Goal: Task Accomplishment & Management: Manage account settings

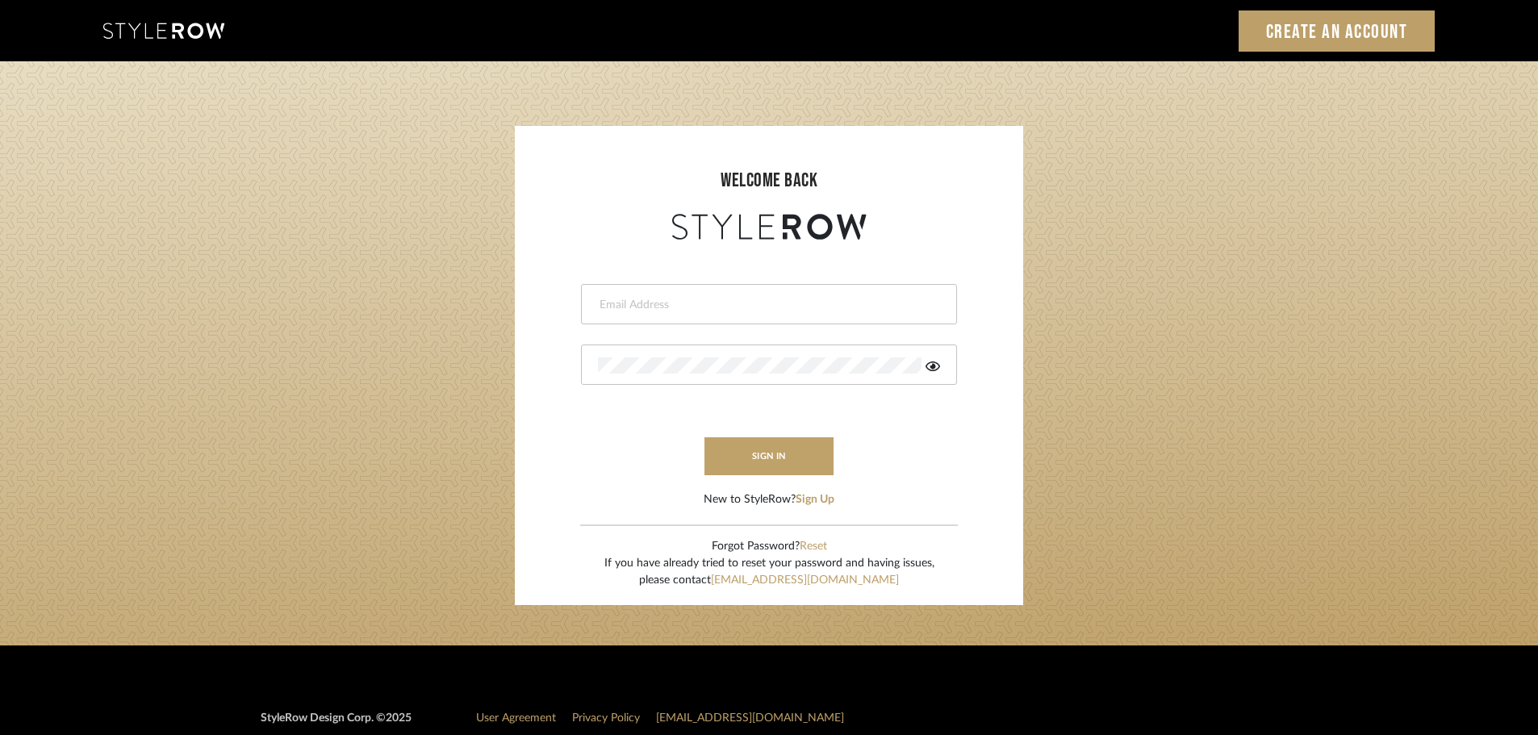
click at [616, 301] on input "email" at bounding box center [767, 305] width 338 height 16
type input "persimmon.design@outlook.com"
click at [716, 461] on button "sign in" at bounding box center [768, 456] width 129 height 38
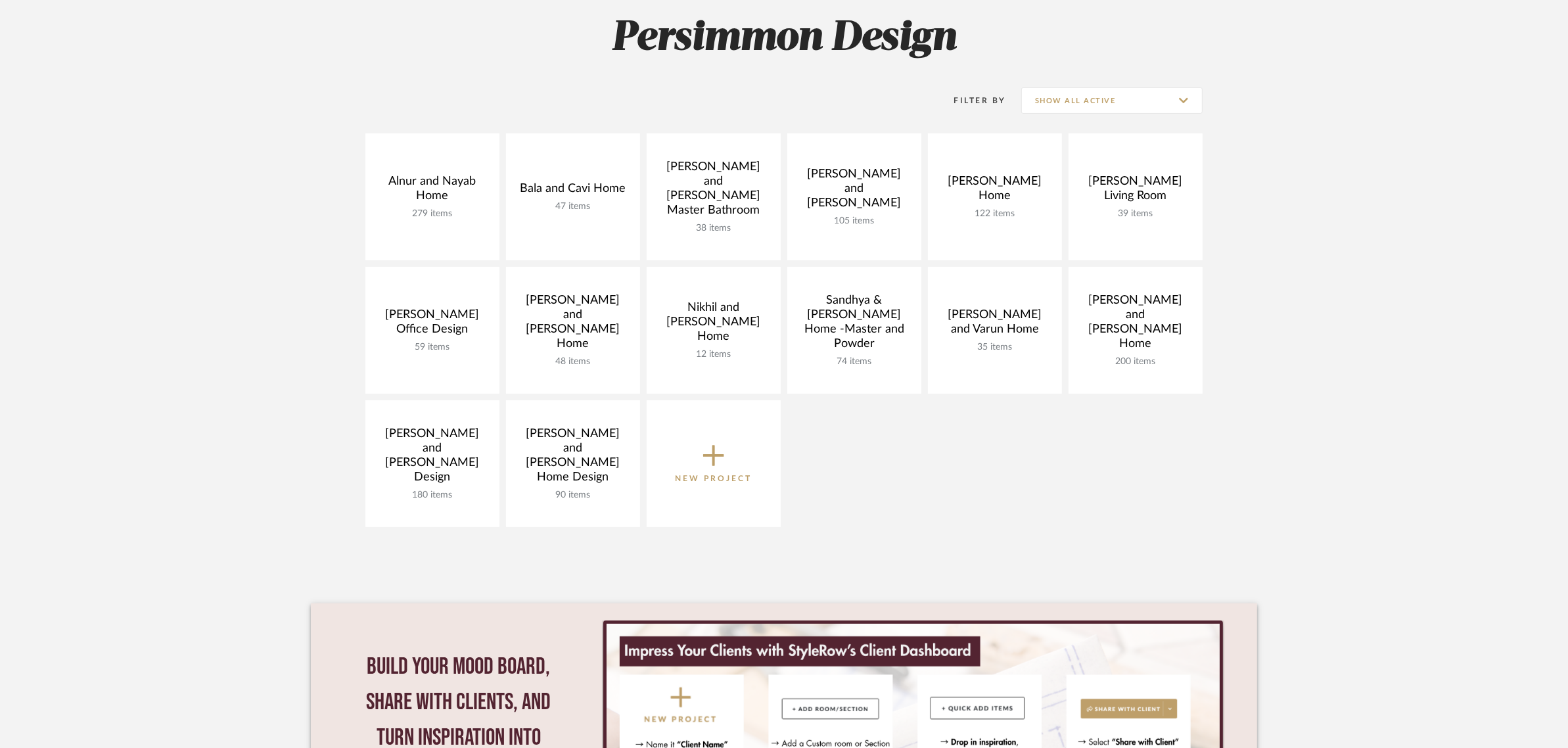
scroll to position [165, 0]
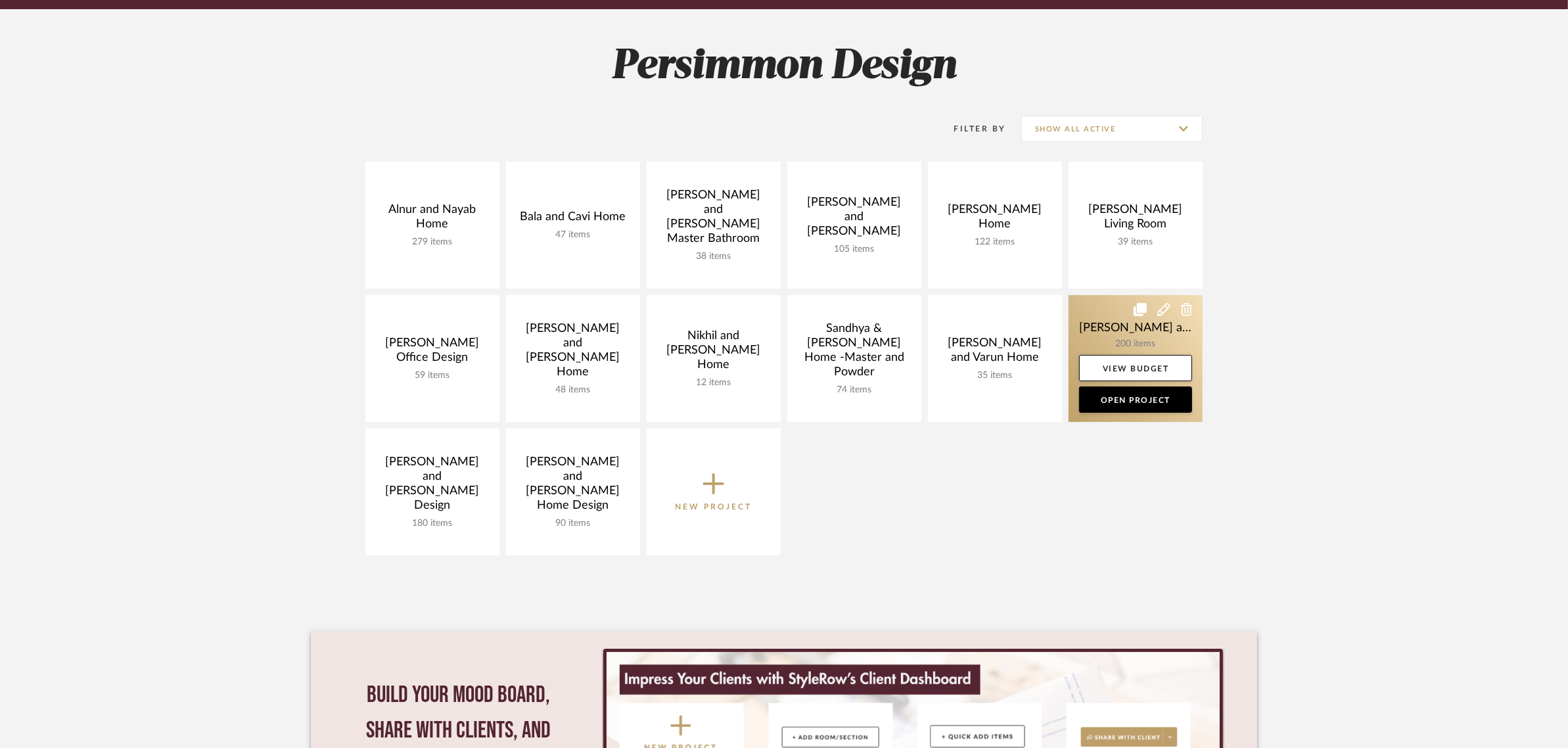
click at [1118, 336] on link at bounding box center [1135, 359] width 134 height 127
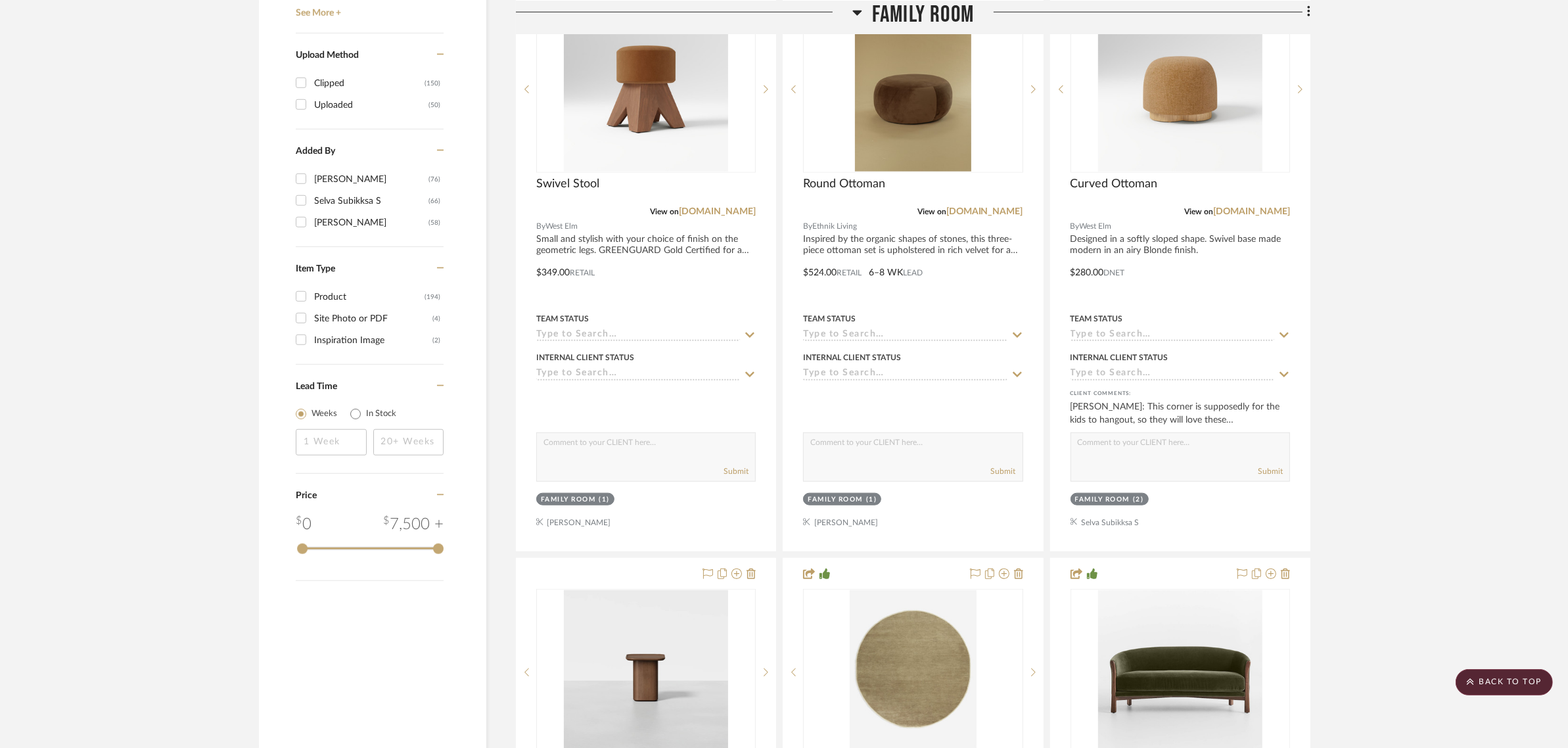
scroll to position [2054, 0]
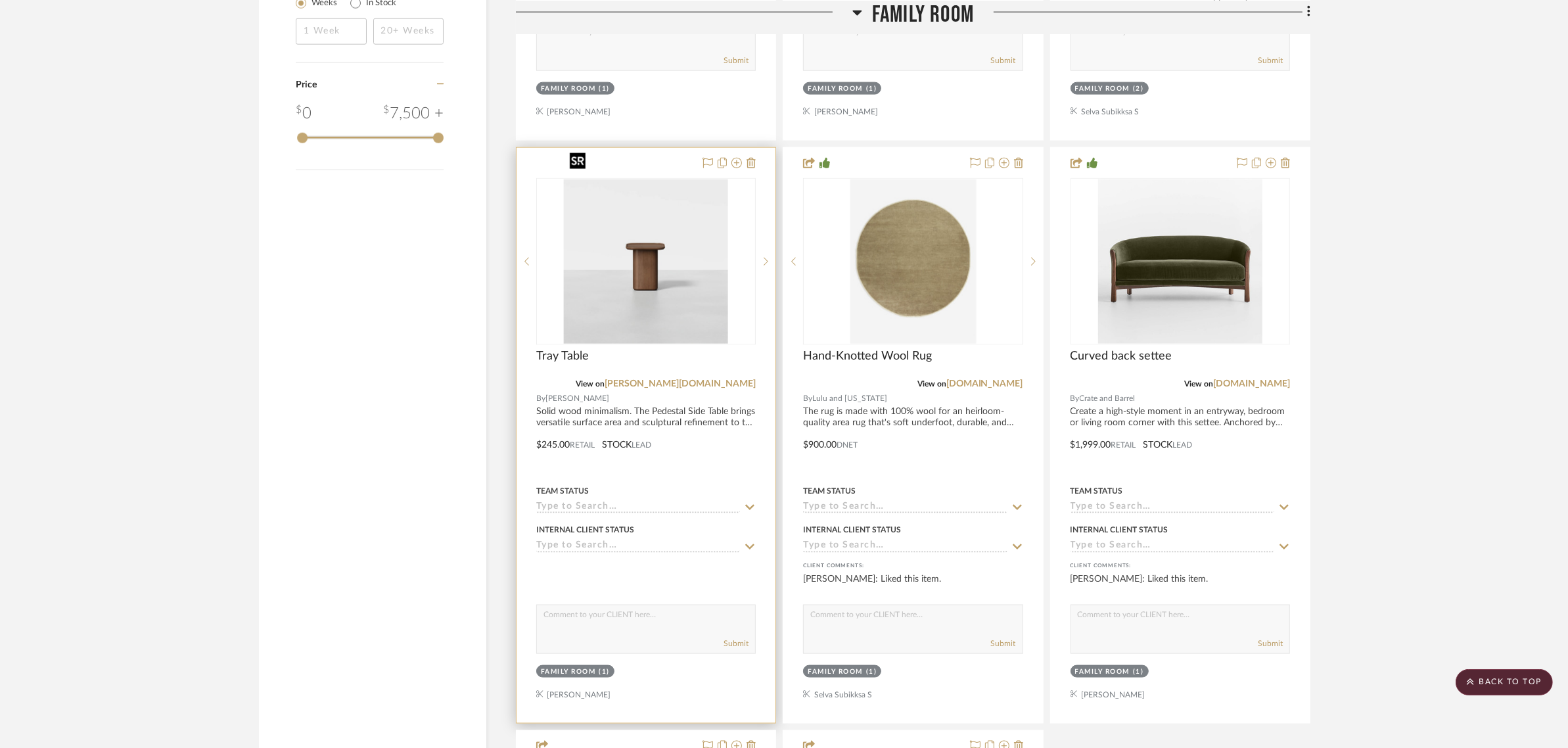
click at [652, 213] on img "0" at bounding box center [646, 262] width 165 height 165
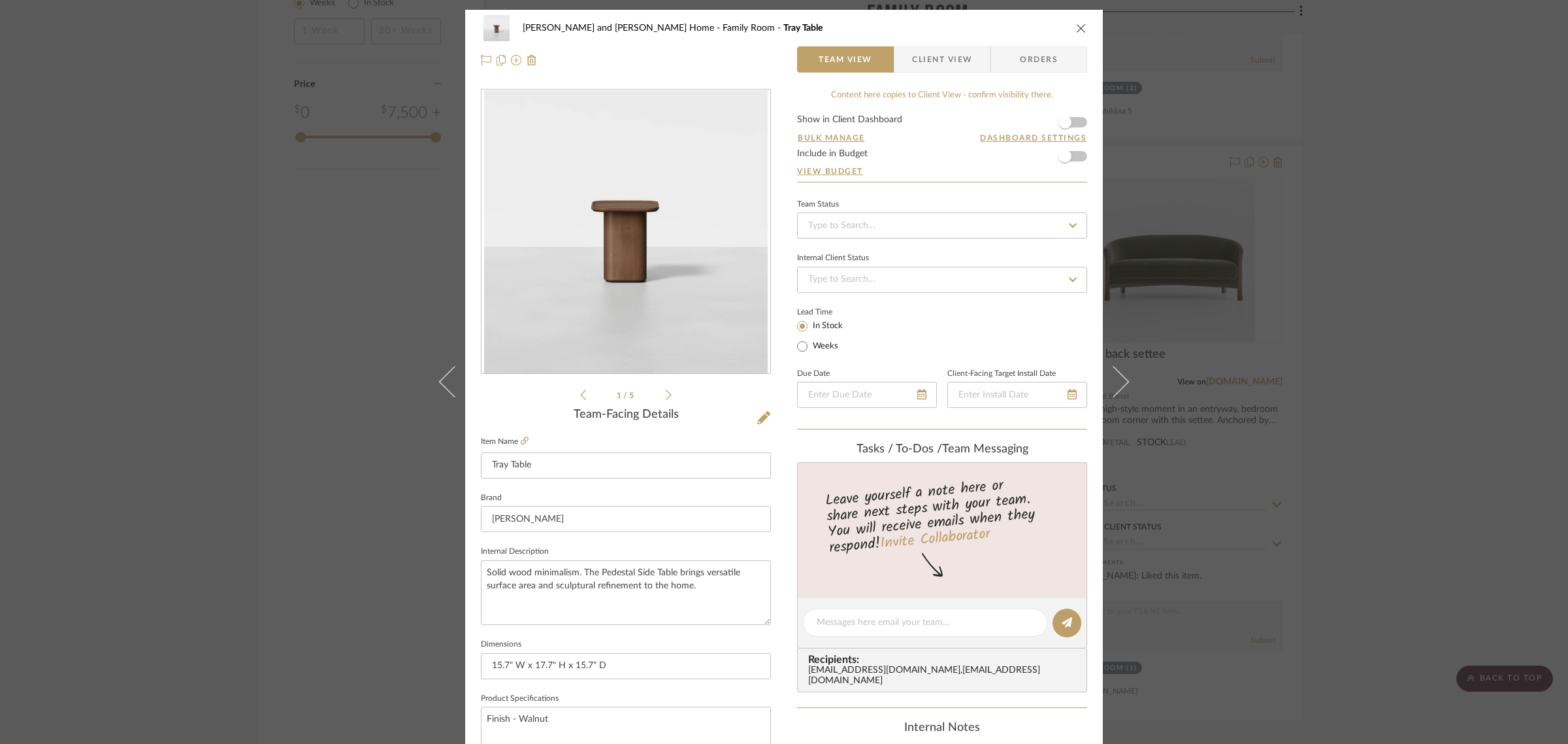
click at [666, 396] on icon at bounding box center [668, 395] width 6 height 12
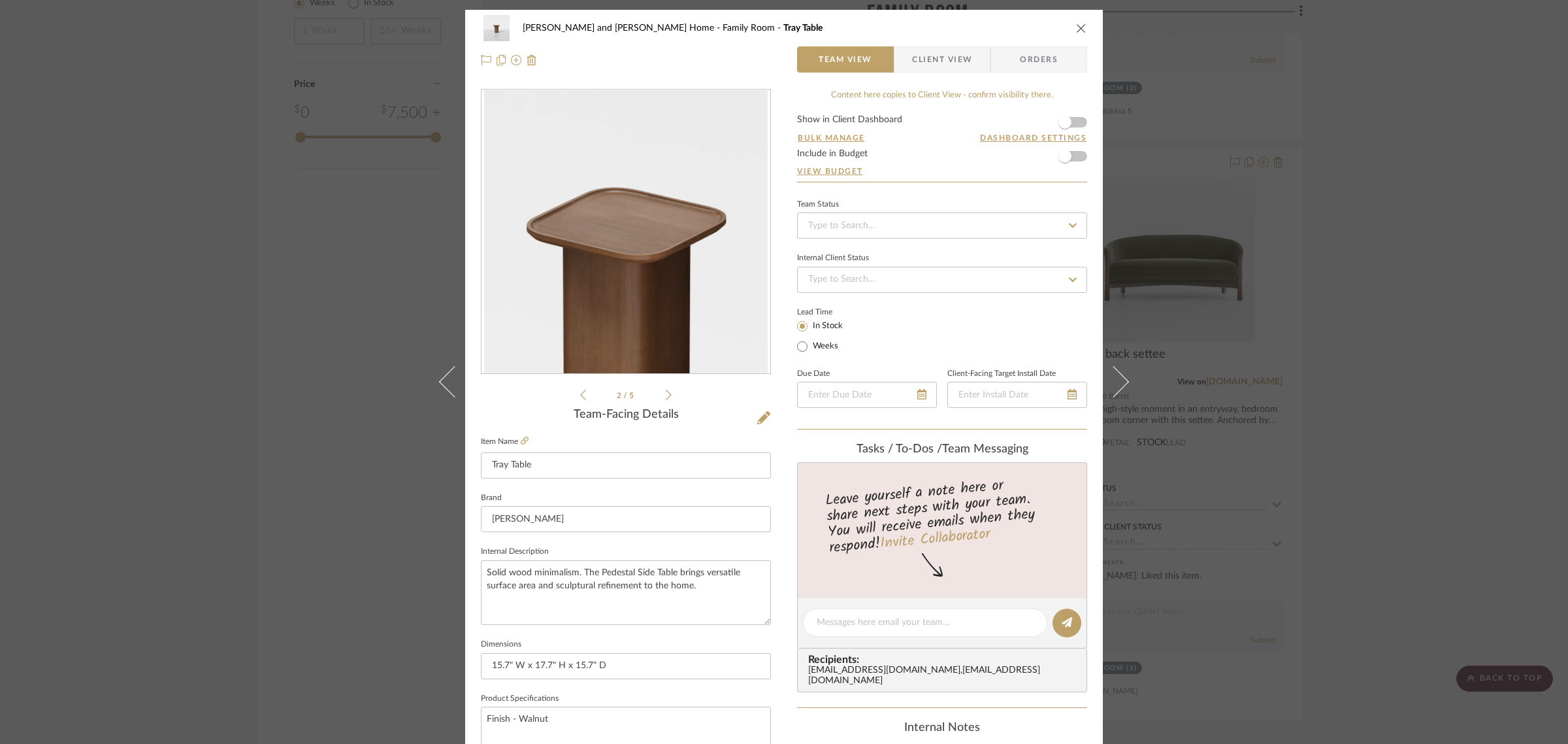
click at [666, 396] on icon at bounding box center [668, 395] width 6 height 12
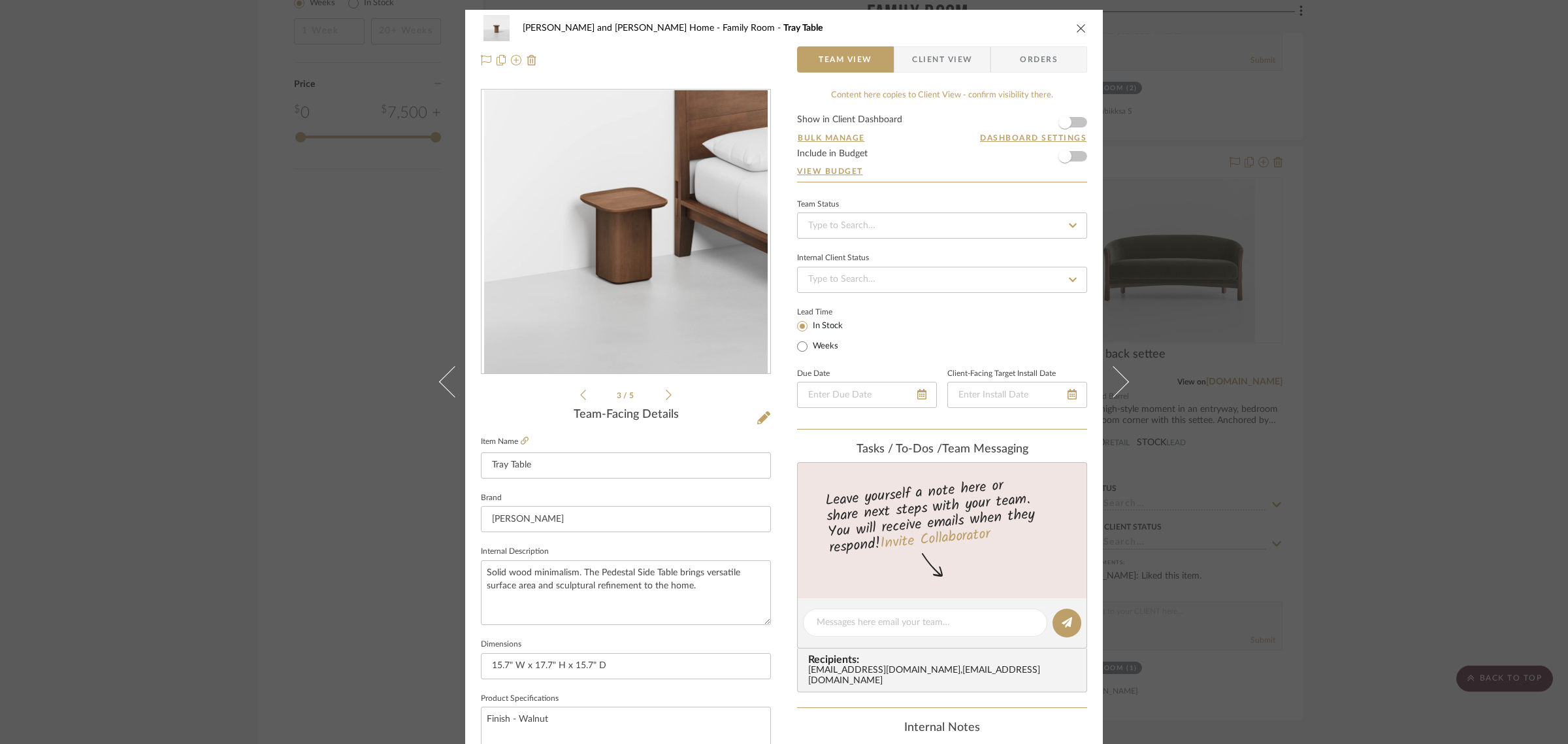
click at [666, 396] on icon at bounding box center [668, 395] width 6 height 12
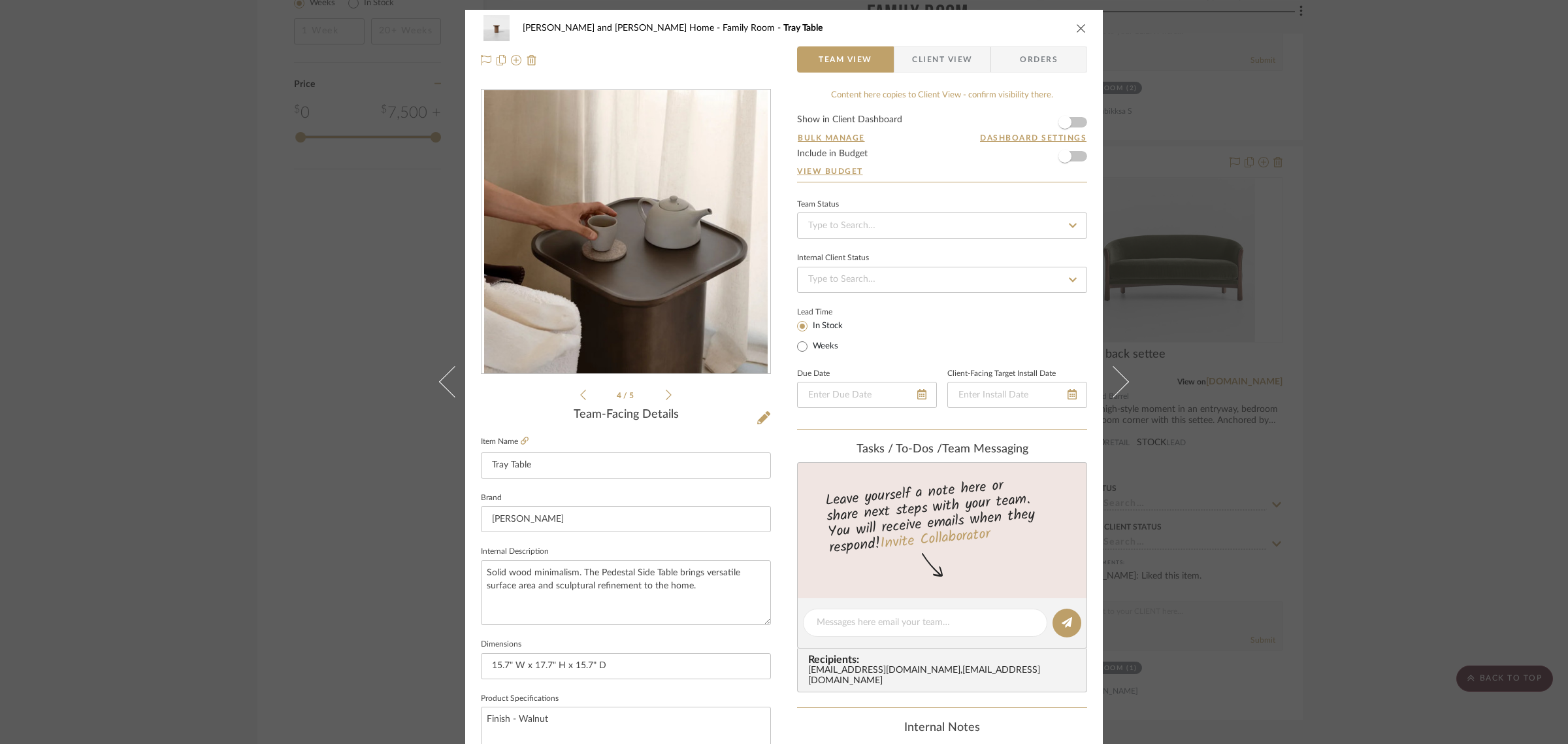
click at [666, 396] on icon at bounding box center [668, 395] width 6 height 12
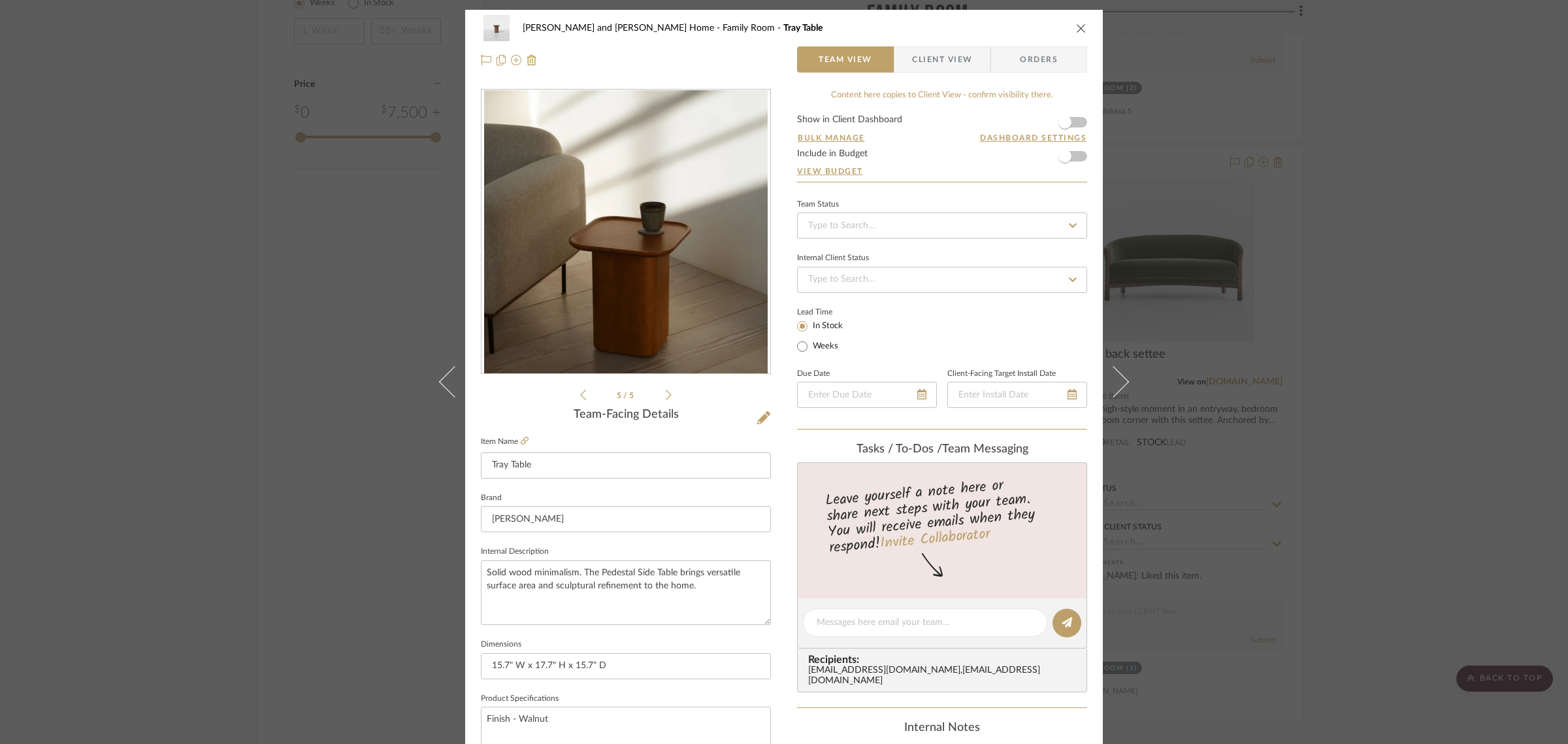
click at [666, 396] on icon at bounding box center [668, 395] width 6 height 12
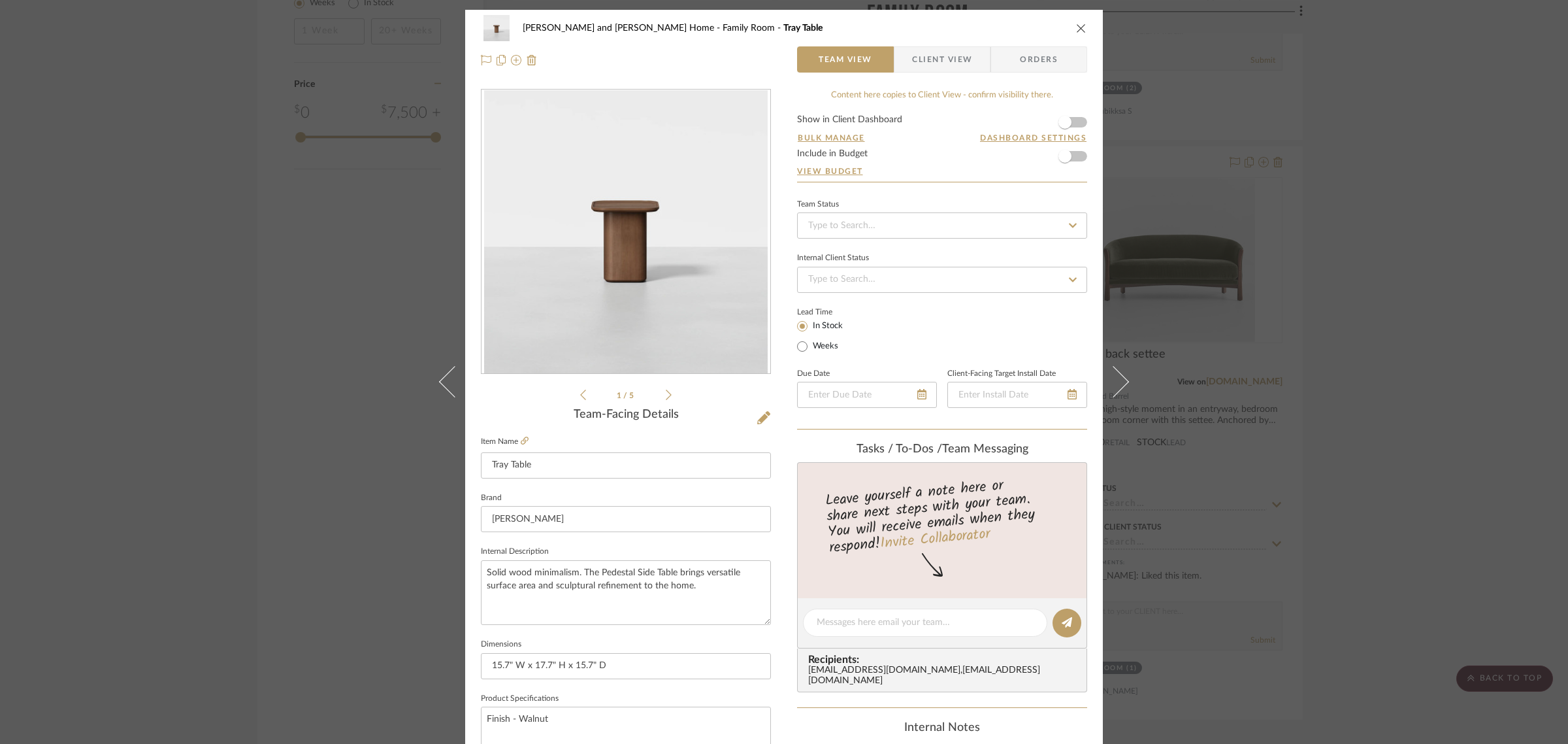
click at [666, 396] on icon at bounding box center [668, 395] width 6 height 12
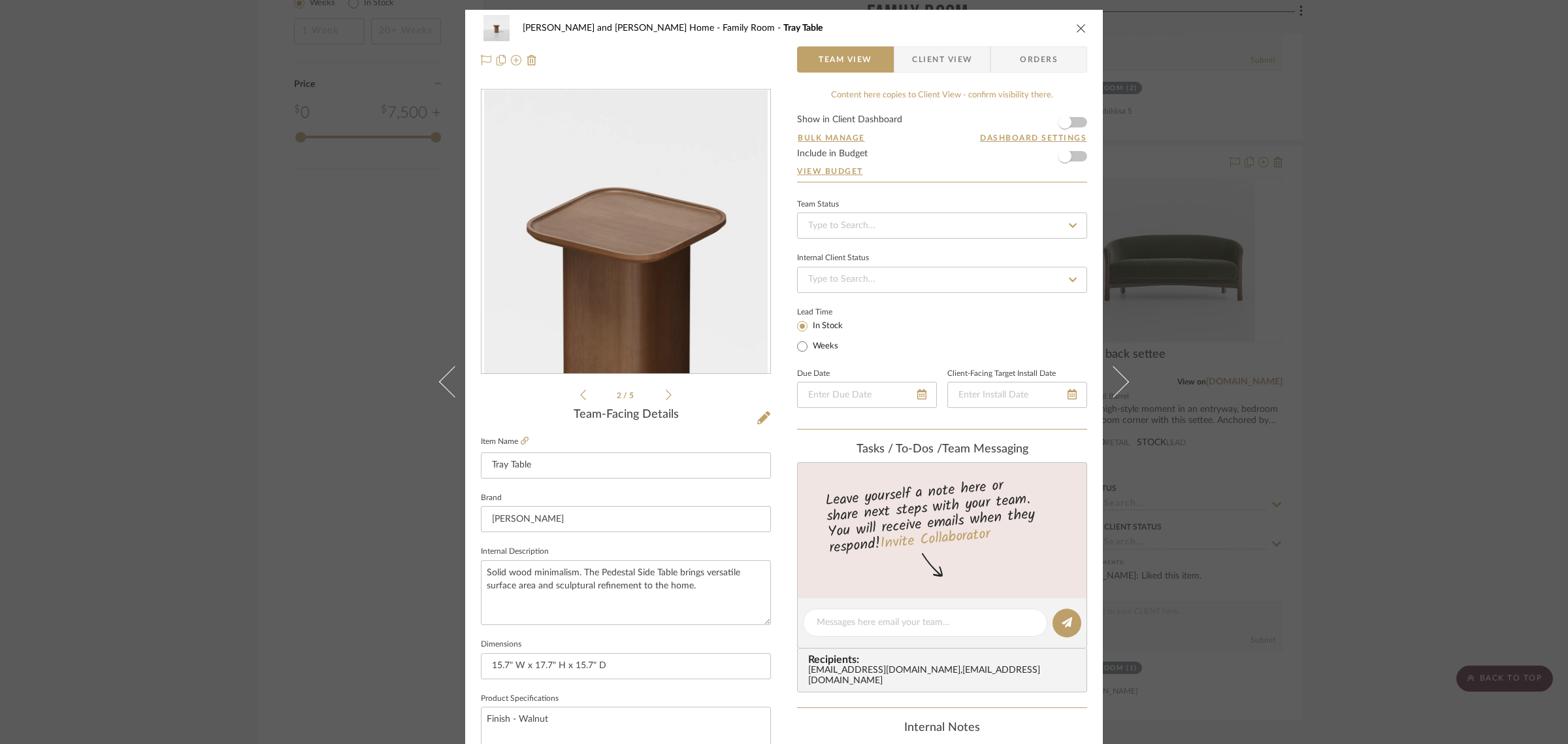
click at [1079, 28] on icon "close" at bounding box center [1081, 28] width 11 height 11
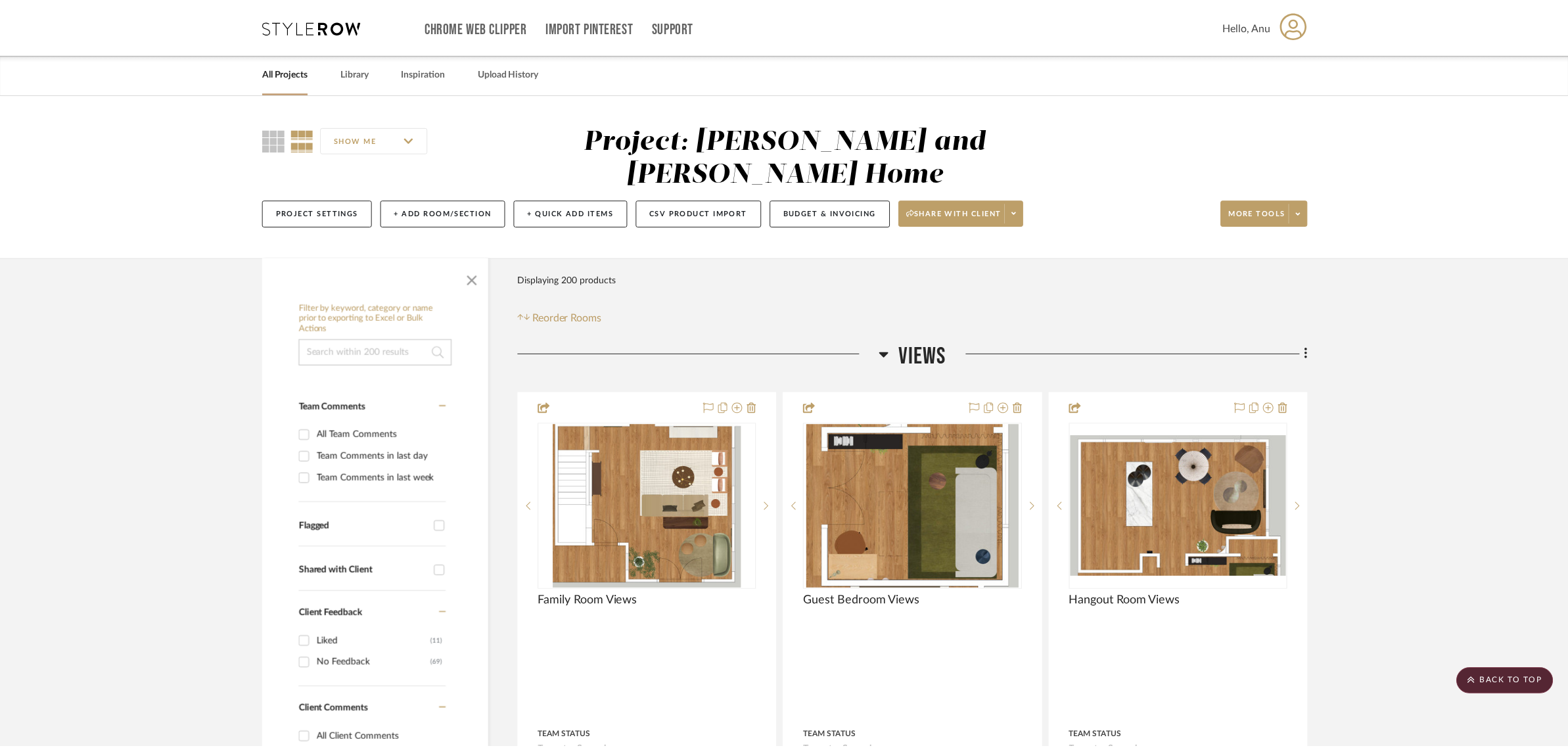
scroll to position [2054, 0]
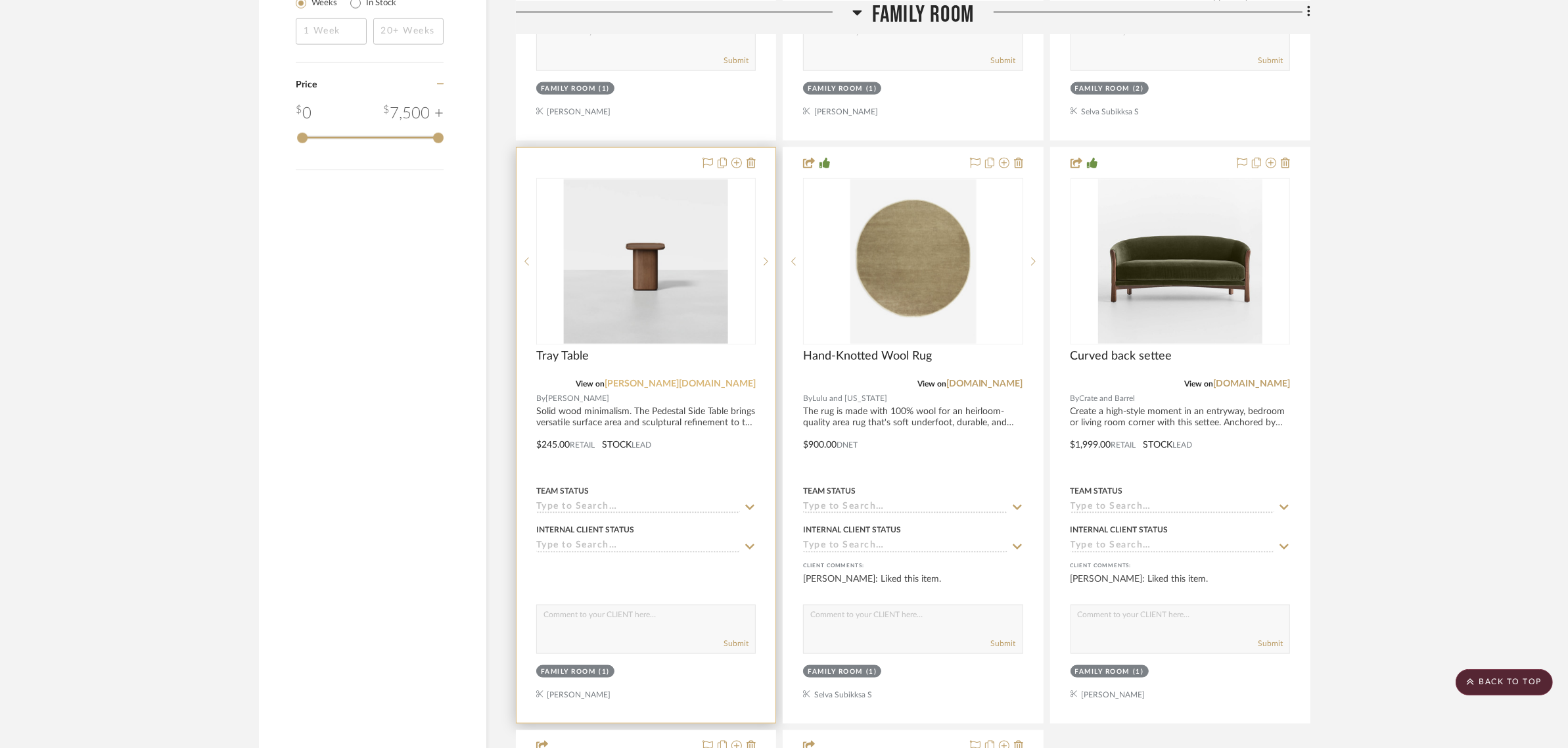
click at [744, 380] on link "thuma.co" at bounding box center [680, 384] width 152 height 9
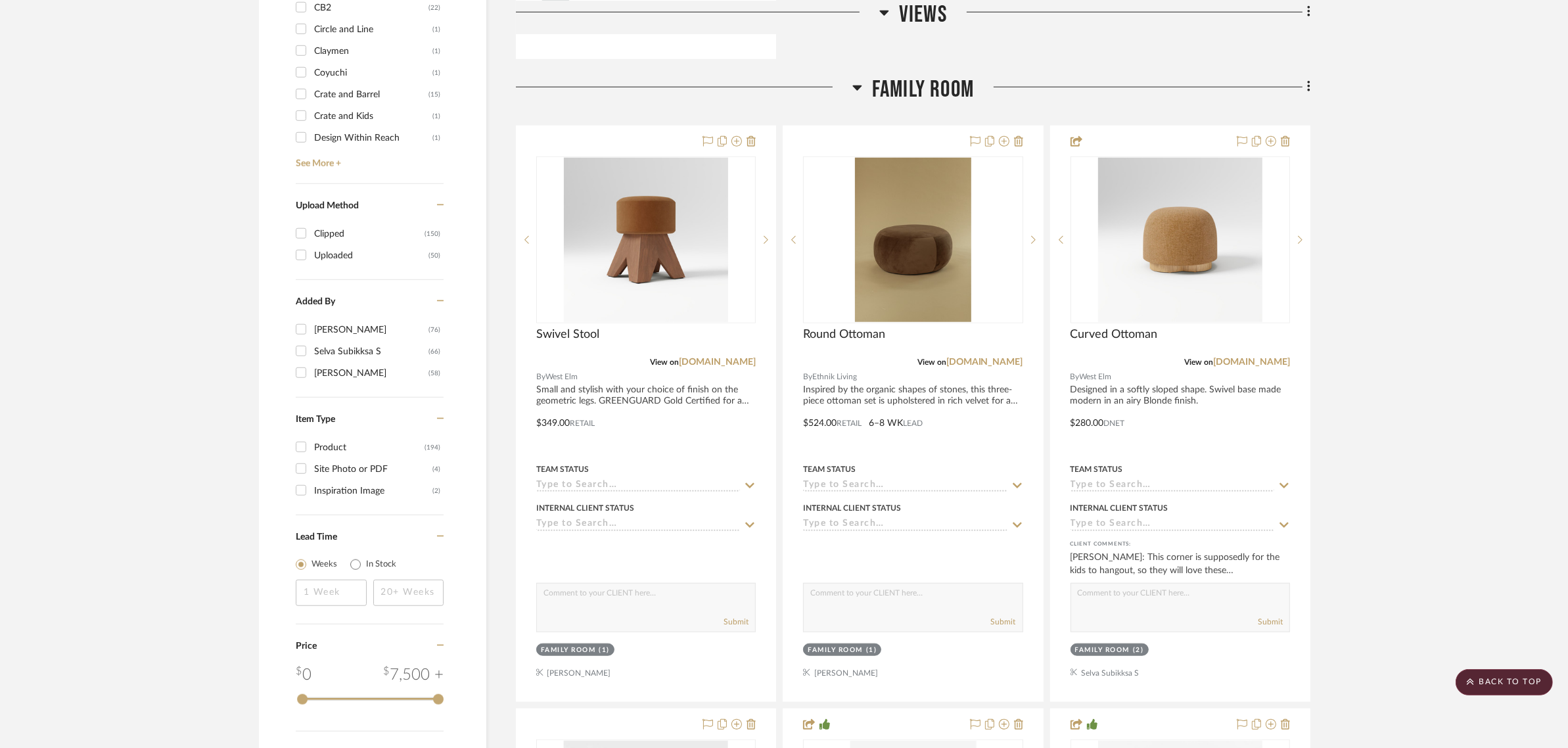
scroll to position [1479, 0]
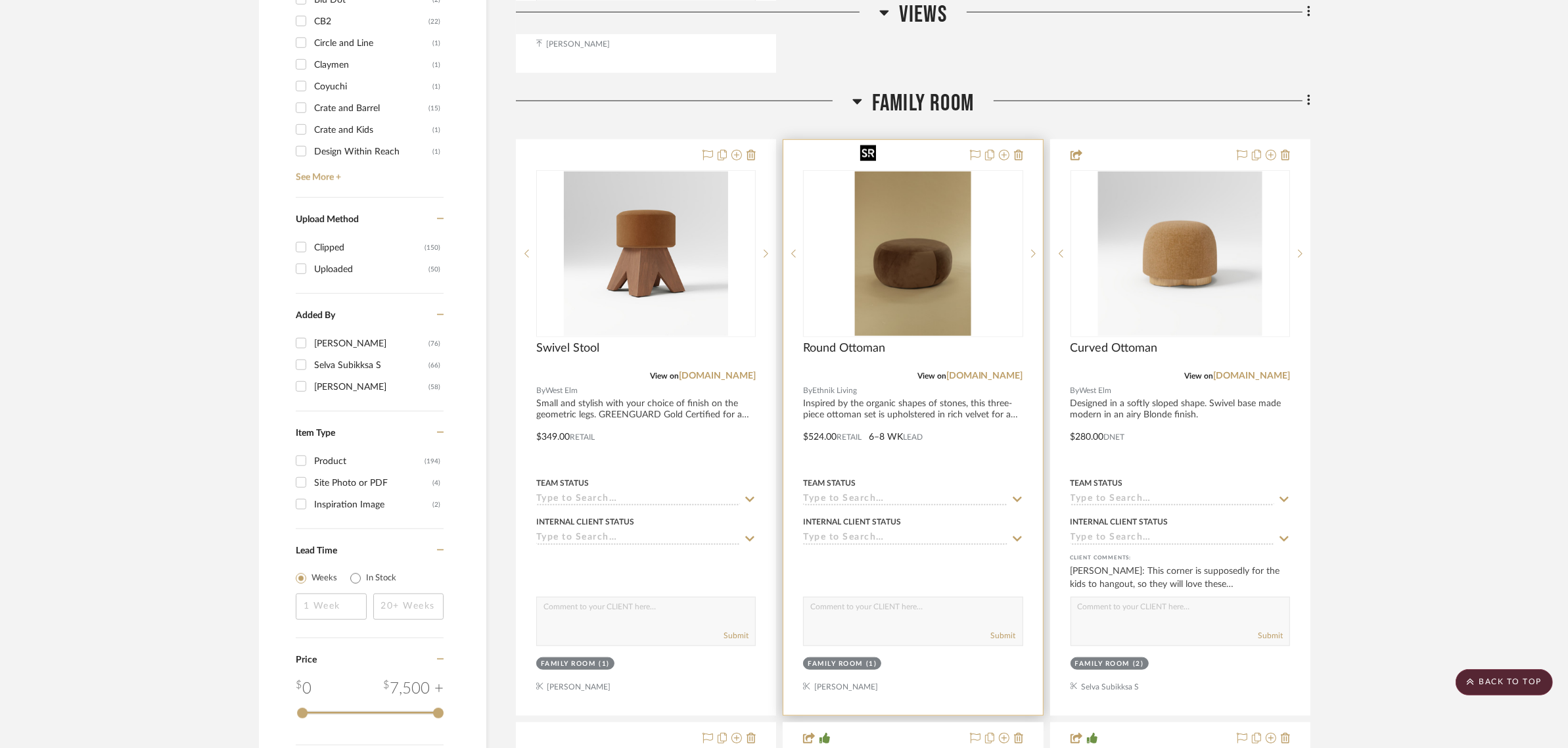
click at [903, 207] on img "0" at bounding box center [913, 254] width 116 height 165
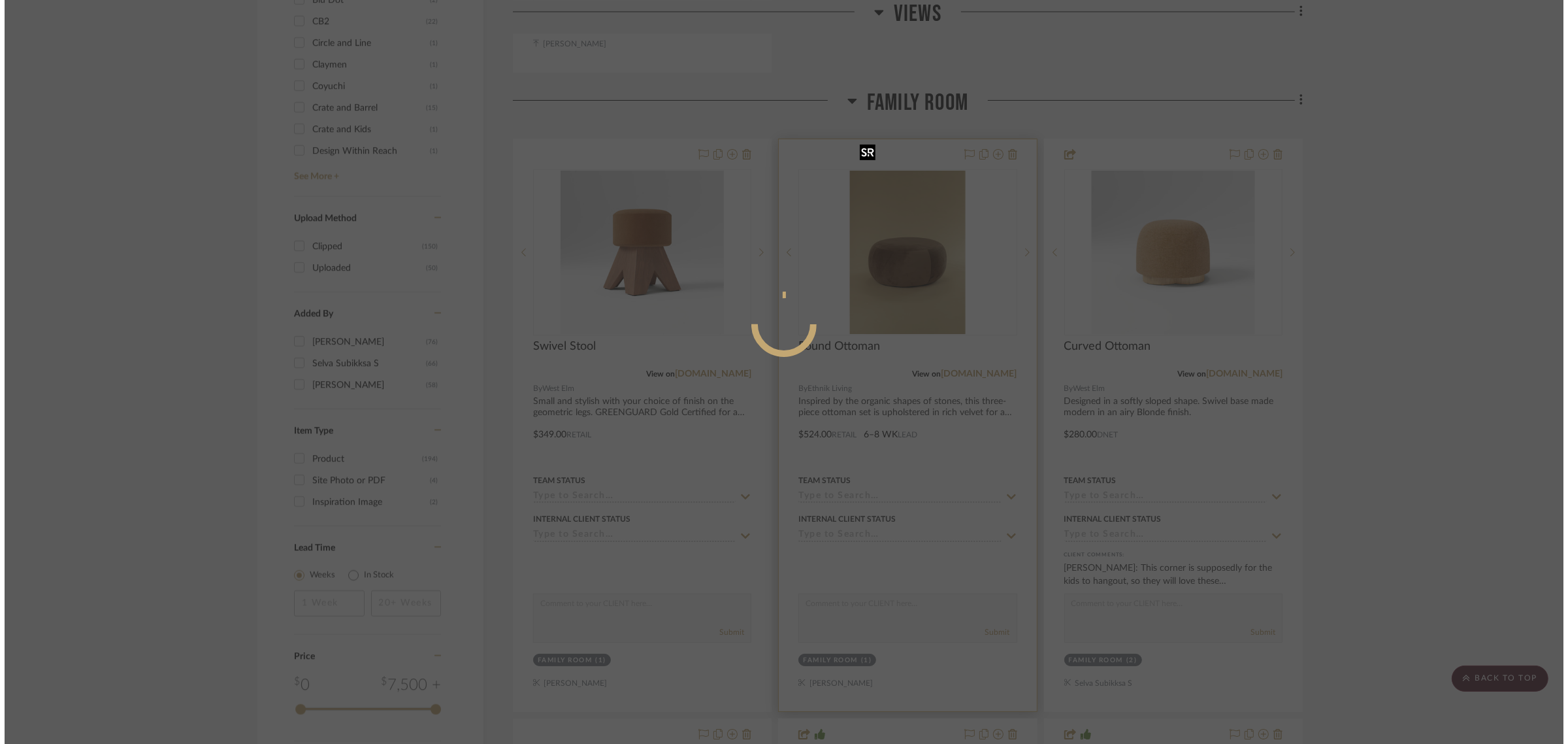
scroll to position [0, 0]
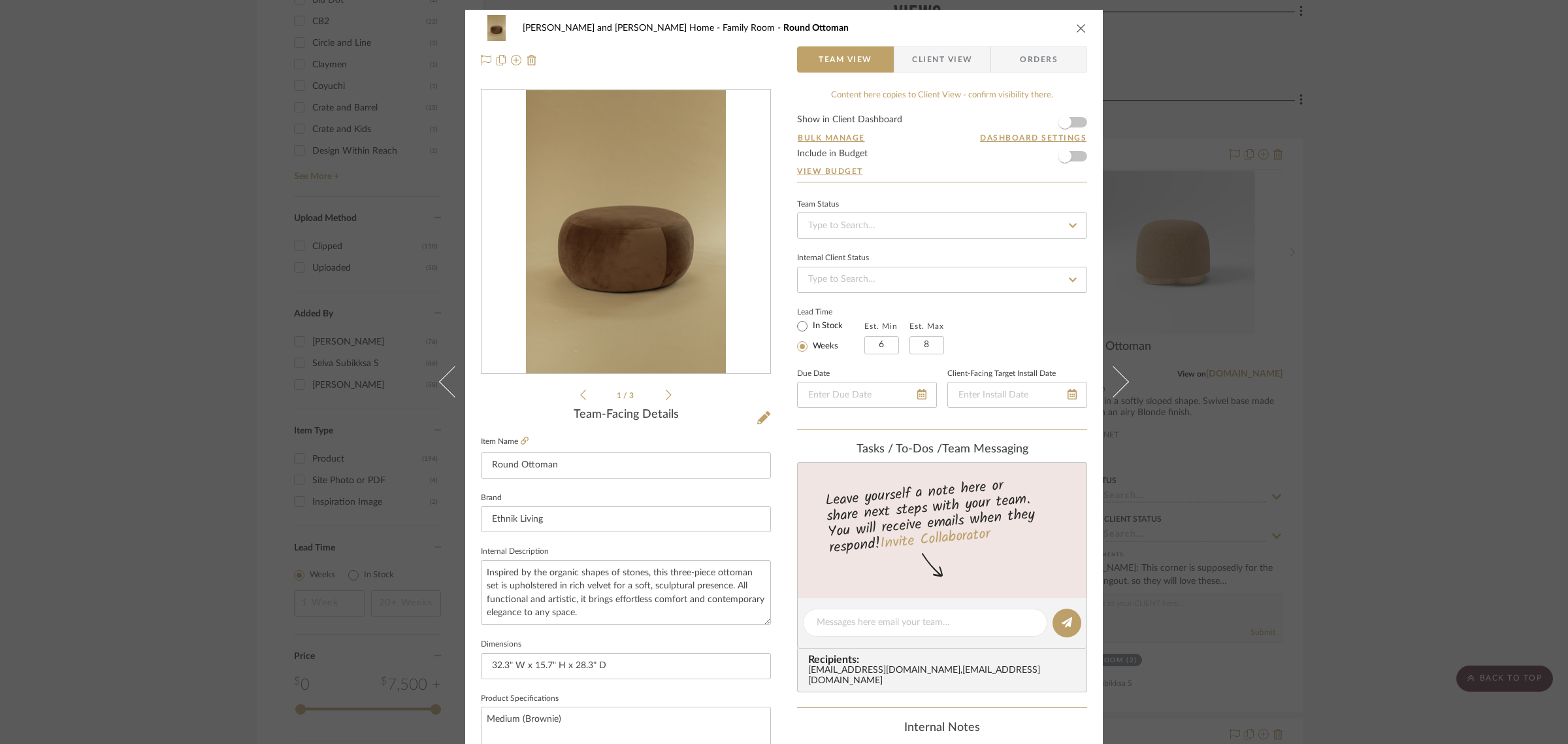
click at [667, 396] on icon at bounding box center [668, 395] width 6 height 12
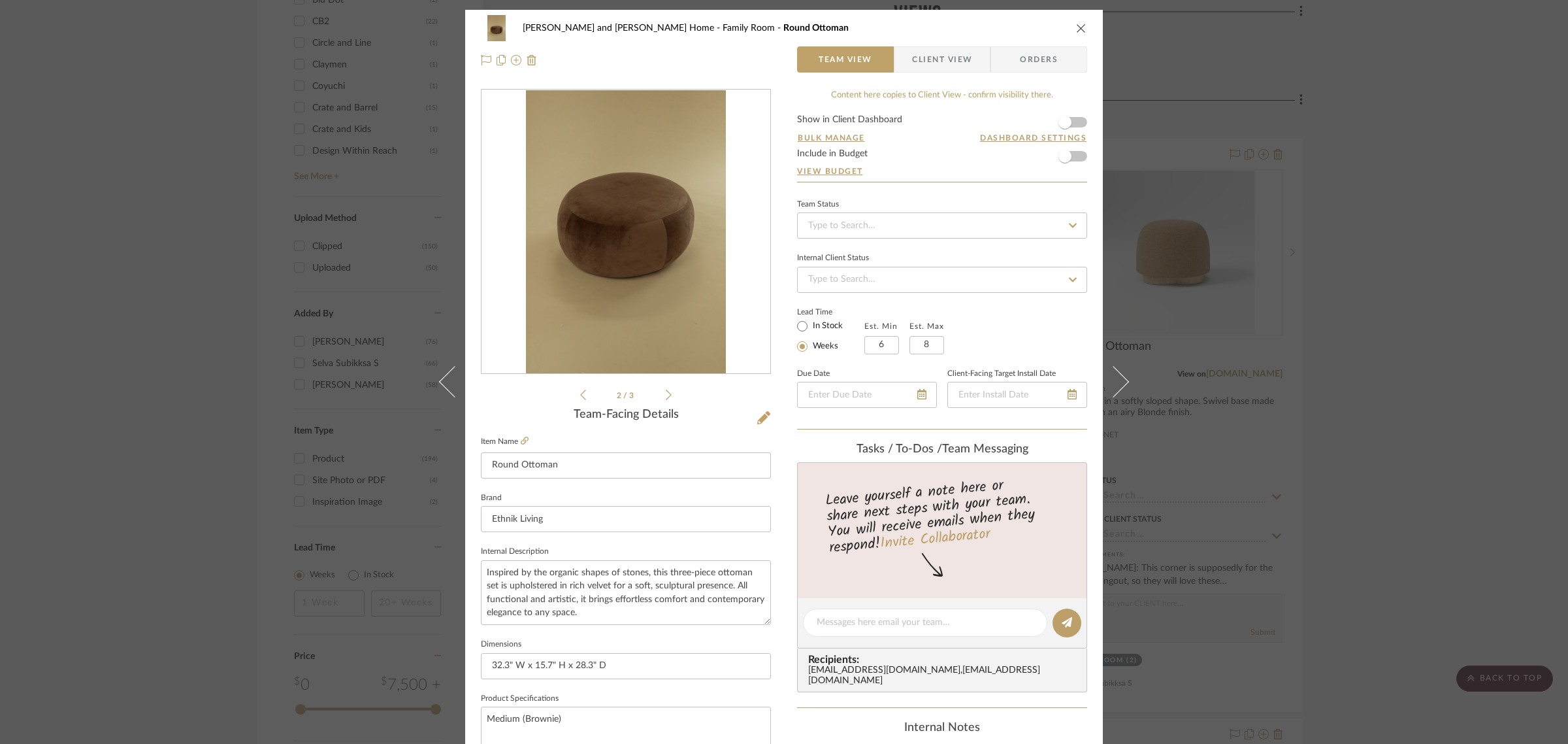
click at [667, 396] on icon at bounding box center [668, 395] width 6 height 12
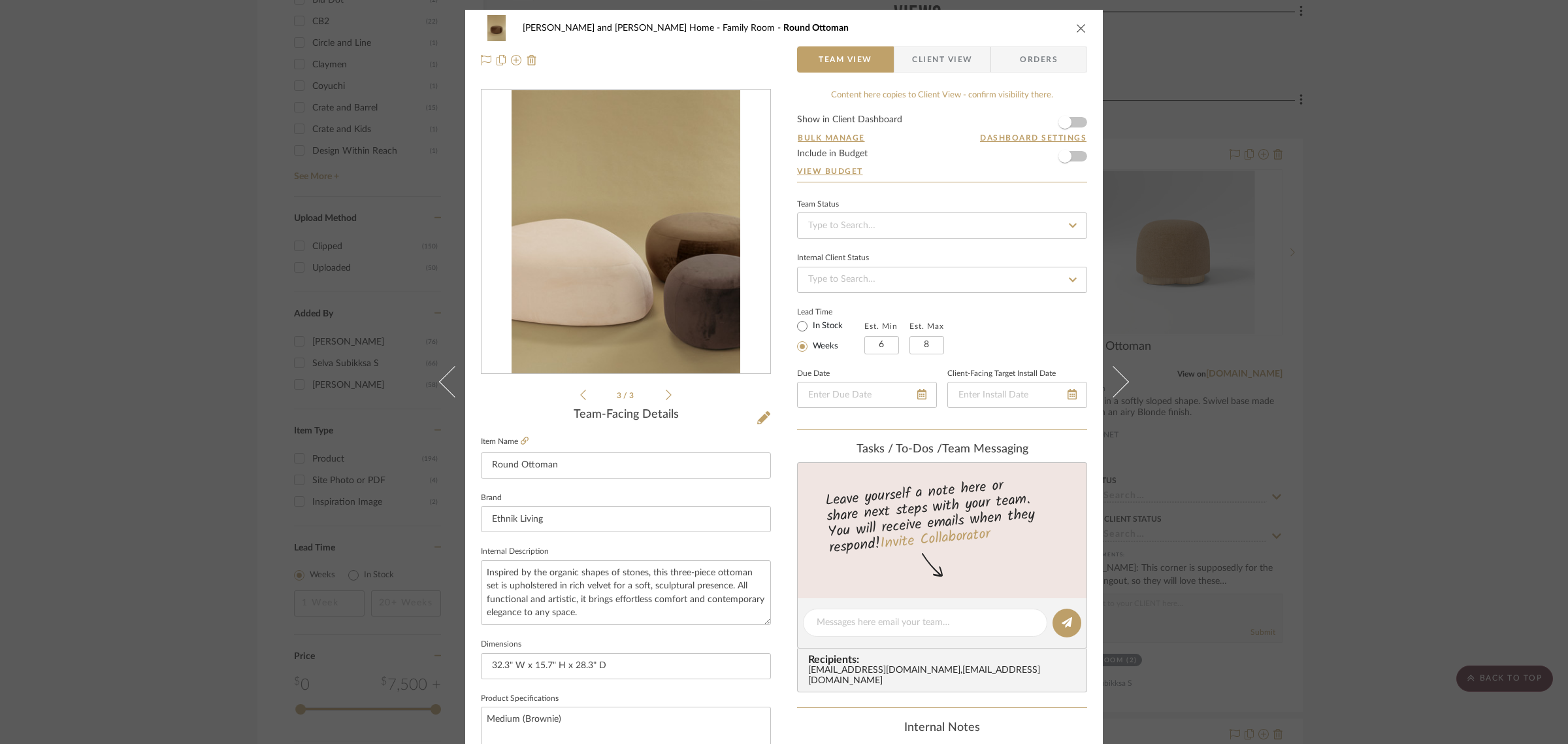
click at [667, 396] on icon at bounding box center [668, 395] width 6 height 12
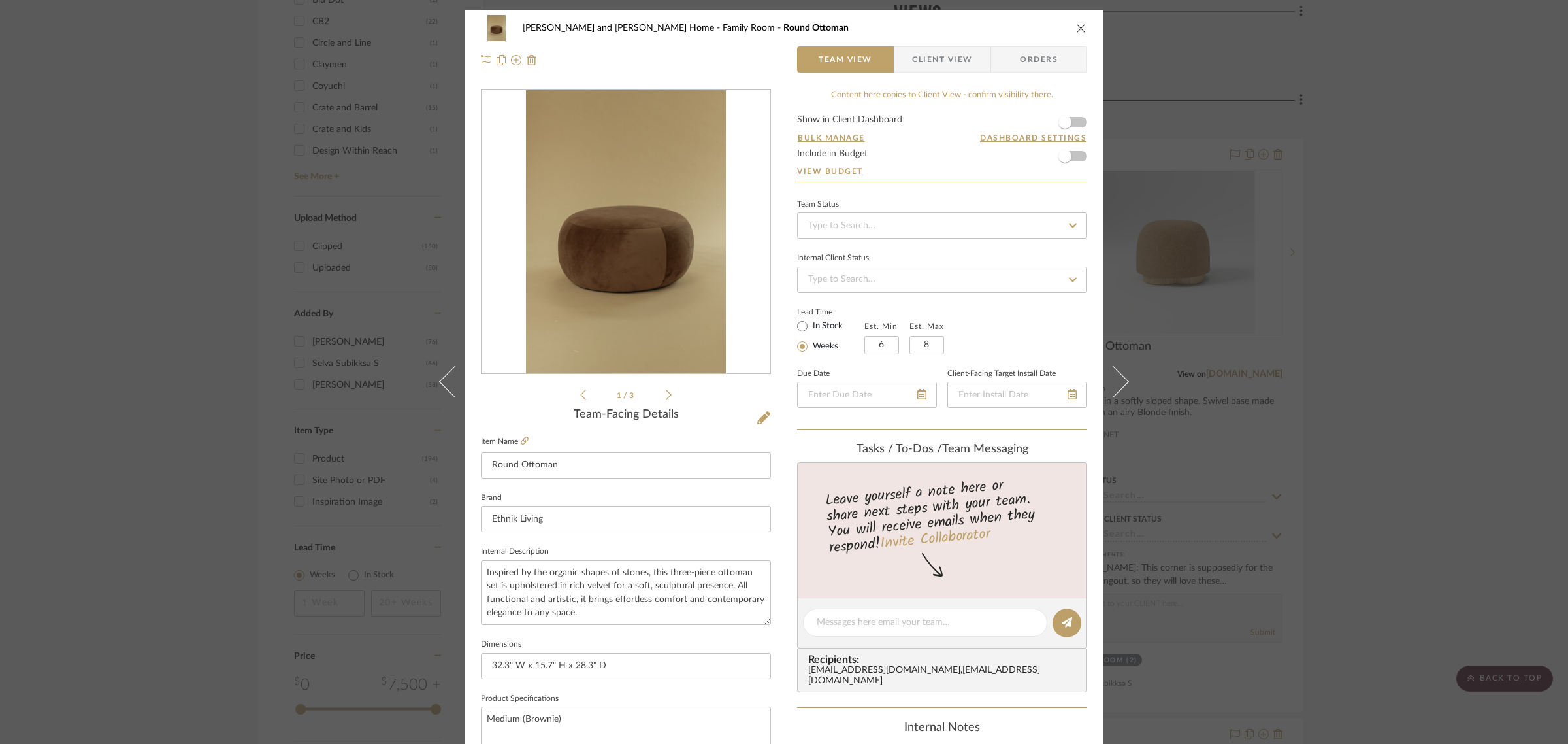
click at [667, 396] on icon at bounding box center [668, 395] width 6 height 12
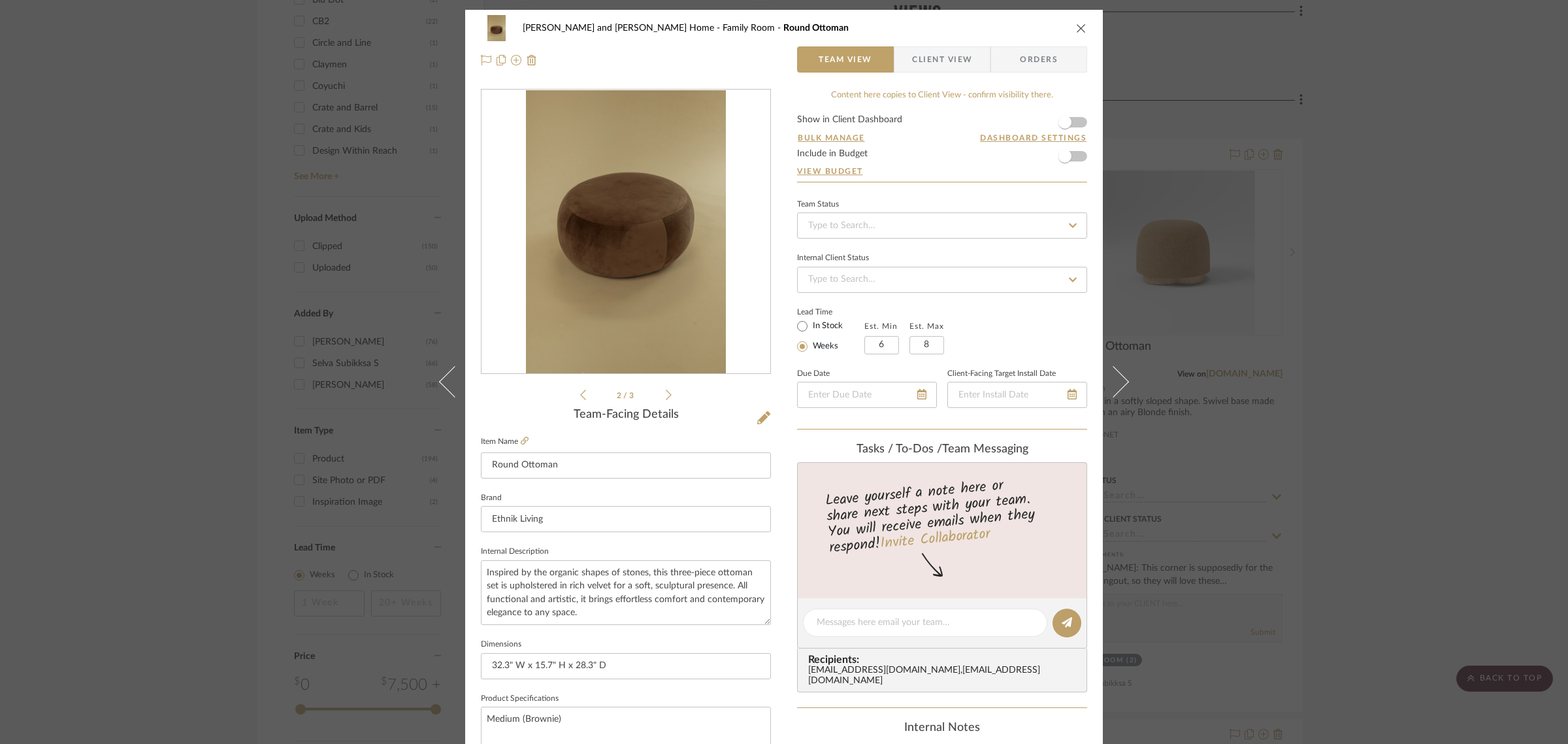
click at [1076, 26] on icon "close" at bounding box center [1081, 28] width 11 height 11
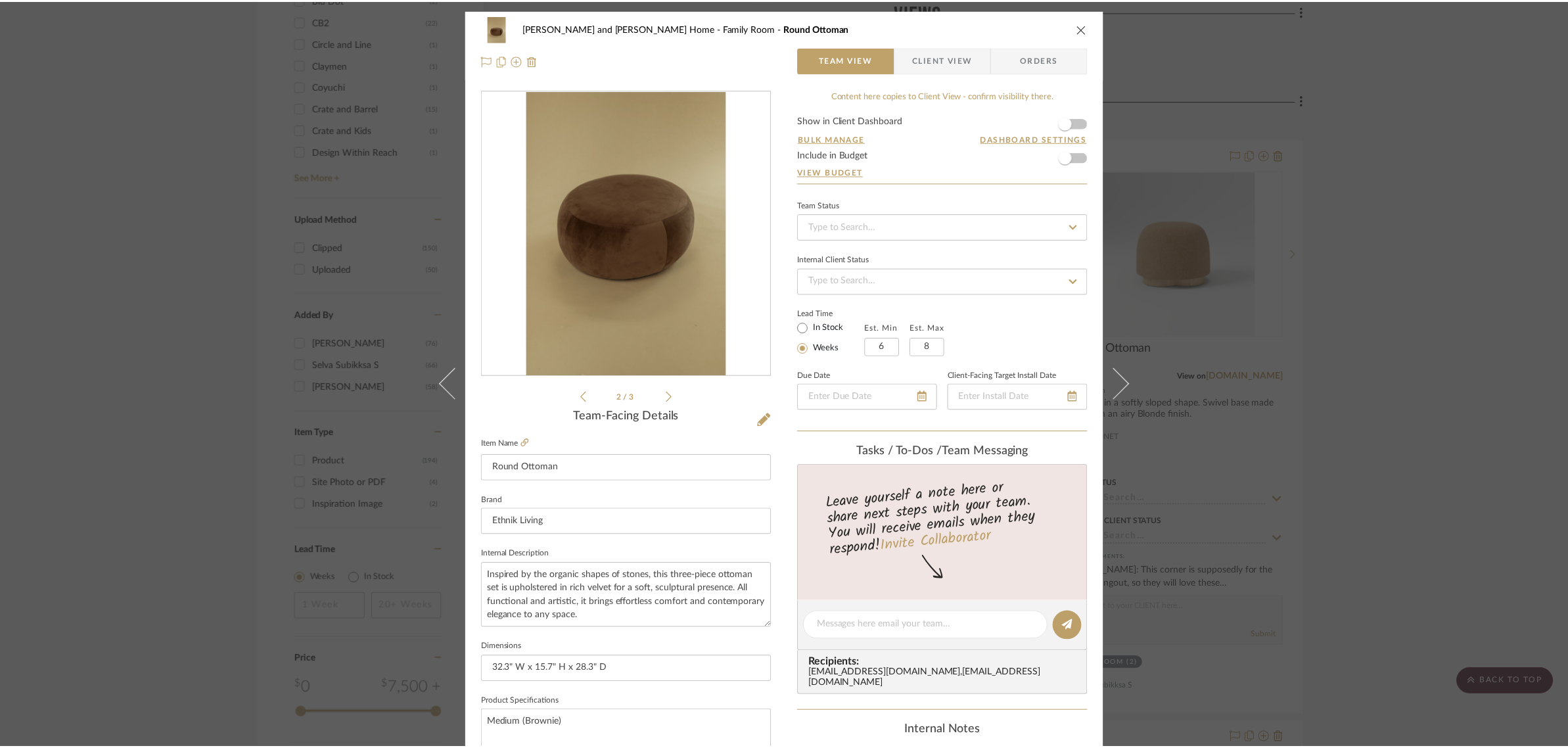
scroll to position [1479, 0]
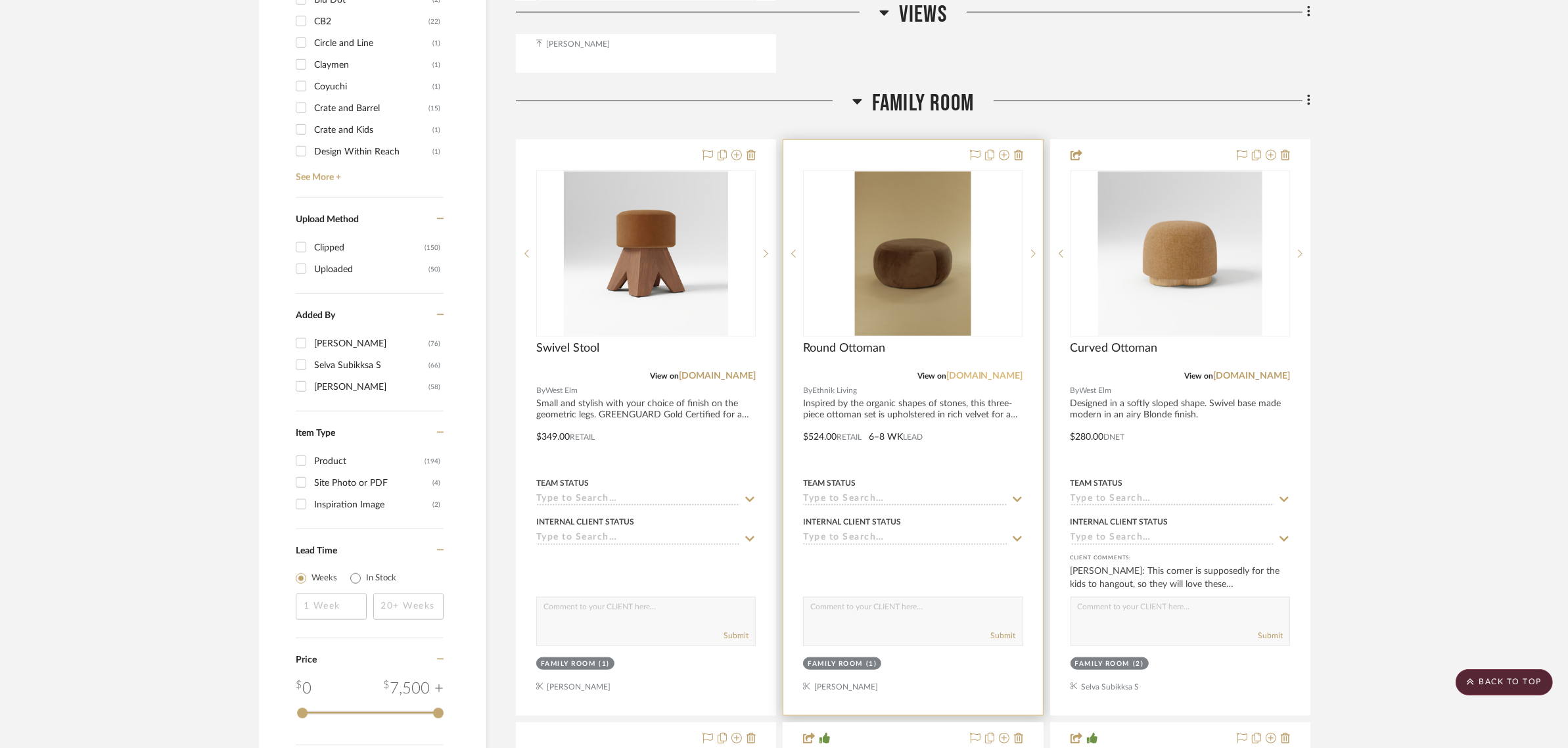
click at [976, 372] on link "ethnikliving.com" at bounding box center [985, 376] width 77 height 9
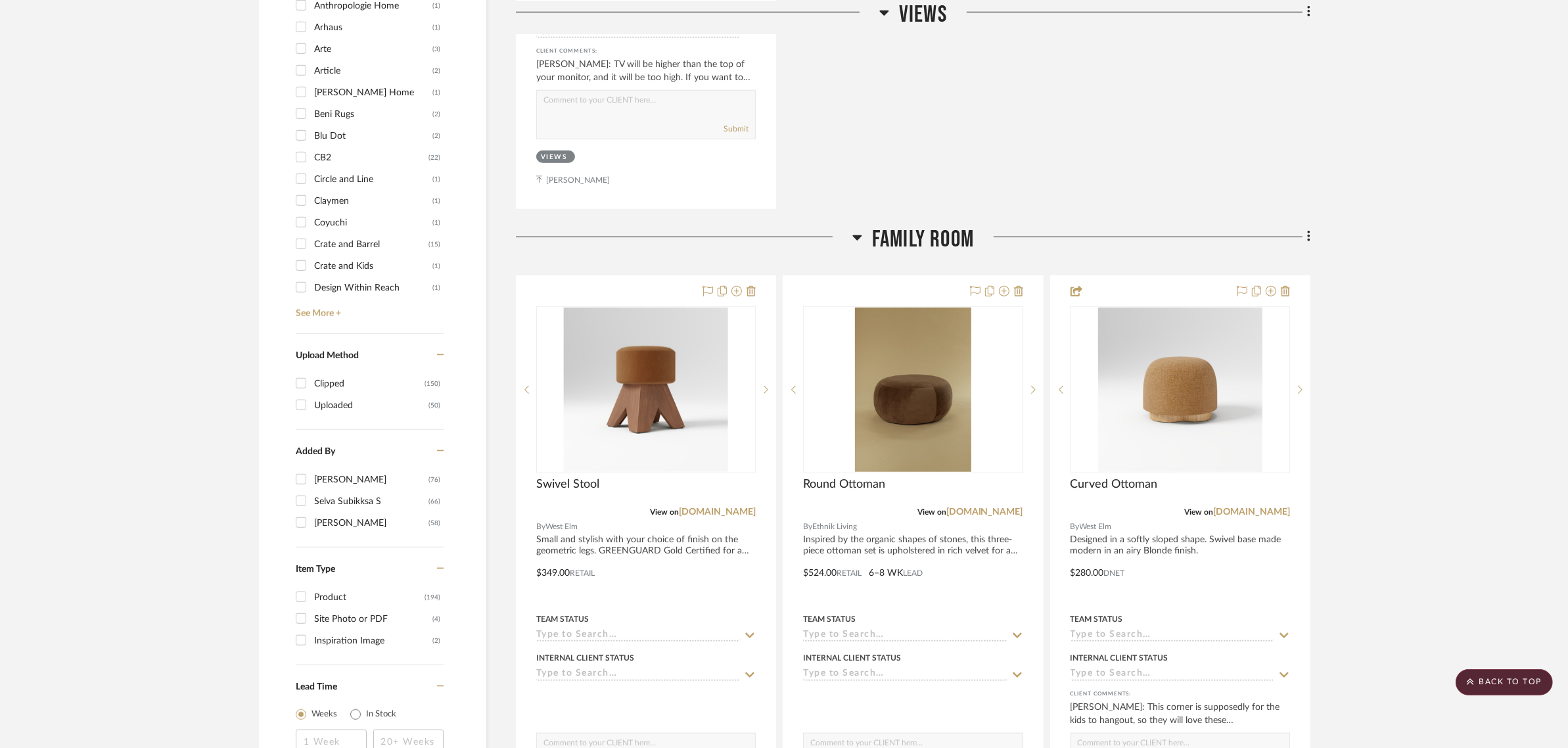
scroll to position [1397, 0]
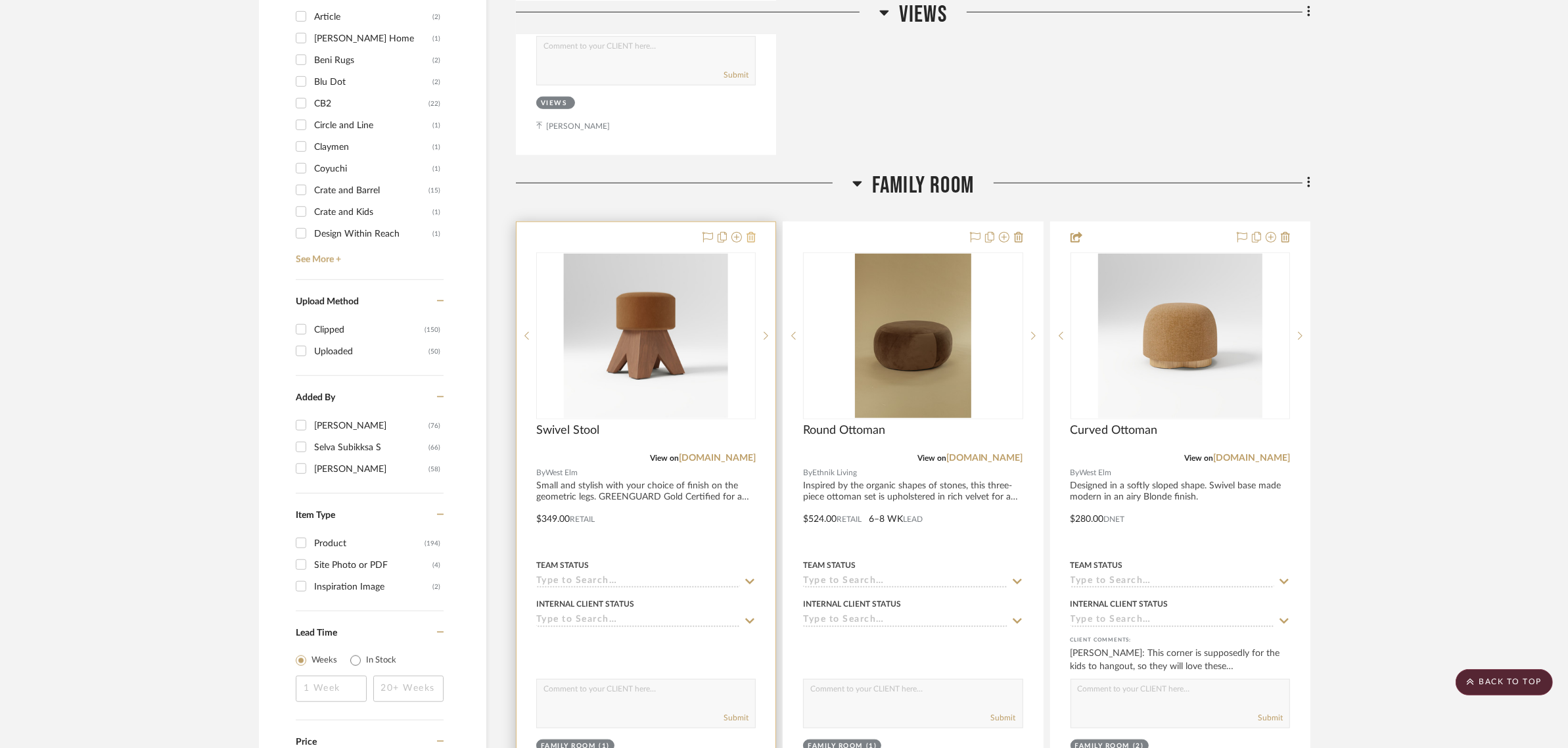
click at [751, 232] on icon at bounding box center [750, 237] width 9 height 11
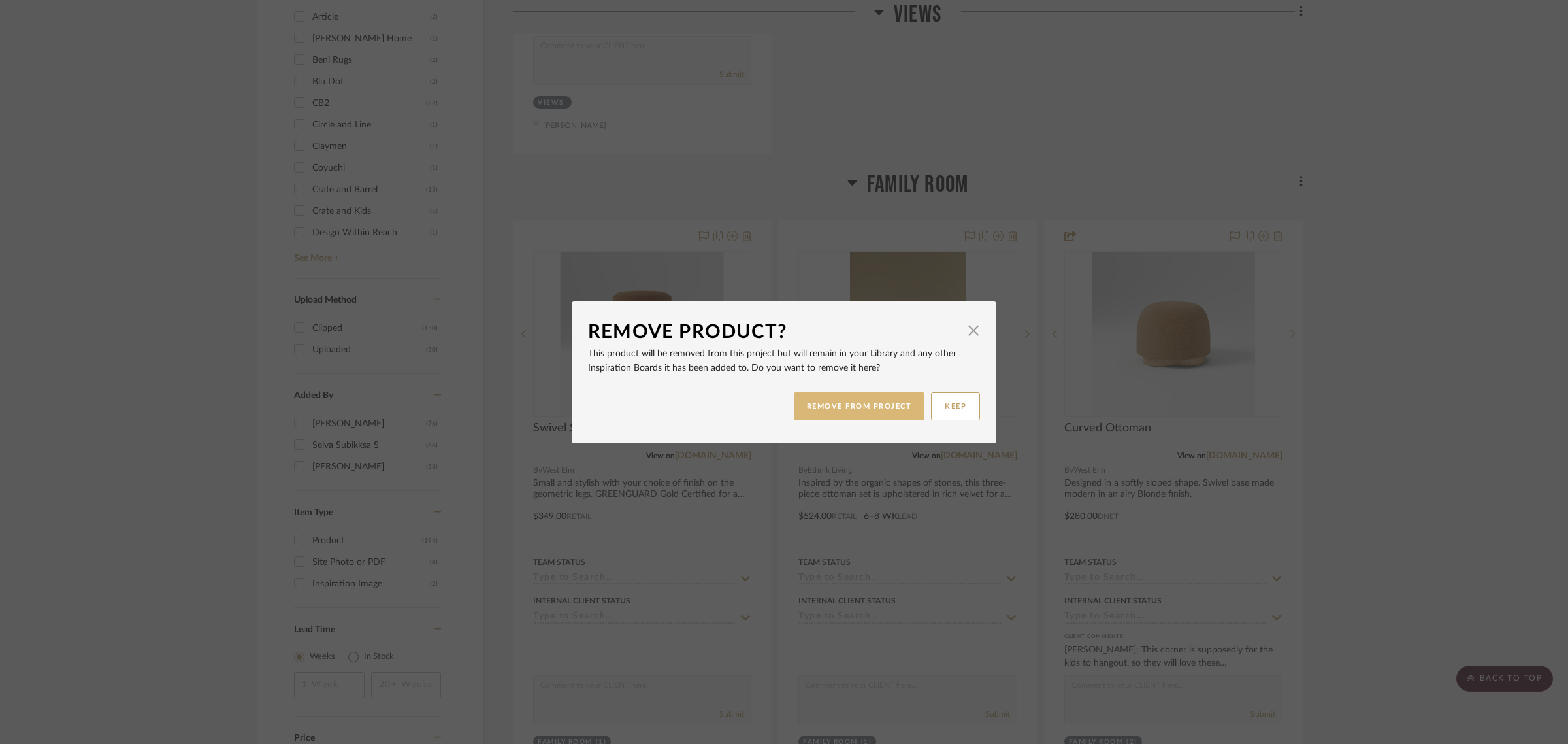
click at [801, 407] on button "REMOVE FROM PROJECT" at bounding box center [859, 406] width 131 height 28
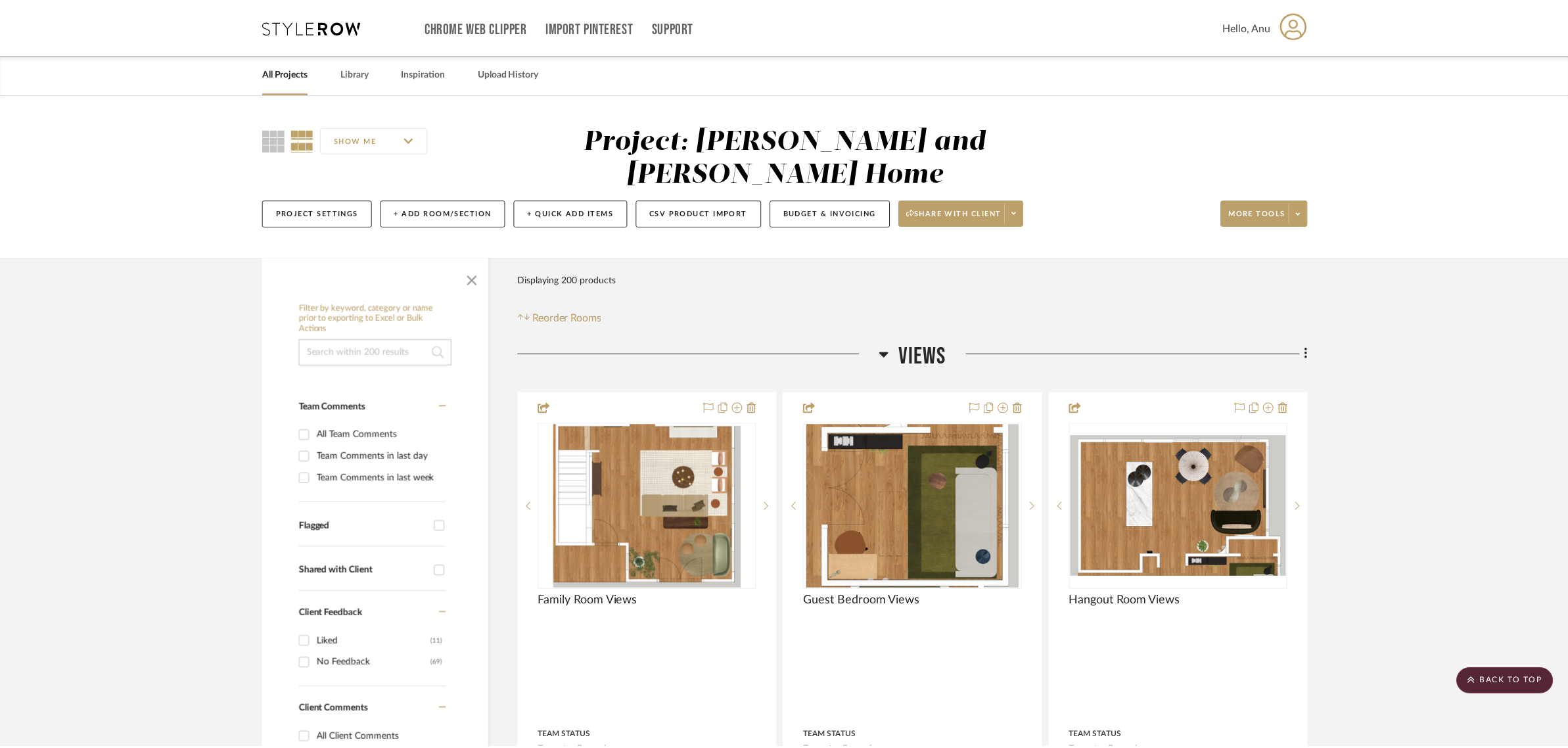
scroll to position [1397, 0]
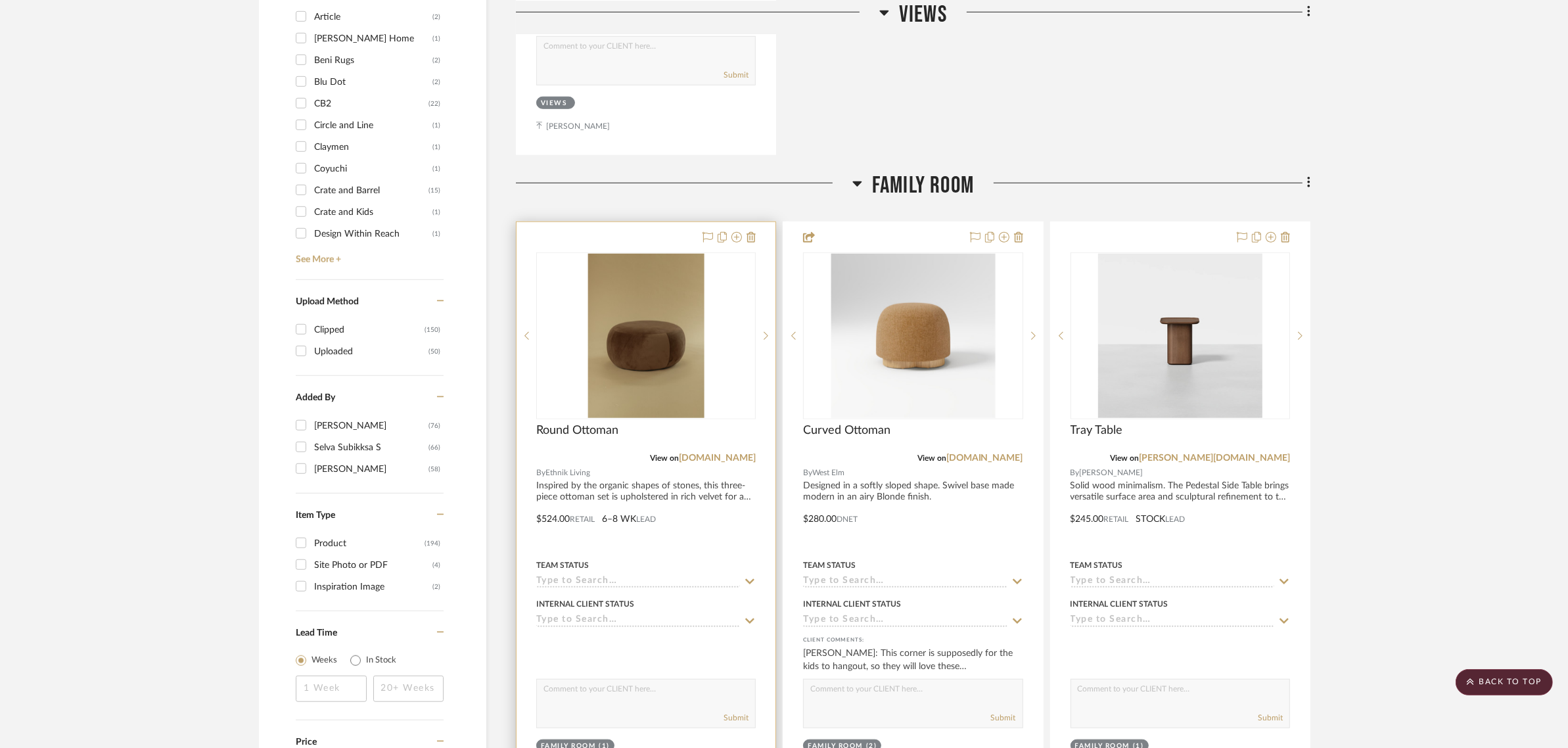
click at [609, 222] on div at bounding box center [646, 510] width 259 height 575
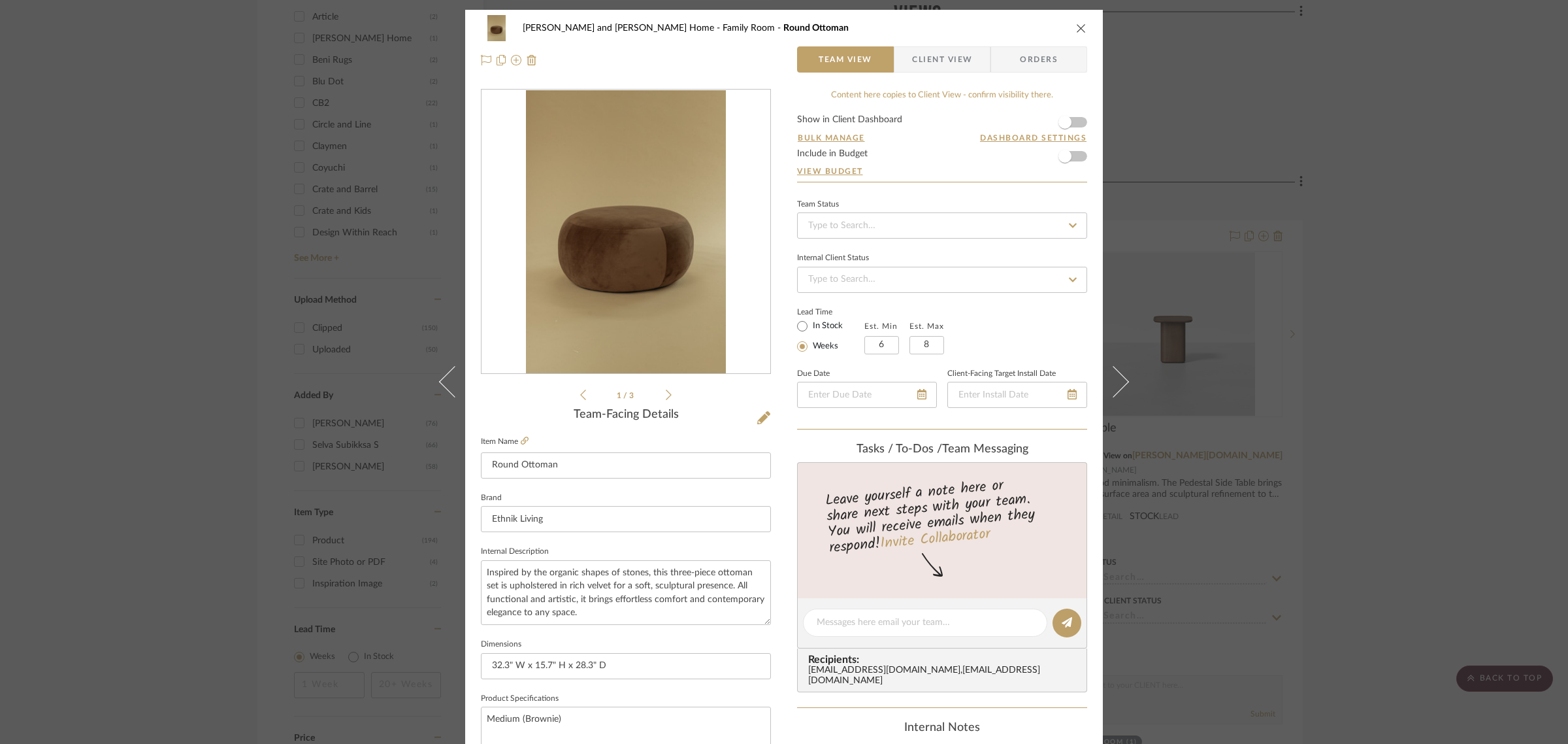
click at [922, 66] on span "Client View" at bounding box center [942, 59] width 60 height 26
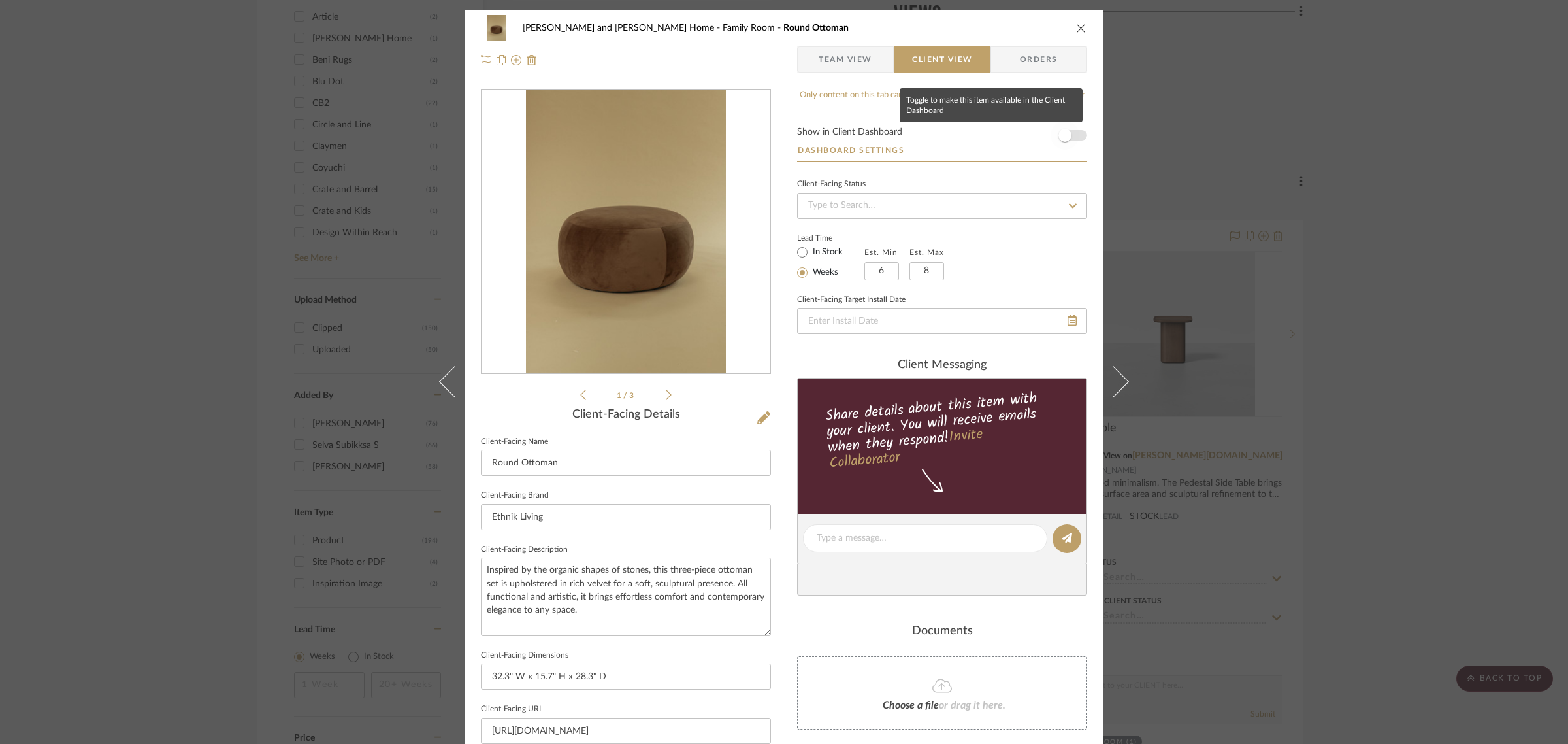
click at [1065, 130] on span "button" at bounding box center [1065, 135] width 13 height 13
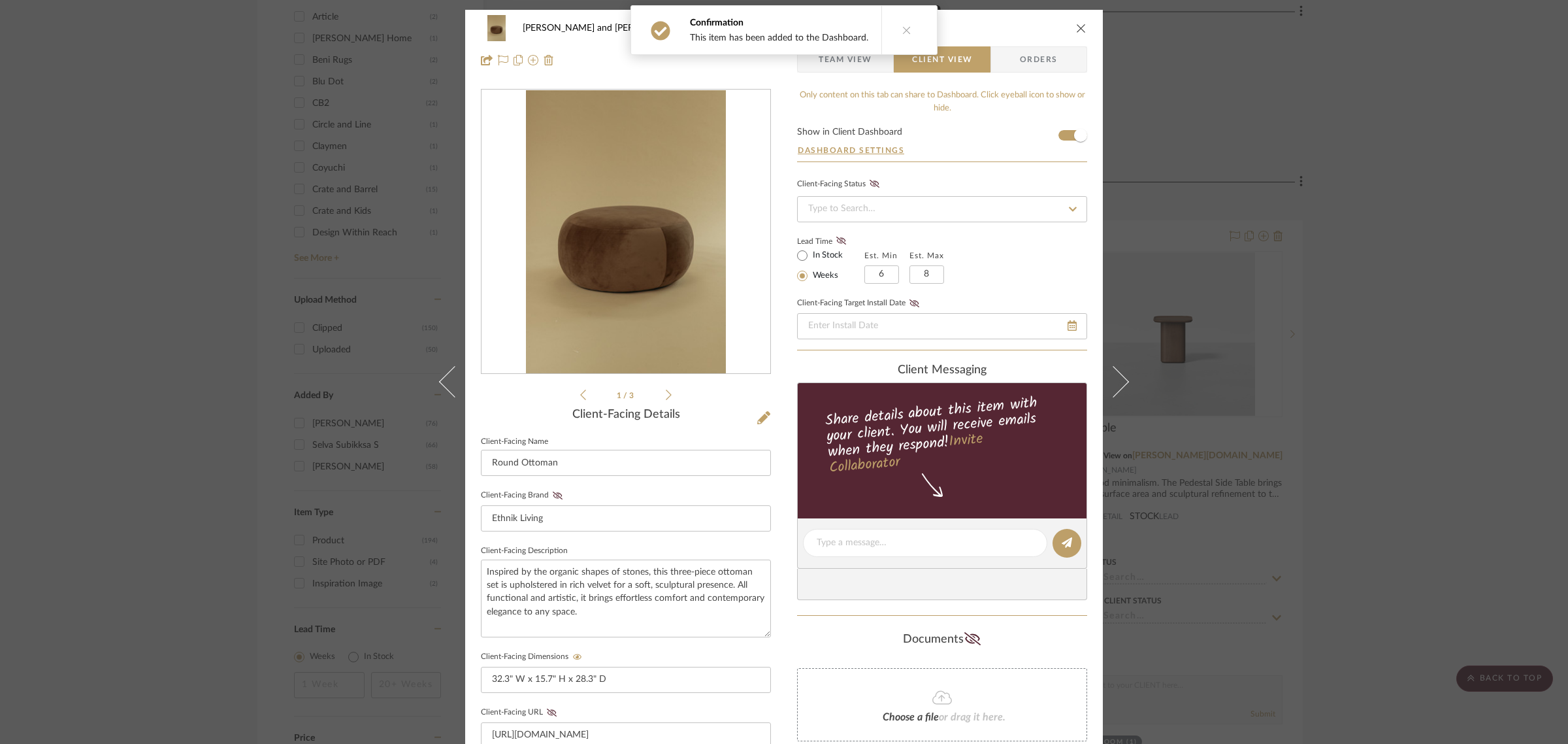
click at [1486, 279] on div "Sharika and Ashish Home Family Room Round Ottoman Team View Client View Orders …" at bounding box center [784, 372] width 1568 height 744
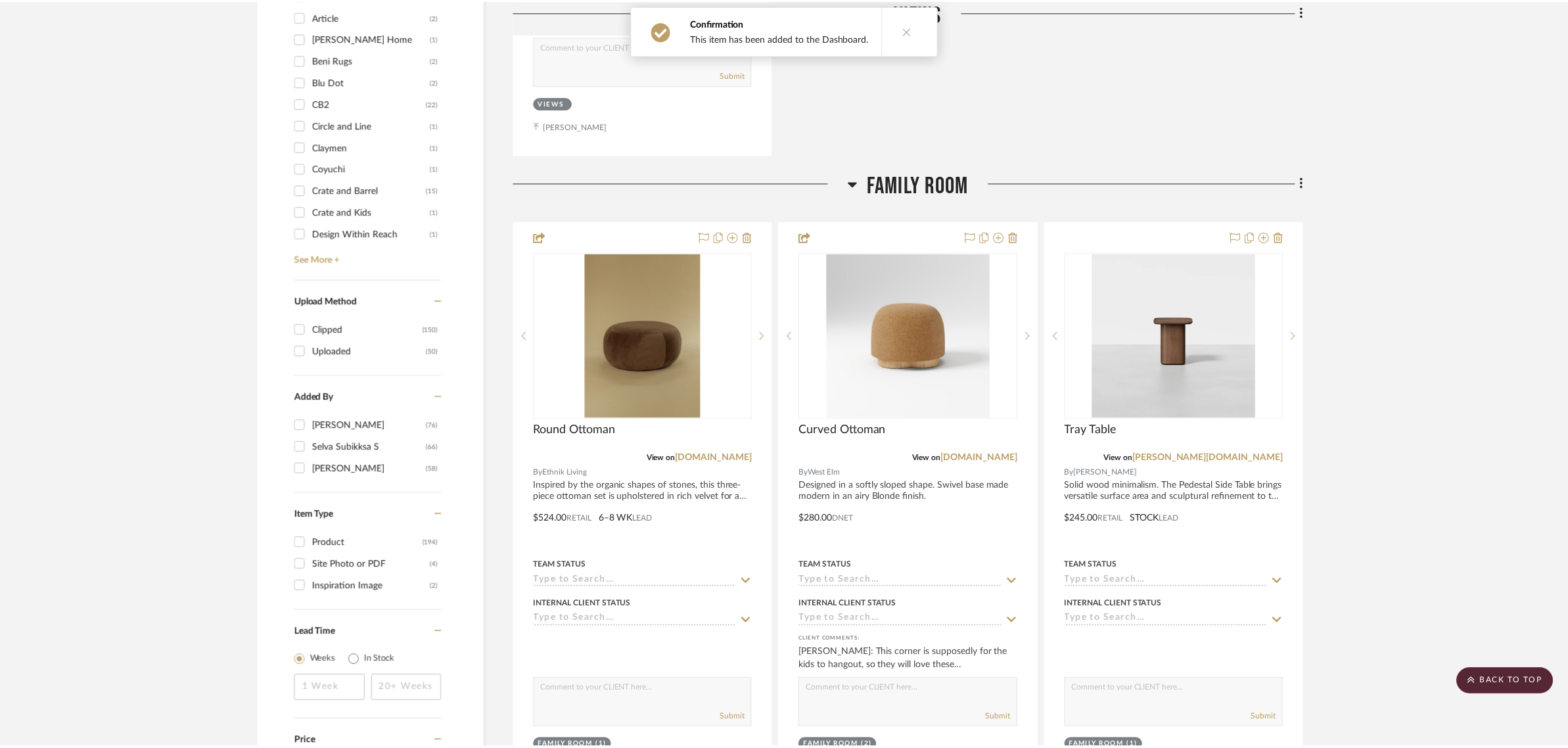
scroll to position [1397, 0]
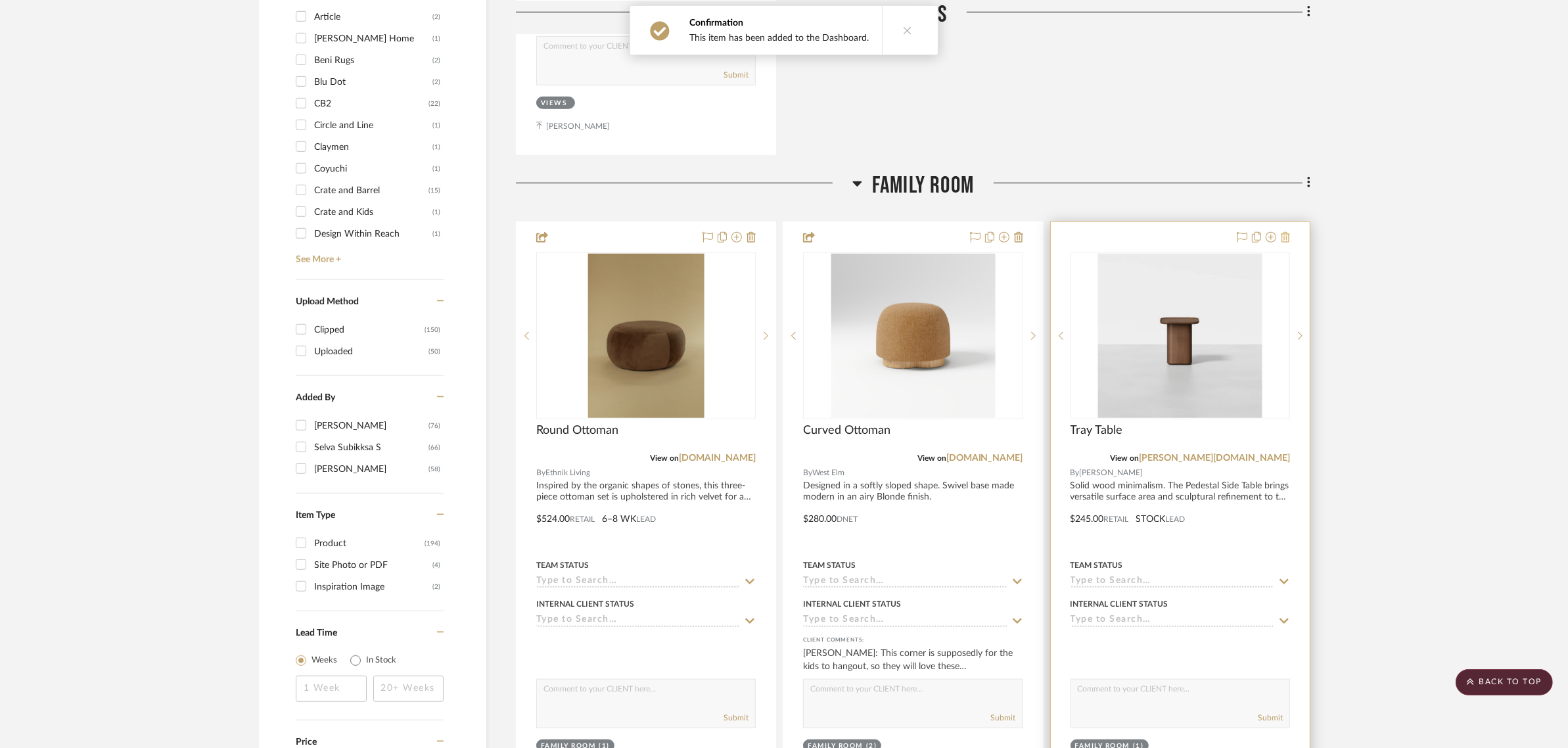
click at [1287, 232] on icon at bounding box center [1285, 237] width 9 height 11
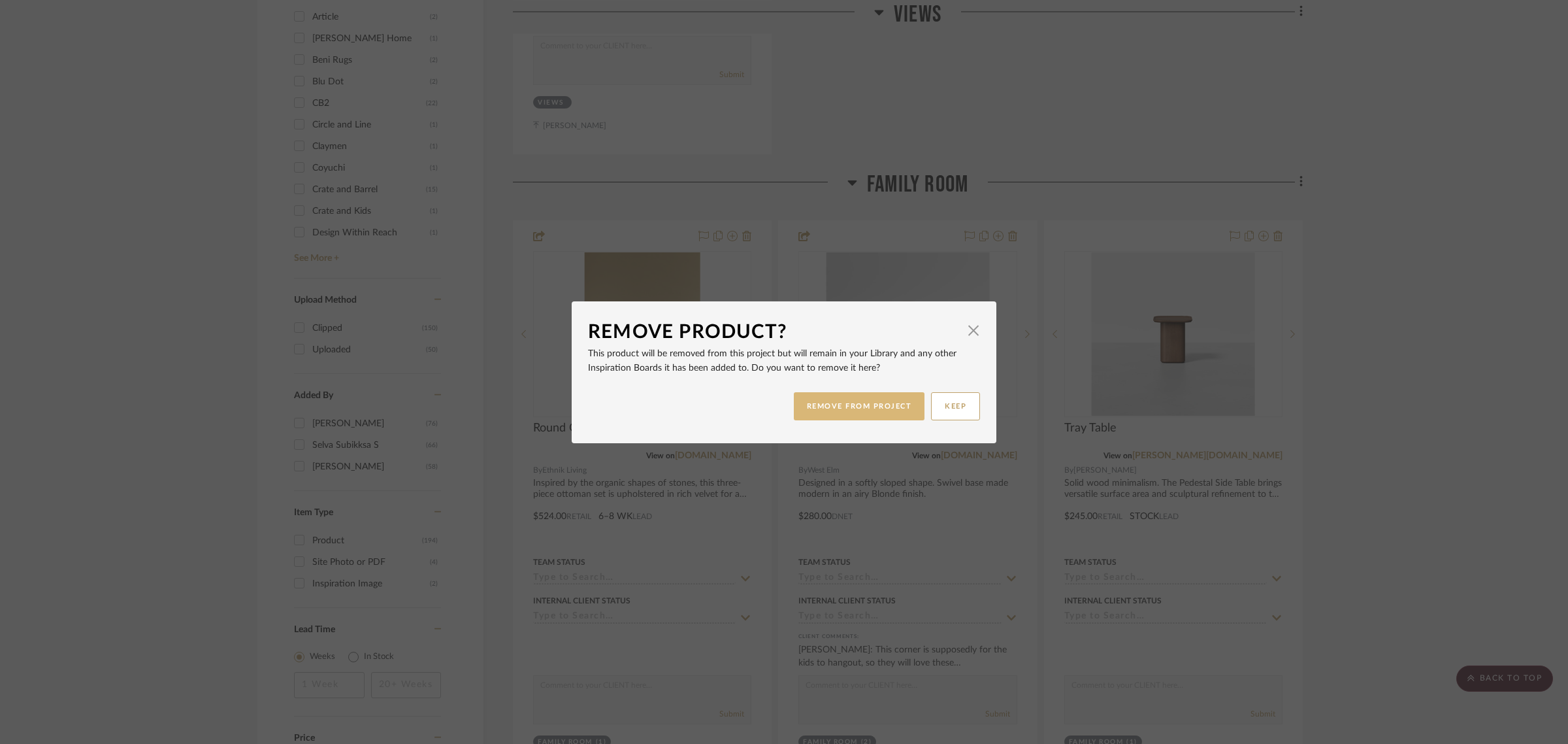
click at [837, 396] on button "REMOVE FROM PROJECT" at bounding box center [859, 406] width 131 height 28
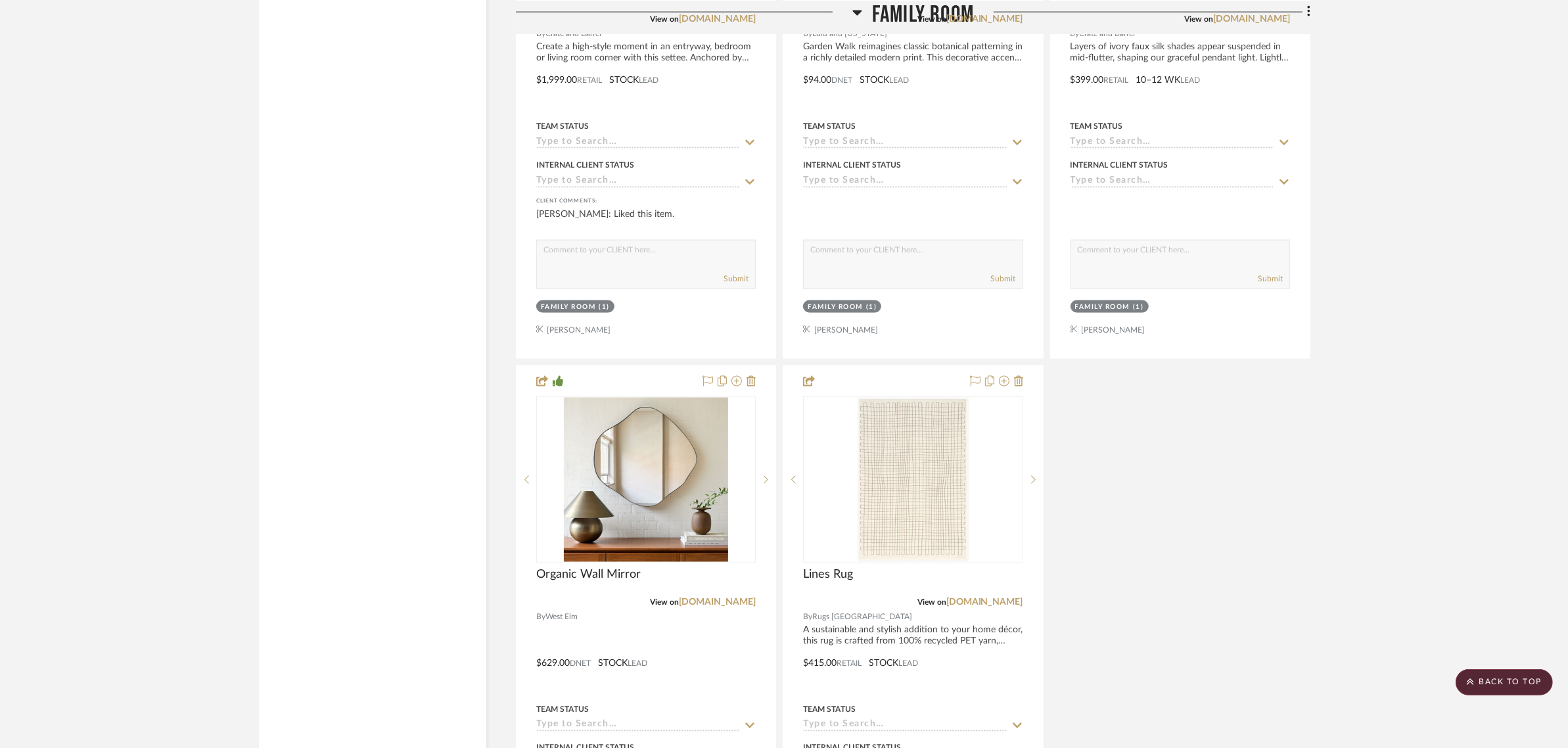
scroll to position [2876, 0]
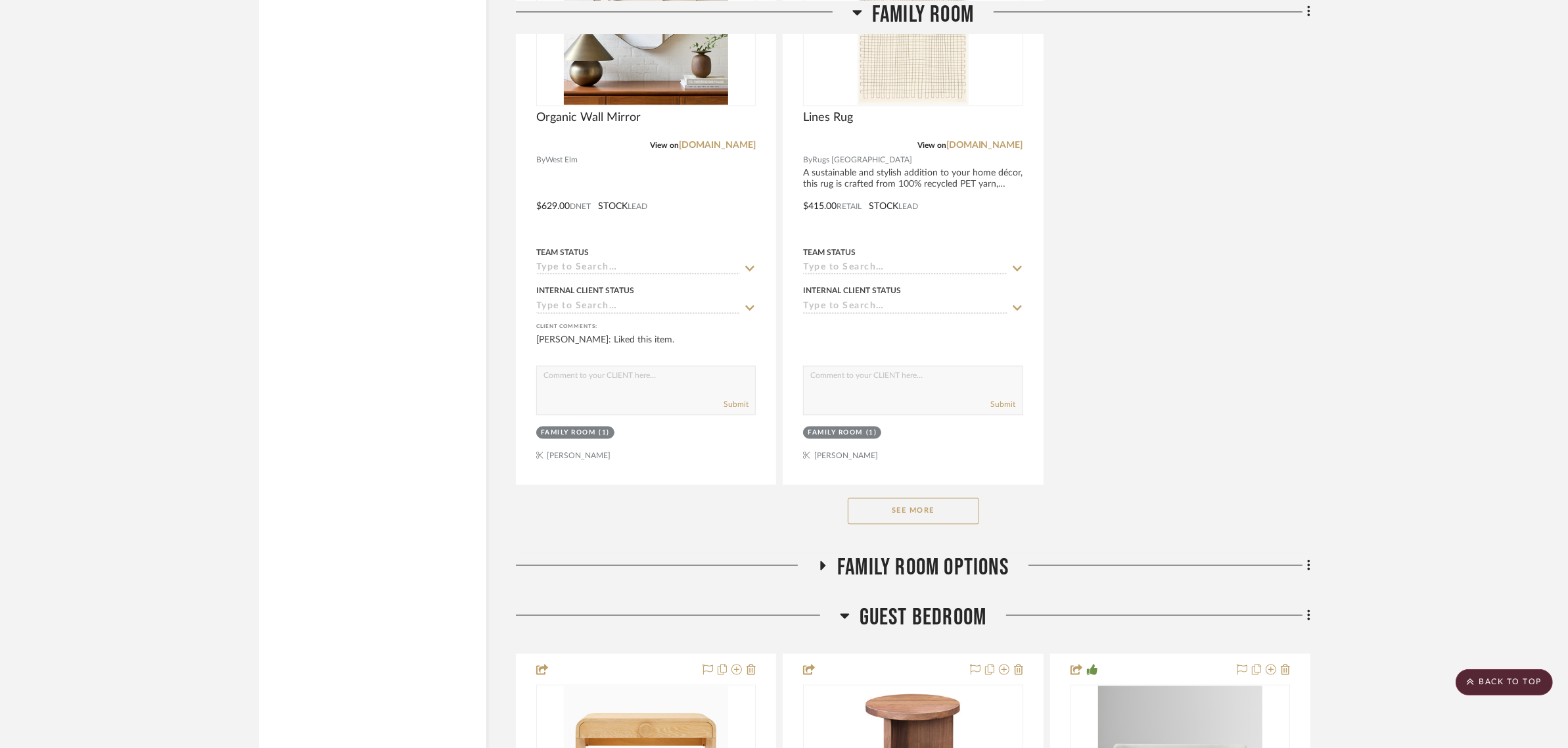
click at [930, 499] on button "See More" at bounding box center [913, 512] width 131 height 26
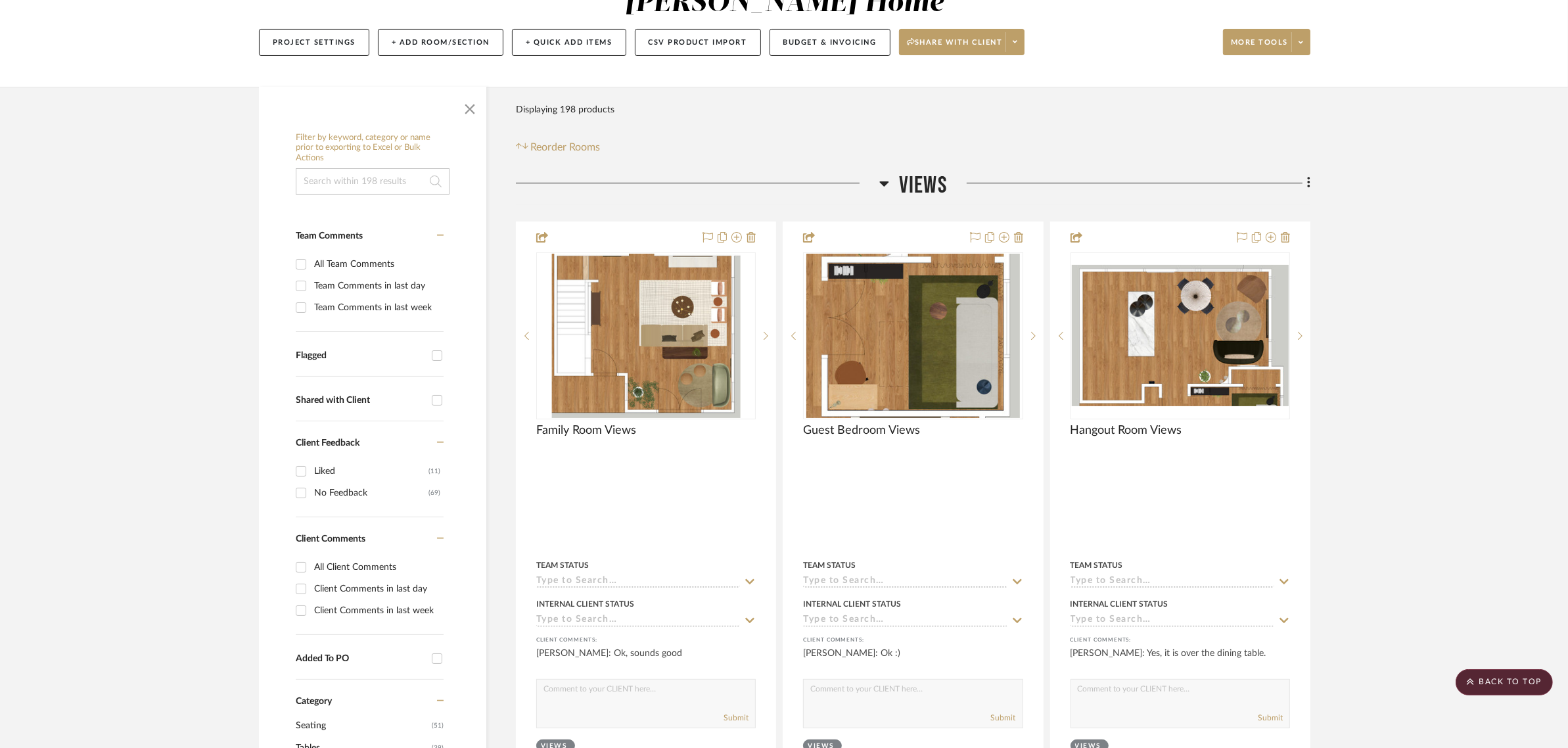
scroll to position [0, 0]
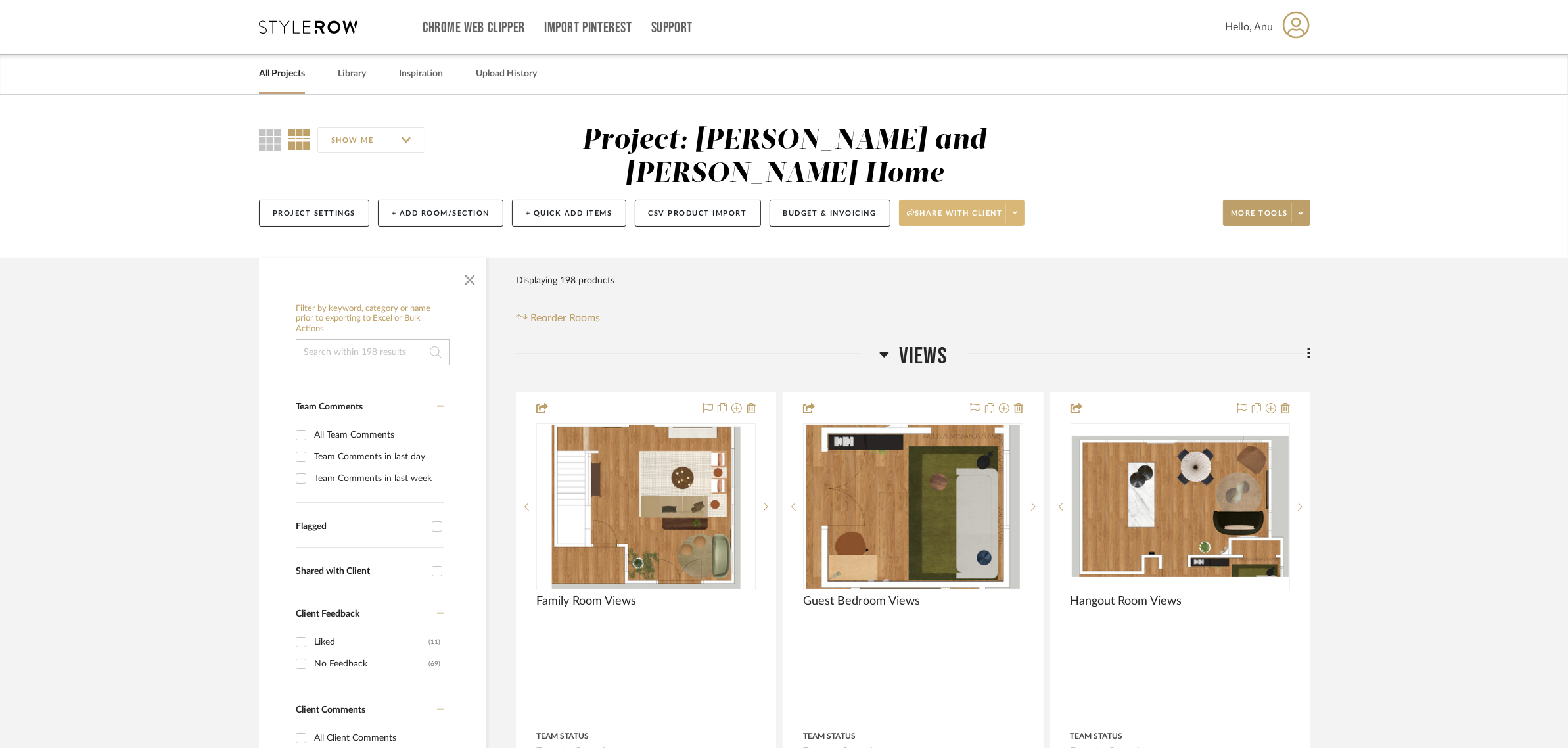
click at [974, 209] on span "Share with client" at bounding box center [955, 218] width 96 height 20
click at [947, 219] on span "Preview Client Dashboard" at bounding box center [969, 218] width 112 height 11
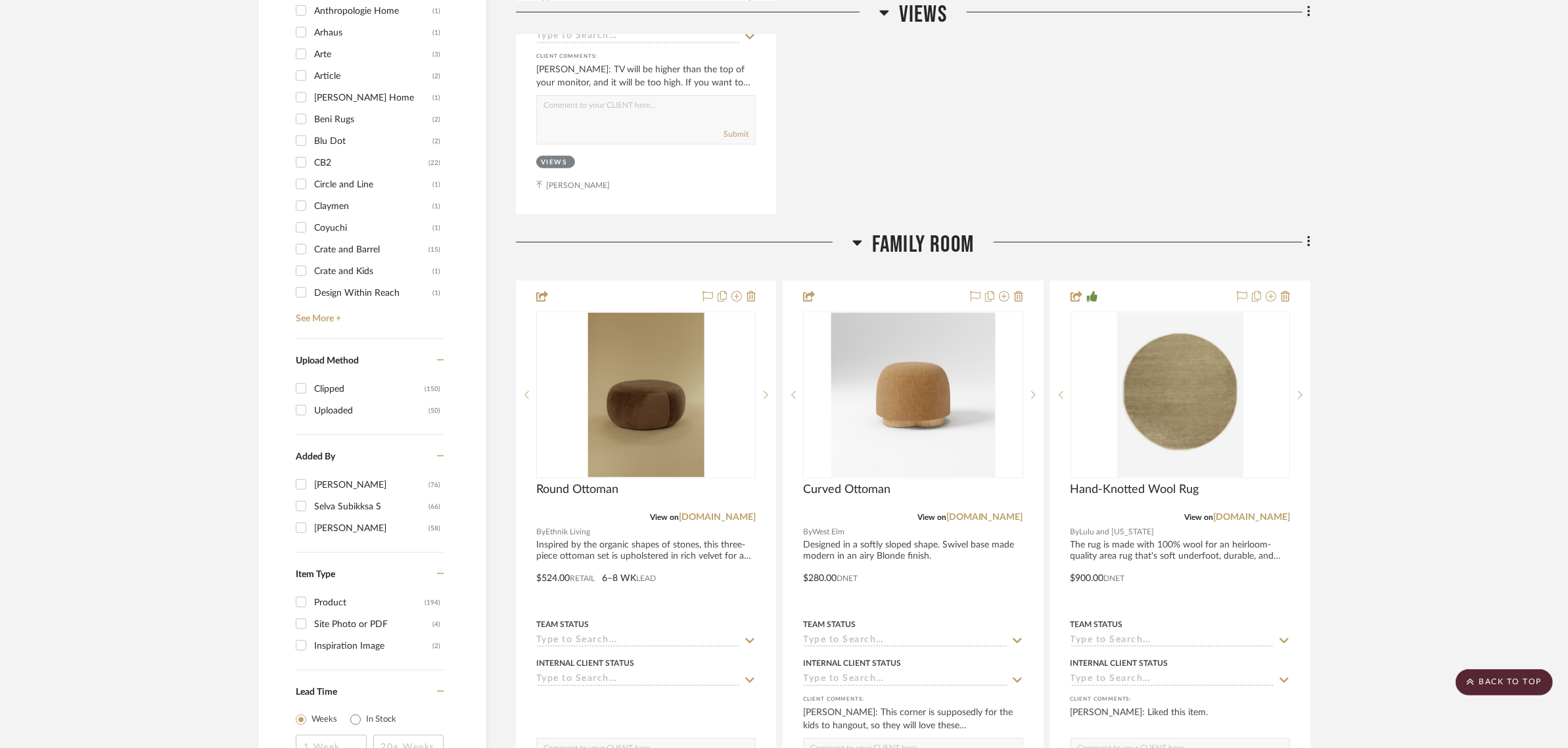
scroll to position [1726, 0]
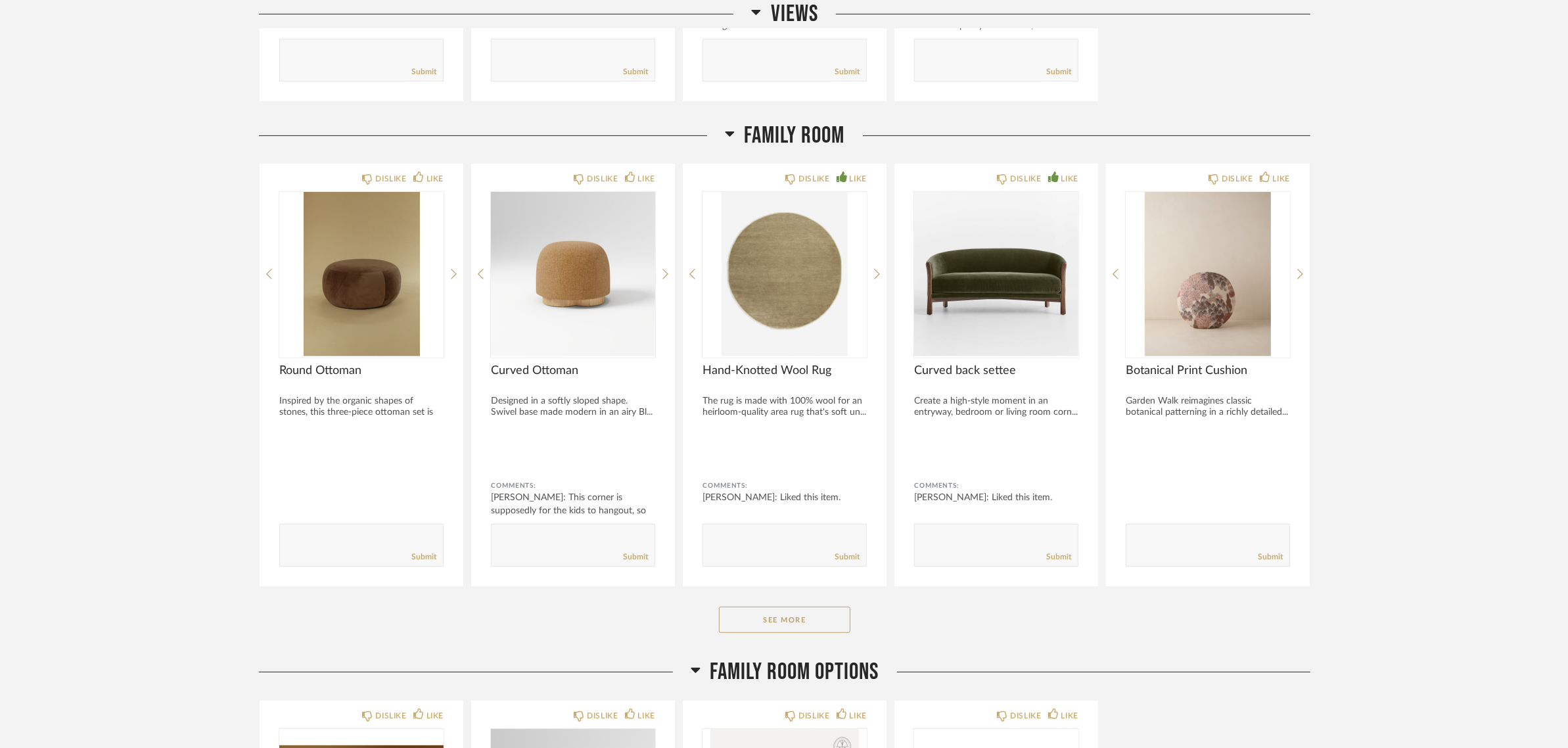
scroll to position [575, 0]
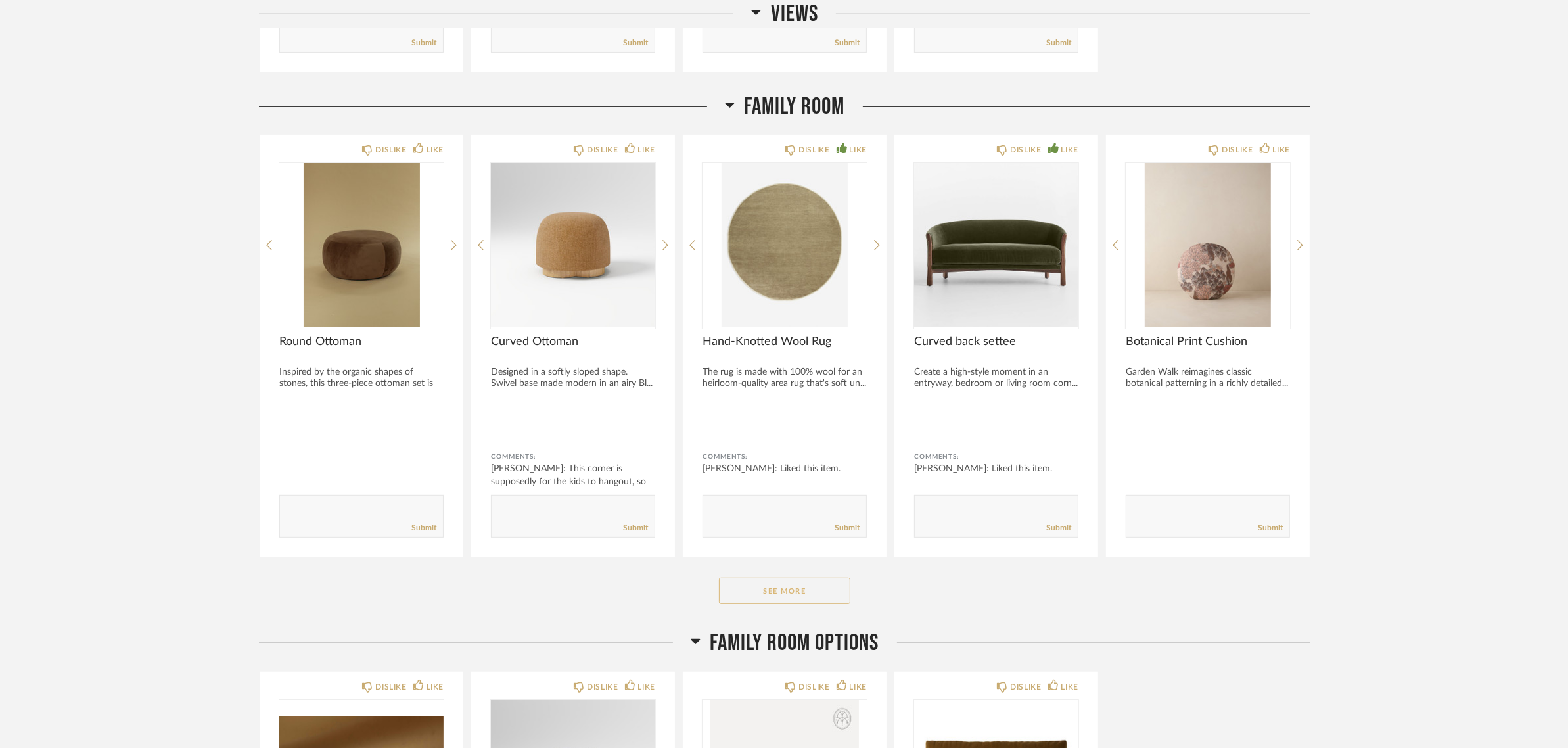
click at [832, 595] on button "See More" at bounding box center [784, 591] width 131 height 26
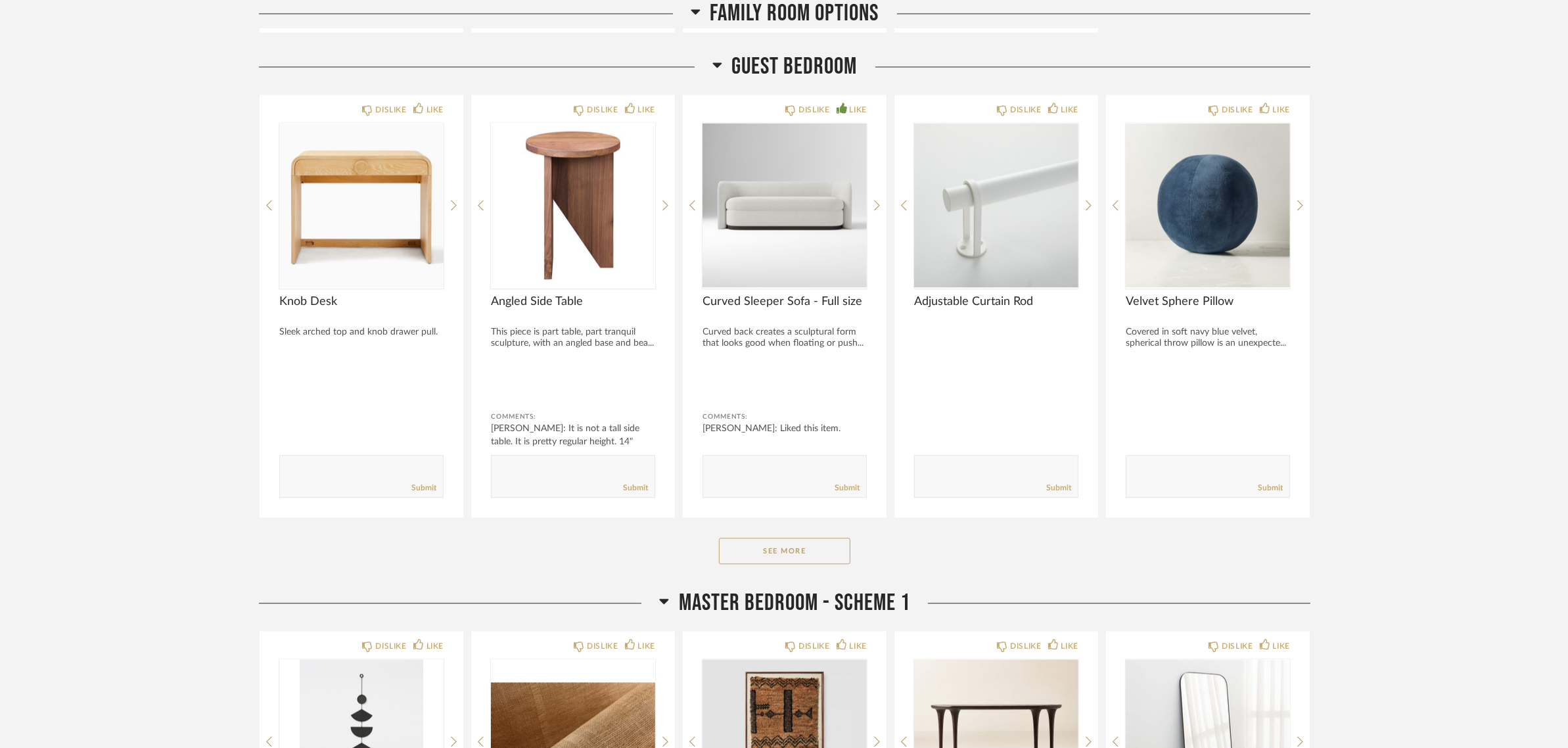
scroll to position [3452, 0]
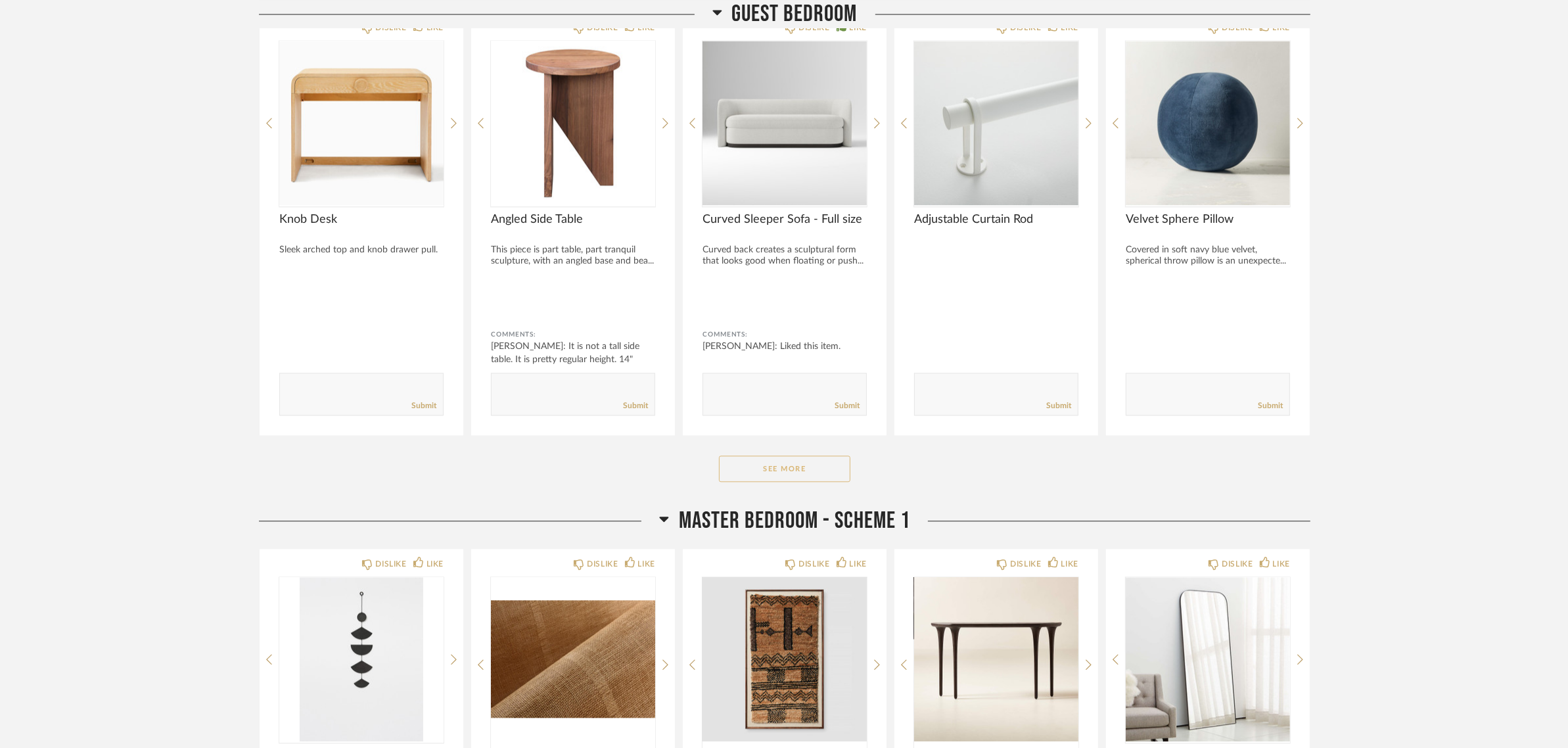
click at [815, 460] on button "See More" at bounding box center [784, 469] width 131 height 26
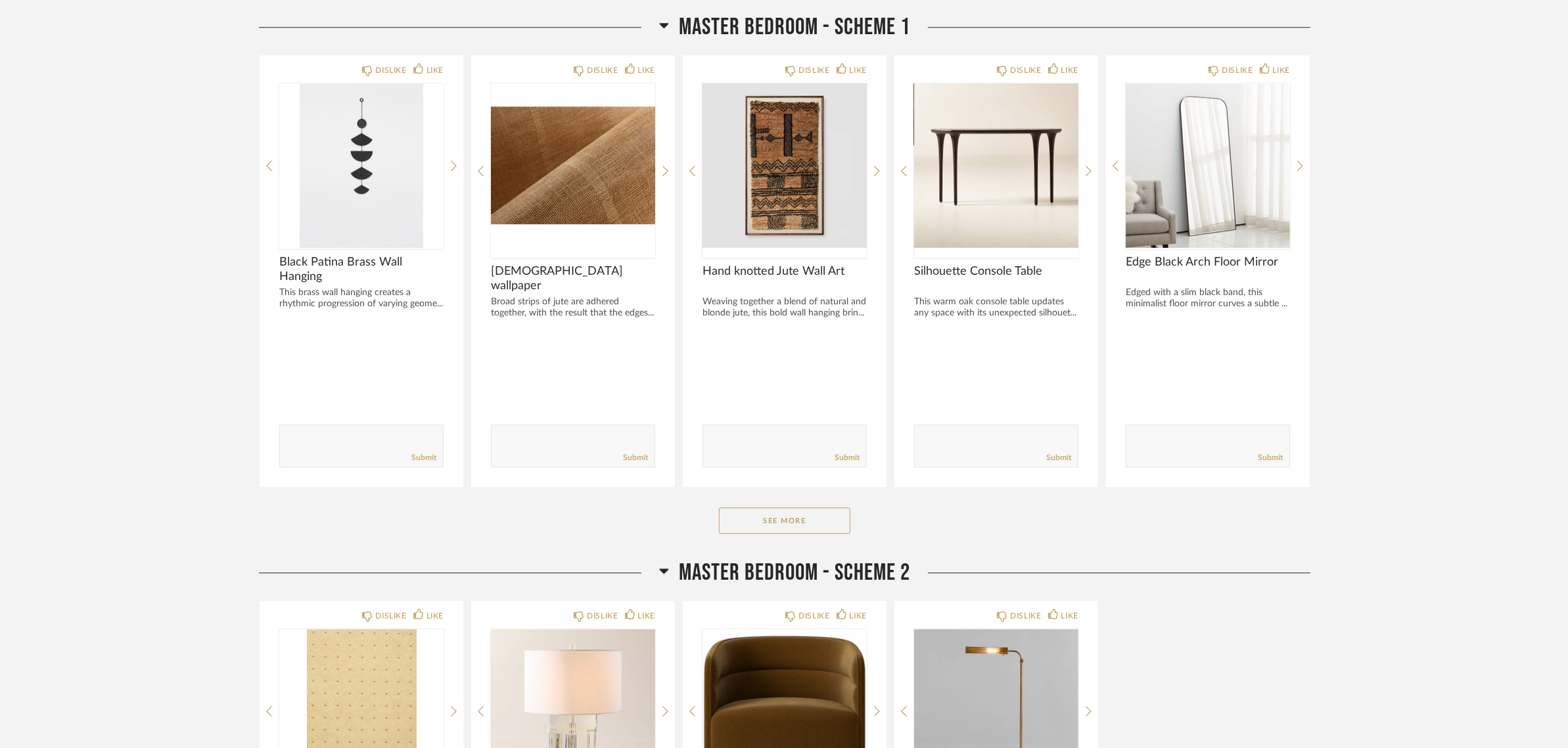
scroll to position [4848, 0]
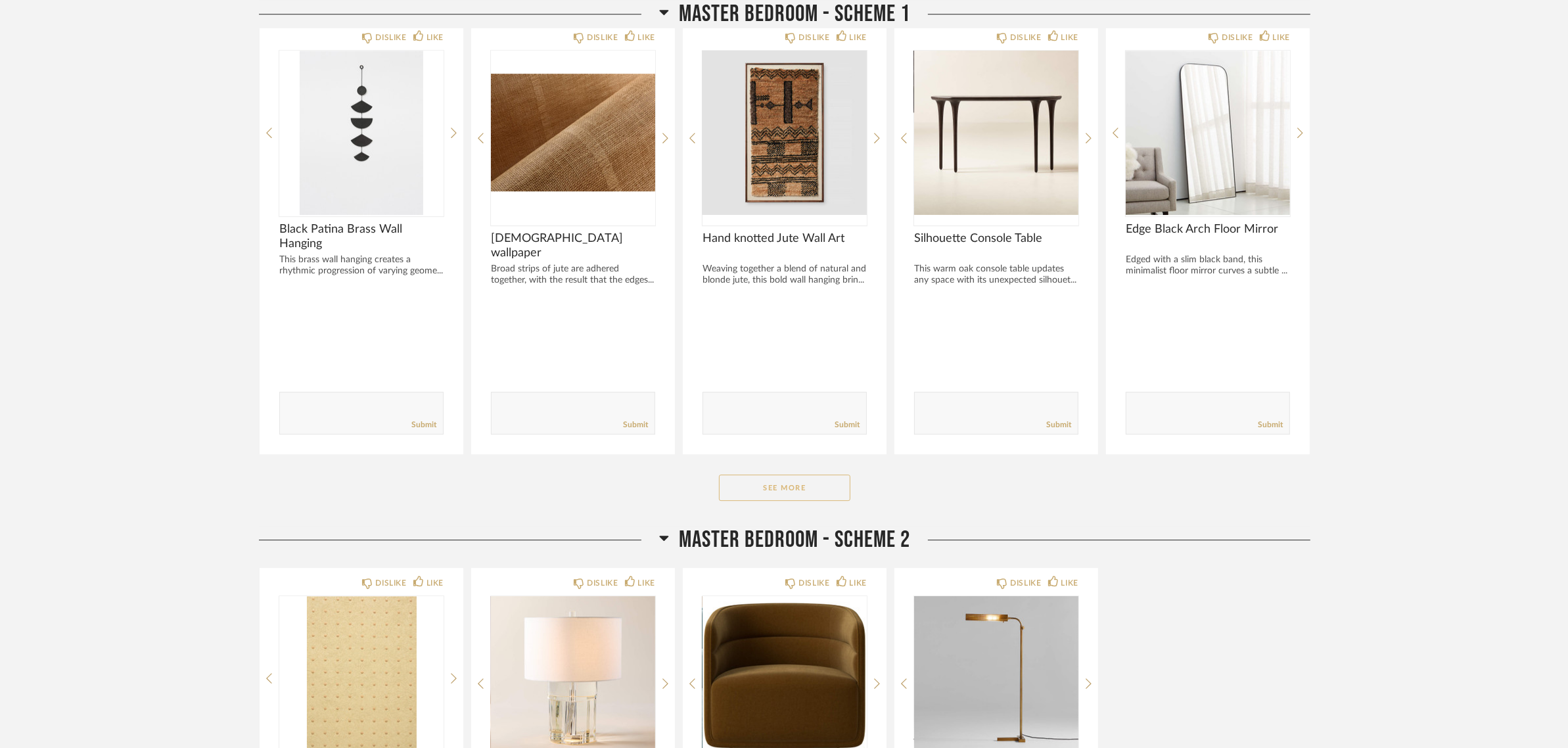
click at [792, 480] on button "See More" at bounding box center [784, 487] width 131 height 26
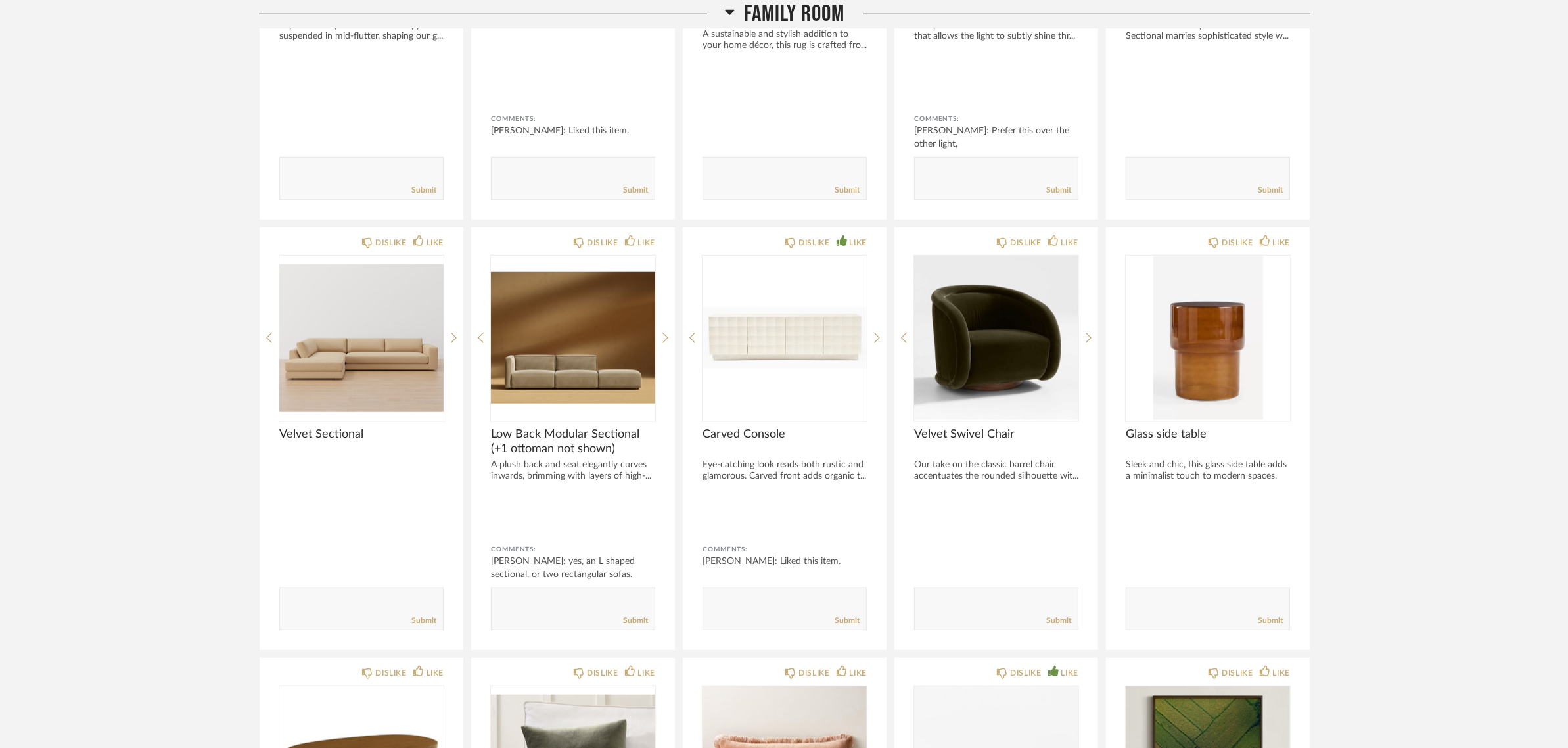
scroll to position [614, 0]
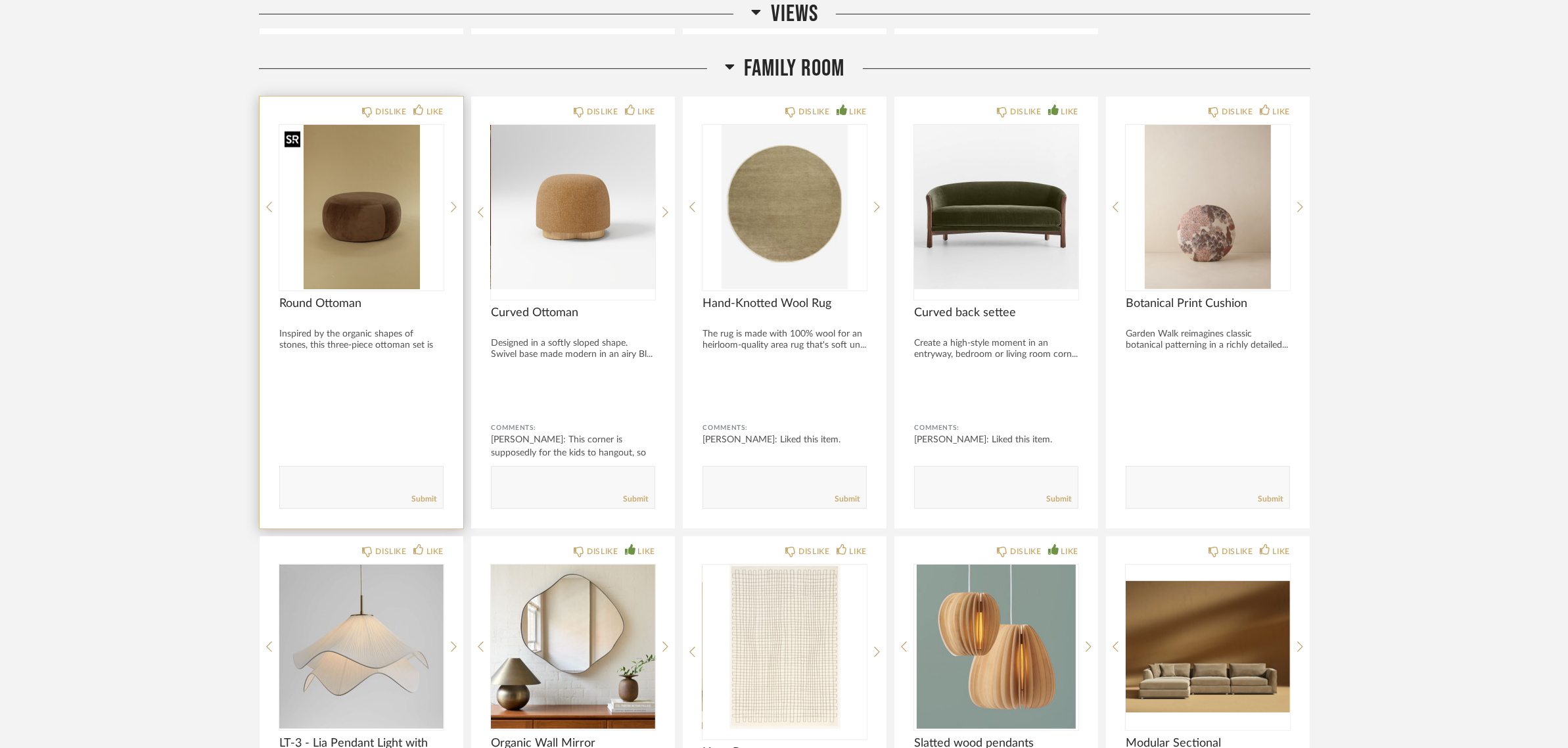
click at [344, 218] on img "0" at bounding box center [362, 207] width 165 height 165
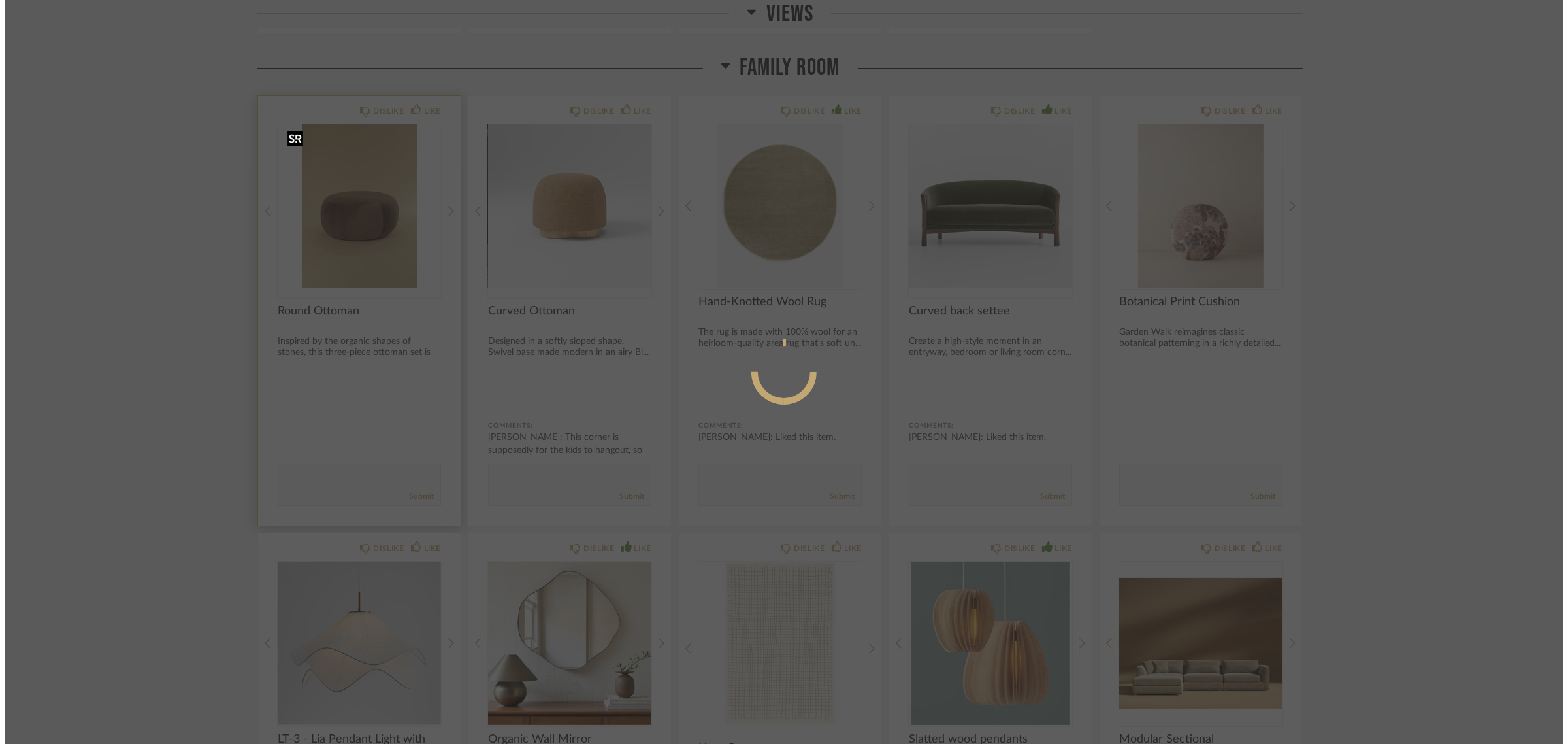
scroll to position [0, 0]
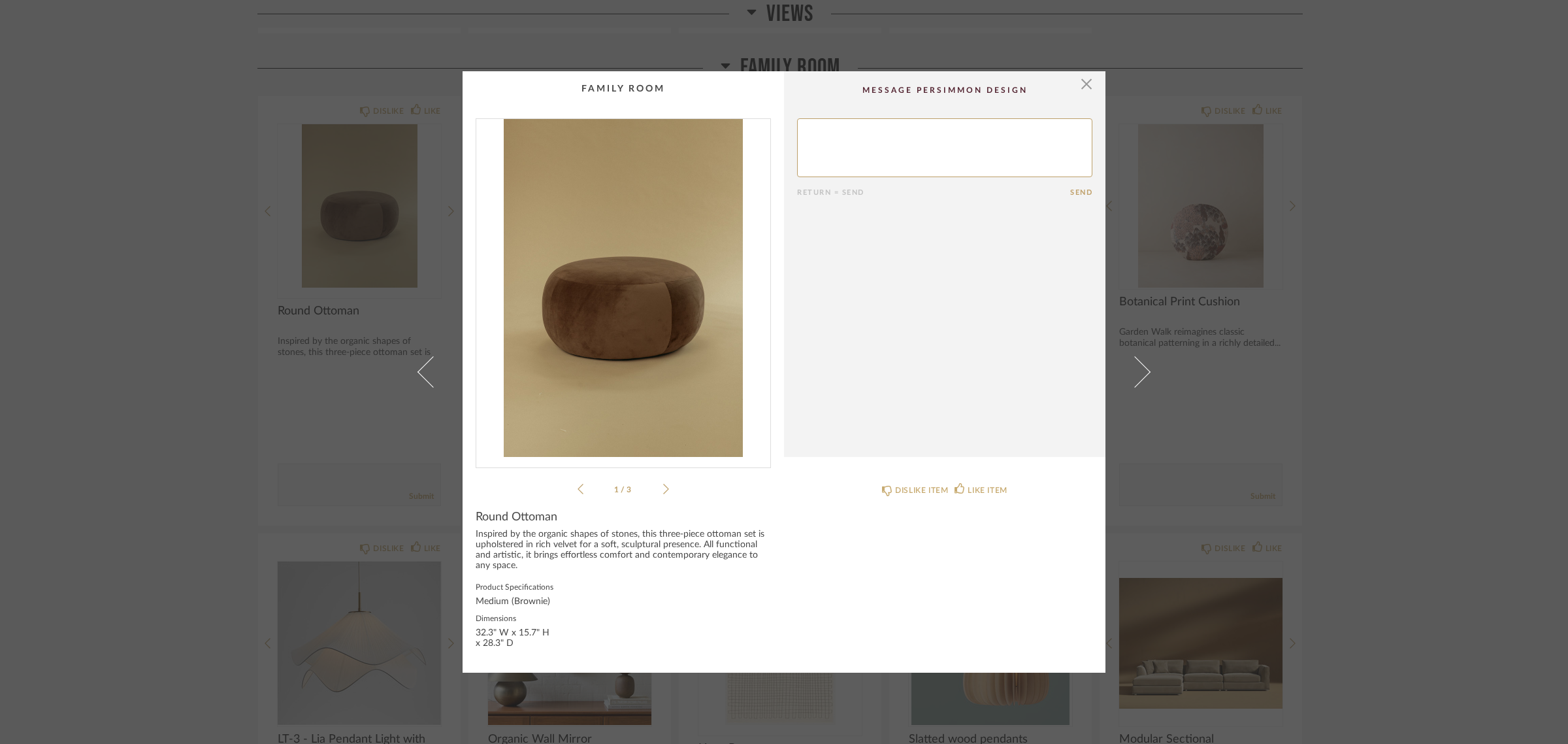
click at [622, 292] on img "0" at bounding box center [623, 288] width 294 height 338
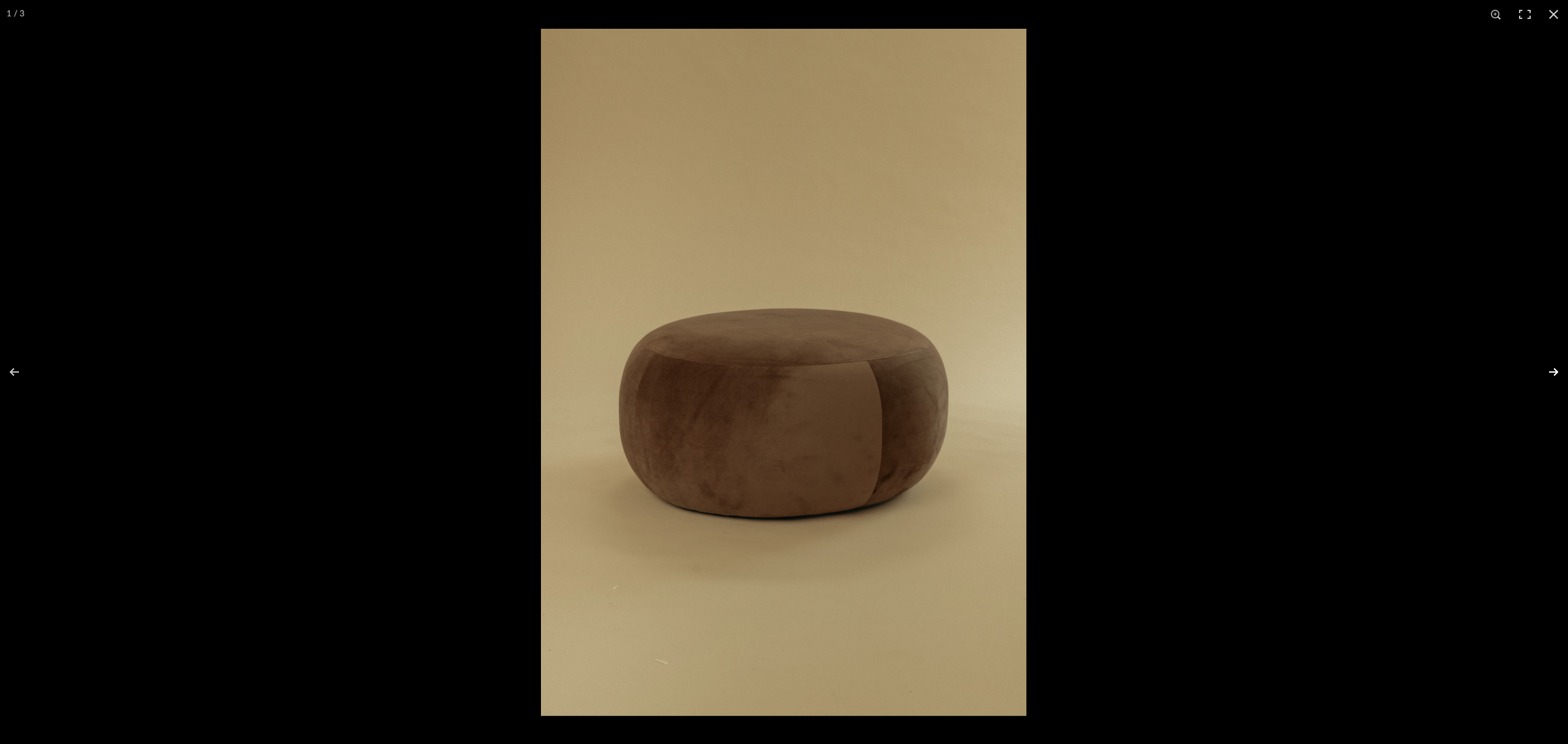
click at [1555, 371] on button at bounding box center [1545, 372] width 45 height 66
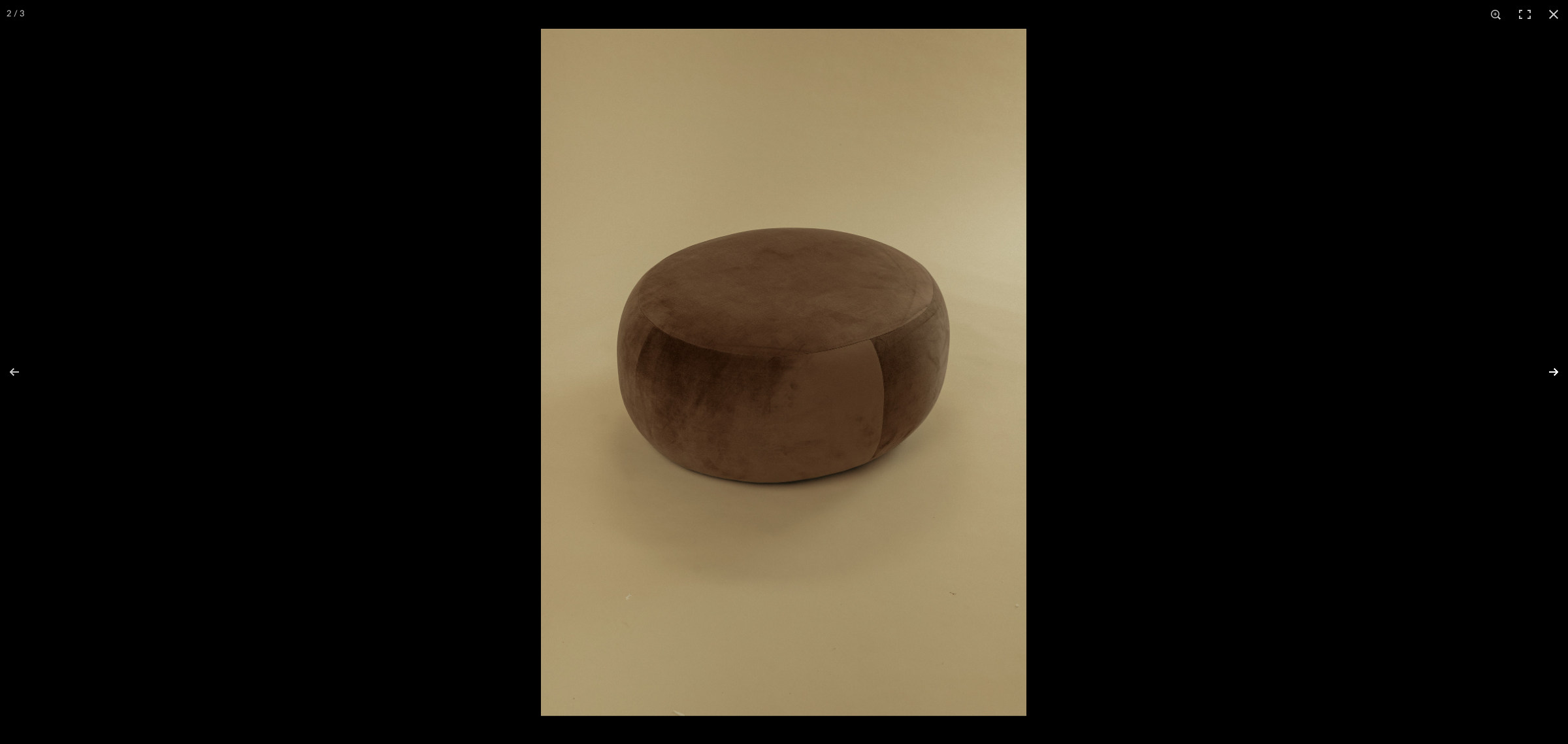
click at [1555, 371] on button at bounding box center [1545, 372] width 45 height 66
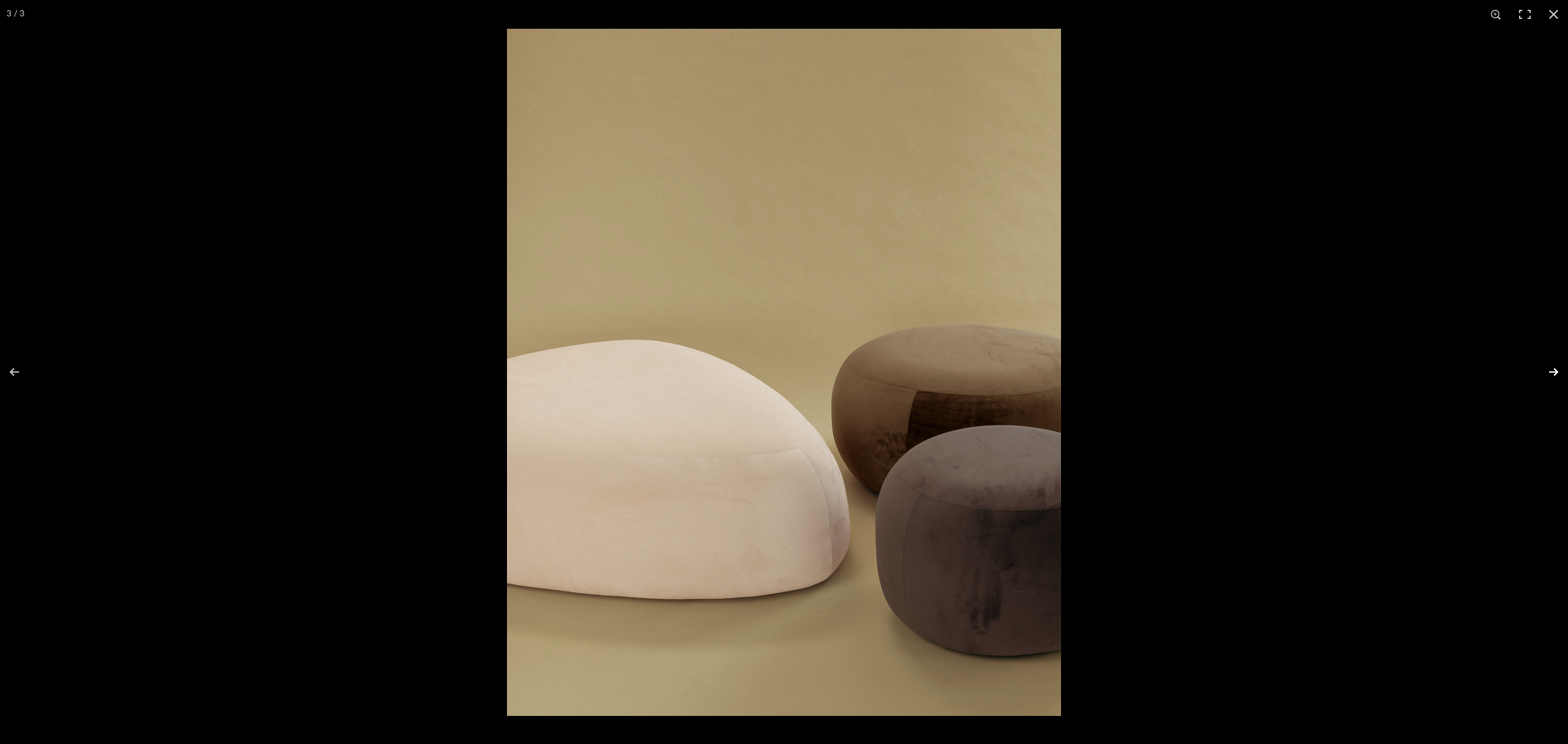
click at [1549, 370] on button at bounding box center [1545, 372] width 45 height 66
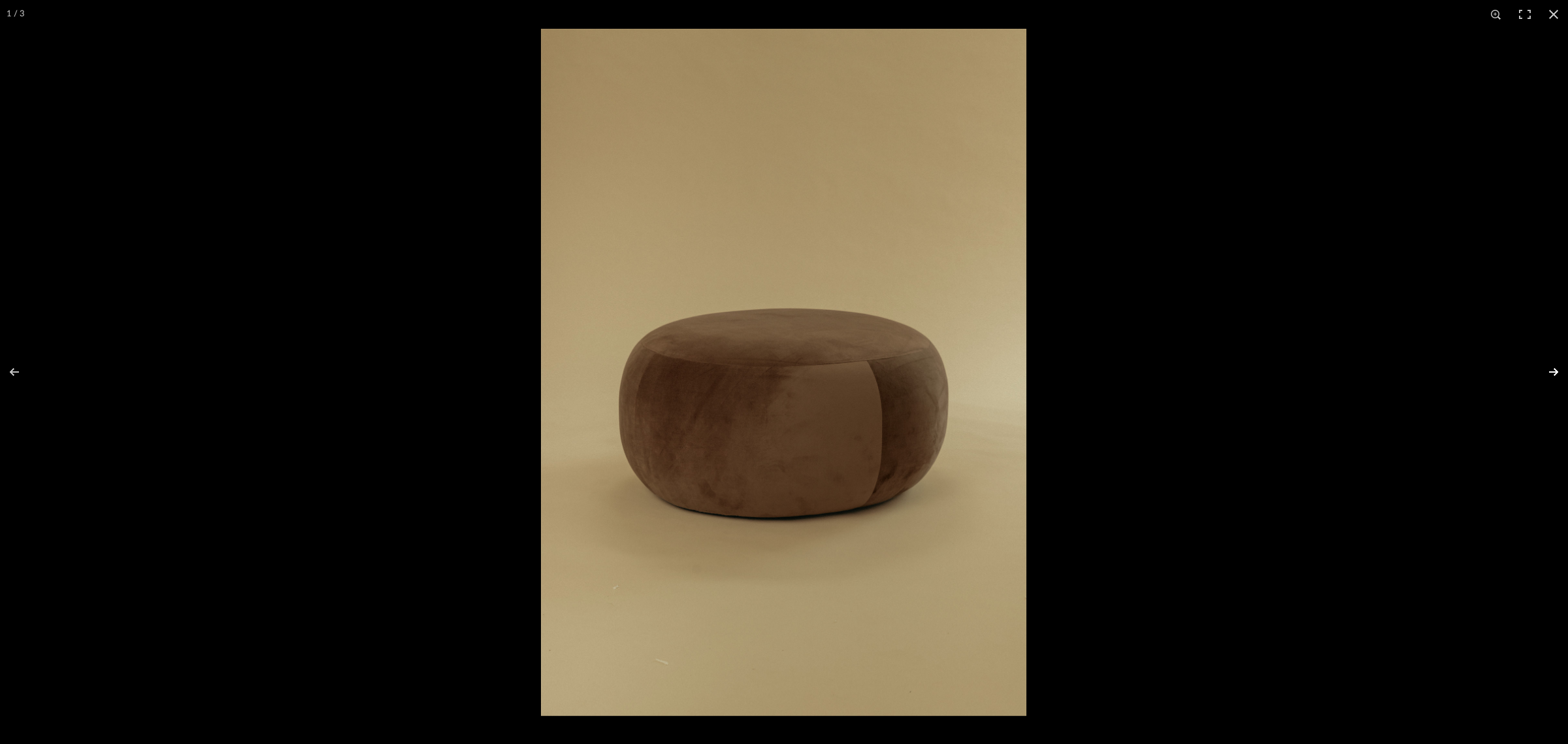
click at [1549, 370] on button at bounding box center [1545, 372] width 45 height 66
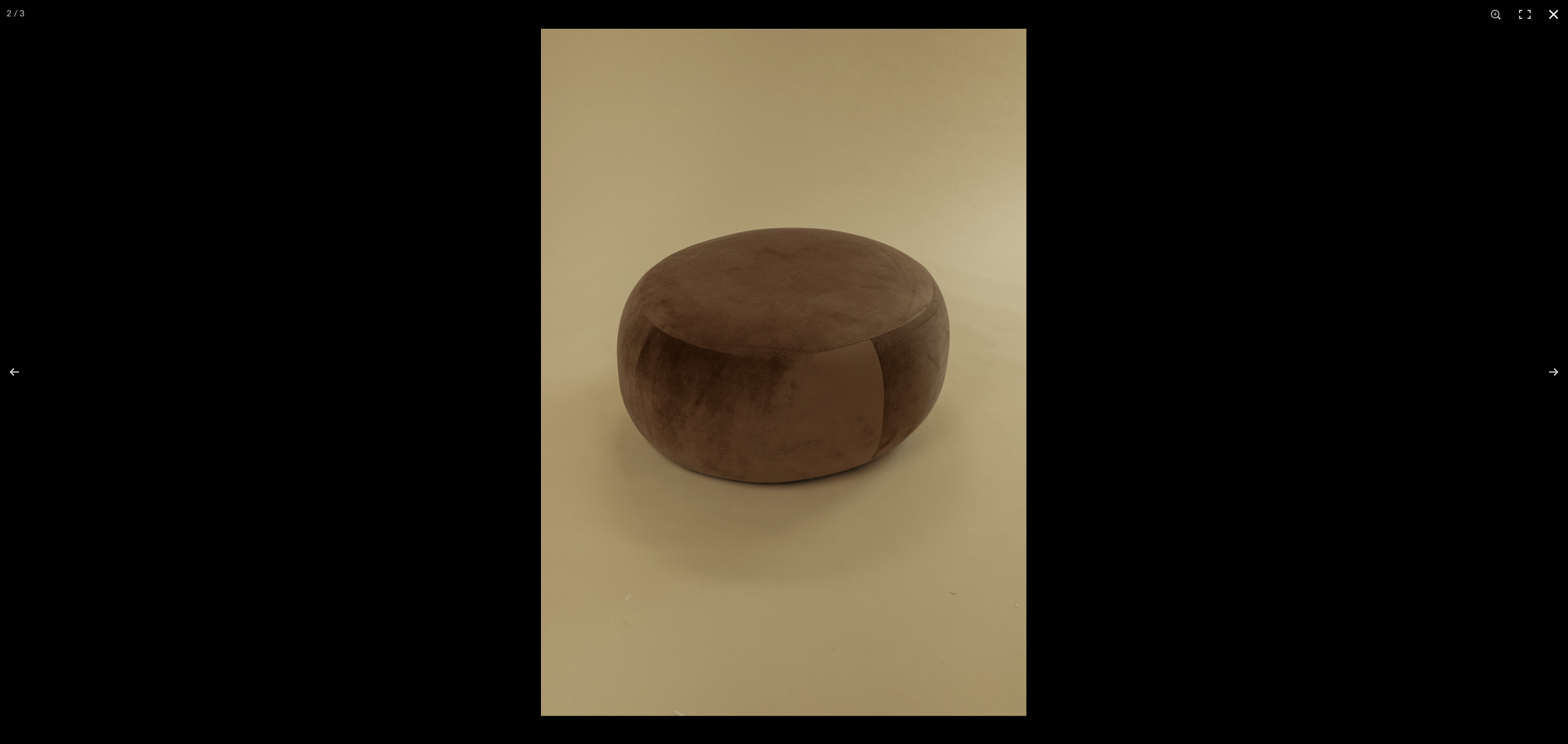
click at [1552, 15] on button at bounding box center [1553, 14] width 28 height 28
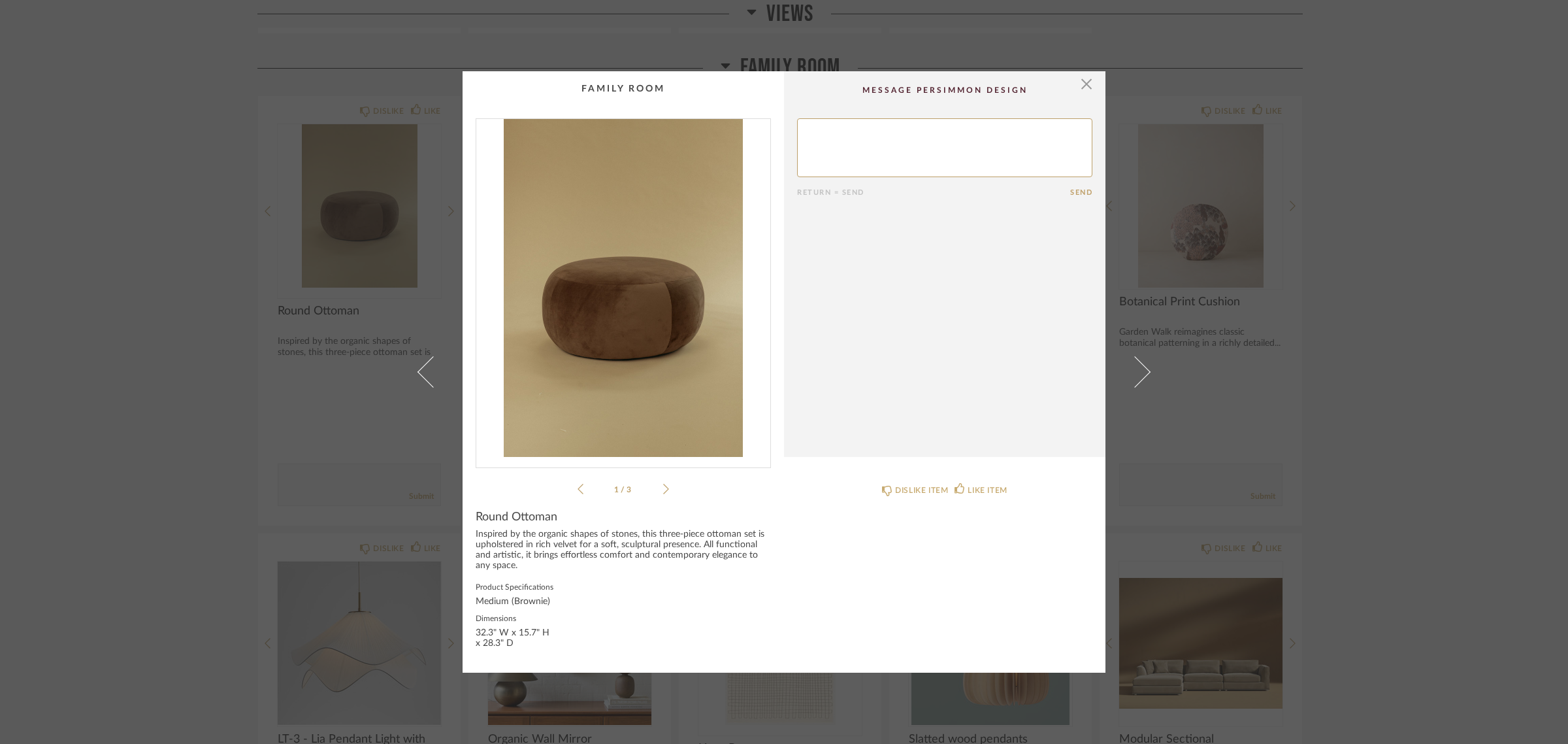
click at [1408, 445] on div "× 1 / 3 Return = Send Send Round Ottoman Inspired by the organic shapes of ston…" at bounding box center [784, 372] width 1568 height 744
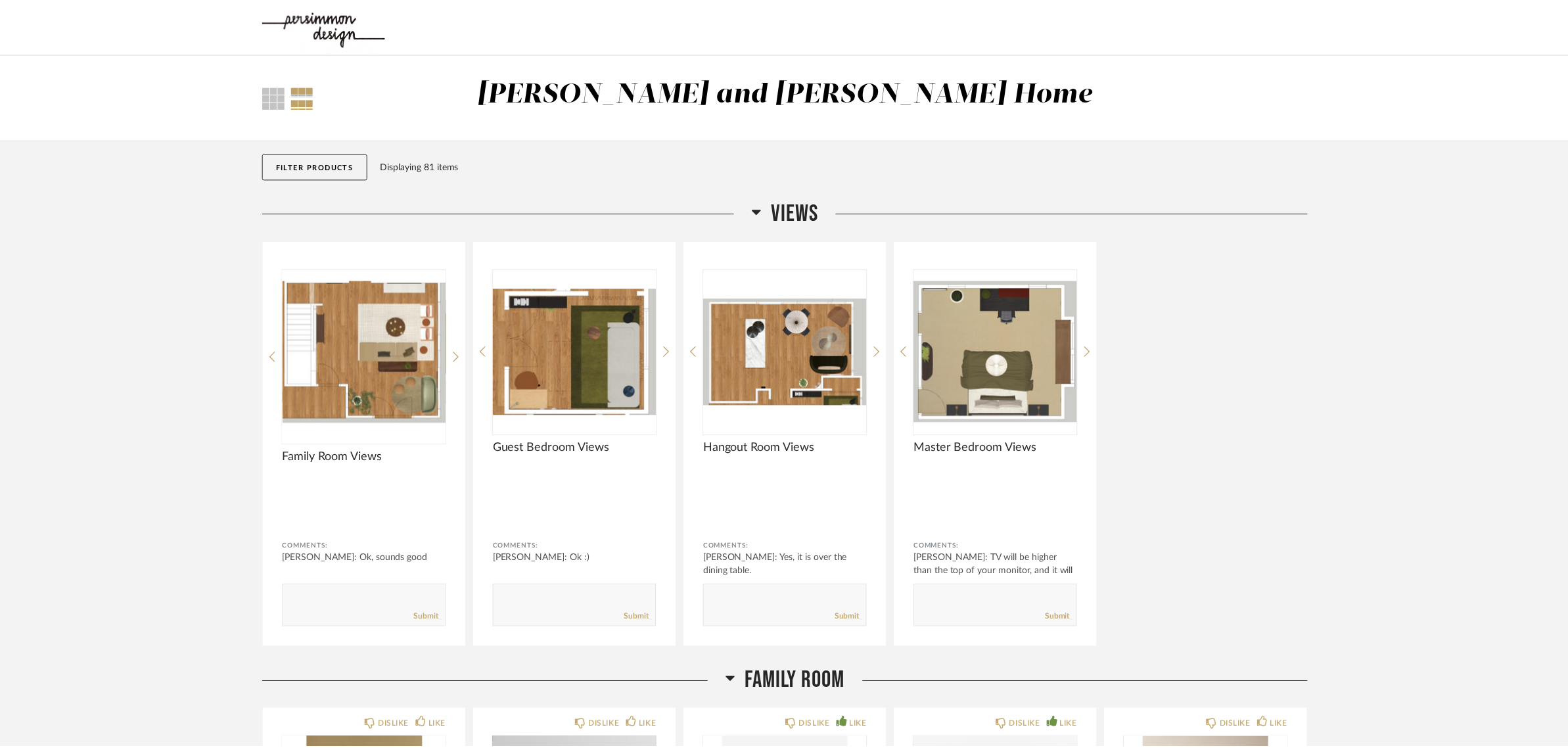
scroll to position [614, 0]
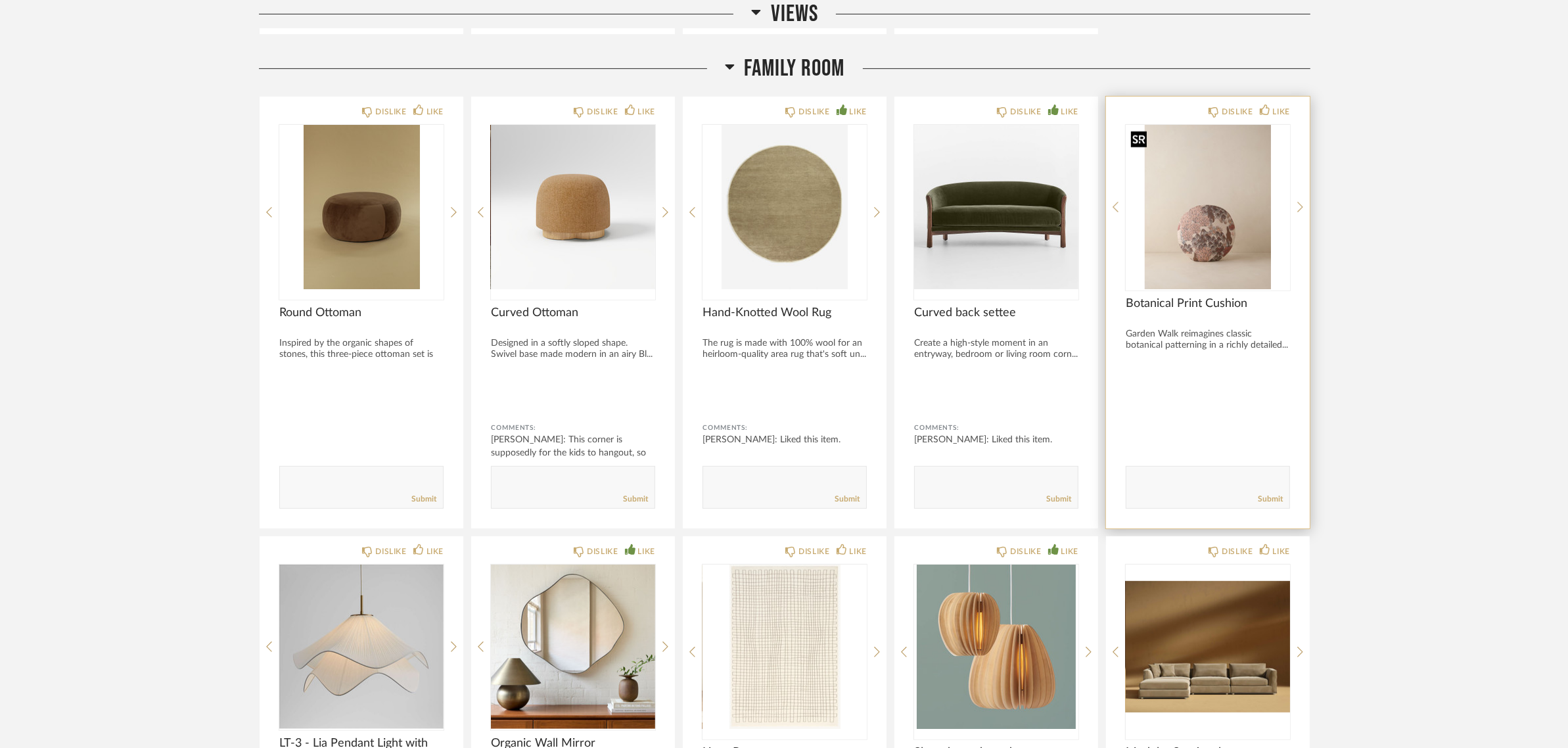
click at [1209, 222] on div at bounding box center [1208, 207] width 165 height 165
click at [1210, 222] on img "0" at bounding box center [1208, 207] width 165 height 165
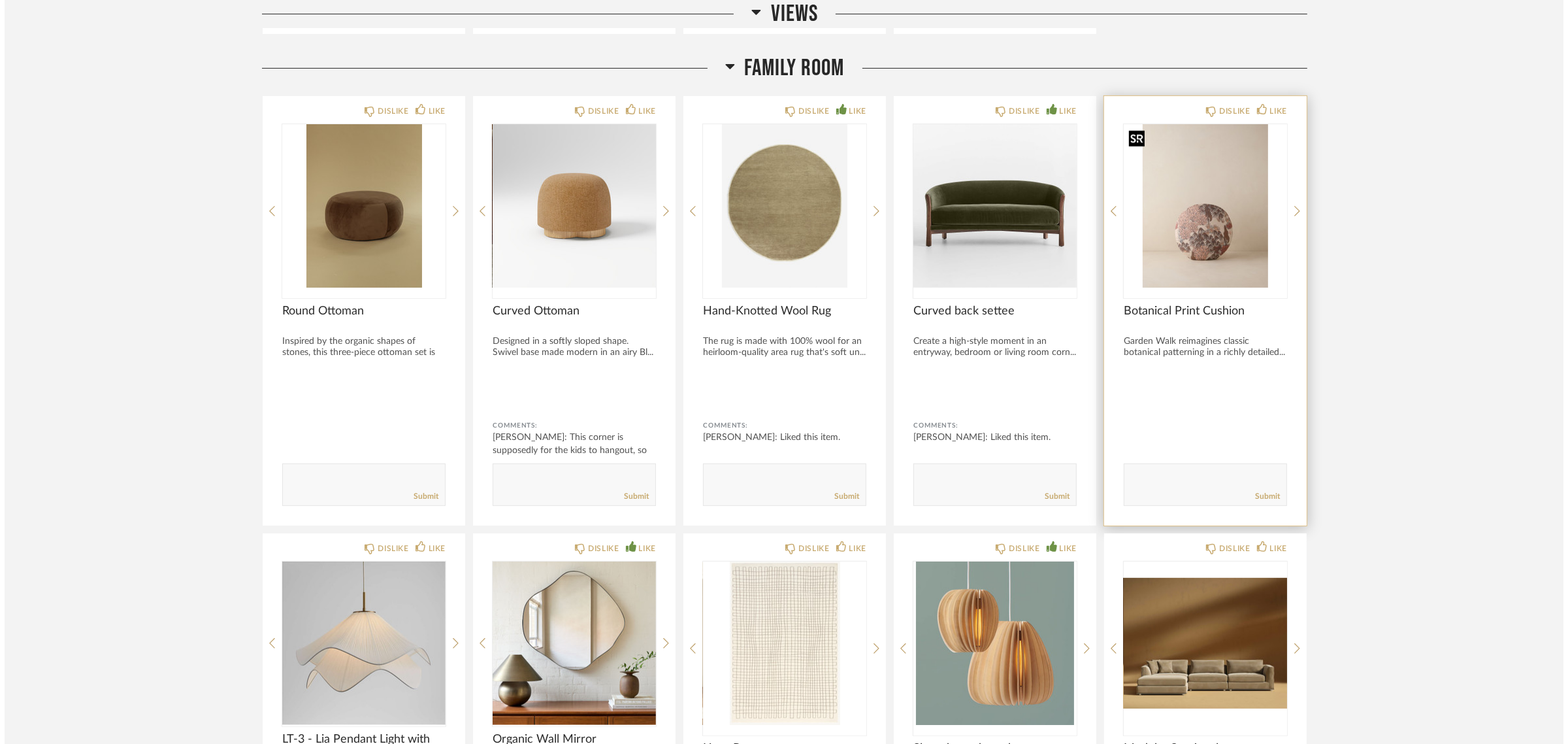
scroll to position [0, 0]
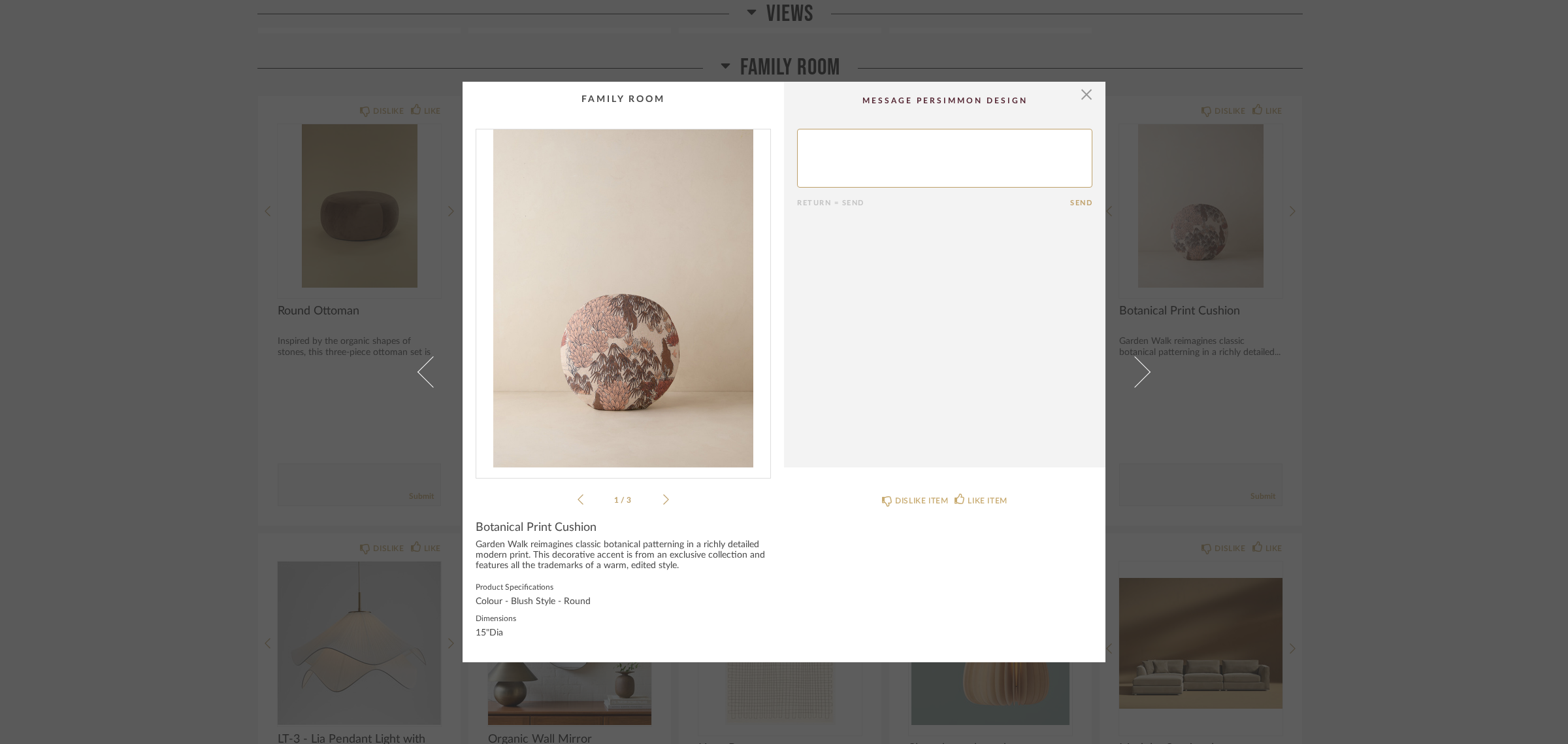
click at [658, 336] on img "0" at bounding box center [623, 298] width 294 height 338
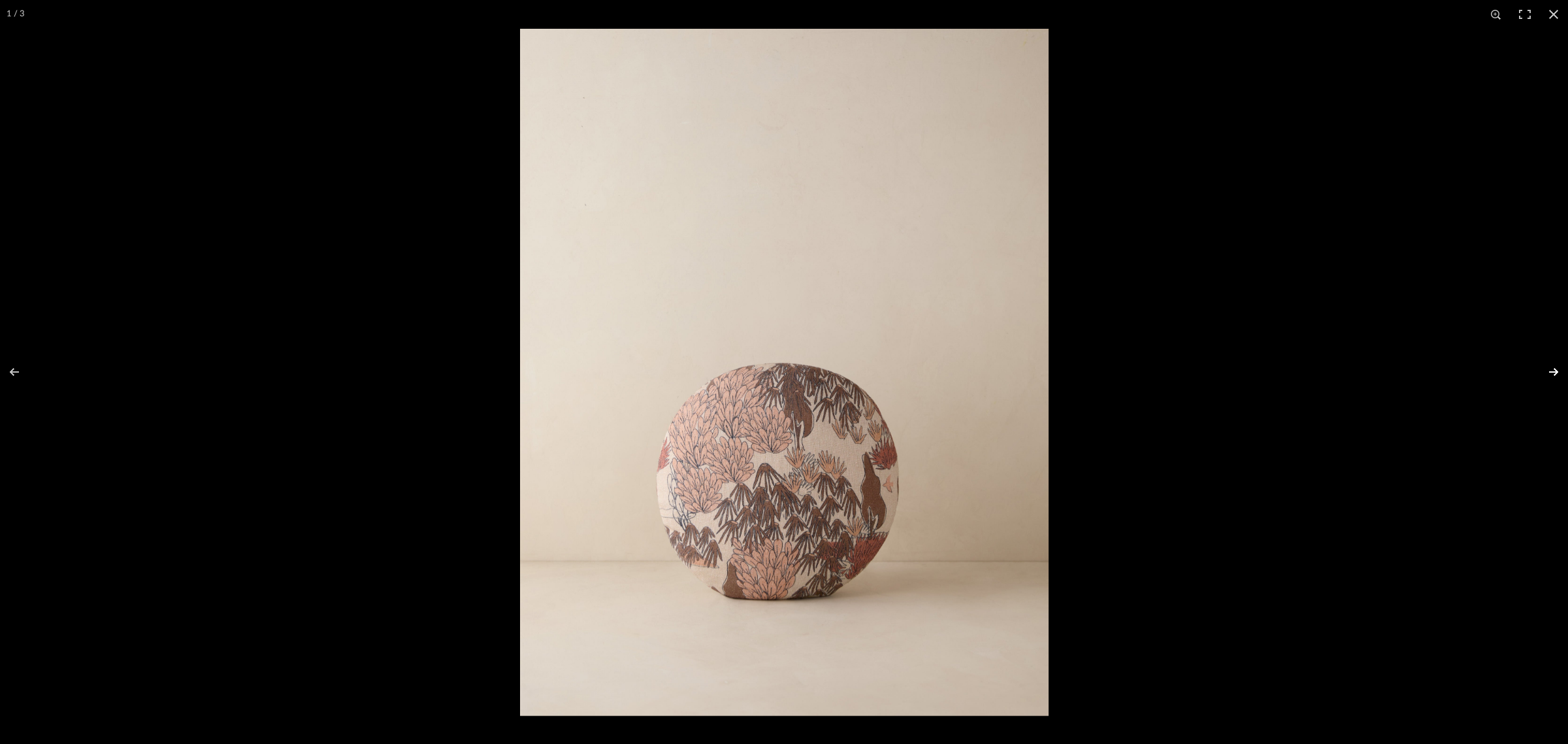
click at [1549, 370] on button at bounding box center [1545, 372] width 45 height 66
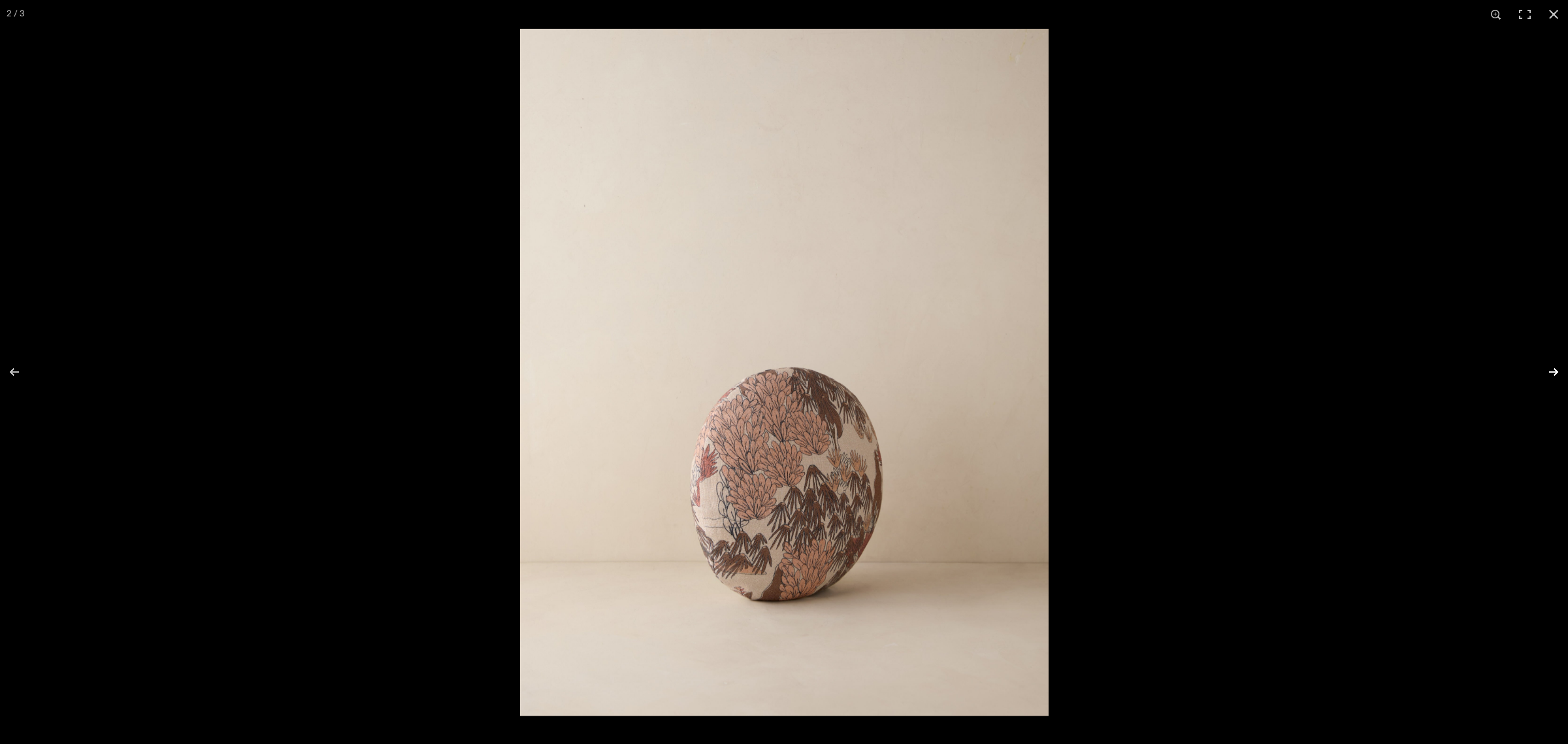
click at [1549, 370] on button at bounding box center [1545, 372] width 45 height 66
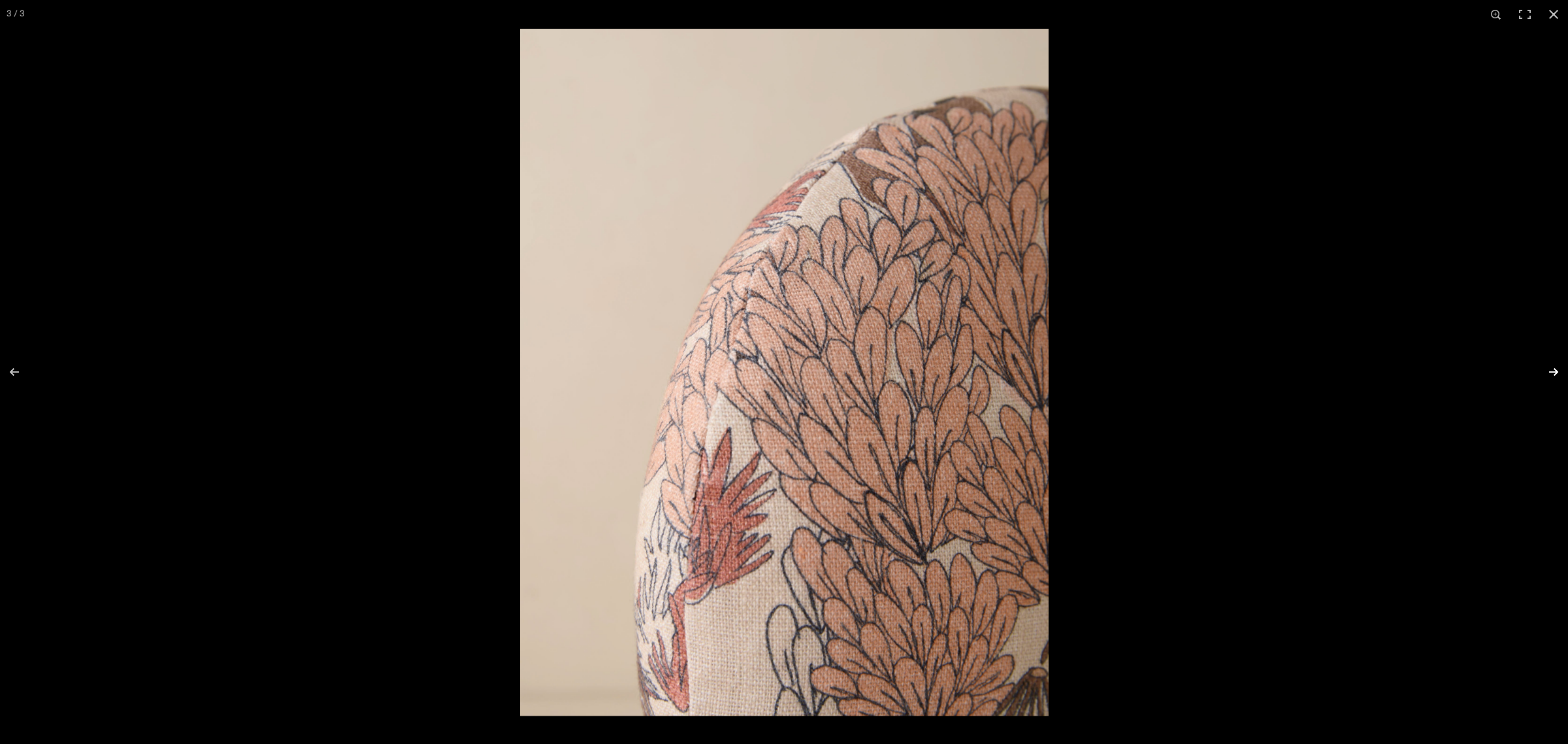
click at [1549, 370] on button at bounding box center [1545, 372] width 45 height 66
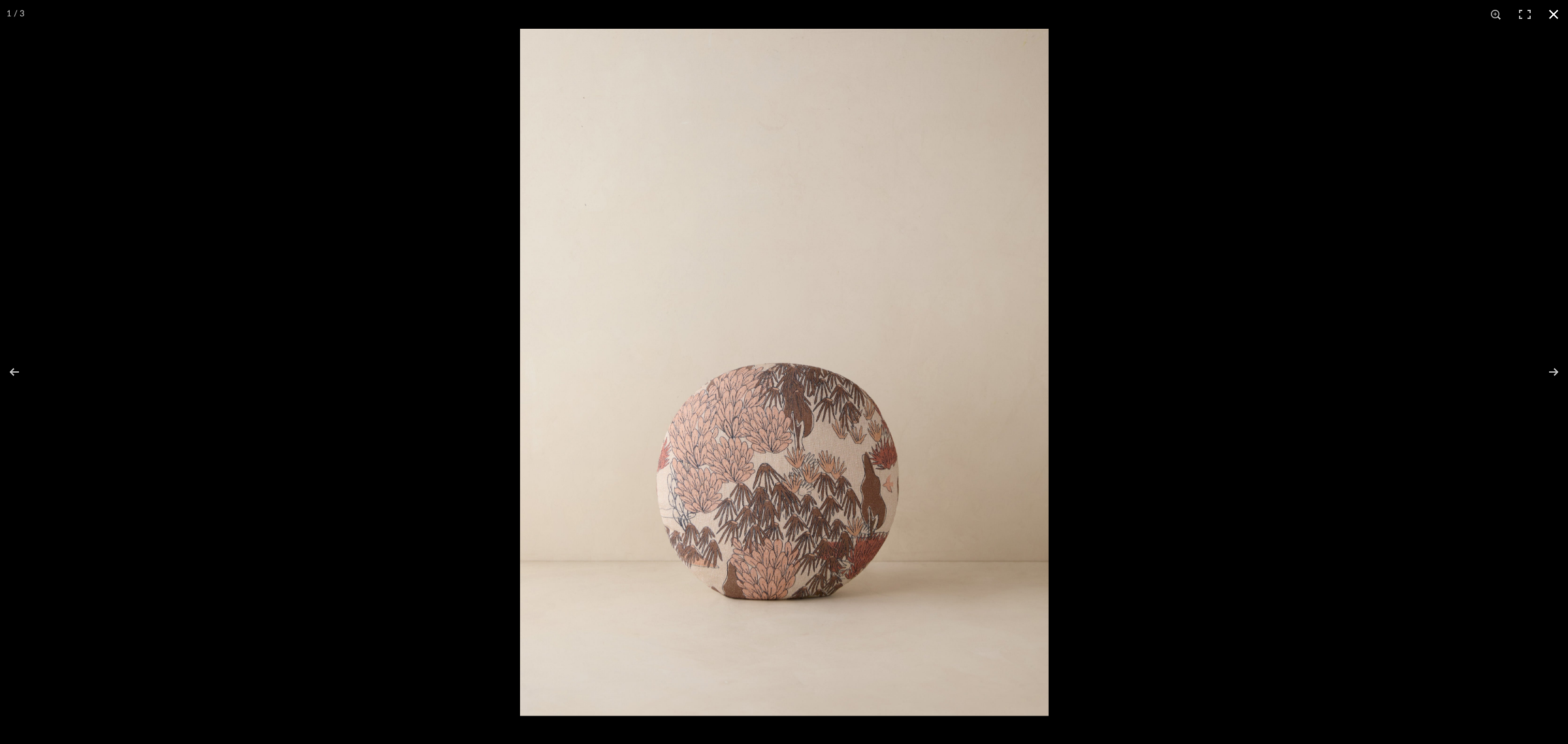
click at [1558, 19] on button at bounding box center [1553, 14] width 28 height 28
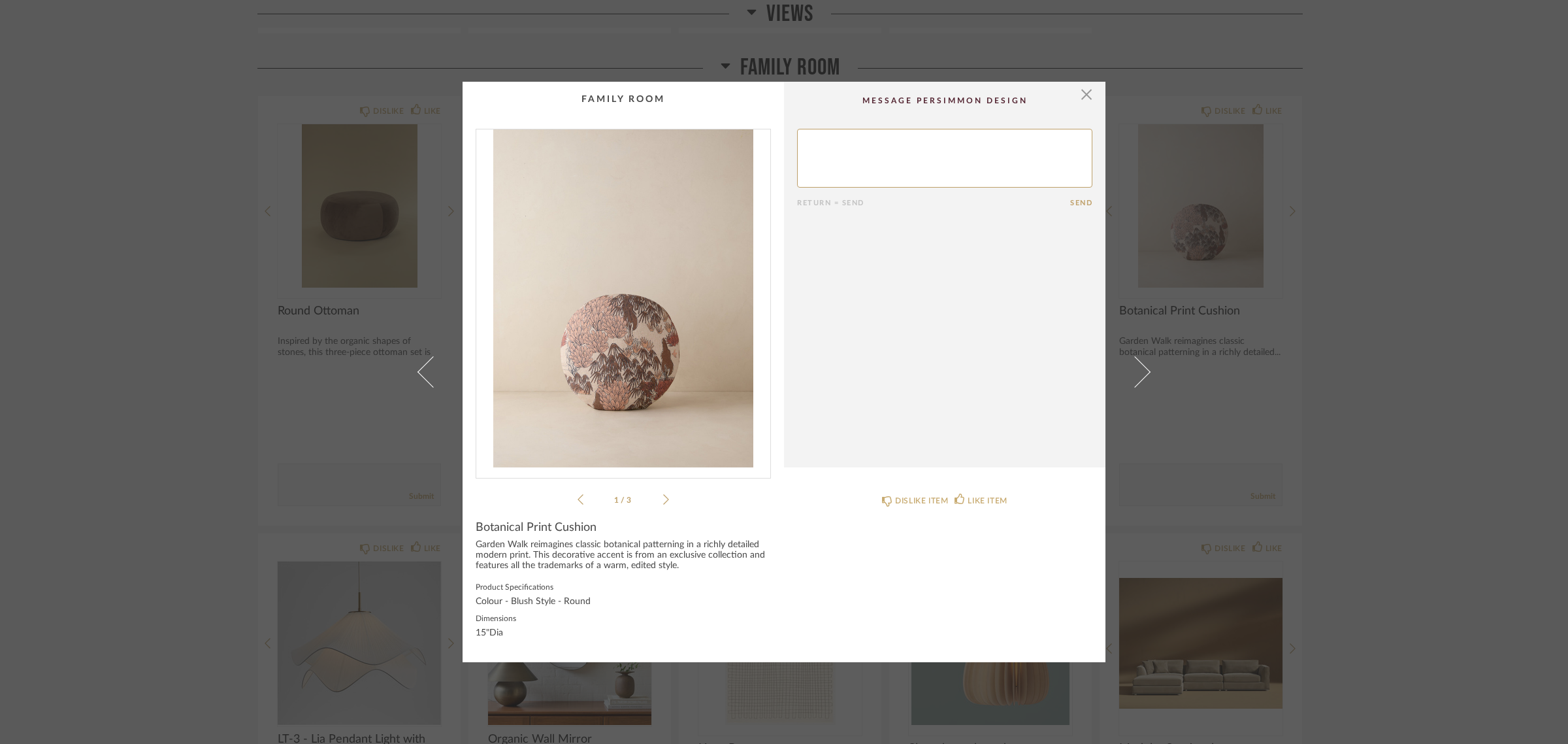
click at [1416, 519] on div "× 1 / 3 Return = Send Send Botanical Print Cushion Garden Walk reimagines class…" at bounding box center [784, 372] width 1568 height 744
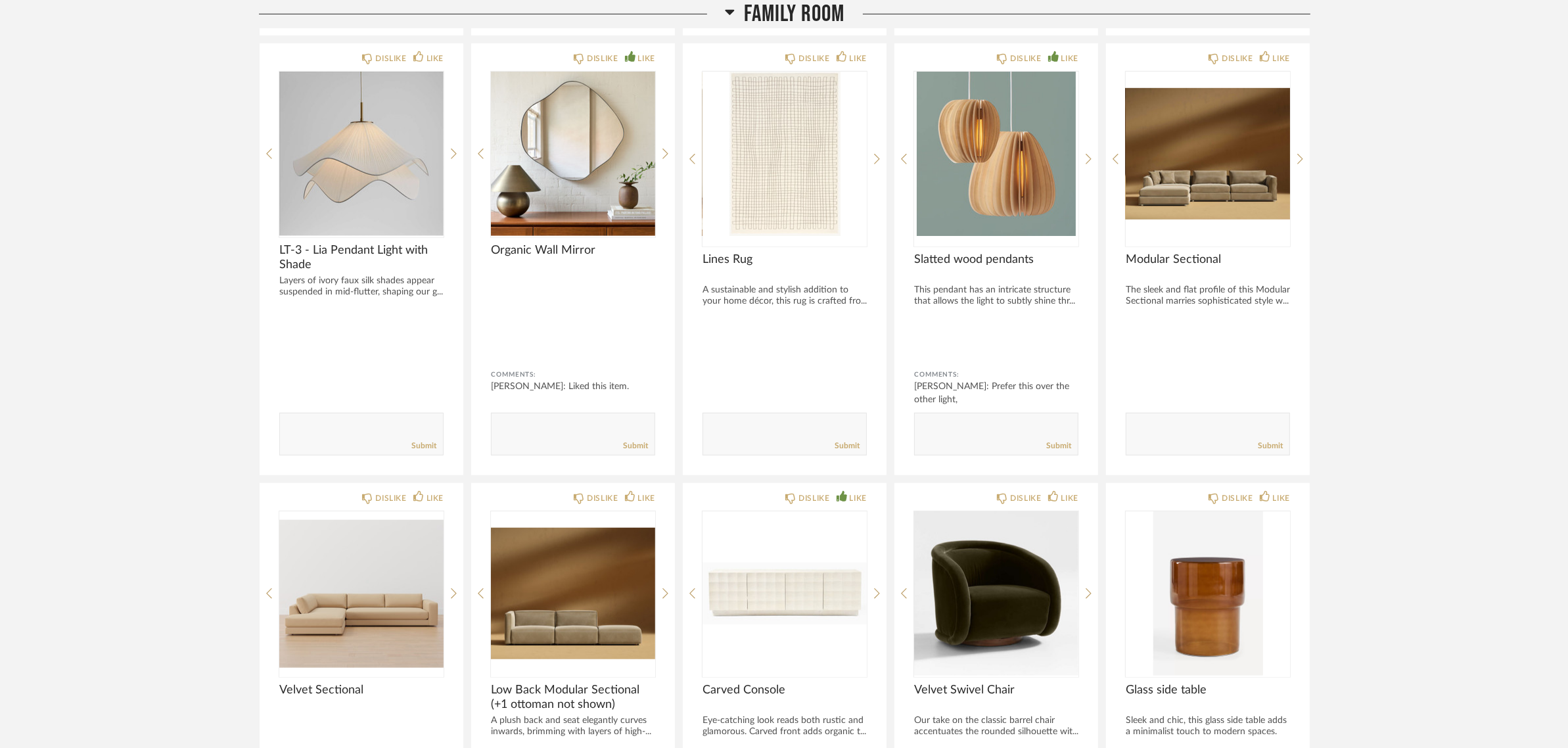
scroll to position [1189, 0]
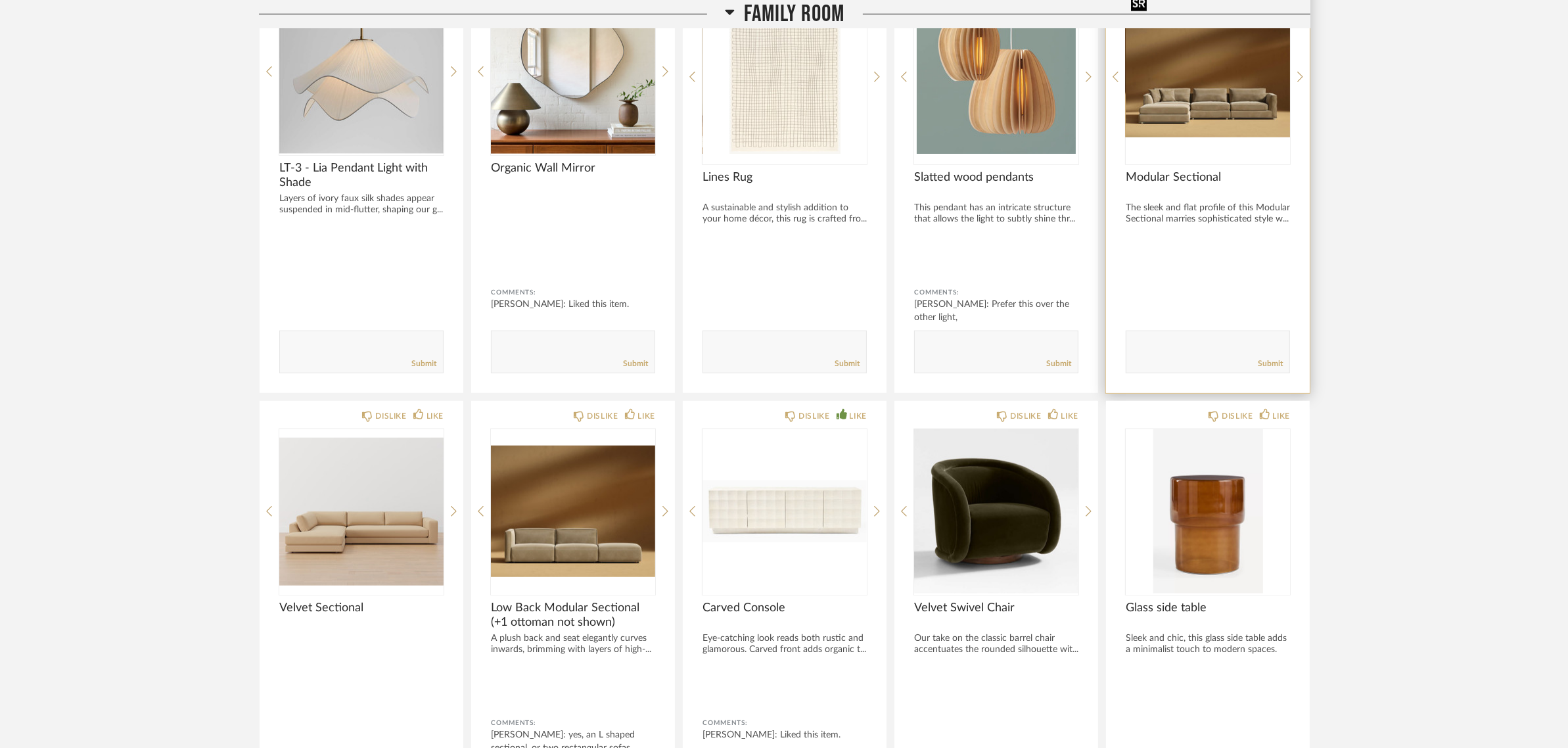
click at [1194, 87] on img "0" at bounding box center [1208, 72] width 165 height 165
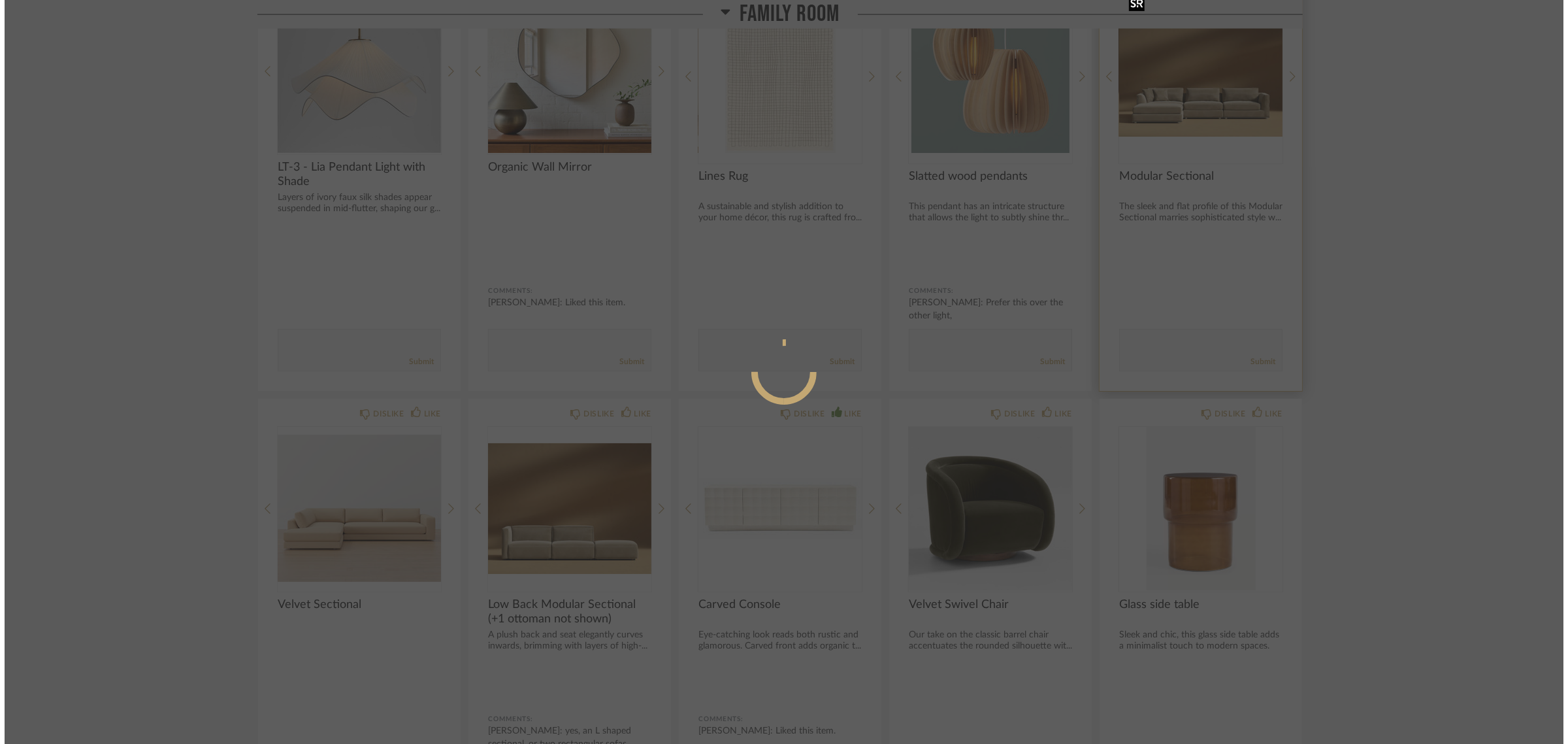
scroll to position [0, 0]
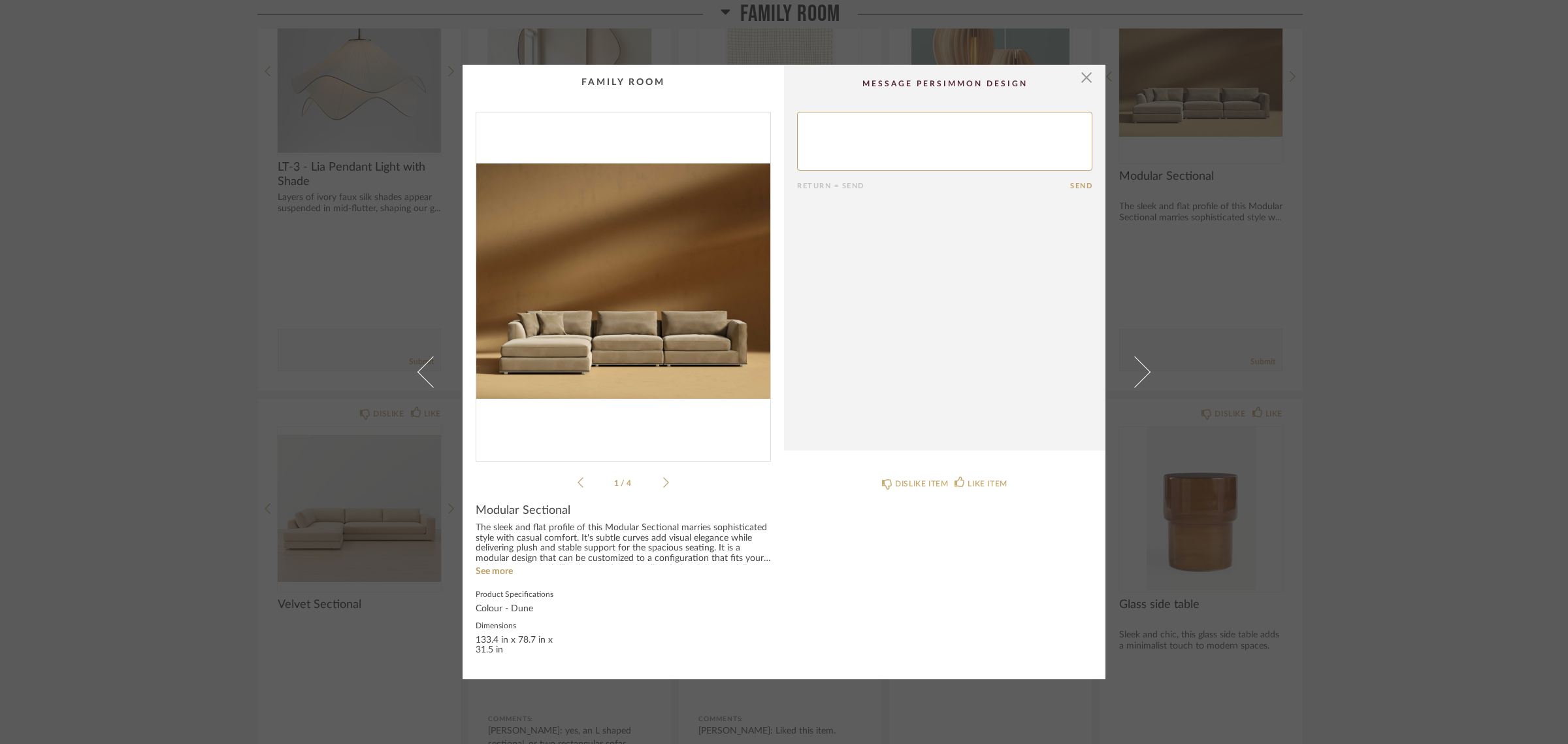
click at [592, 272] on img "0" at bounding box center [623, 281] width 294 height 338
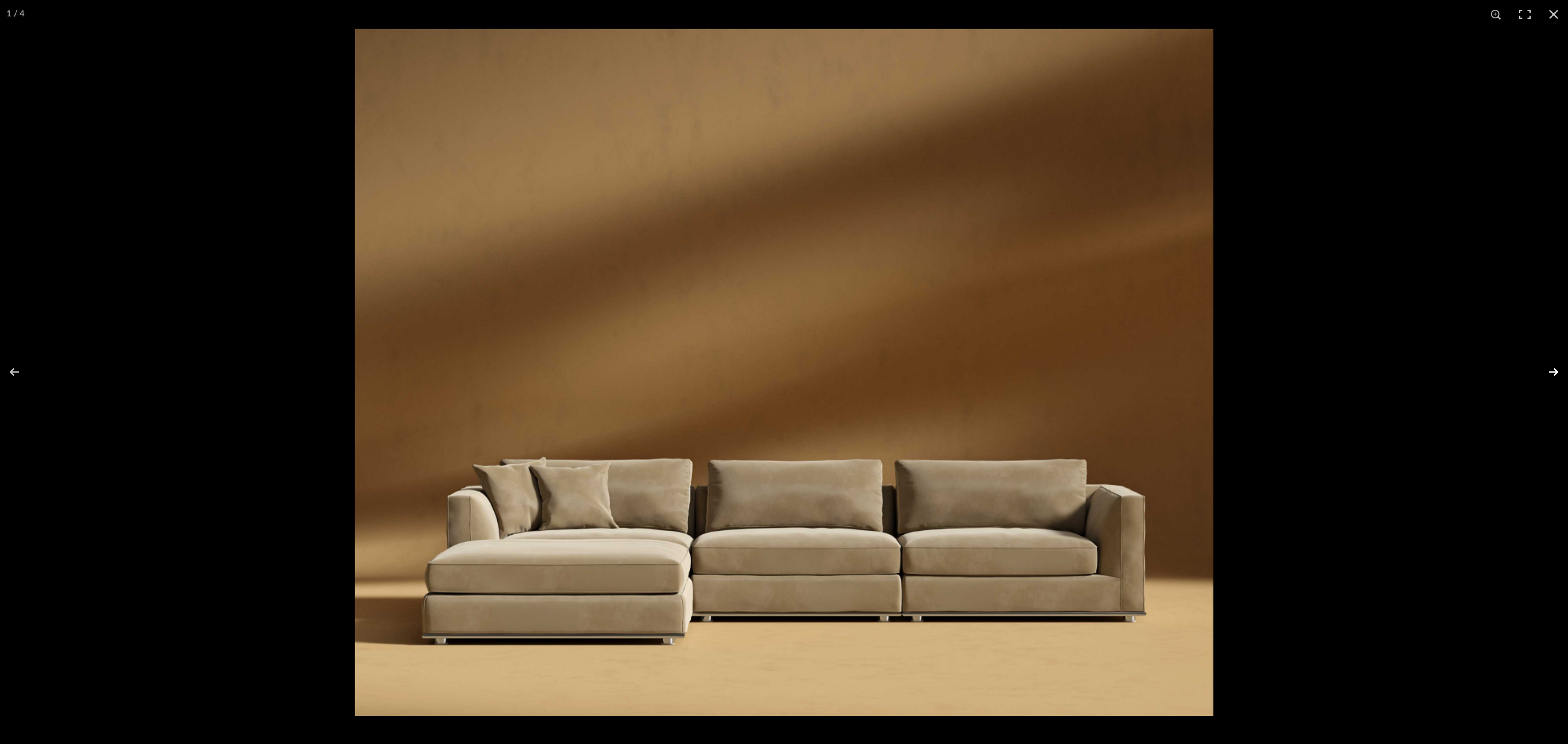
click at [1545, 370] on button at bounding box center [1545, 372] width 45 height 66
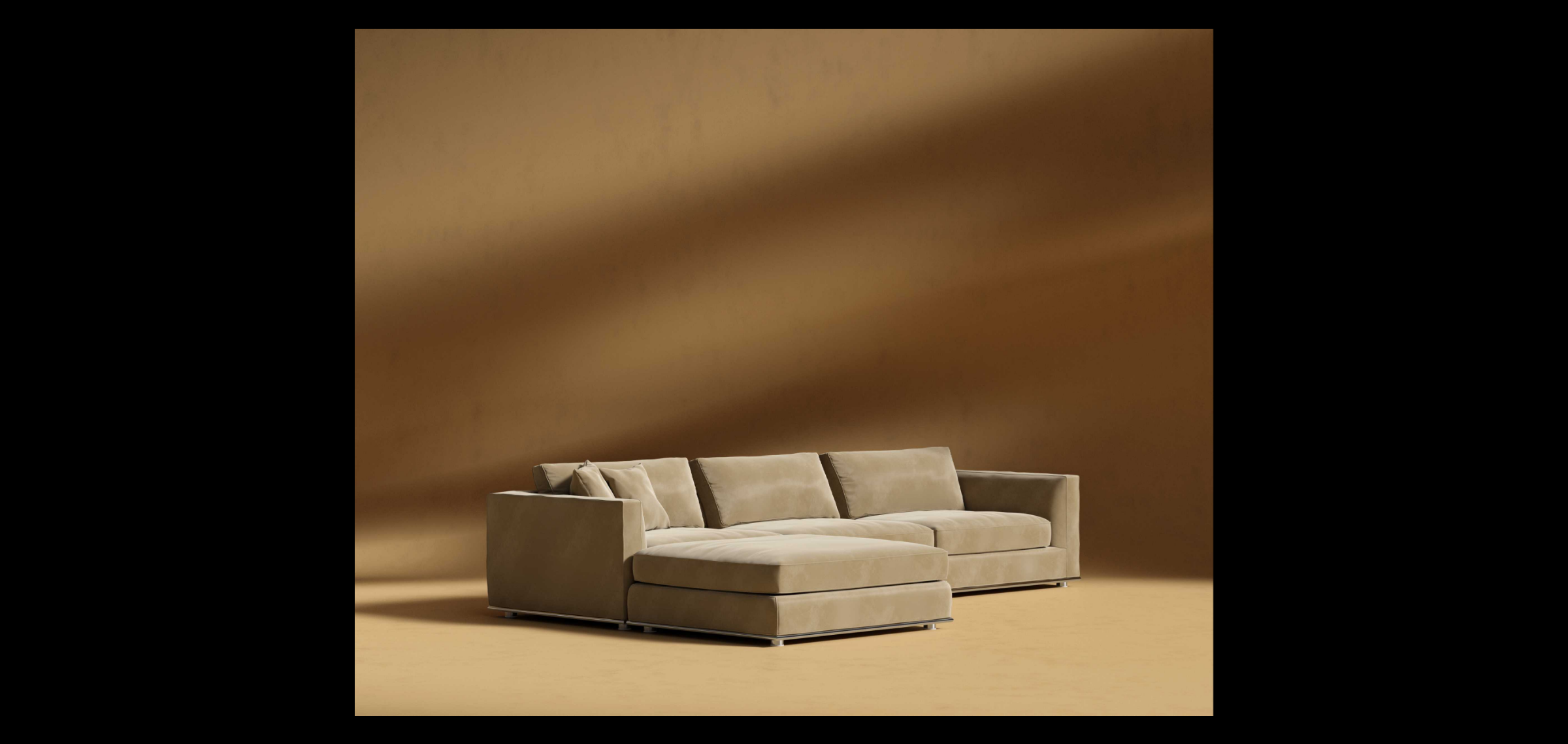
click at [1545, 370] on button at bounding box center [1545, 372] width 45 height 66
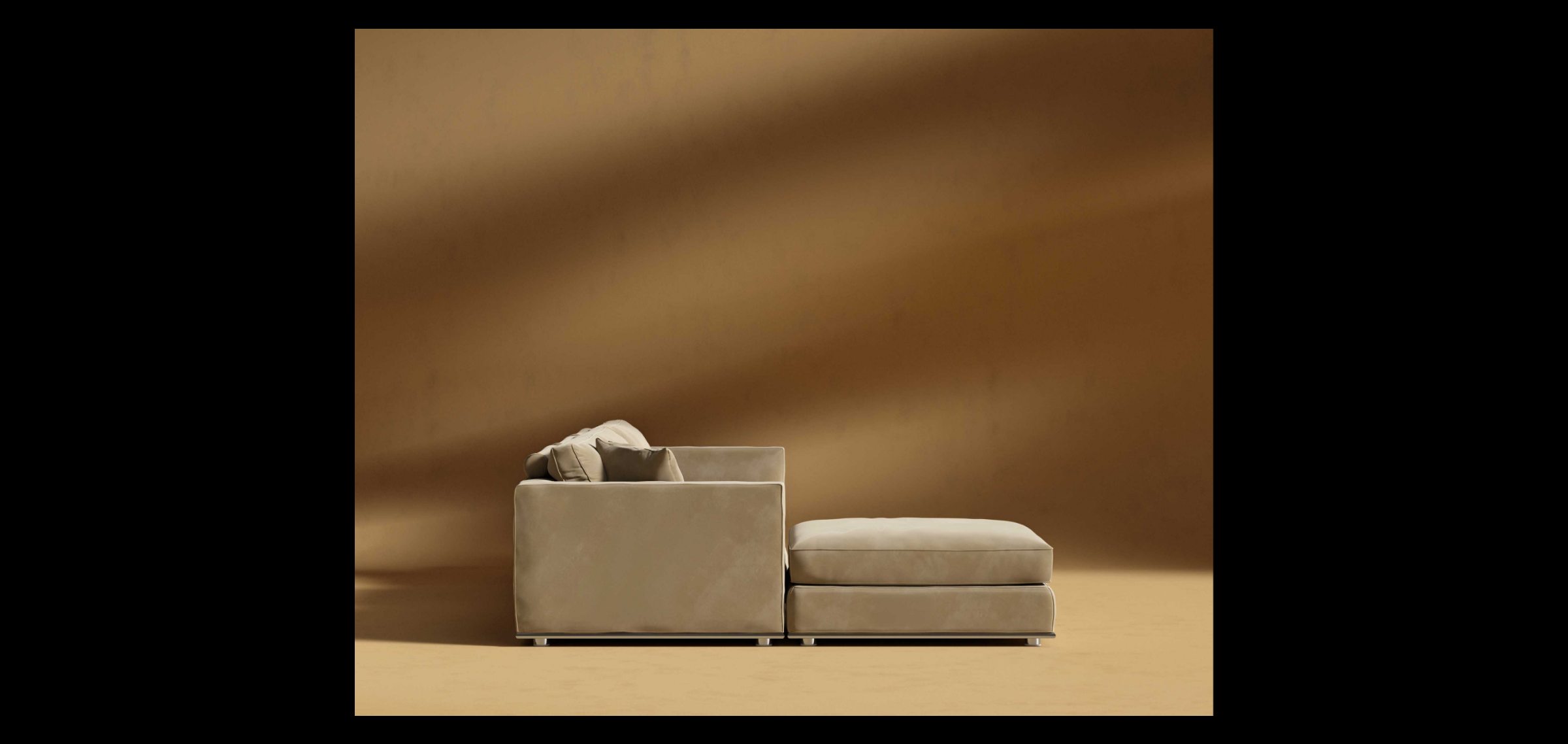
click at [1545, 370] on button at bounding box center [1545, 372] width 45 height 66
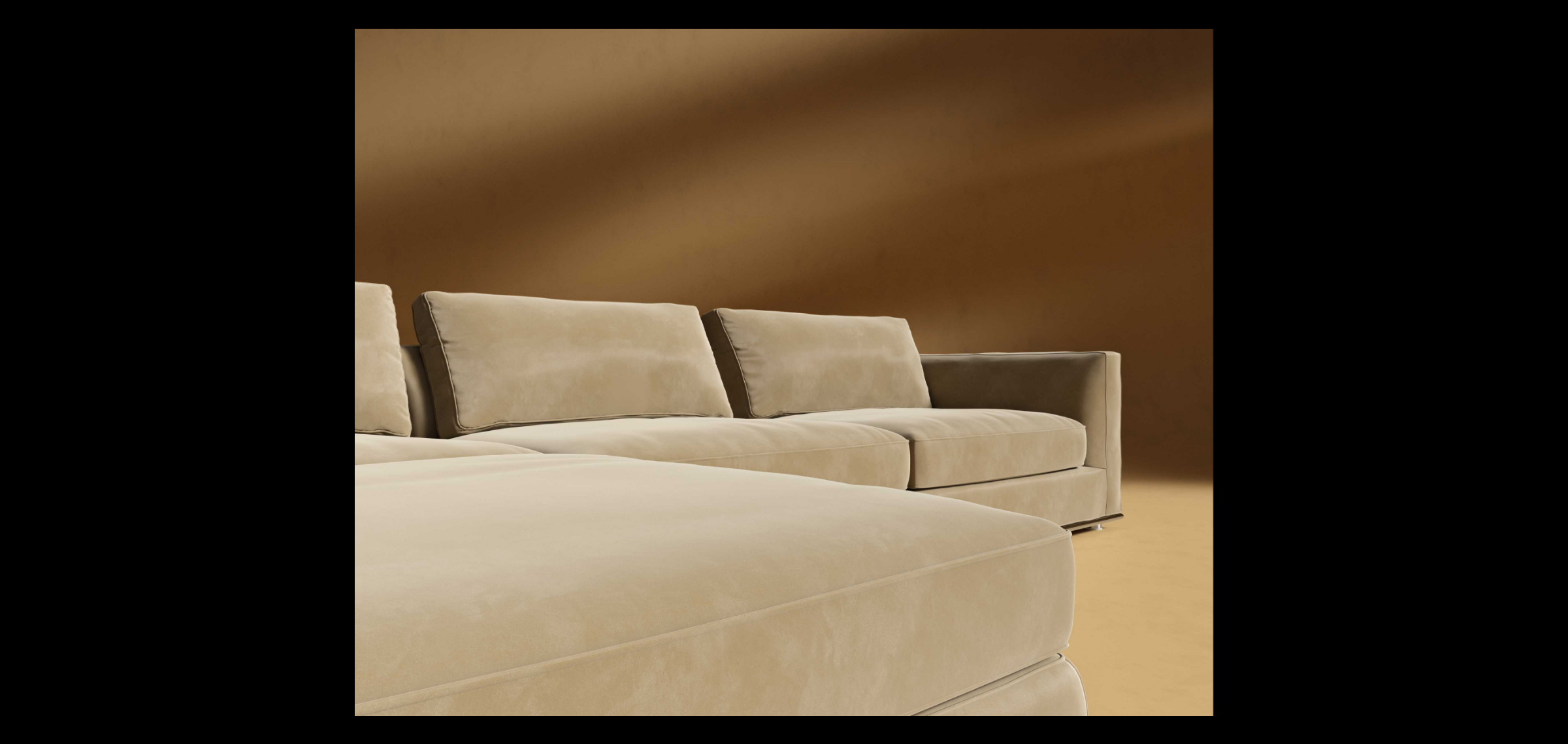
click at [1545, 370] on button at bounding box center [1545, 372] width 45 height 66
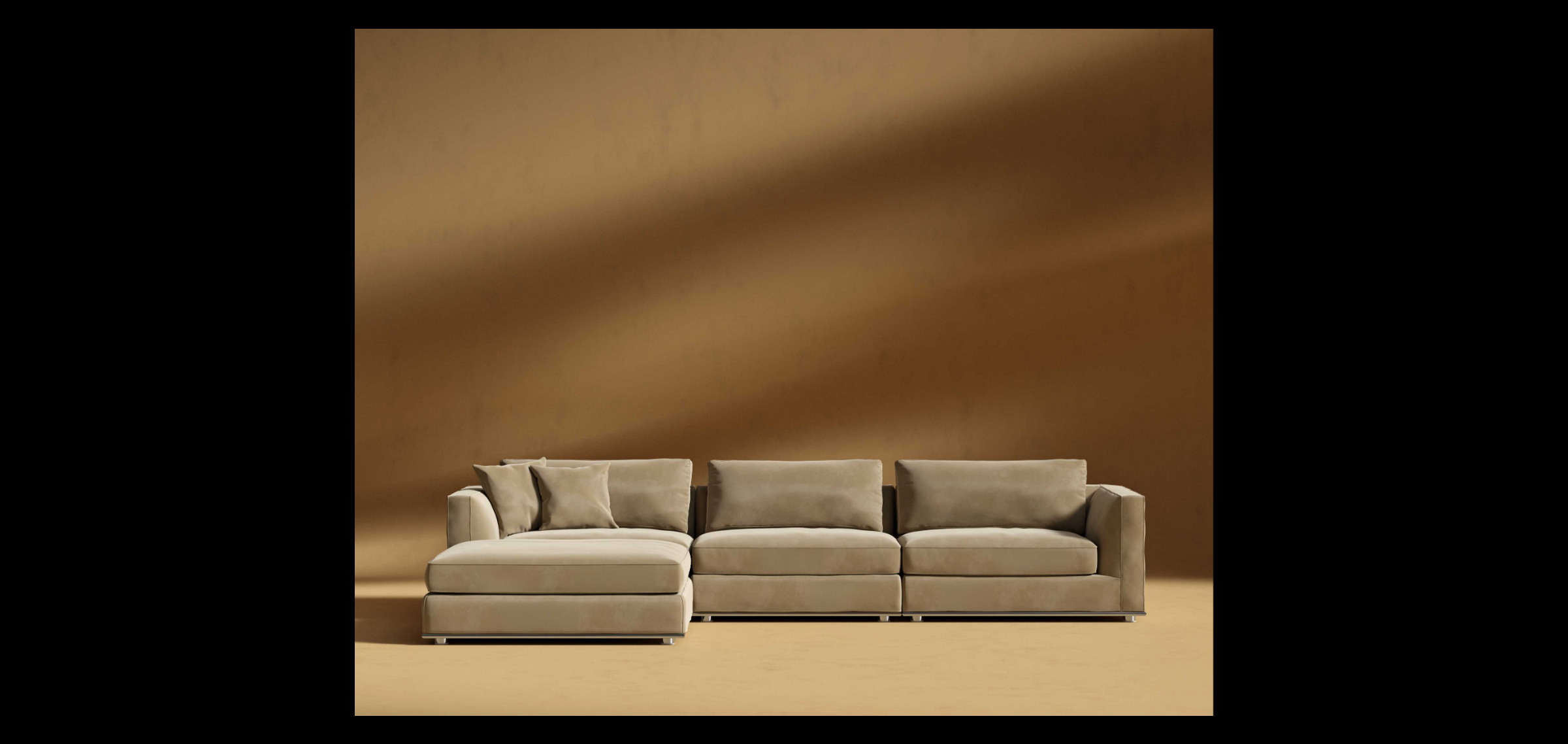
click at [1545, 370] on button at bounding box center [1545, 372] width 45 height 66
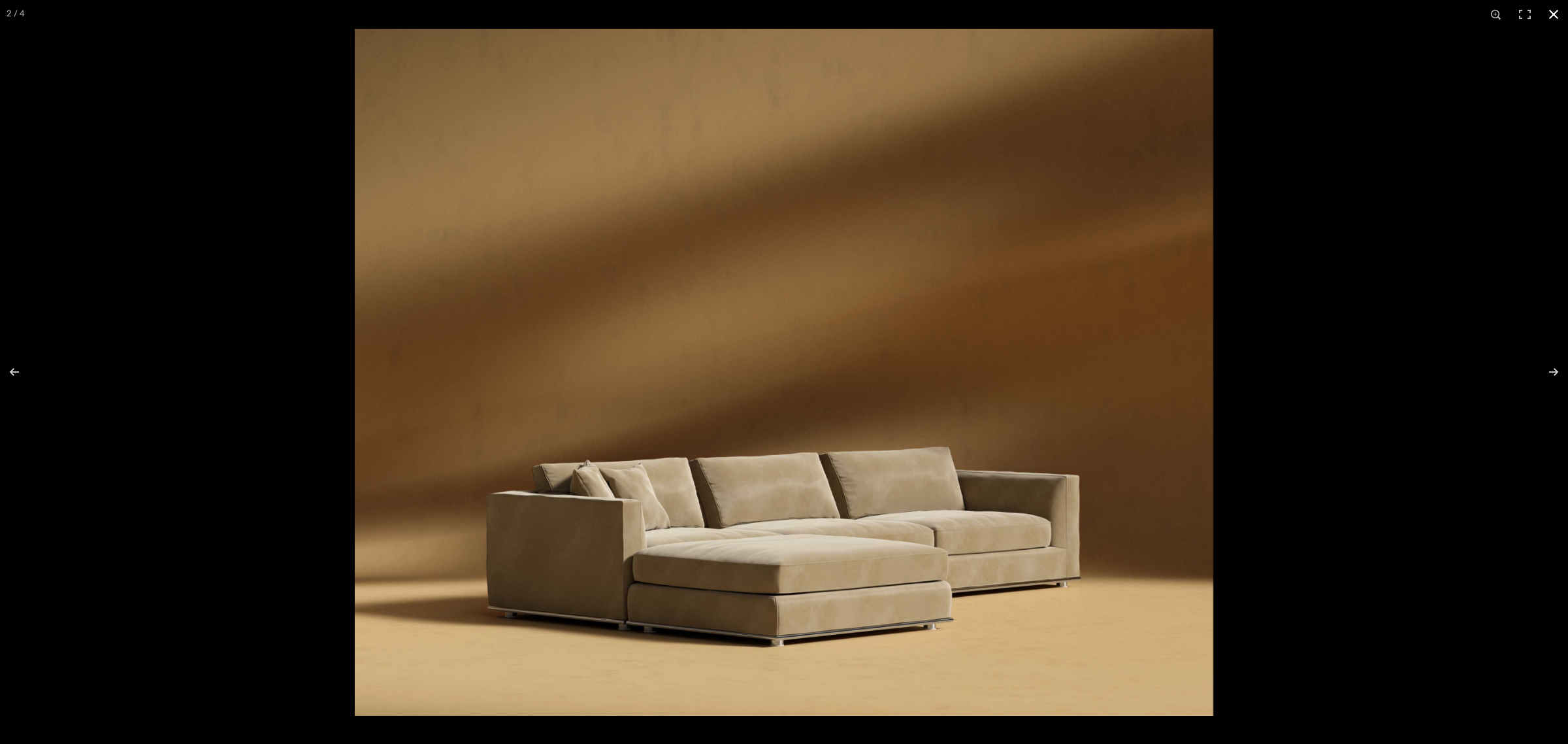
click at [1550, 13] on button at bounding box center [1553, 14] width 28 height 28
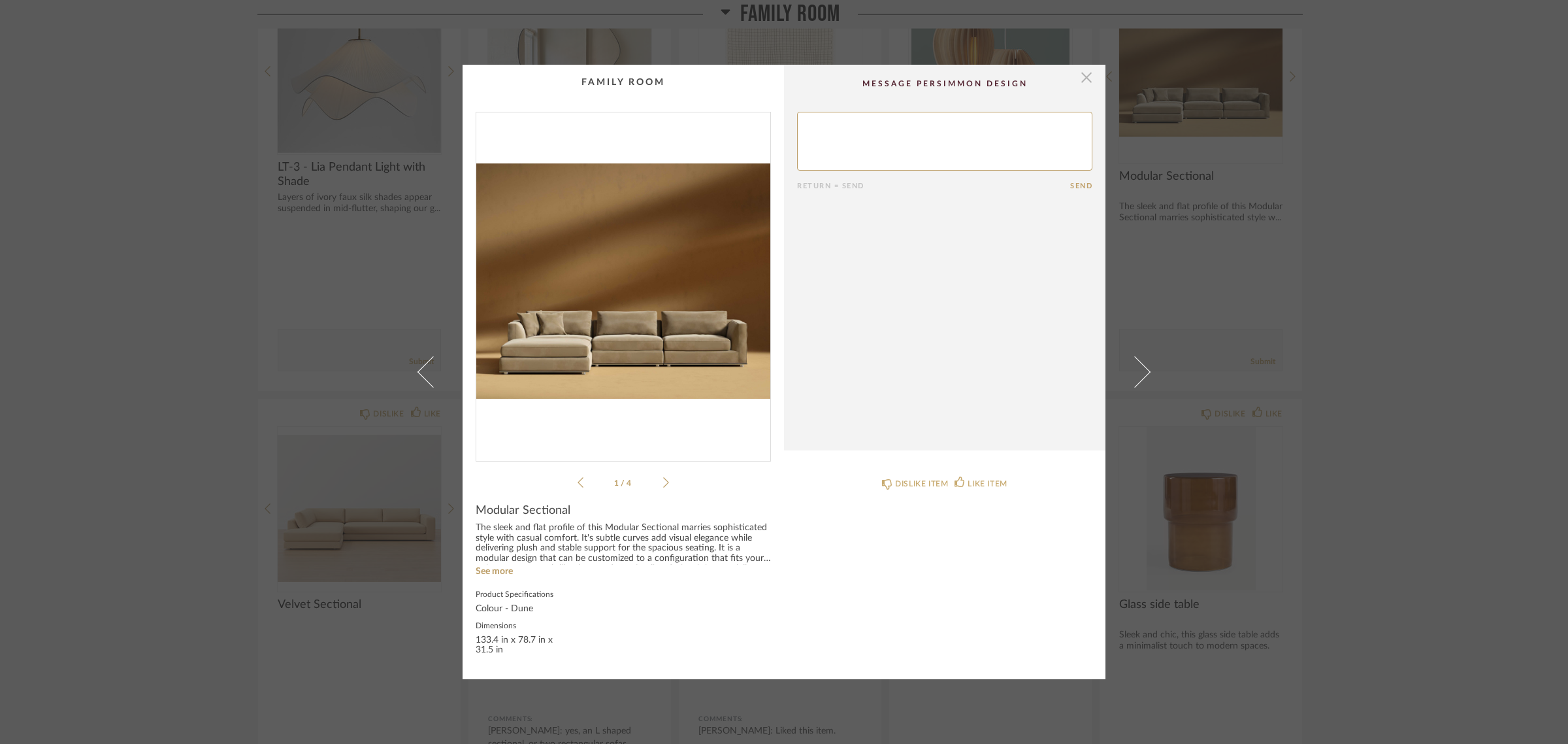
click at [1080, 80] on span "button" at bounding box center [1087, 78] width 26 height 26
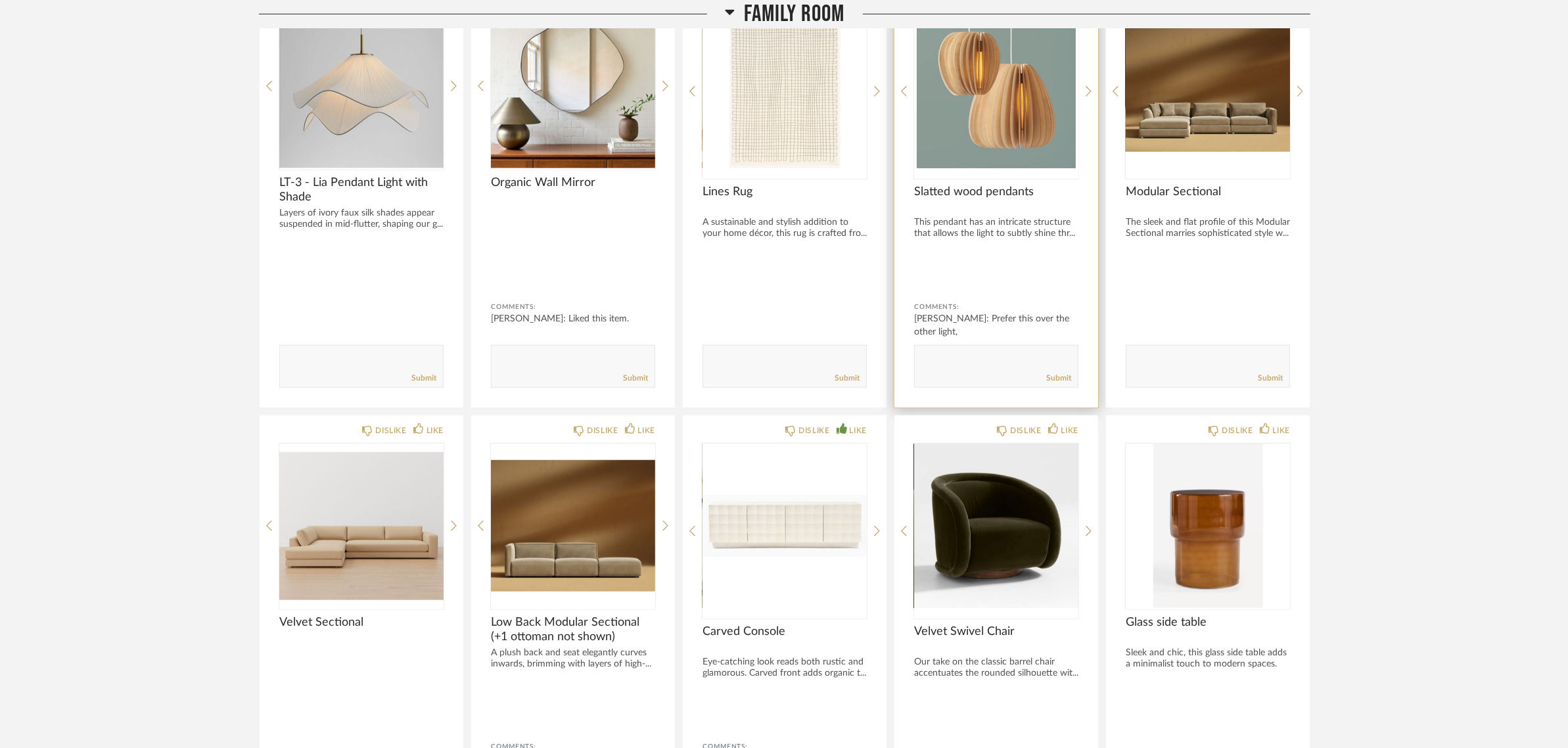
scroll to position [1315, 0]
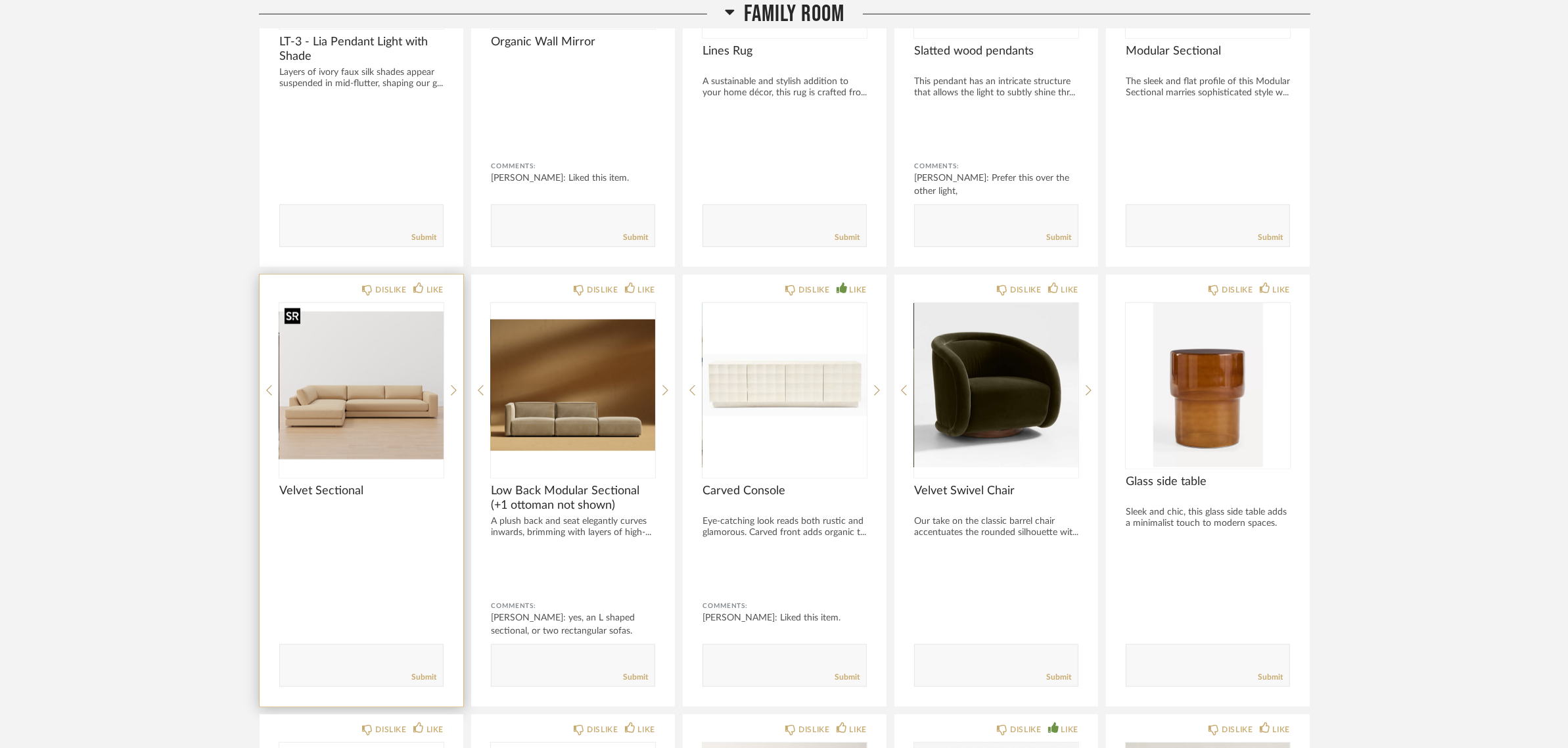
click at [376, 389] on img "0" at bounding box center [362, 385] width 165 height 165
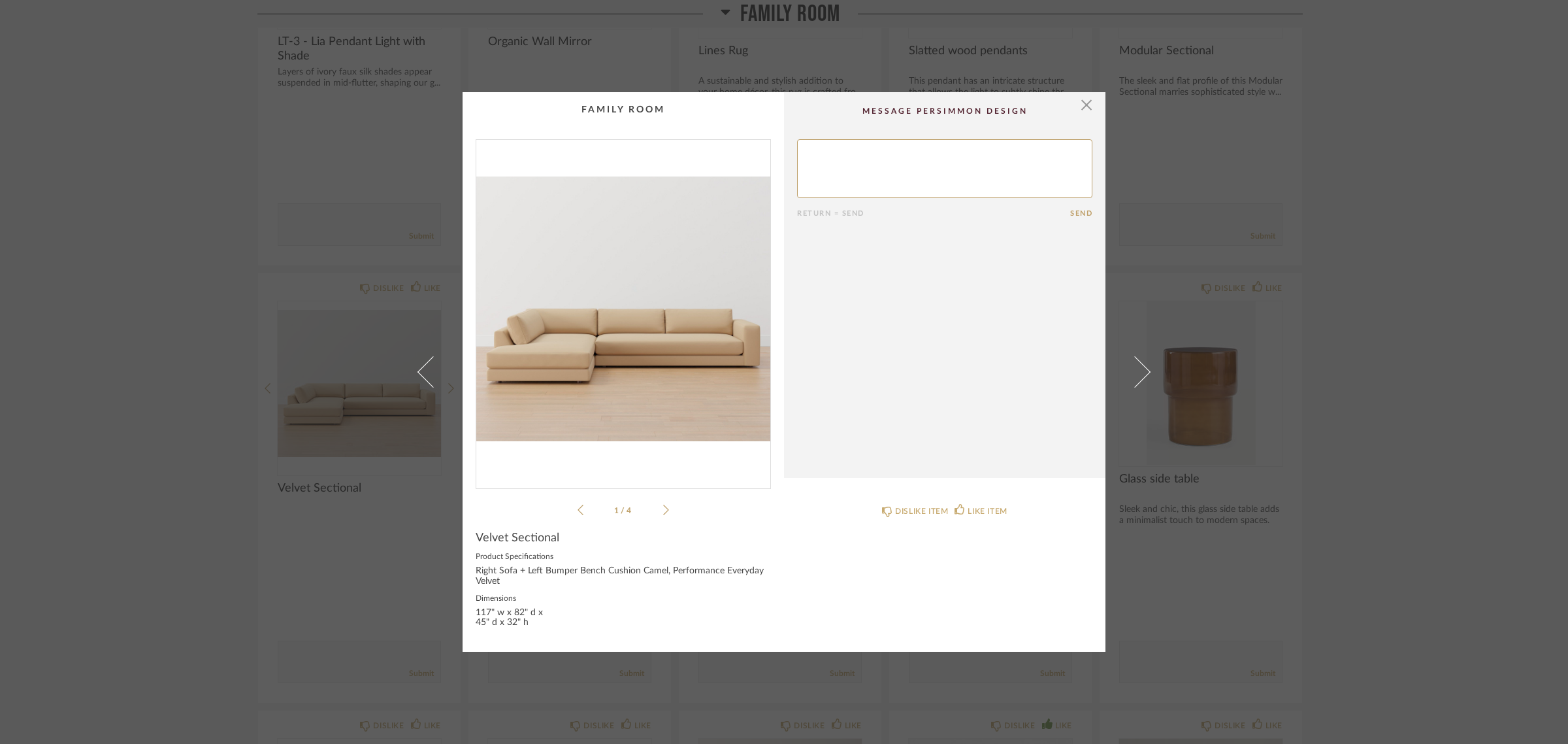
click at [1090, 108] on cpp-summary-comments "Return = Send Send" at bounding box center [944, 285] width 322 height 386
click at [1075, 108] on span "button" at bounding box center [1087, 105] width 26 height 26
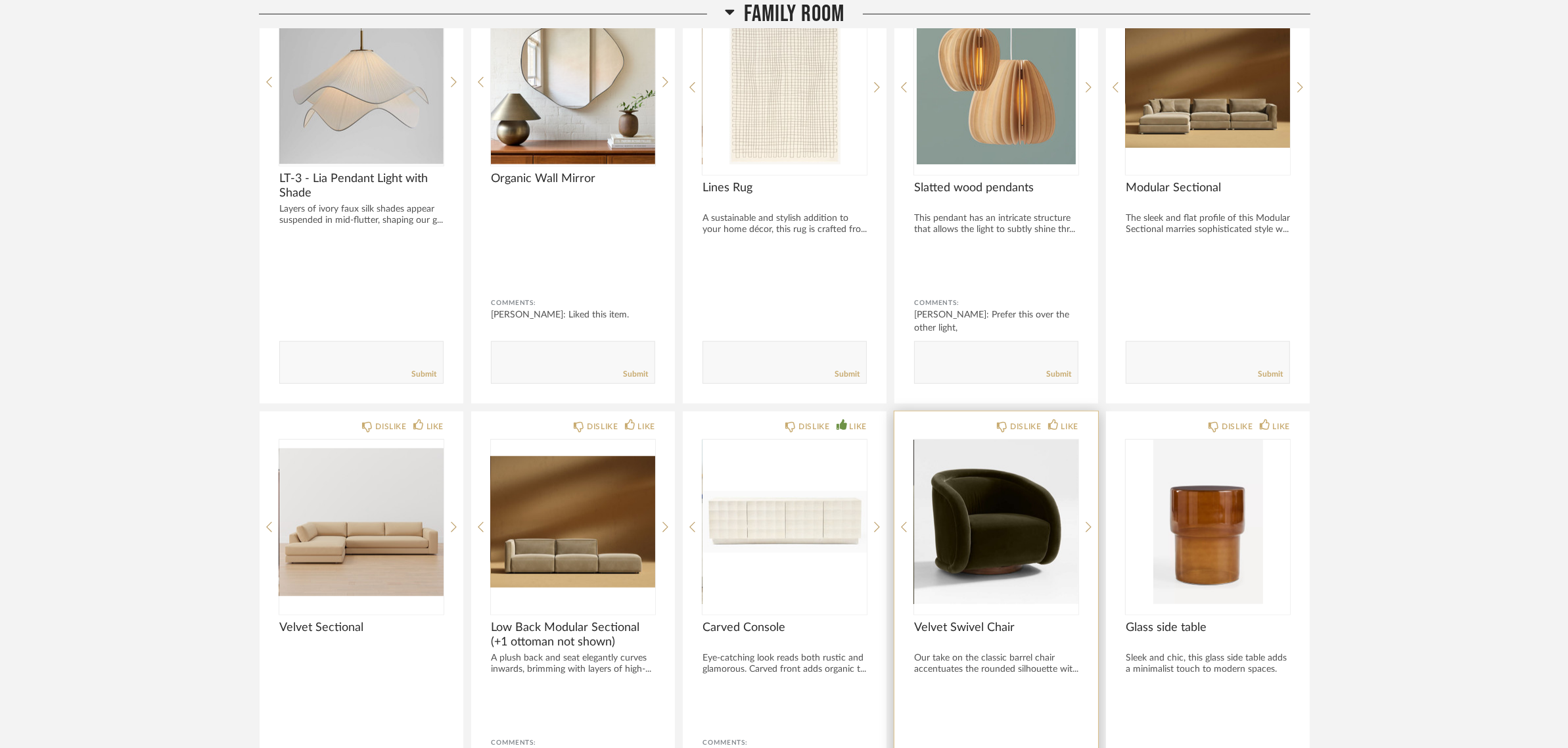
scroll to position [1151, 0]
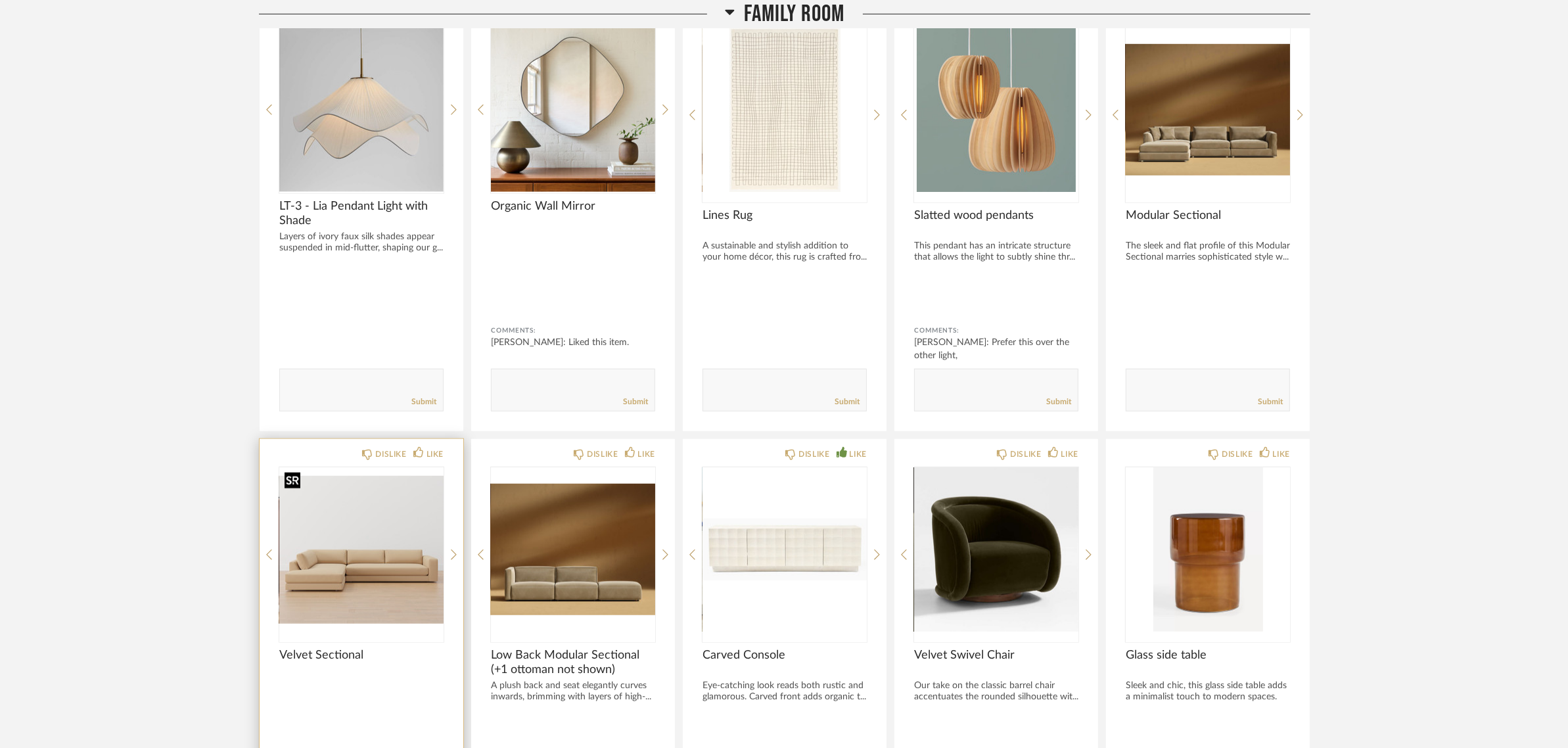
click at [328, 570] on img "0" at bounding box center [362, 550] width 165 height 165
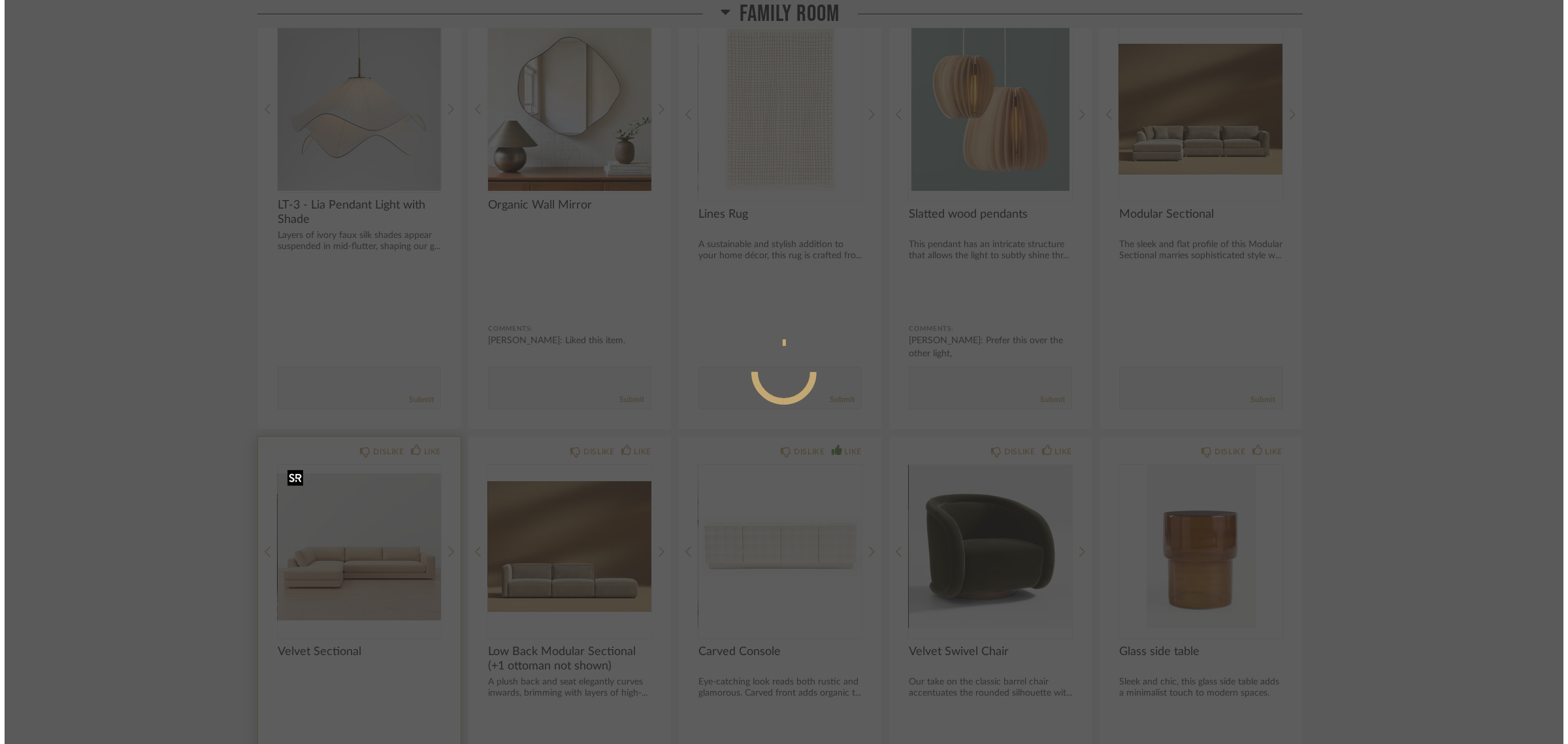
scroll to position [0, 0]
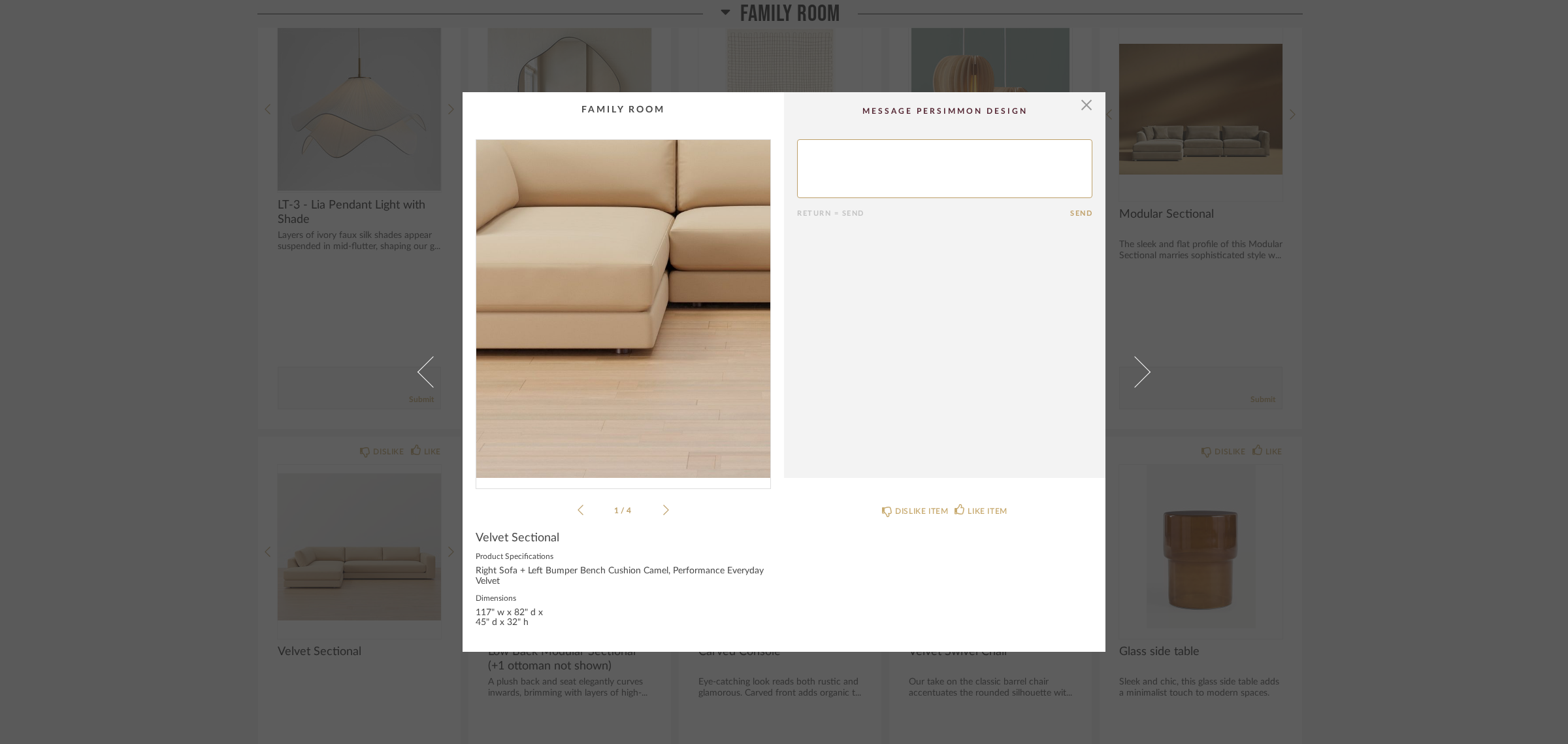
click at [575, 367] on img "0" at bounding box center [623, 309] width 294 height 338
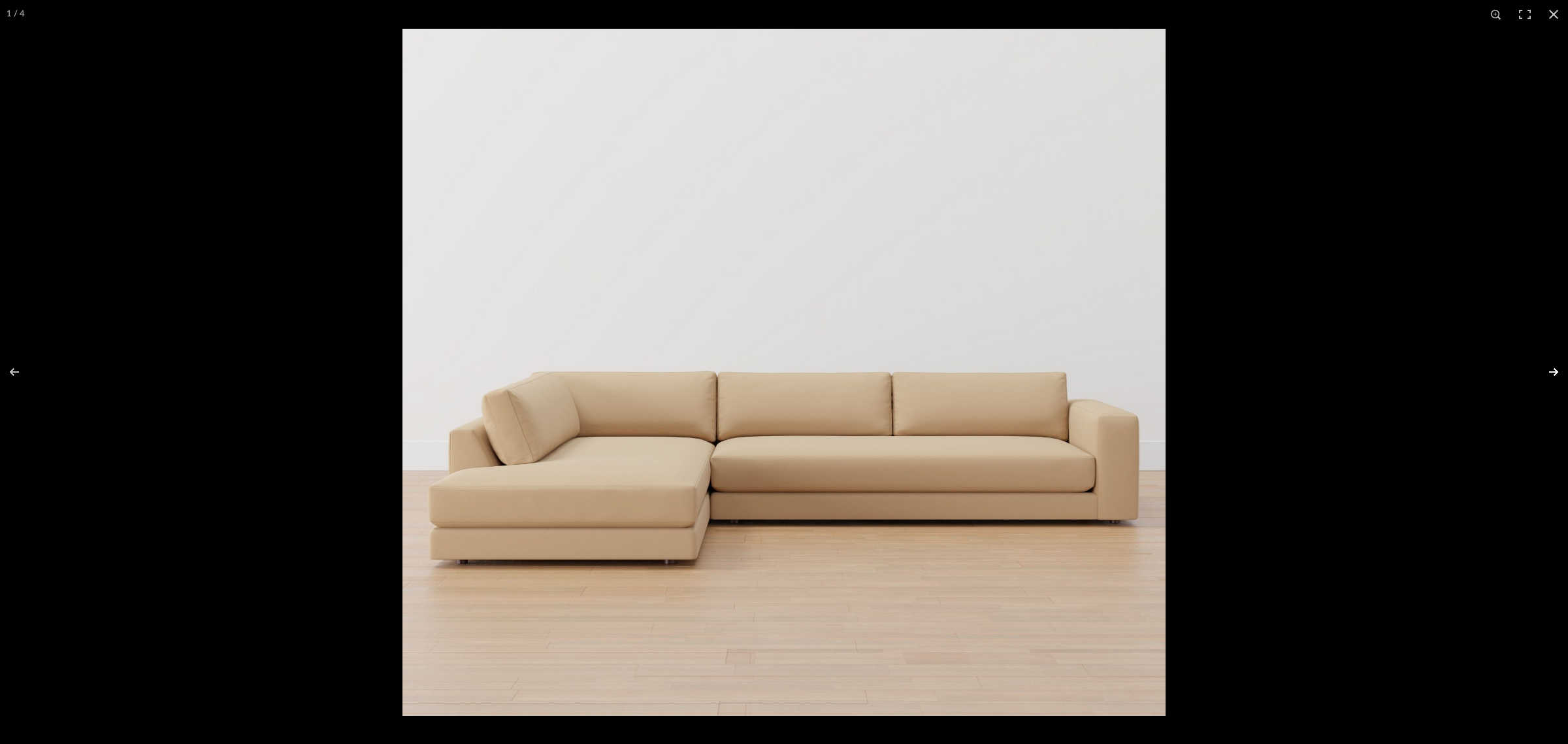
click at [1549, 370] on button at bounding box center [1545, 372] width 45 height 66
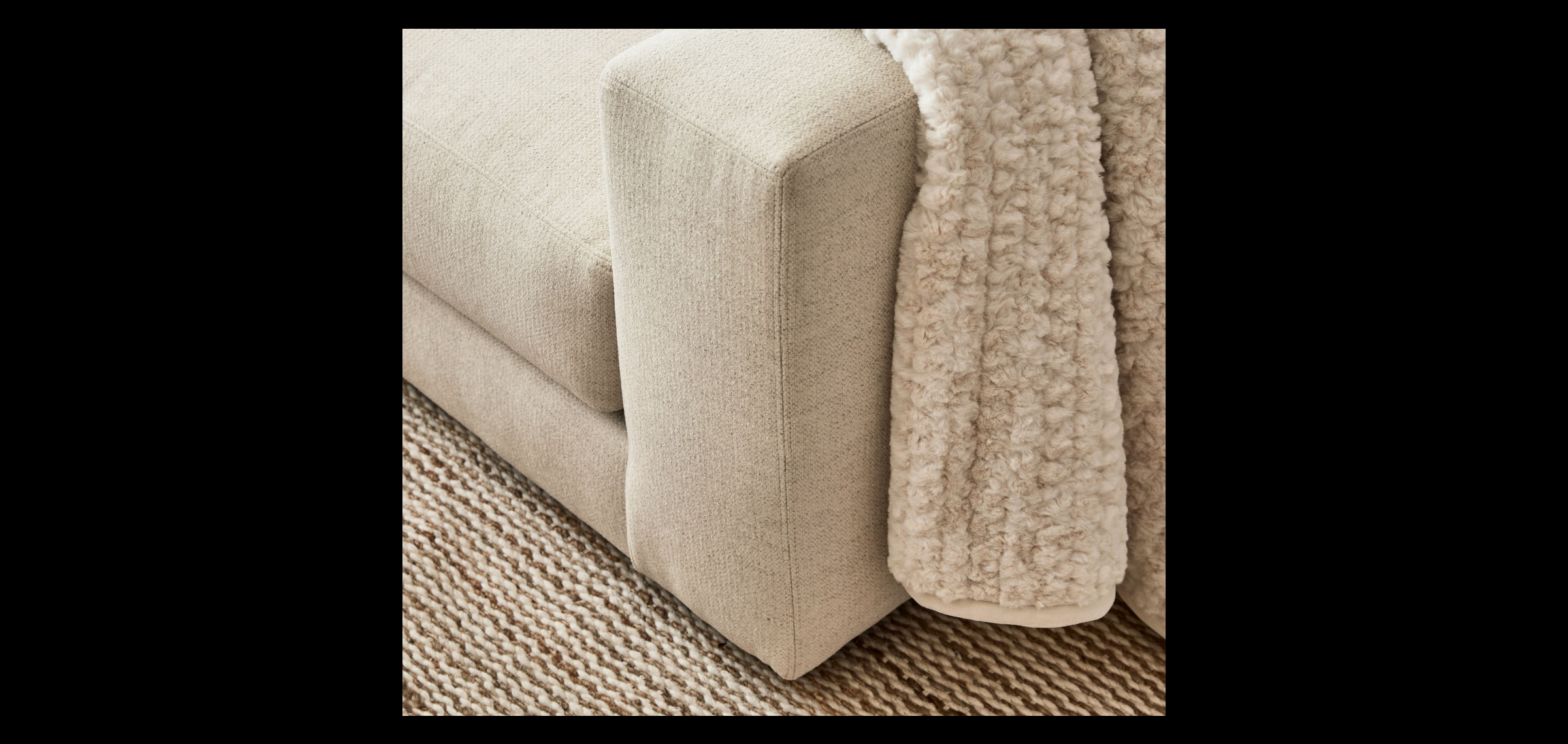
click at [1549, 370] on button at bounding box center [1545, 372] width 45 height 66
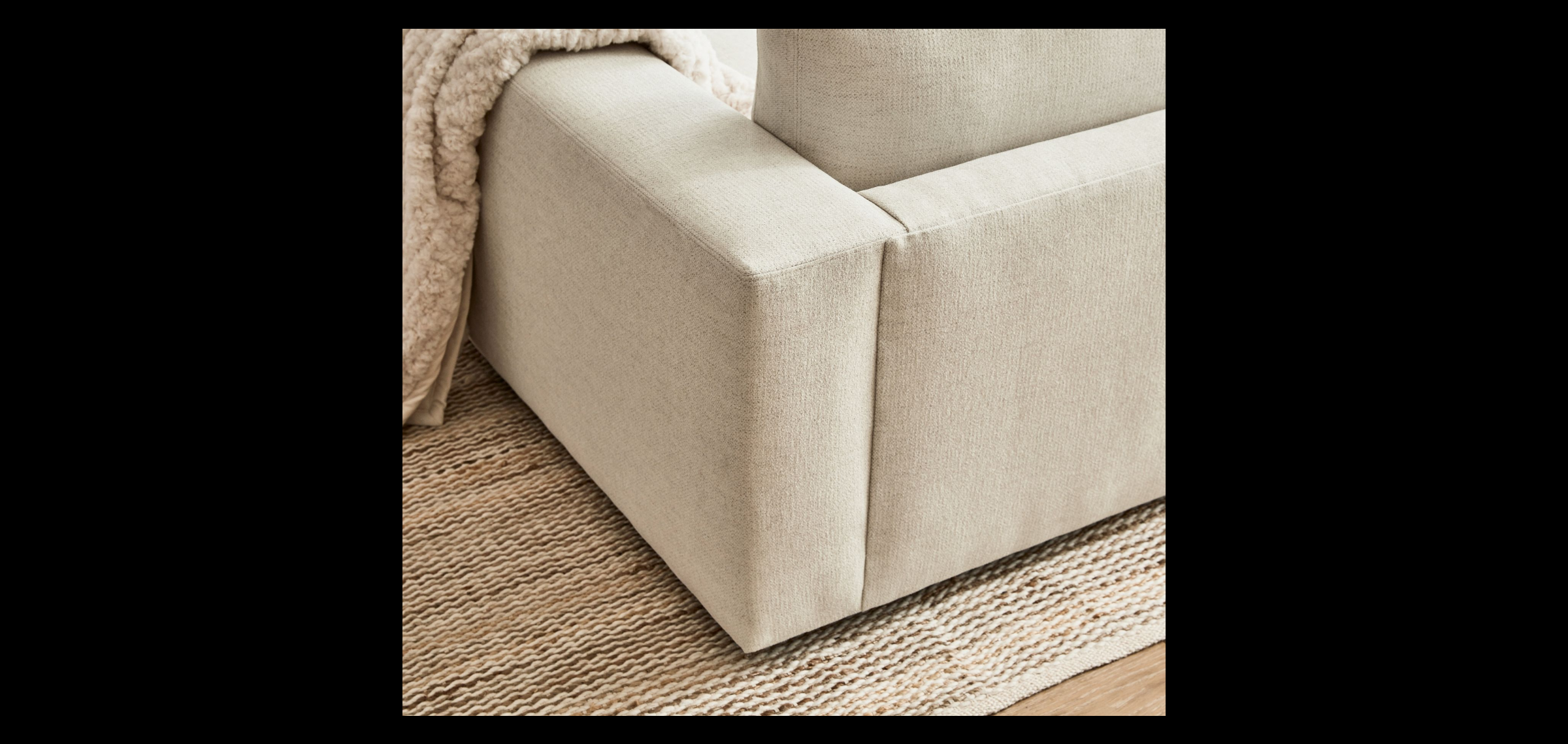
click at [1549, 370] on button at bounding box center [1545, 372] width 45 height 66
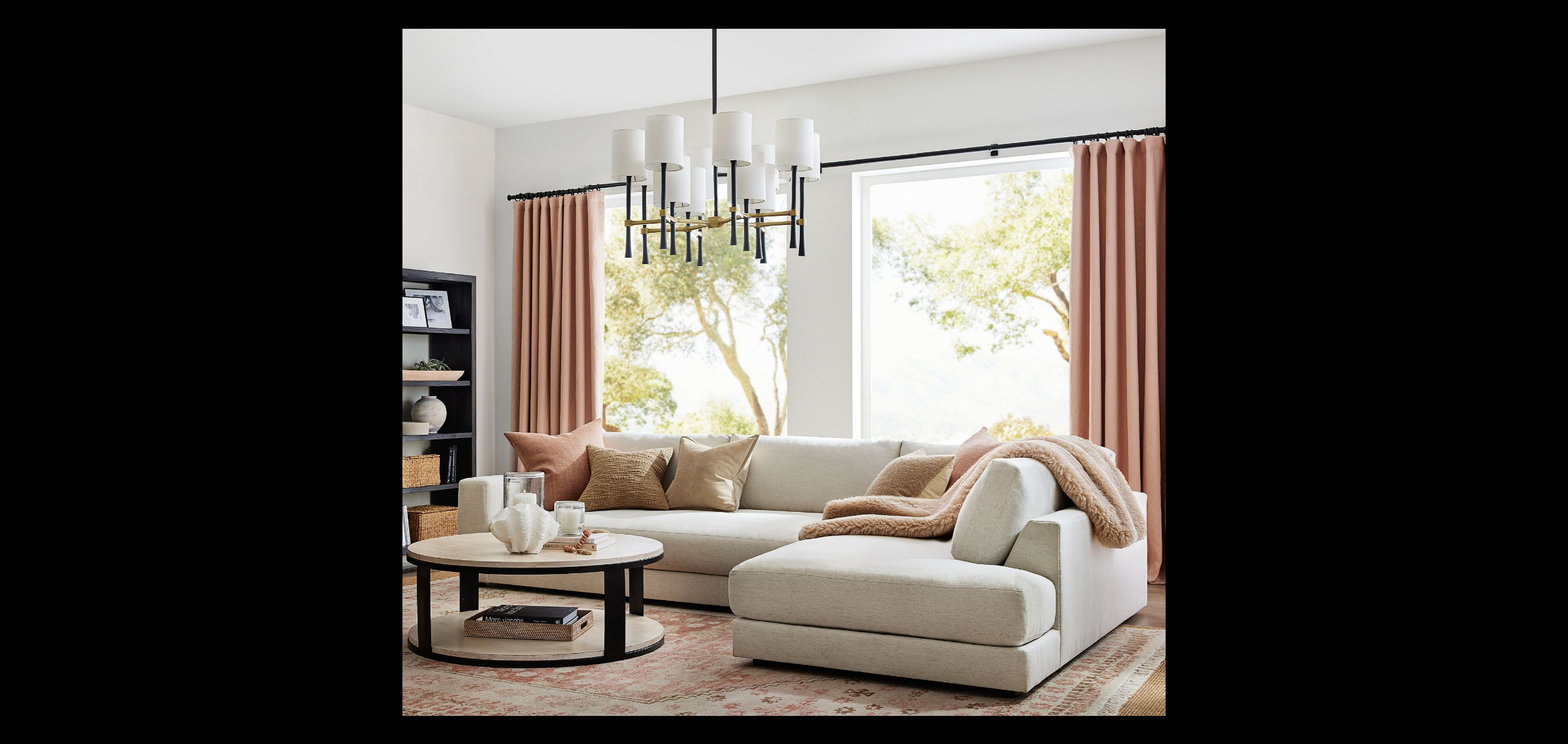
click at [1549, 370] on button at bounding box center [1545, 372] width 45 height 66
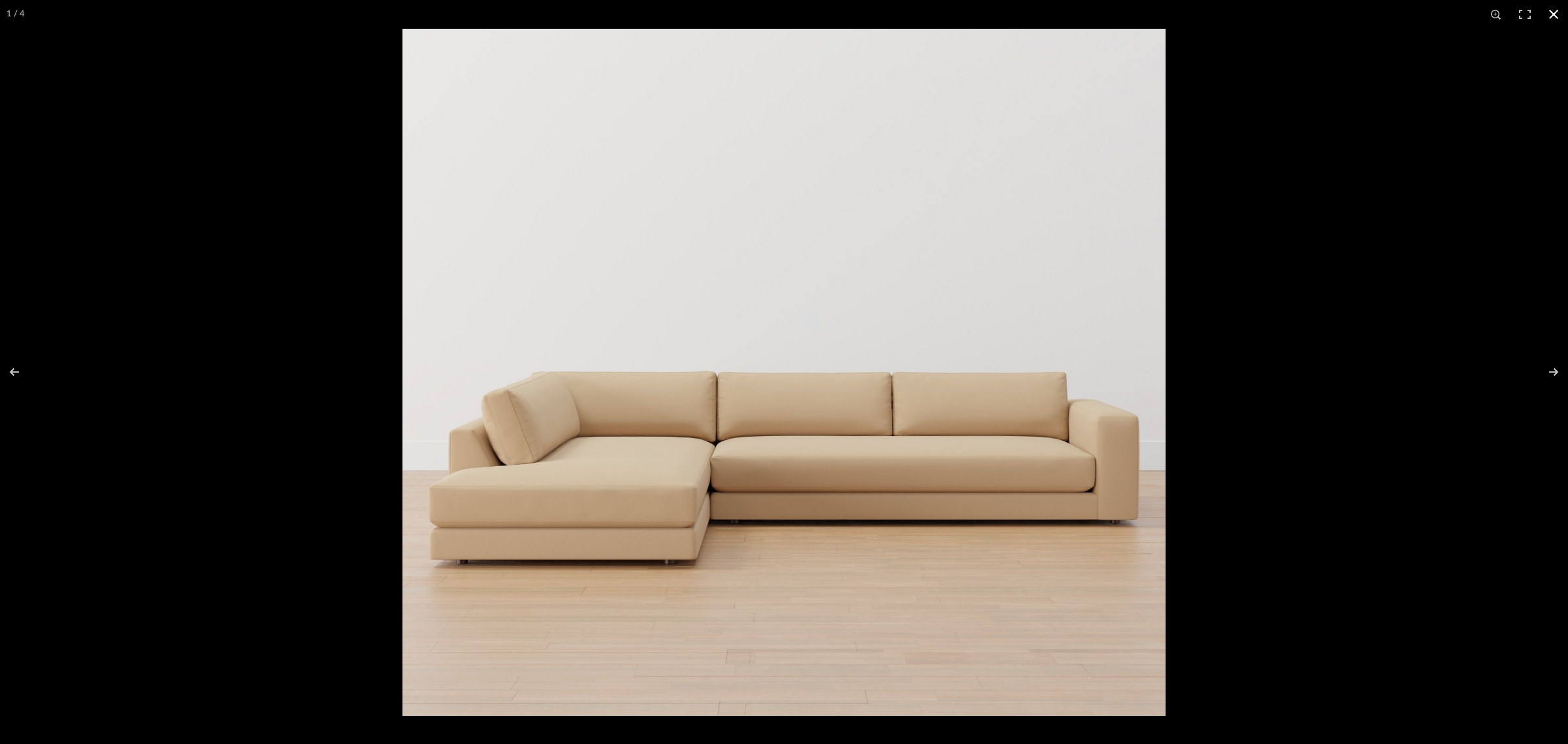
click at [1558, 12] on button at bounding box center [1553, 14] width 28 height 28
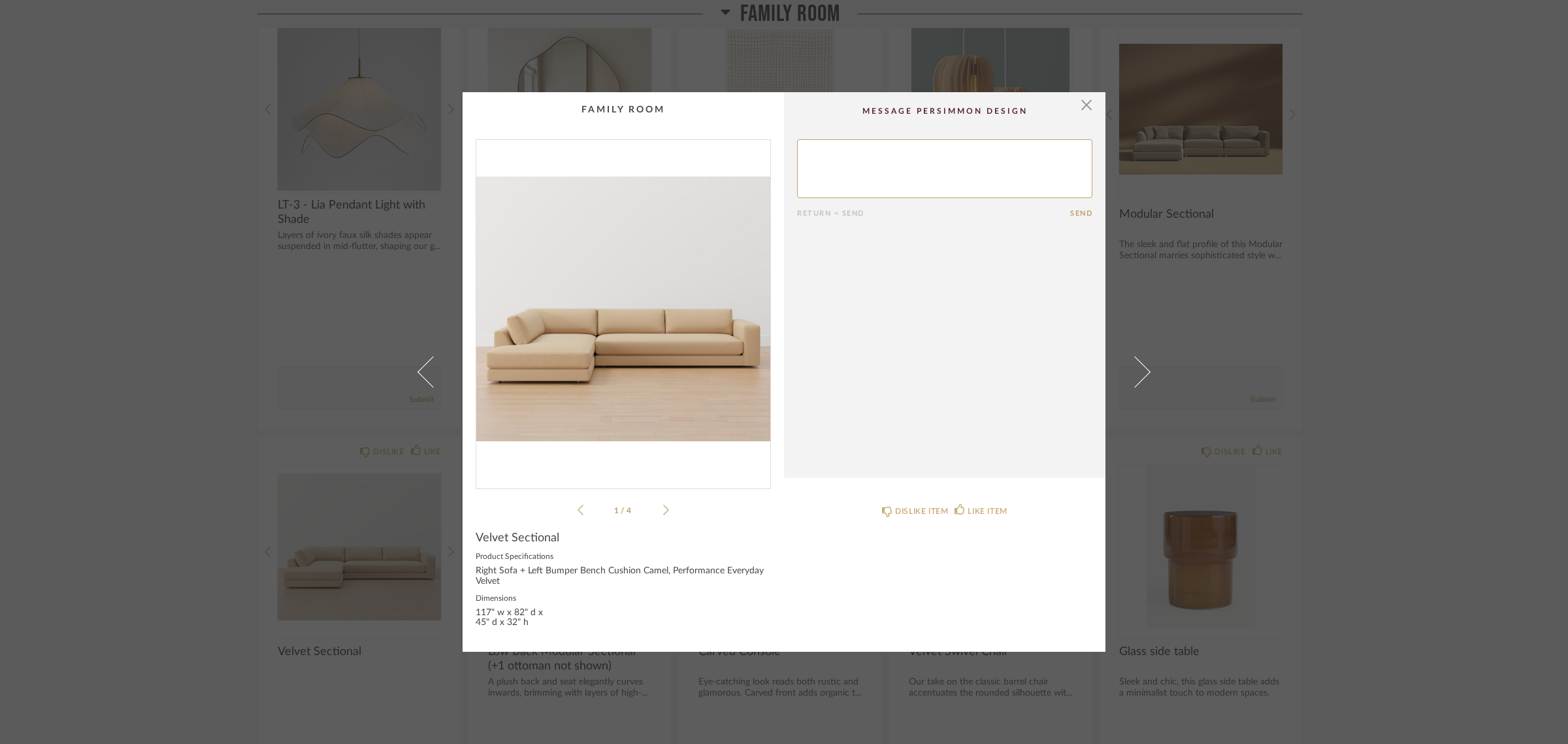
click at [1438, 584] on div "× 1 / 4 Return = Send Send Velvet Sectional Product Specifications Right Sofa +…" at bounding box center [784, 372] width 1568 height 744
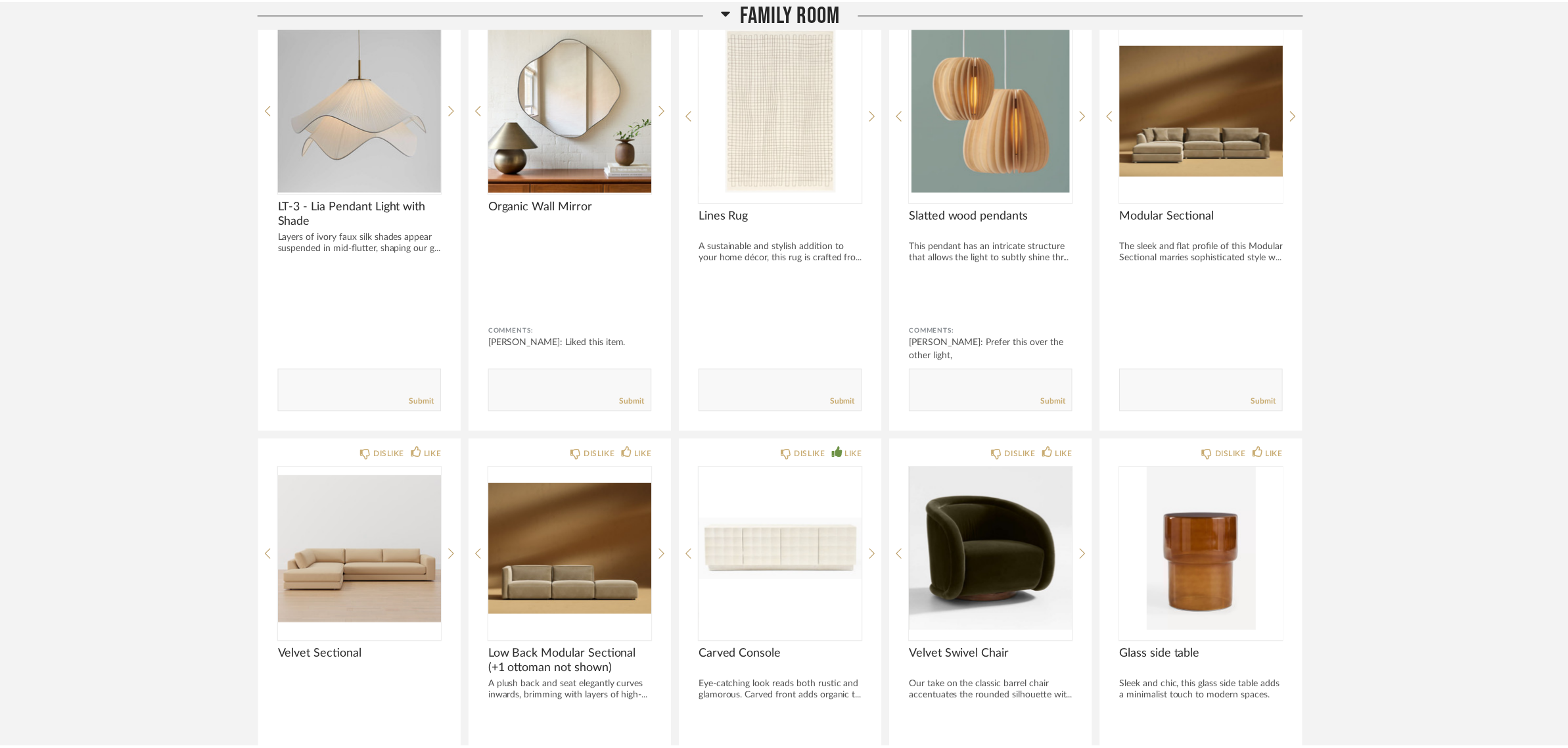
scroll to position [1151, 0]
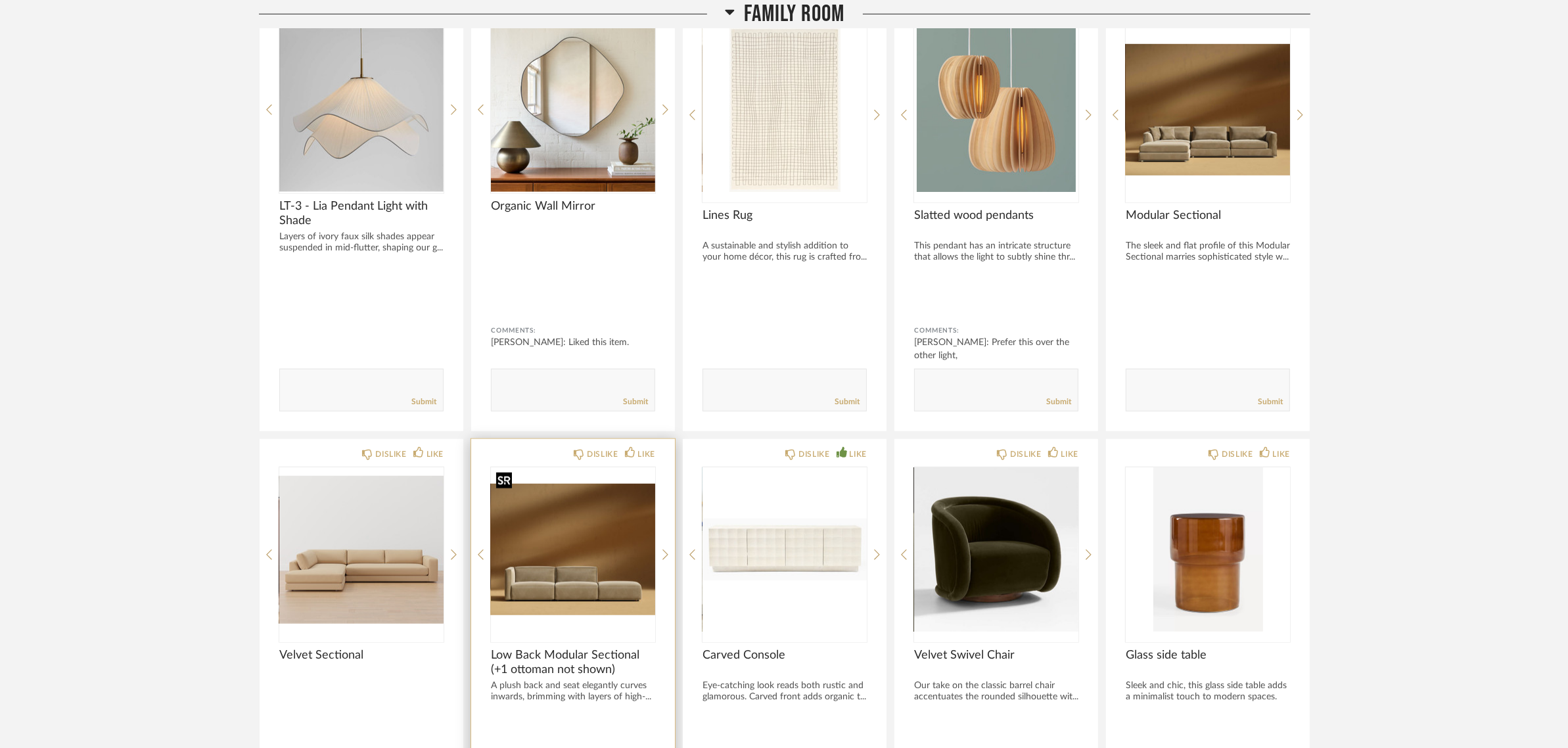
click at [556, 562] on img "0" at bounding box center [573, 550] width 165 height 165
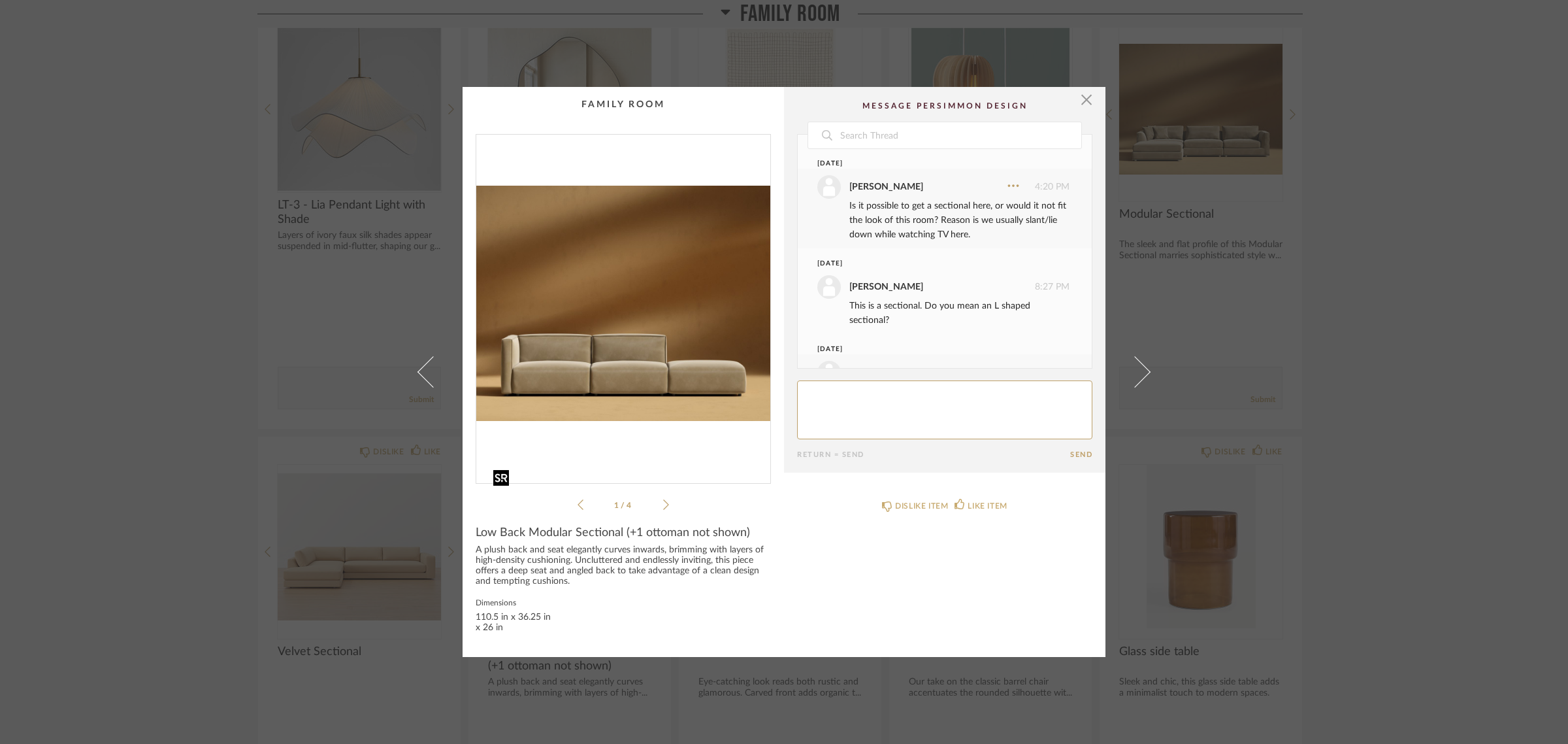
scroll to position [47, 0]
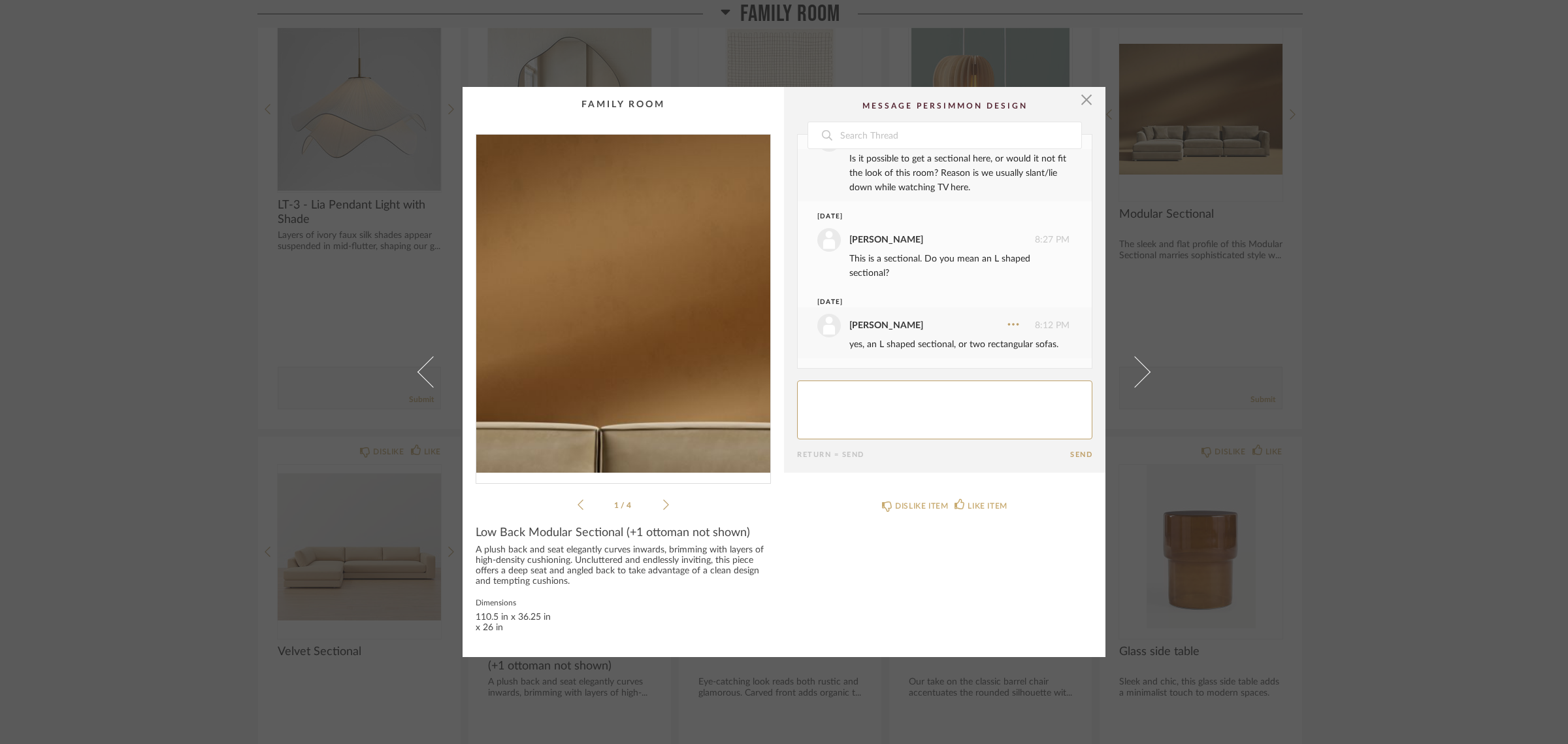
click at [595, 294] on img "0" at bounding box center [623, 303] width 294 height 338
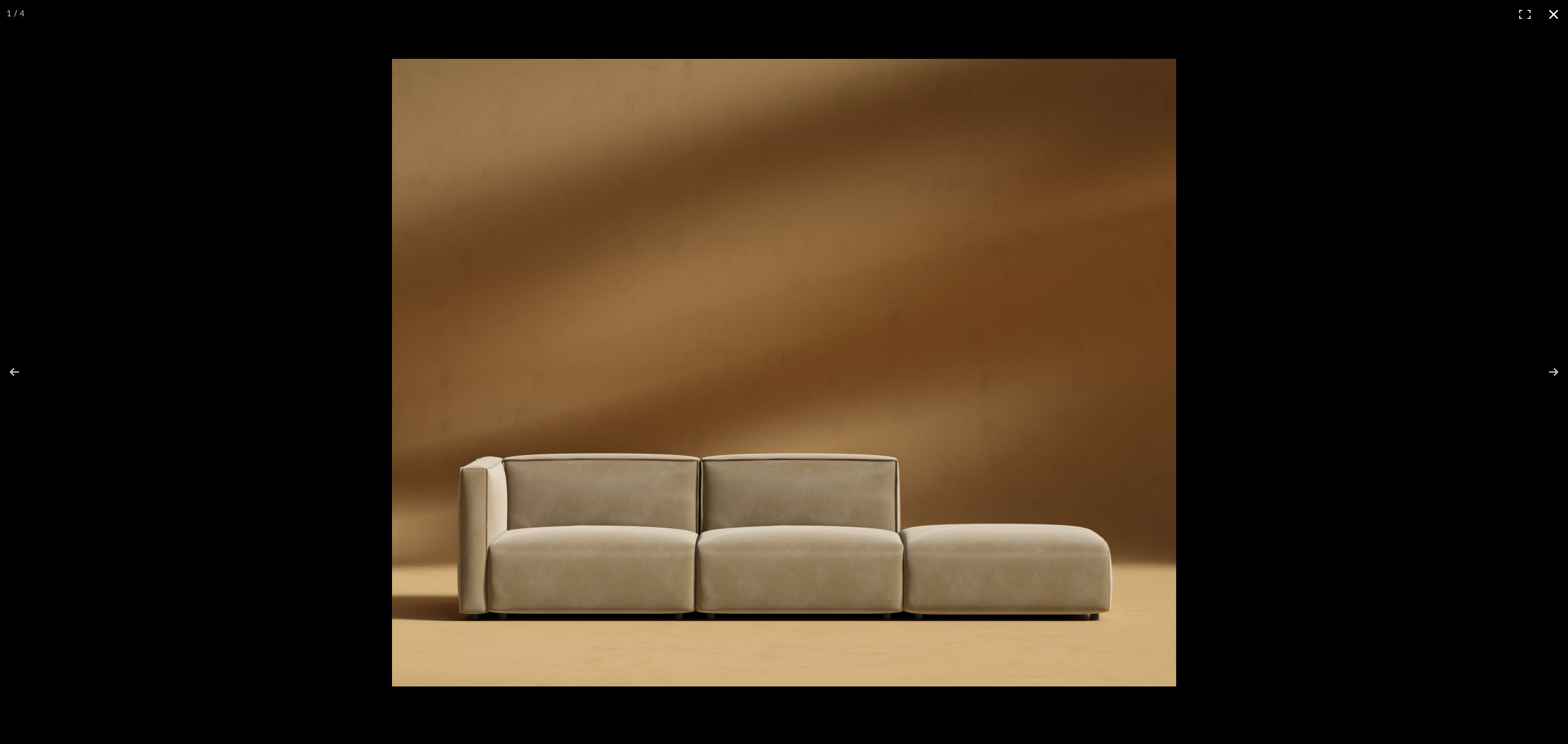
click at [1553, 11] on button at bounding box center [1553, 14] width 28 height 28
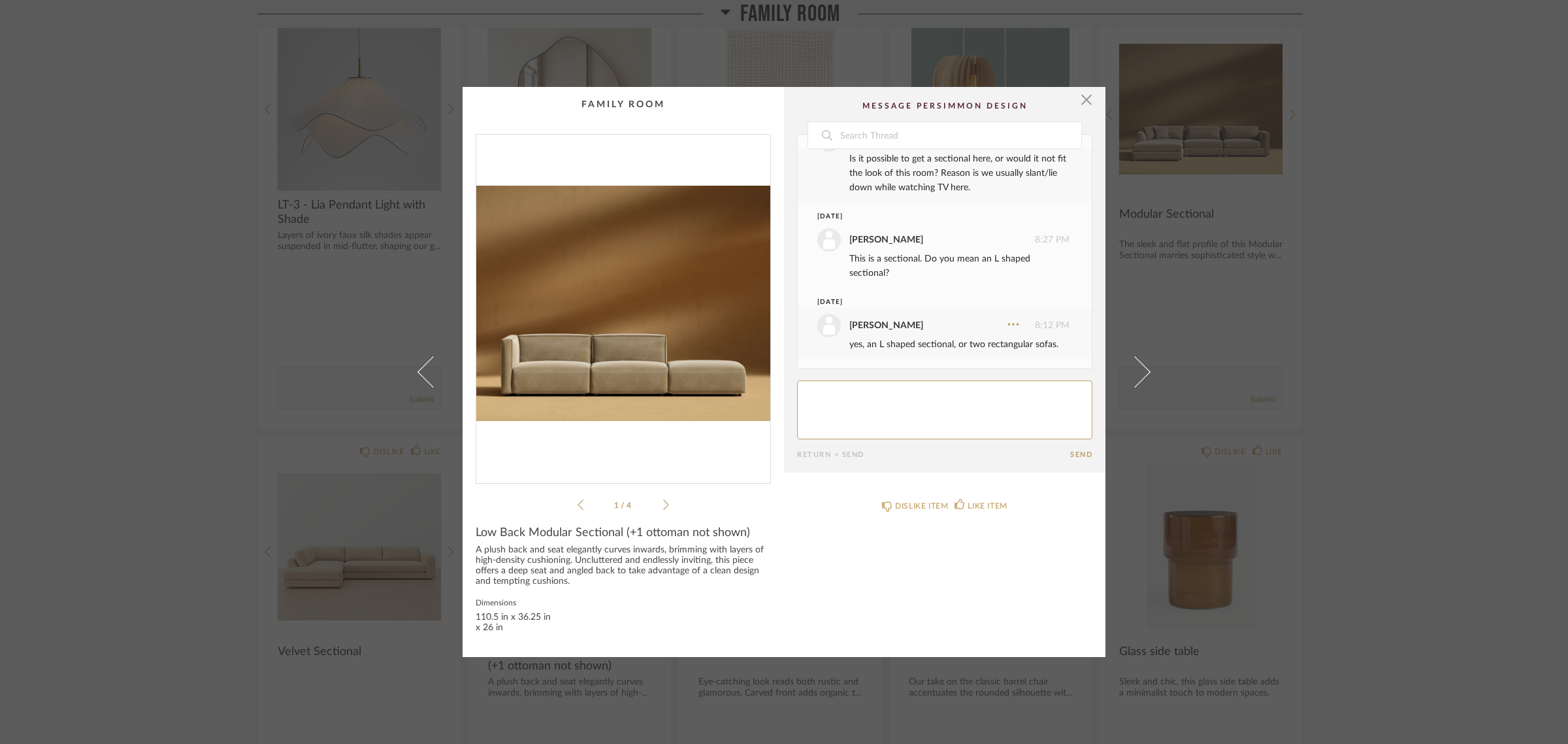
click at [1383, 506] on div "× 1 / 4 Date September 16th Ashish Premaraj 4:20 PM Is it possible to get a sec…" at bounding box center [784, 372] width 1568 height 744
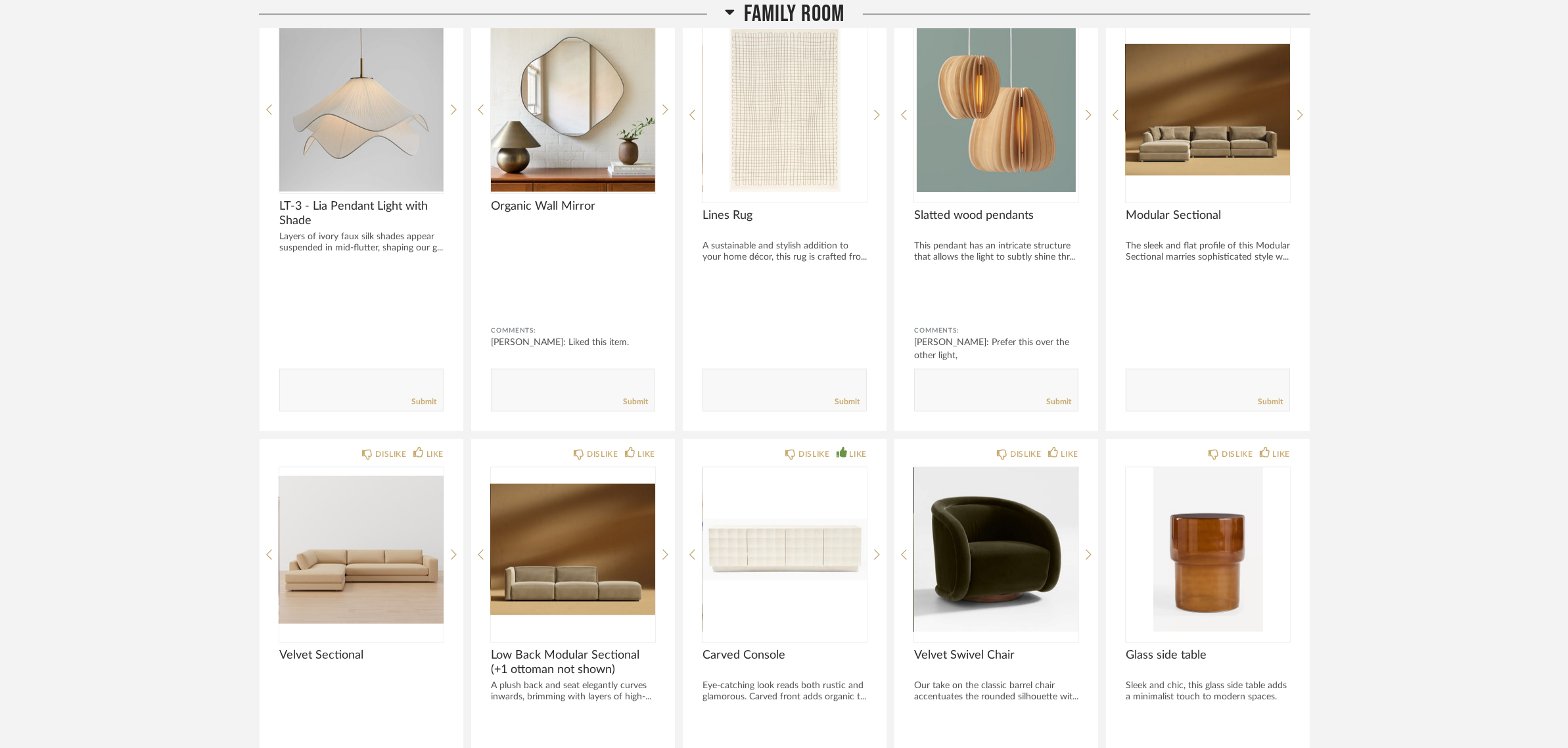
scroll to position [1315, 0]
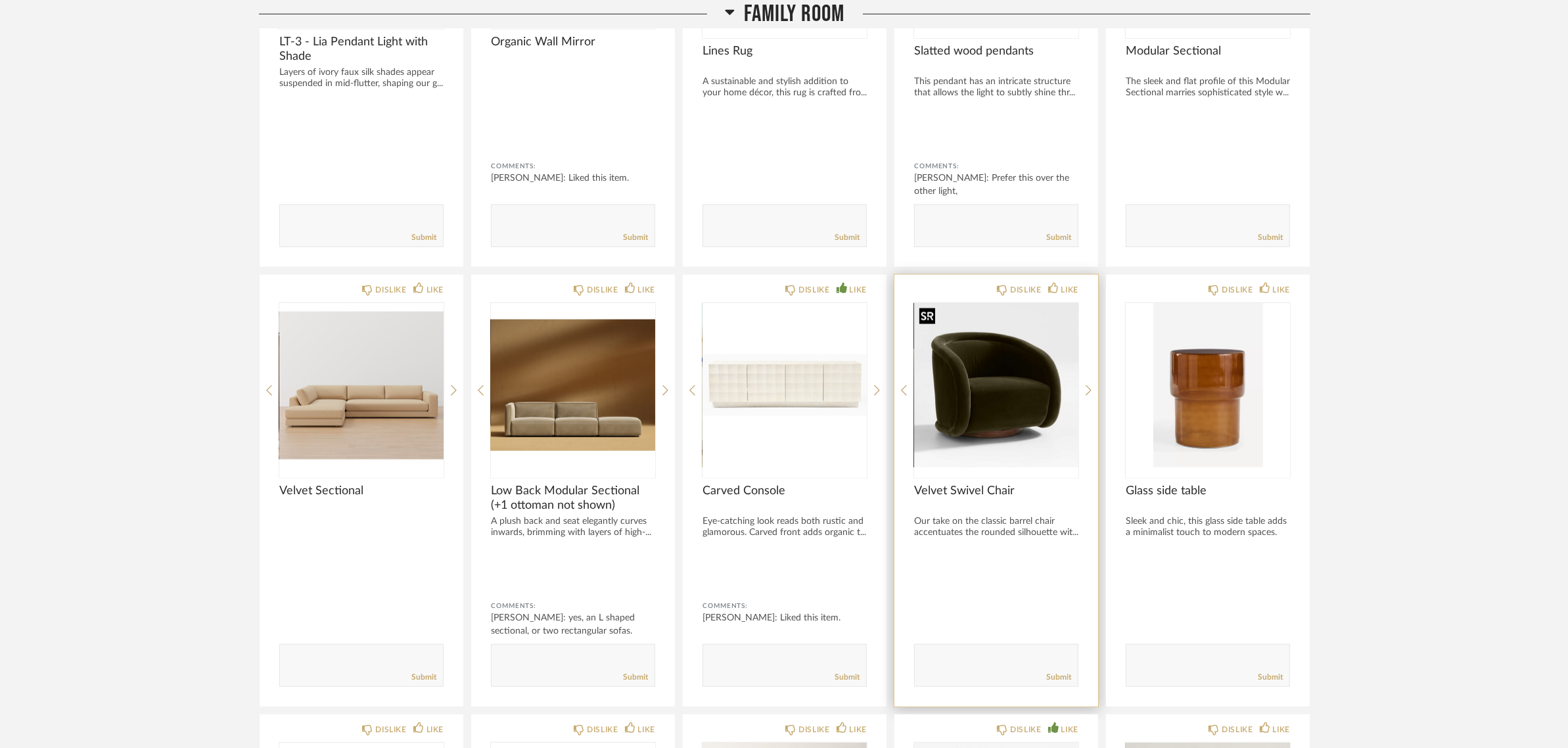
click at [1039, 391] on img "0" at bounding box center [996, 385] width 165 height 165
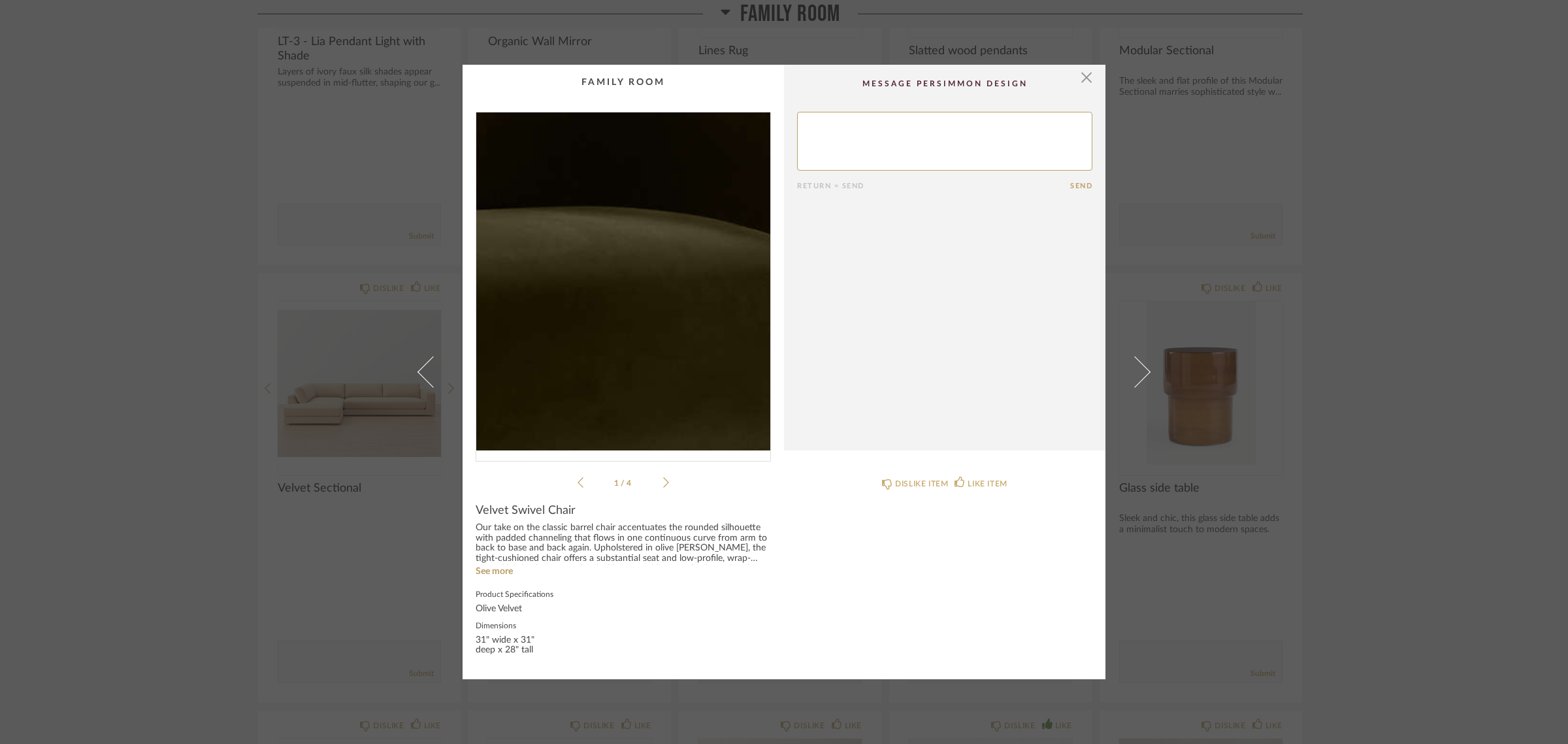
click at [645, 291] on img "0" at bounding box center [623, 281] width 294 height 338
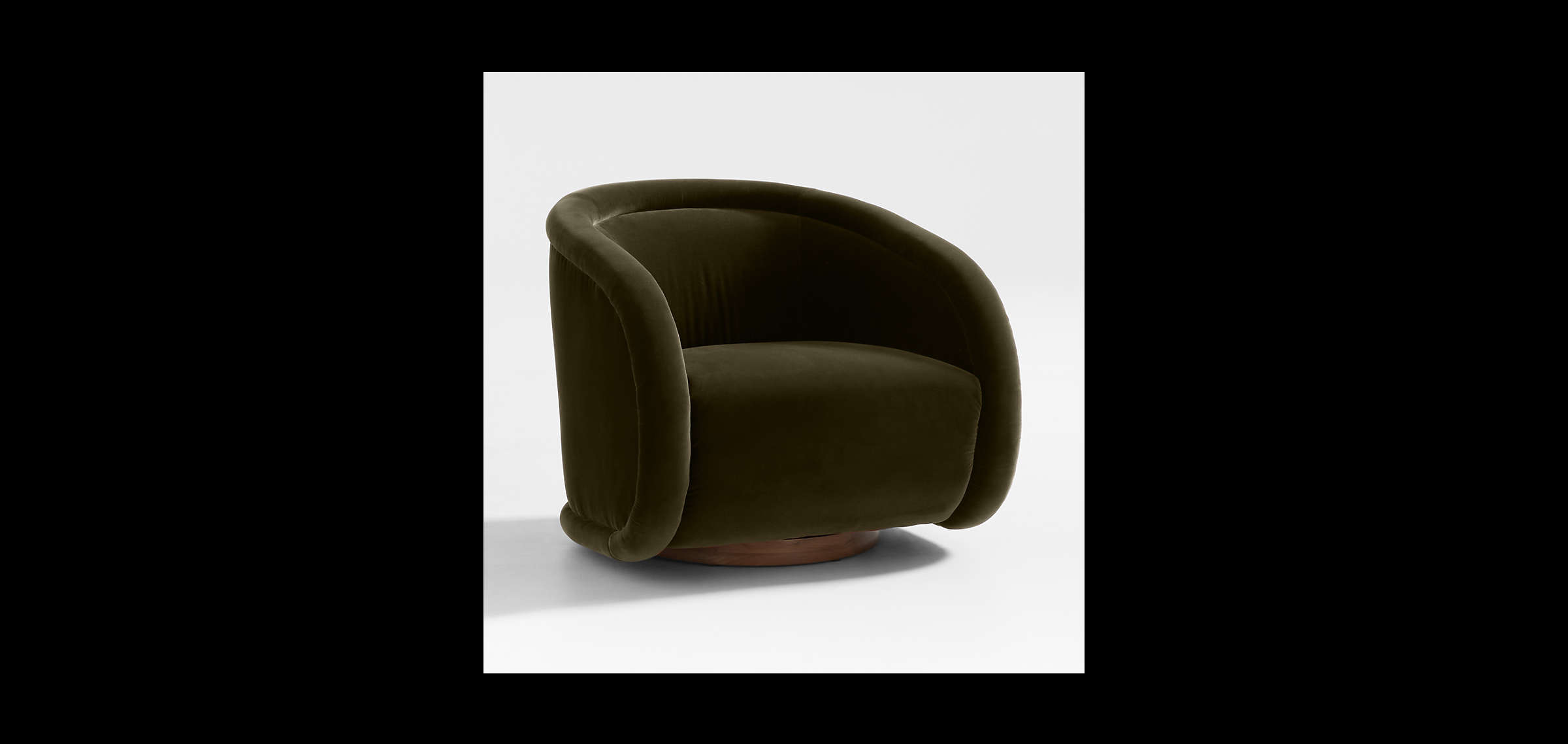
click at [1556, 371] on button at bounding box center [1545, 372] width 45 height 66
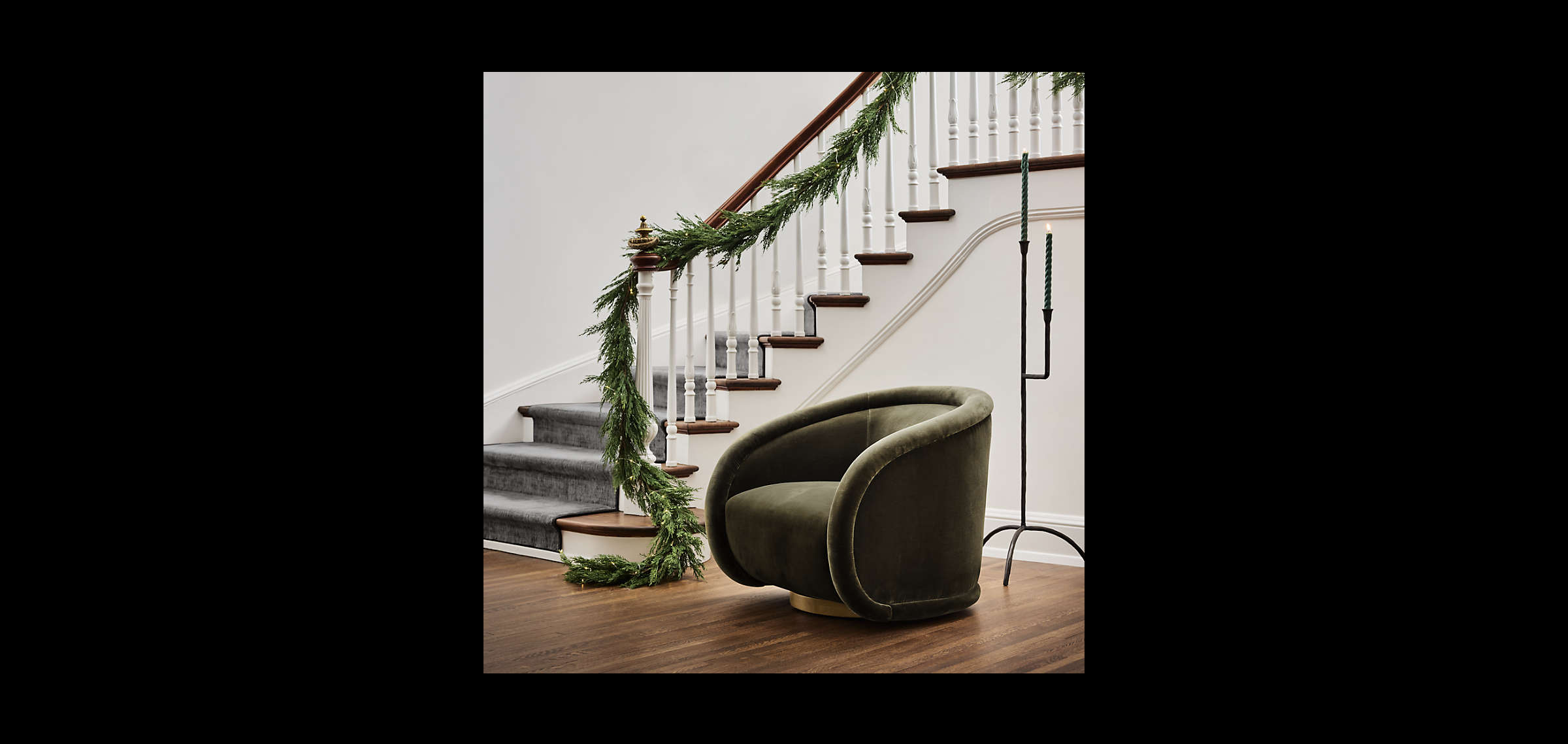
click at [1556, 371] on button at bounding box center [1545, 372] width 45 height 66
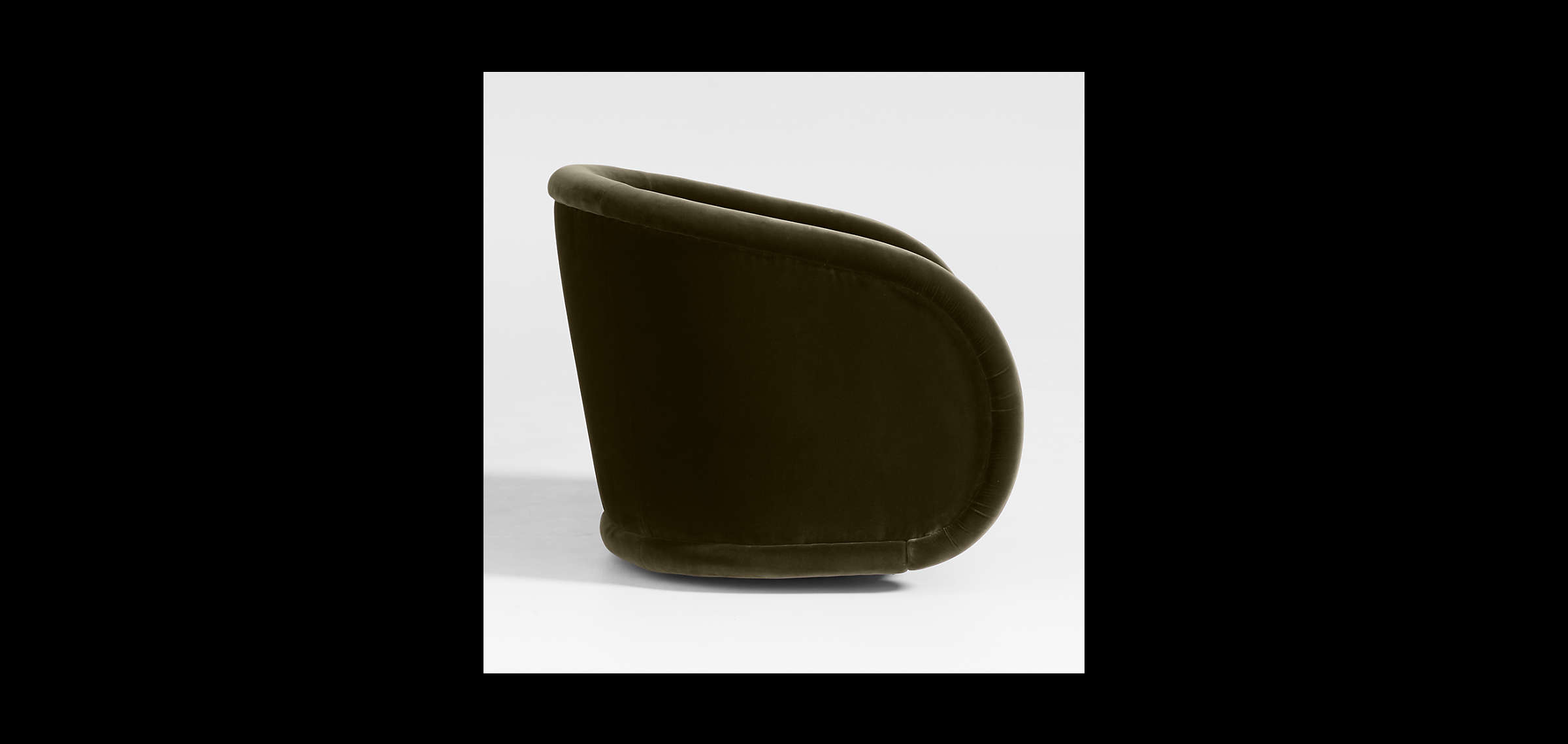
click at [1556, 371] on button at bounding box center [1545, 372] width 45 height 66
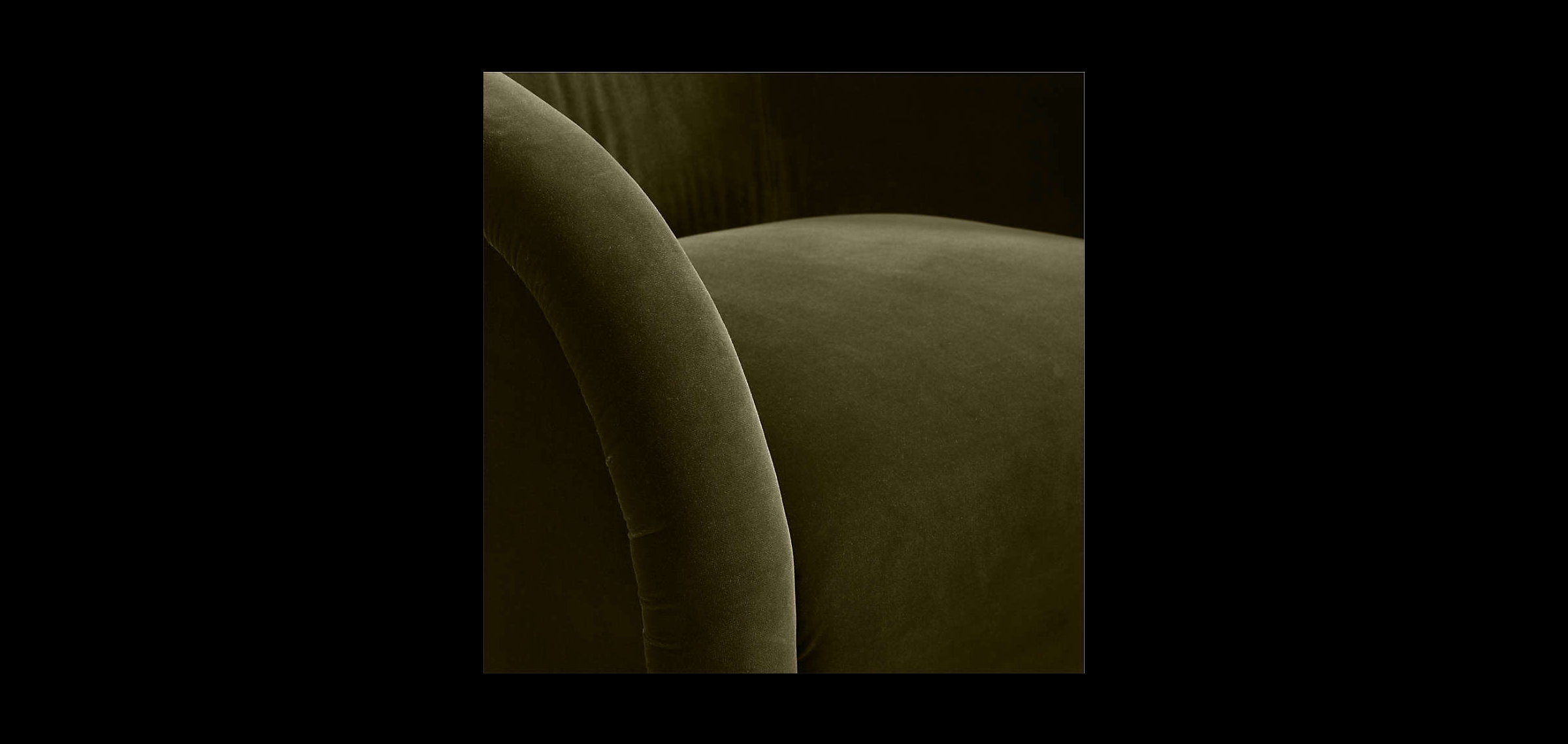
click at [1556, 371] on button at bounding box center [1545, 372] width 45 height 66
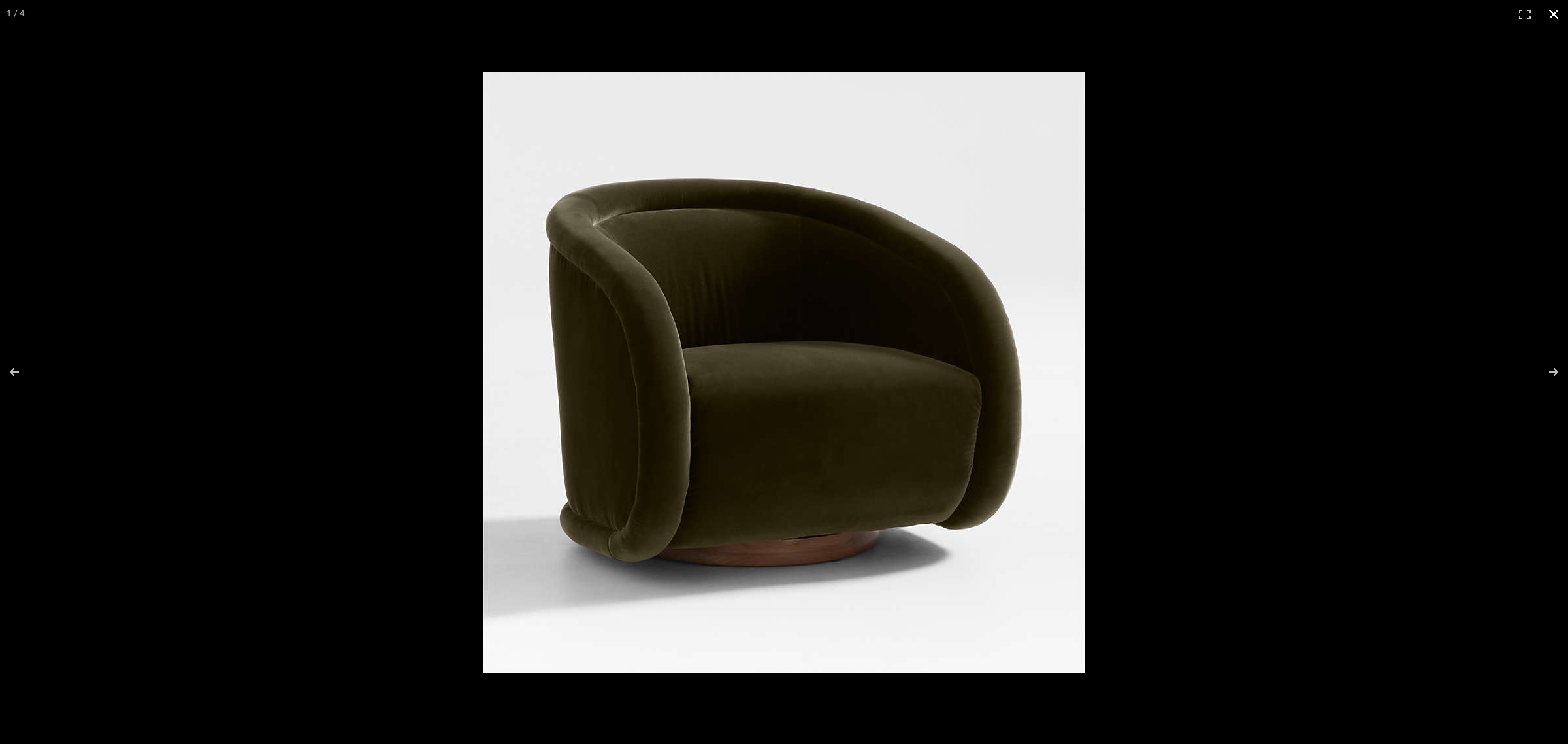
click at [1558, 13] on button at bounding box center [1553, 14] width 28 height 28
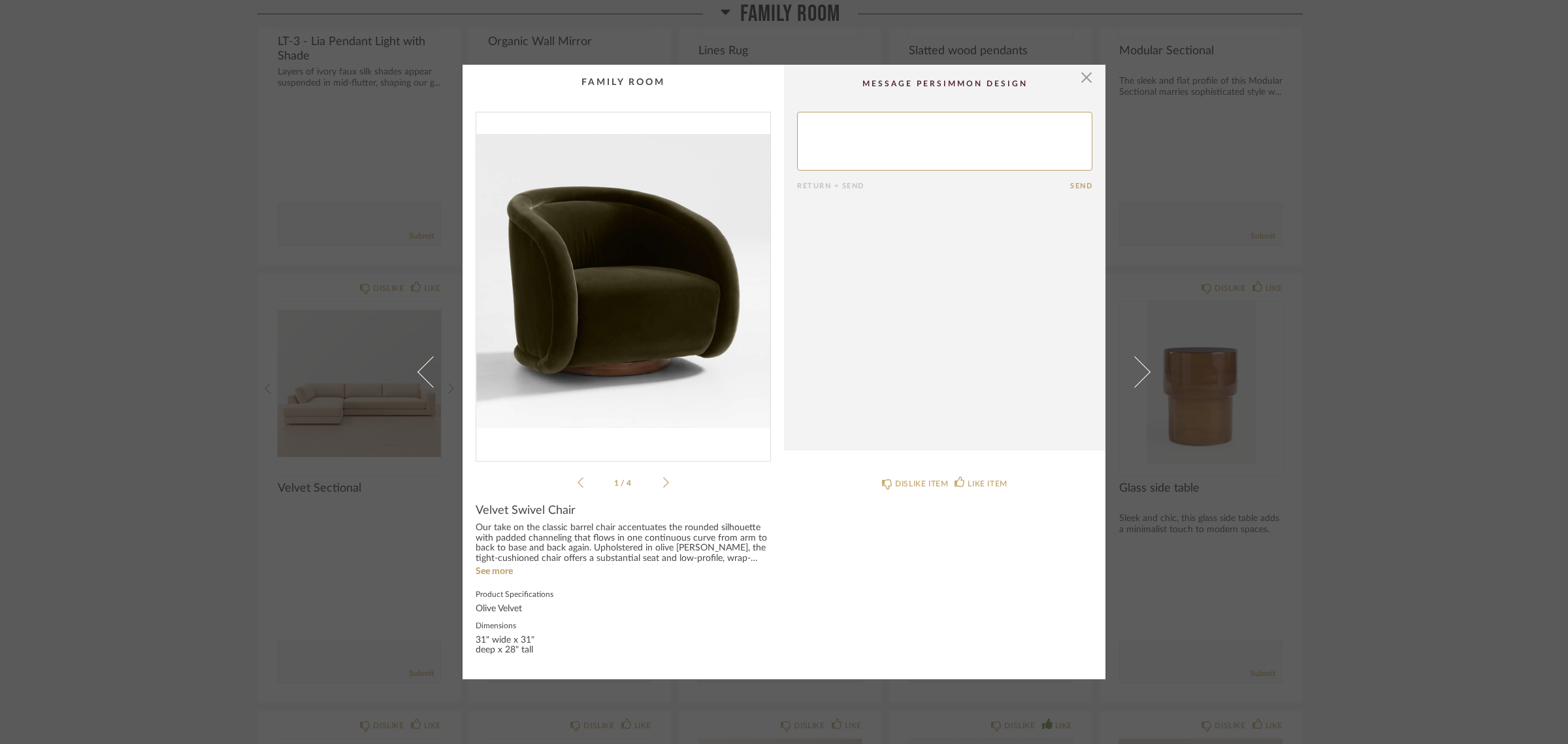
click at [1438, 491] on div "× 1 / 4 Return = Send Send Velvet Swivel Chair Our take on the classic barrel c…" at bounding box center [784, 372] width 1568 height 744
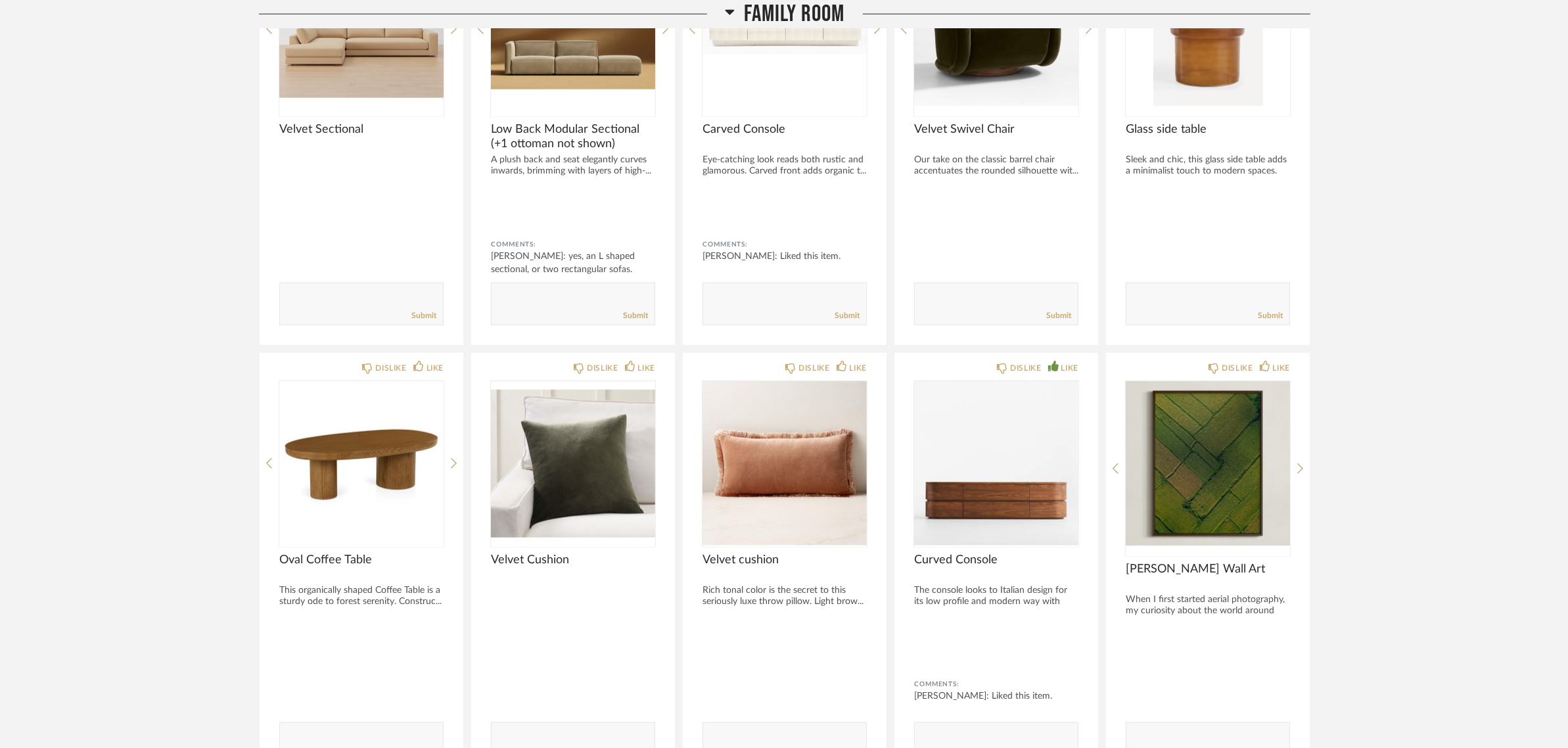
scroll to position [1726, 0]
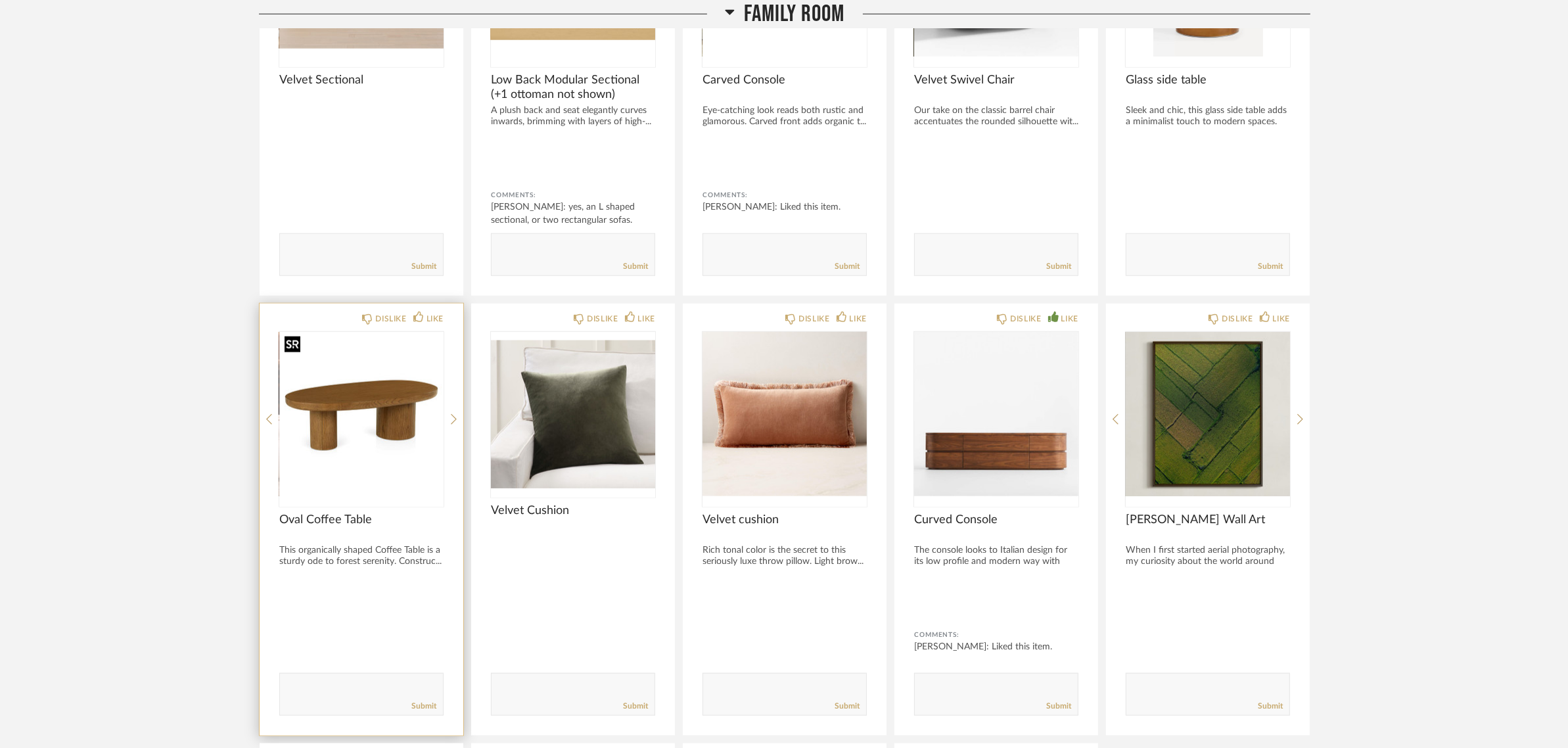
click at [0, 0] on img at bounding box center [0, 0] width 0 height 0
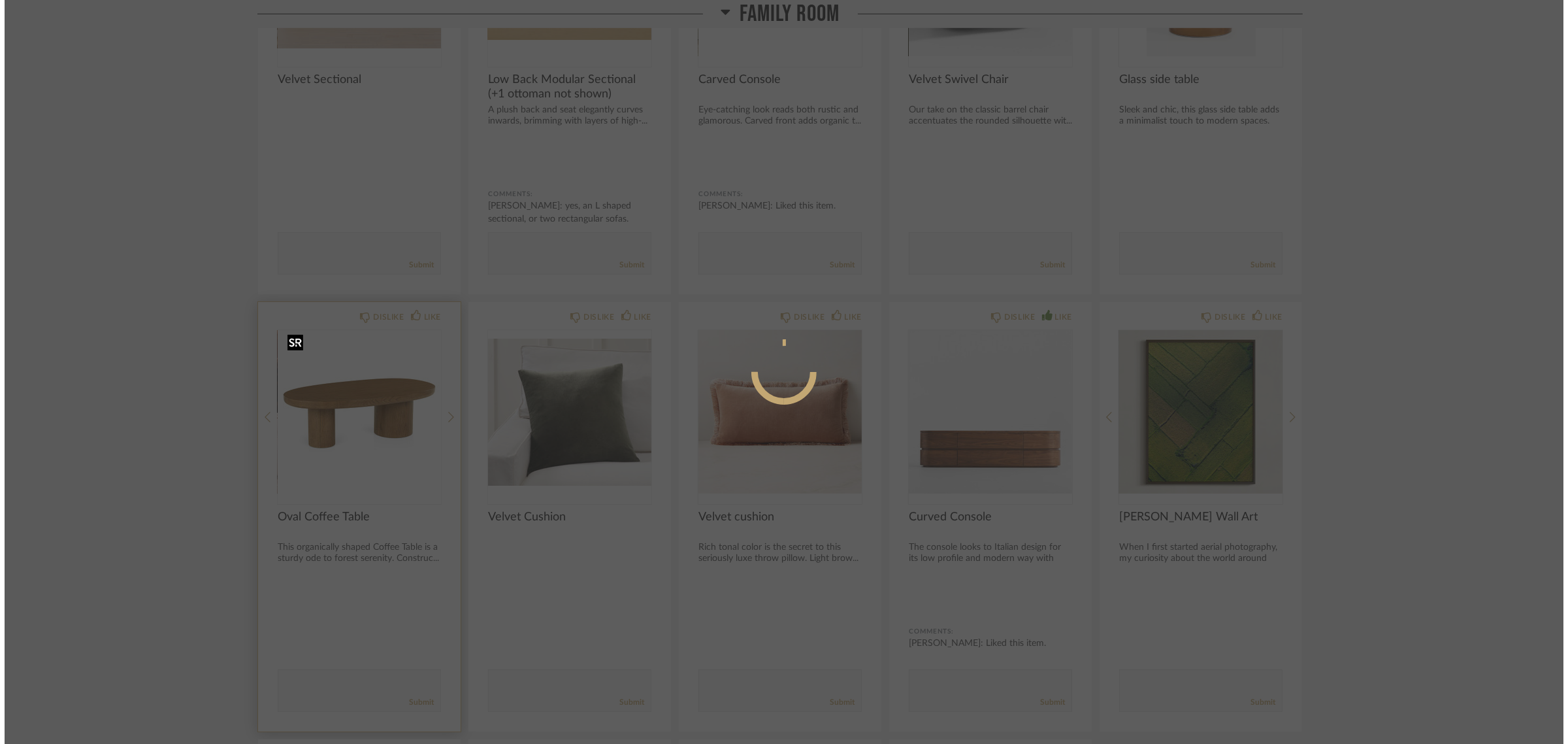
scroll to position [0, 0]
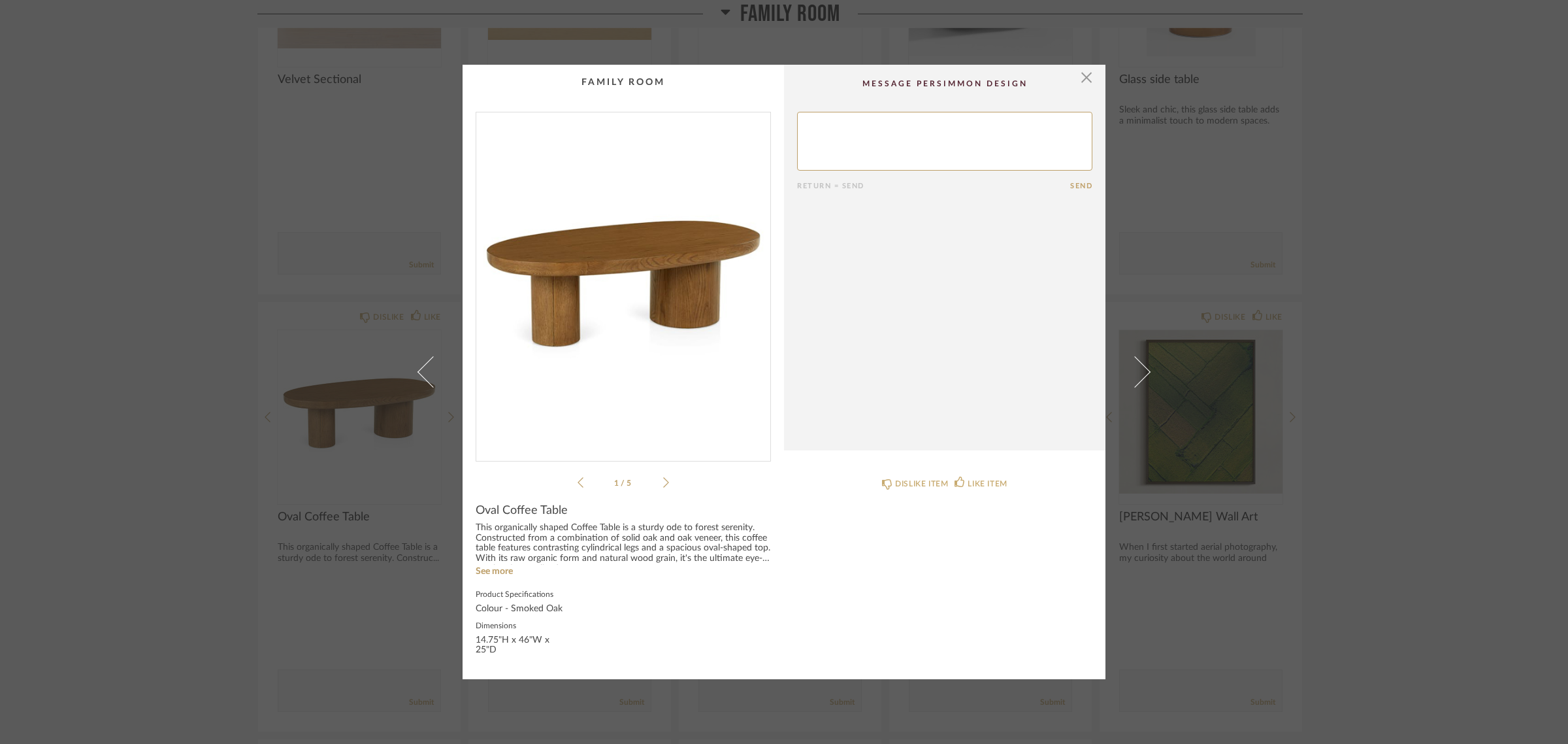
click at [611, 306] on img "0" at bounding box center [623, 281] width 294 height 338
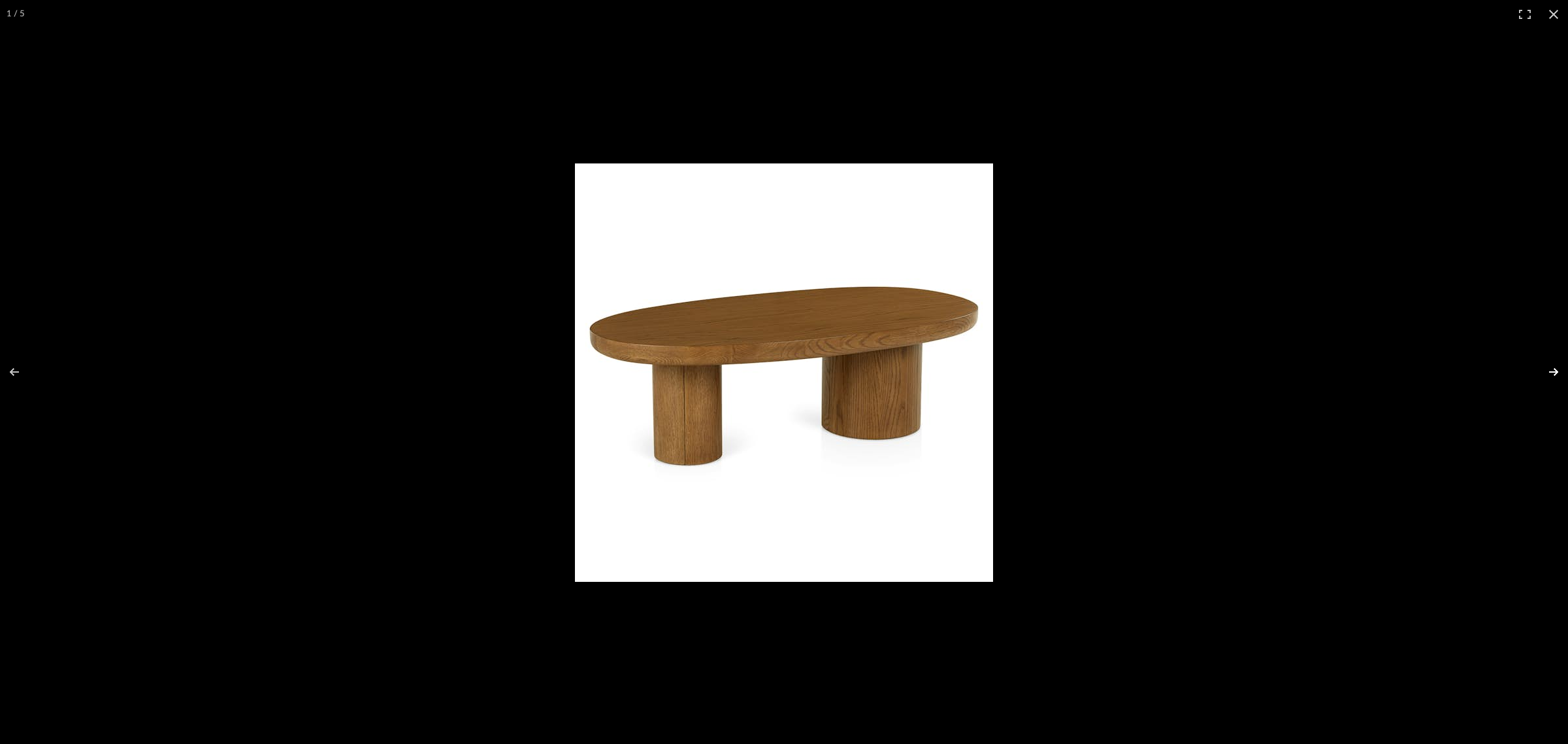
click at [1557, 370] on button at bounding box center [1545, 372] width 45 height 66
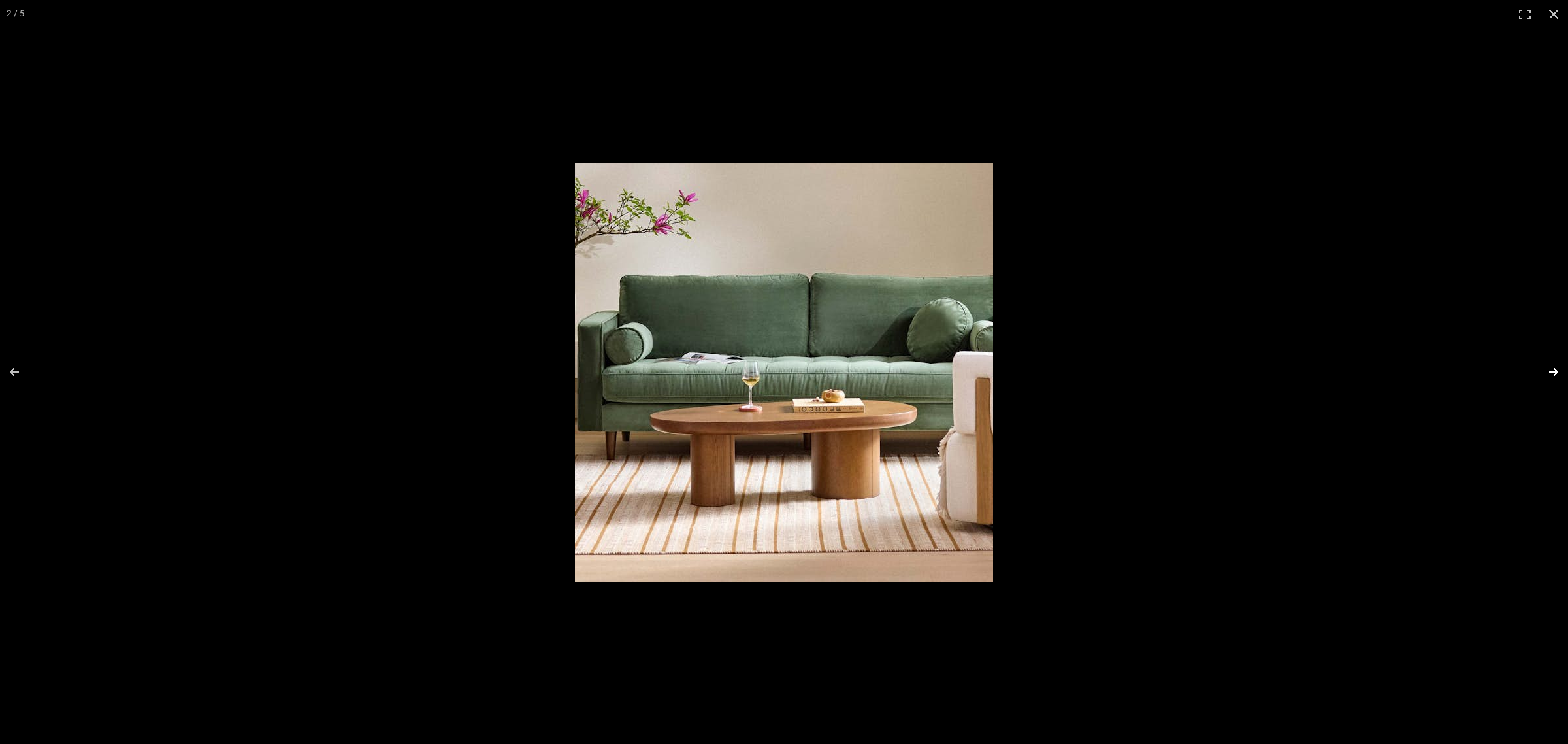
click at [1550, 371] on button at bounding box center [1545, 372] width 45 height 66
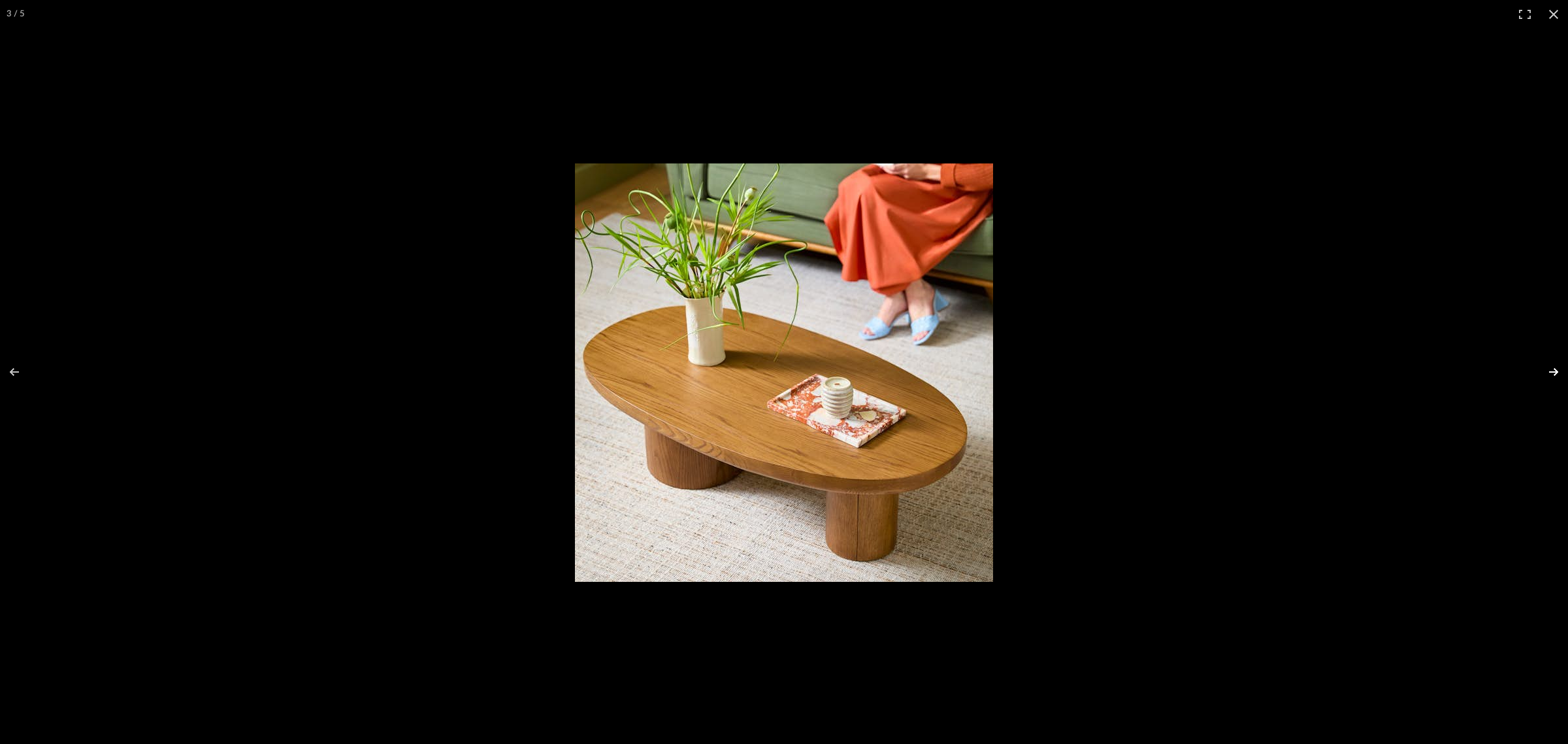
click at [1549, 368] on button at bounding box center [1545, 372] width 45 height 66
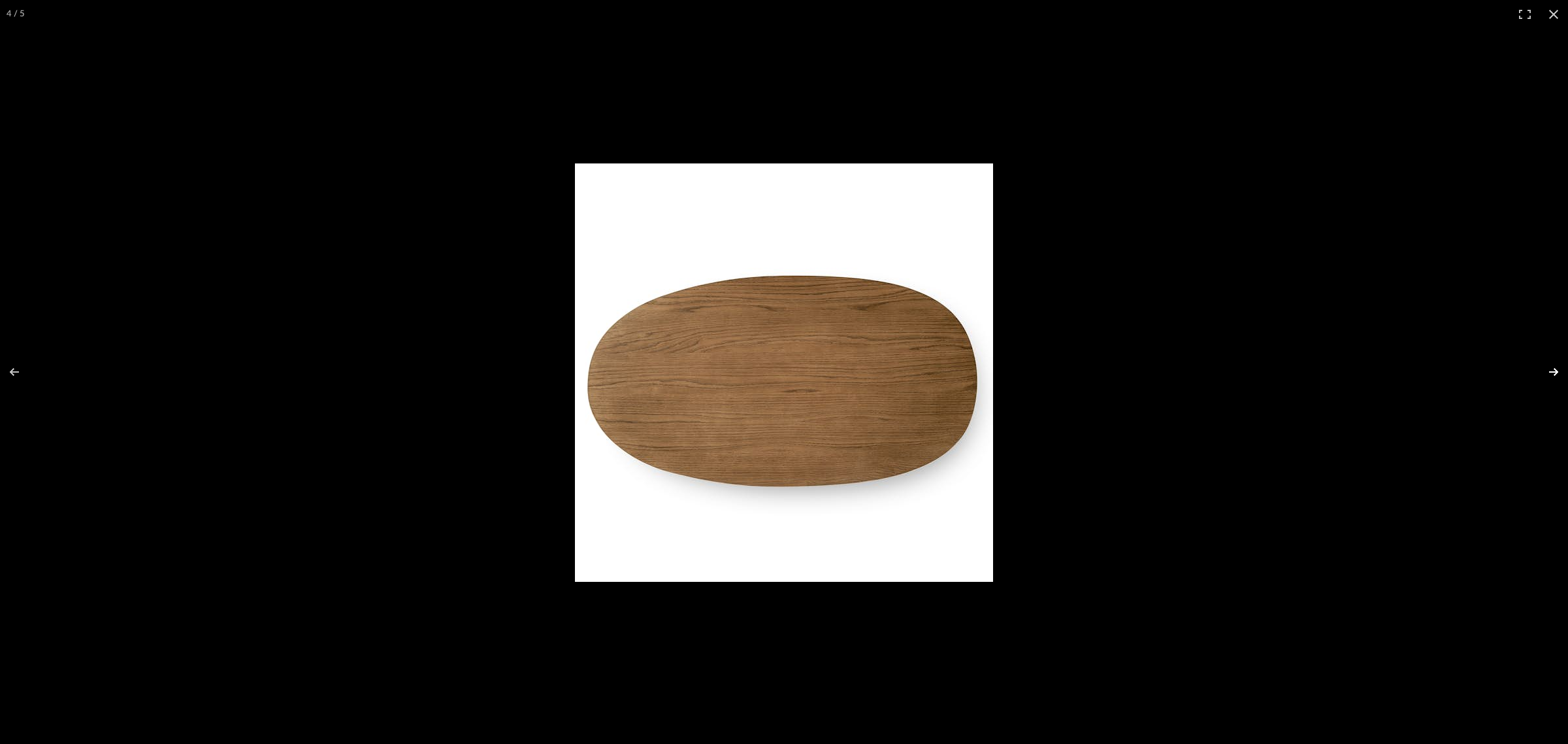
click at [1549, 368] on button at bounding box center [1545, 372] width 45 height 66
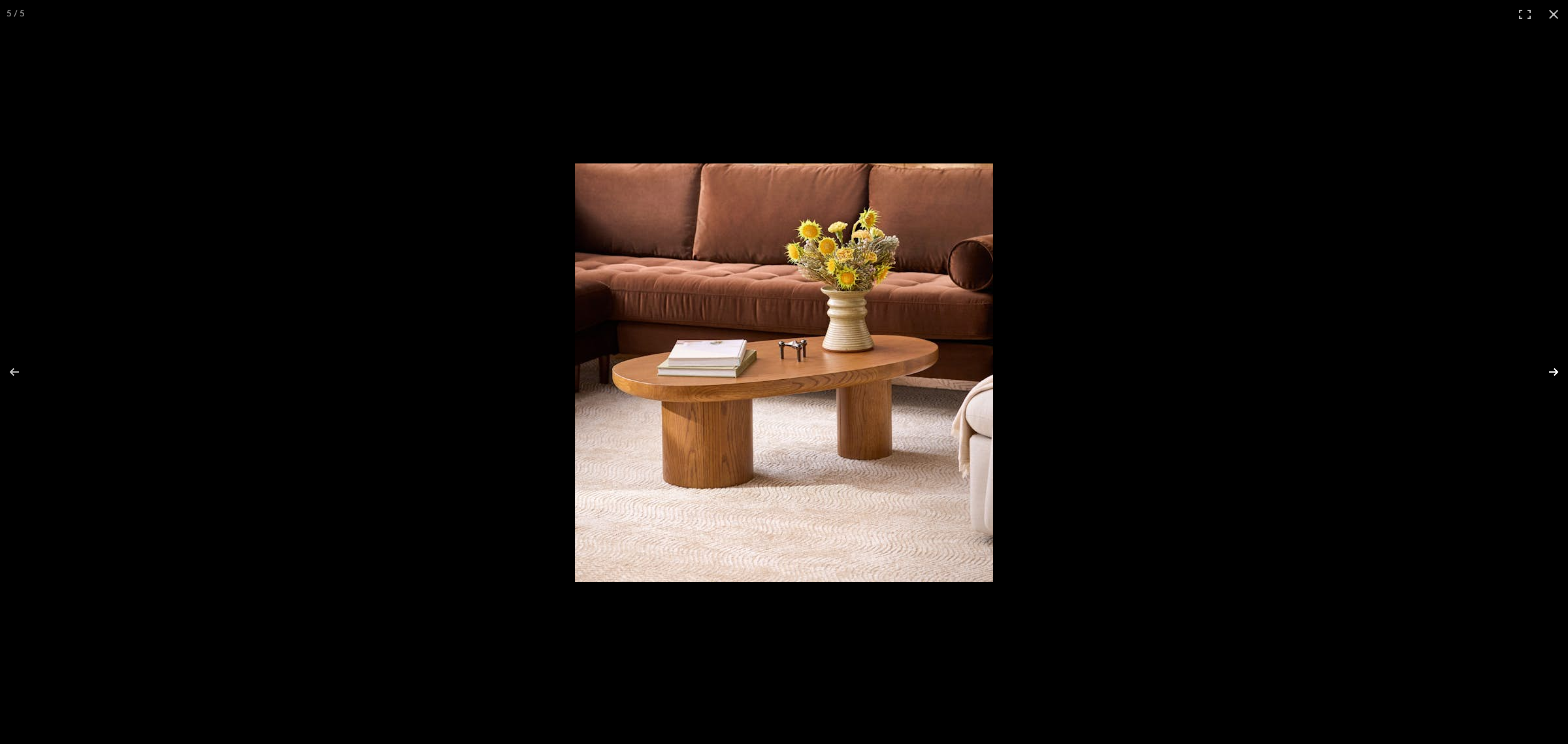
click at [1549, 368] on button at bounding box center [1545, 372] width 45 height 66
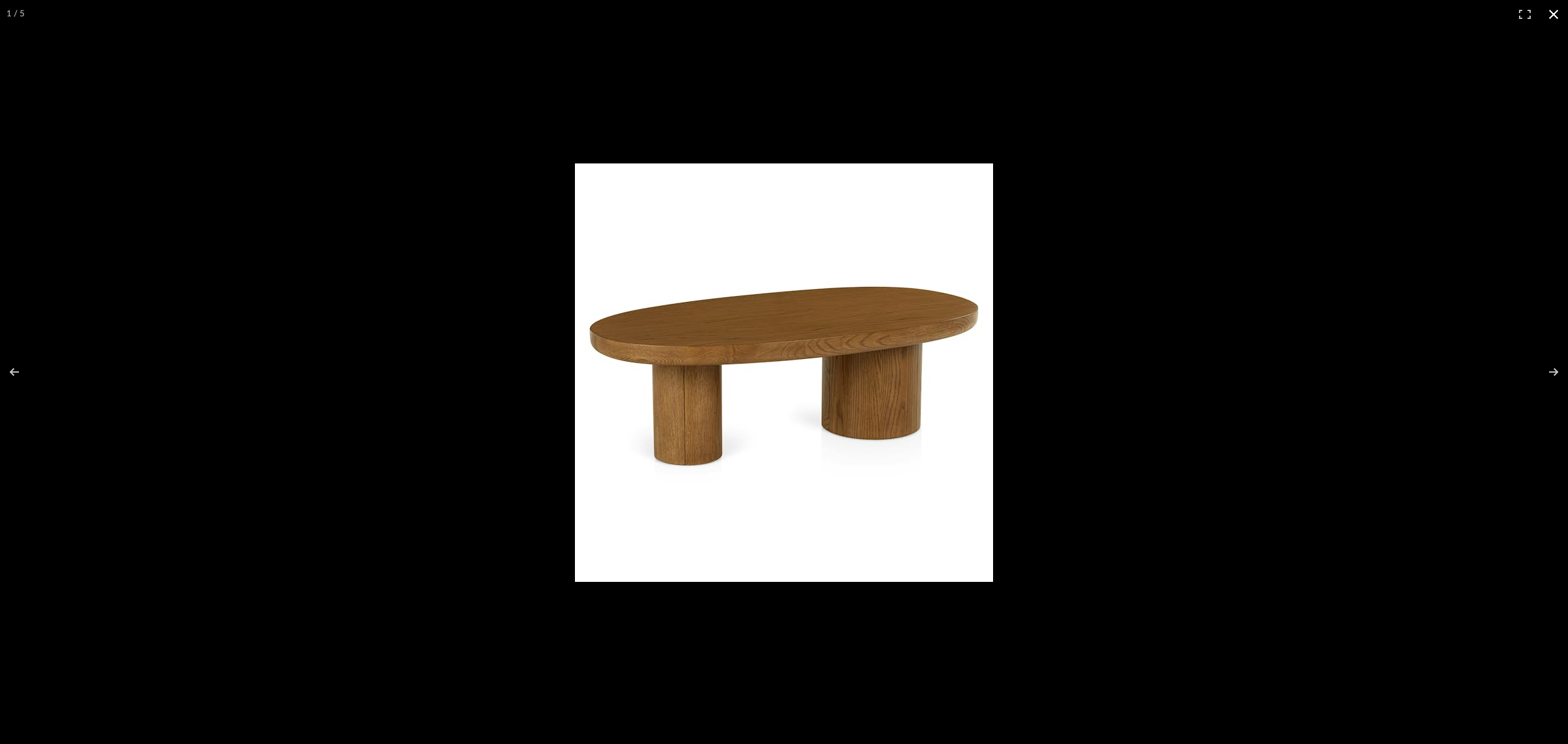
click at [1549, 8] on button at bounding box center [1553, 14] width 28 height 28
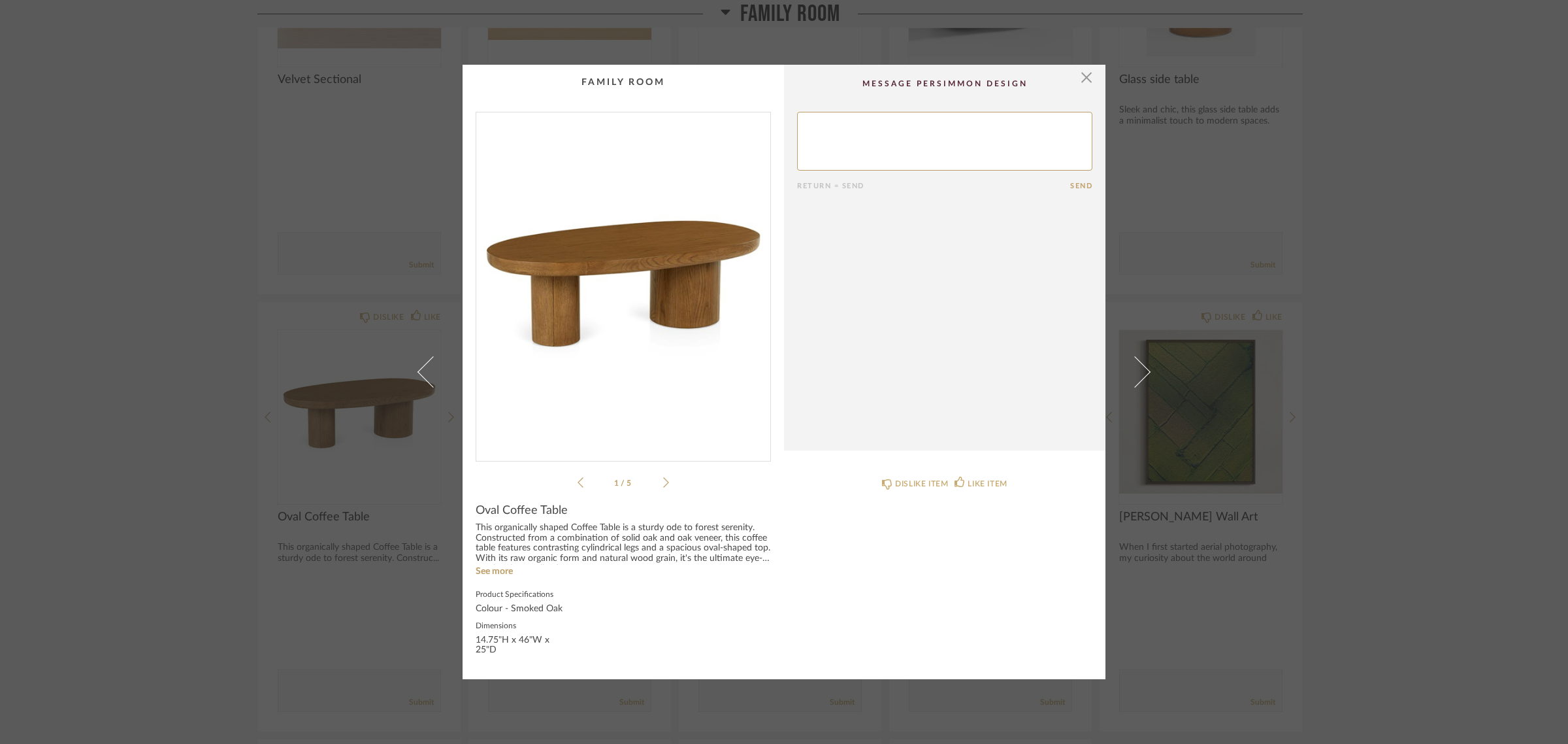
click at [1498, 572] on div "× 1 / 5 Return = Send Send Oval Coffee Table This organically shaped Coffee Tab…" at bounding box center [784, 372] width 1568 height 744
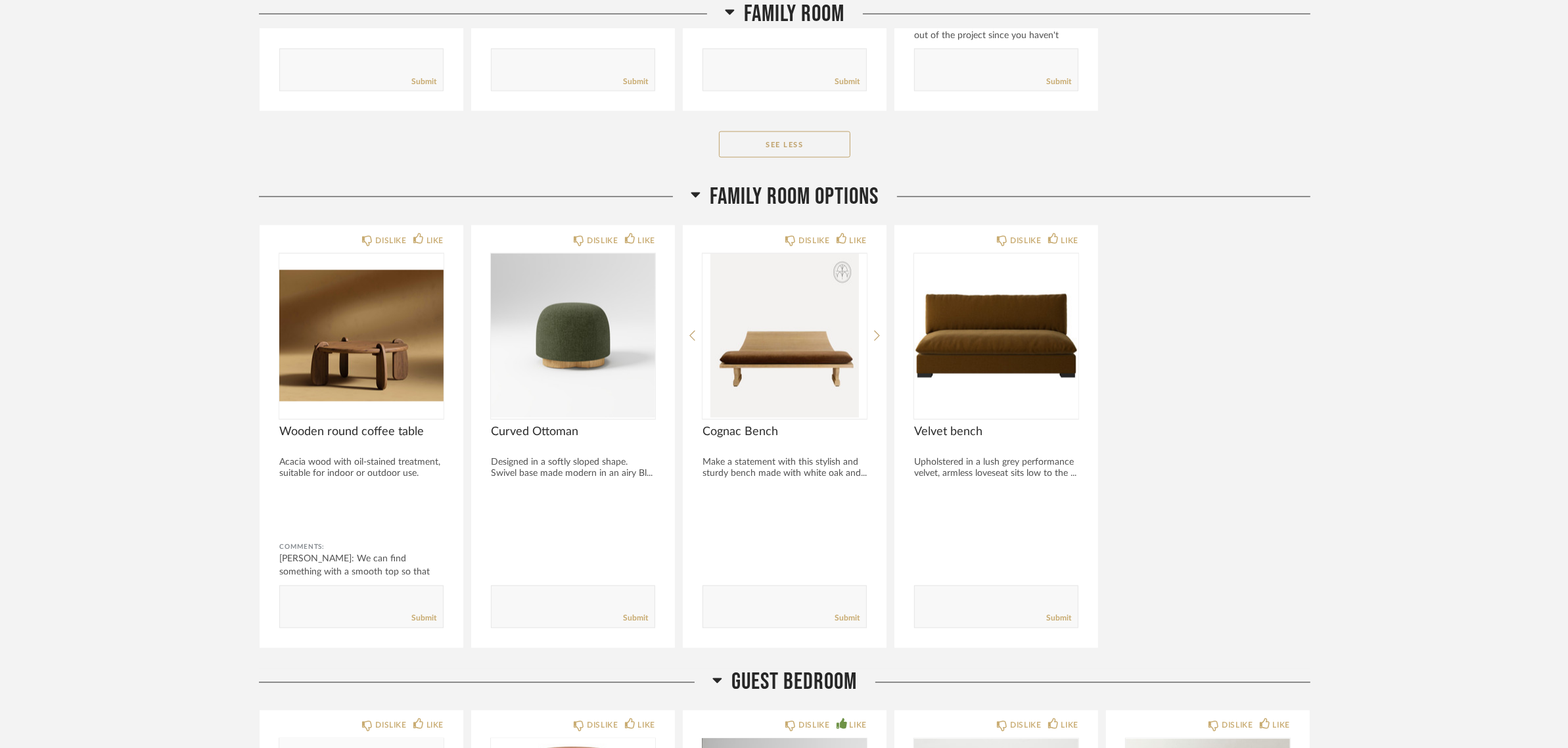
scroll to position [2794, 0]
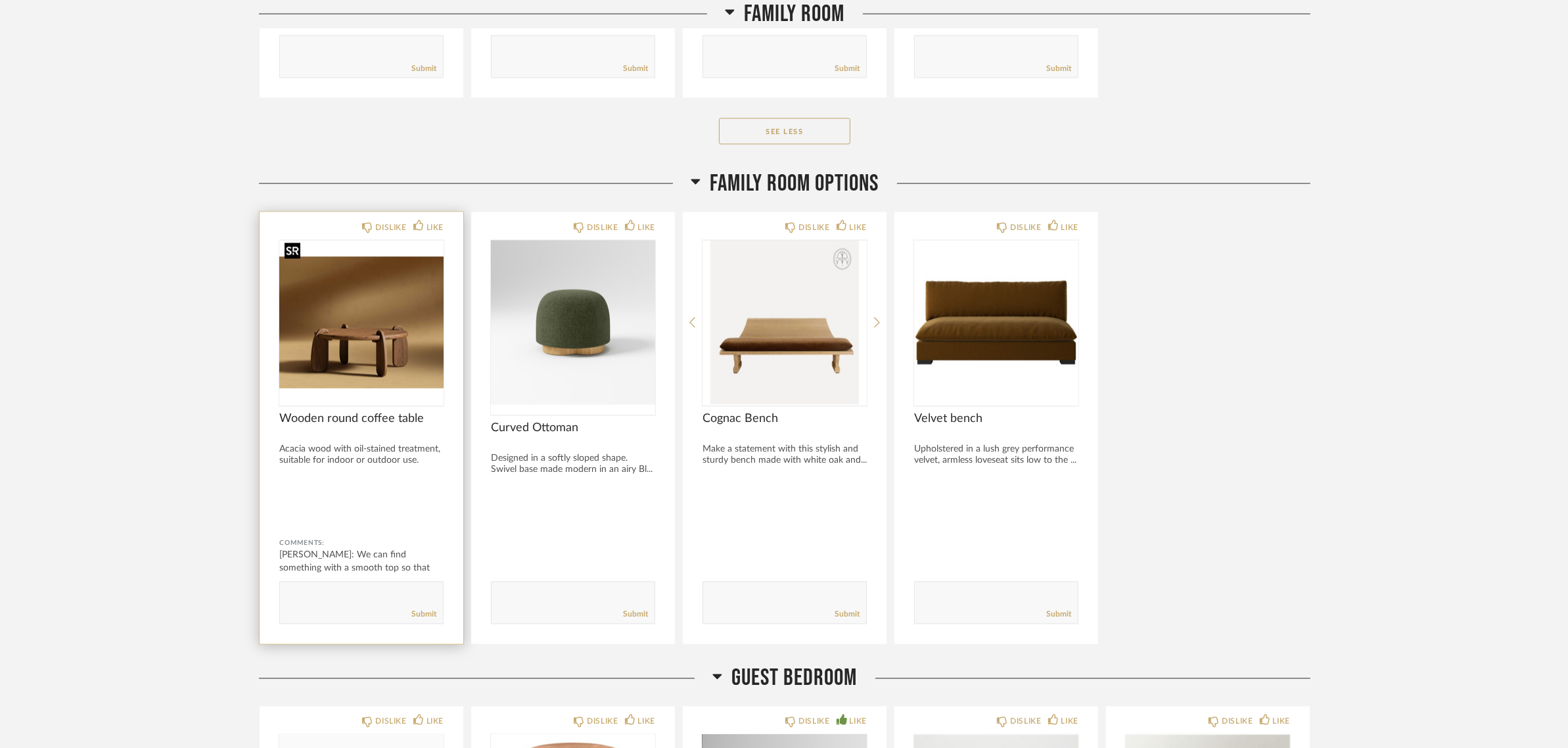
click at [345, 324] on div at bounding box center [362, 323] width 165 height 165
click at [345, 326] on img "0" at bounding box center [362, 323] width 165 height 165
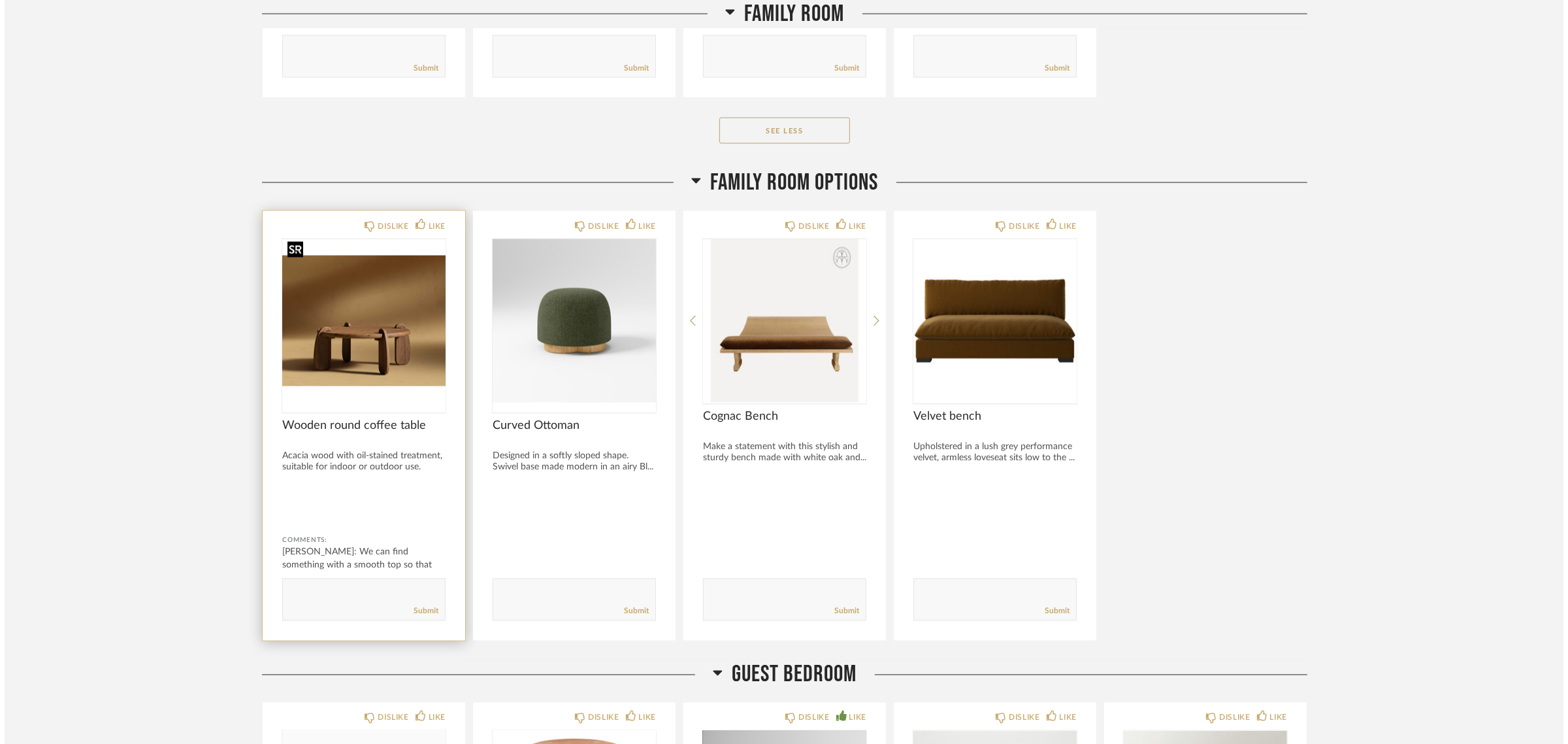
scroll to position [0, 0]
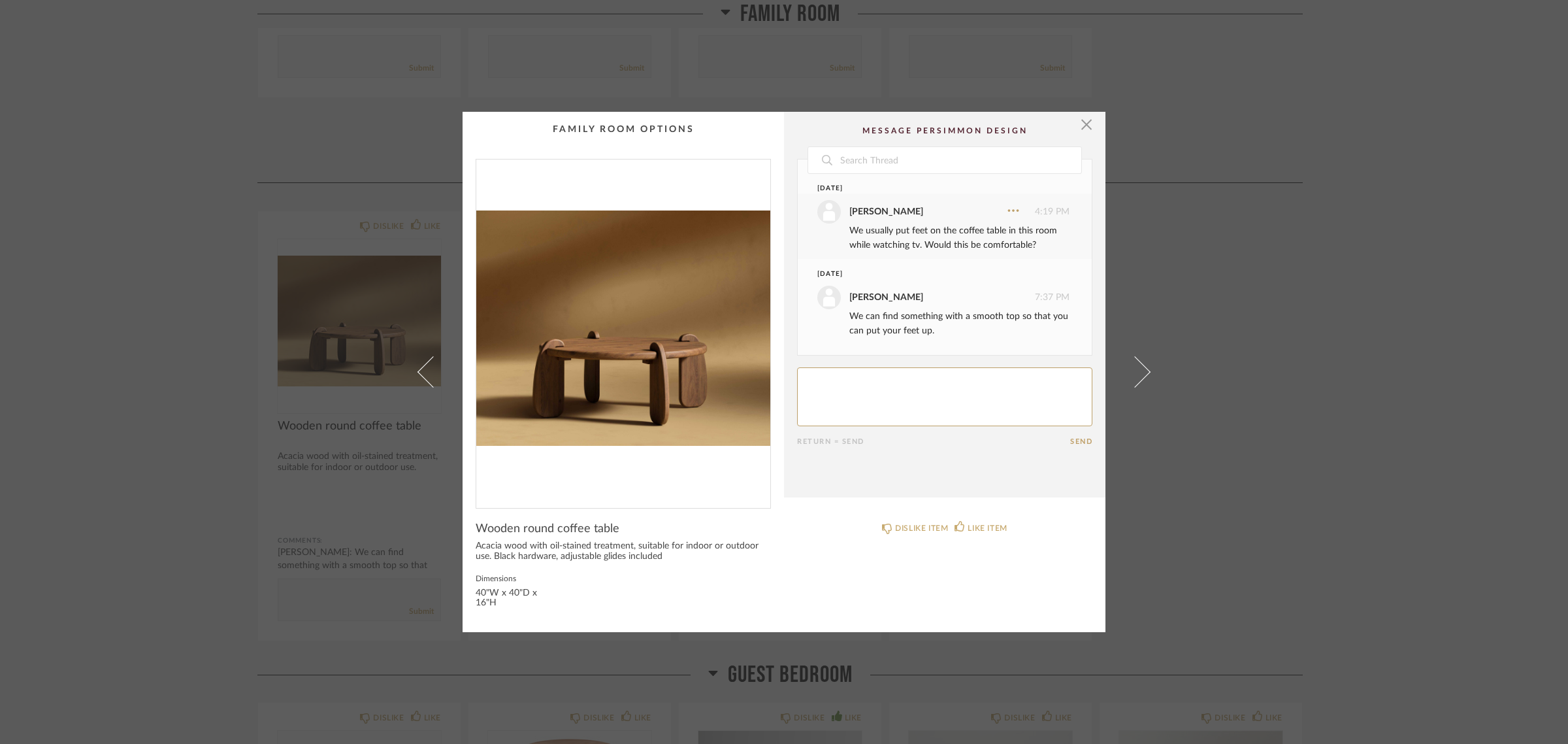
click at [580, 323] on img "0" at bounding box center [623, 328] width 294 height 338
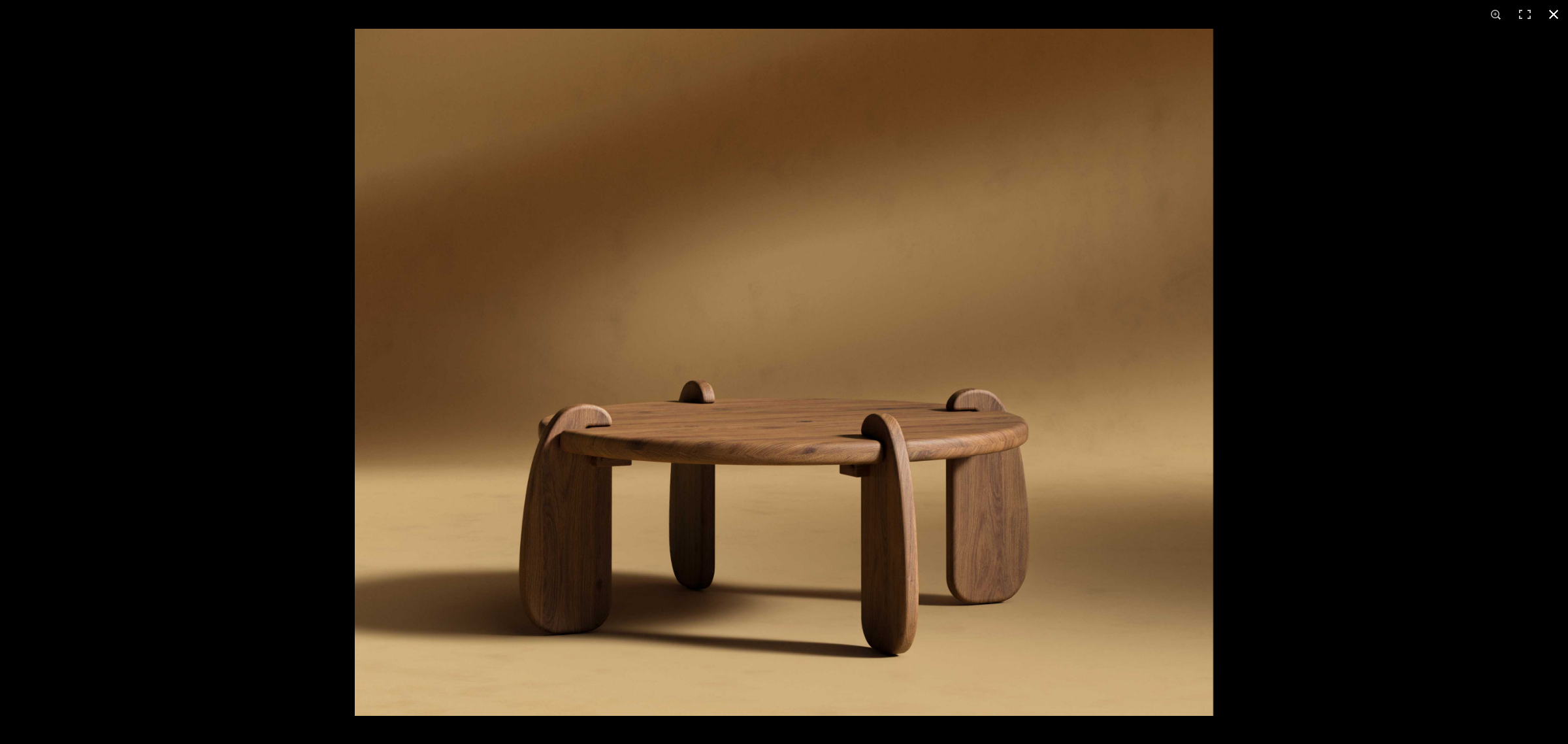
click at [1557, 10] on button at bounding box center [1553, 14] width 28 height 28
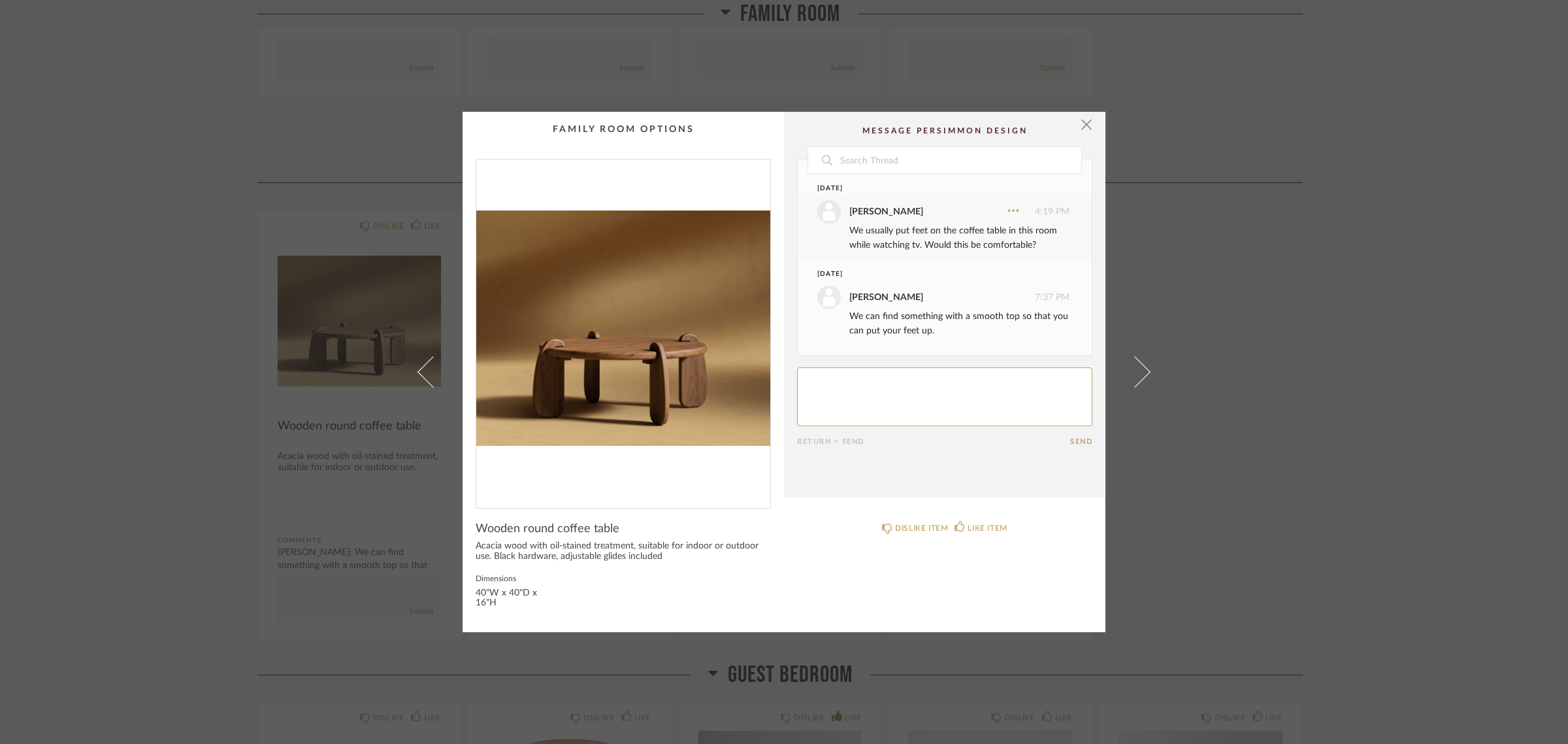
click at [1432, 476] on div "× Date September 16th Ashish Premaraj 4:19 PM We usually put feet on the coffee…" at bounding box center [784, 372] width 1568 height 744
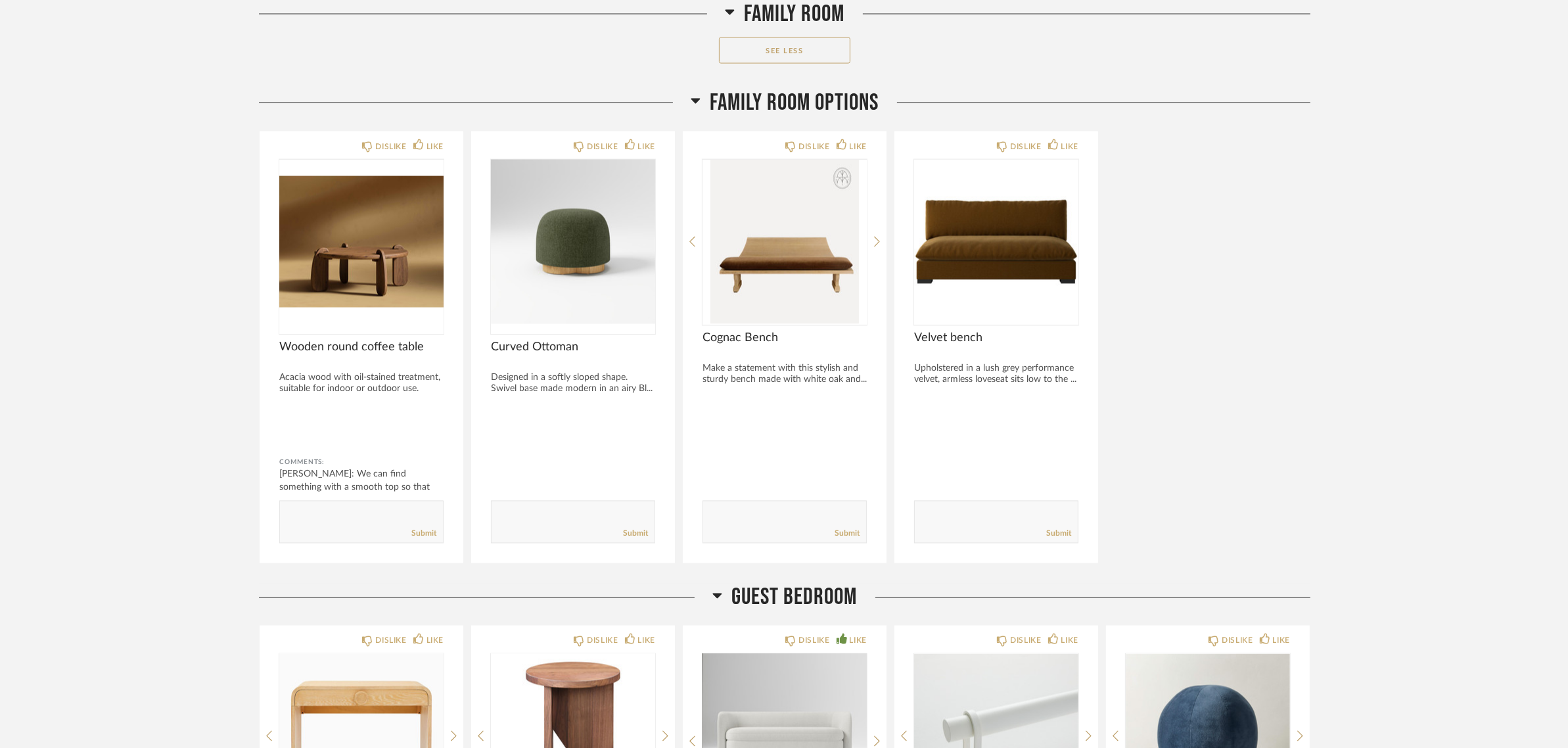
scroll to position [2876, 0]
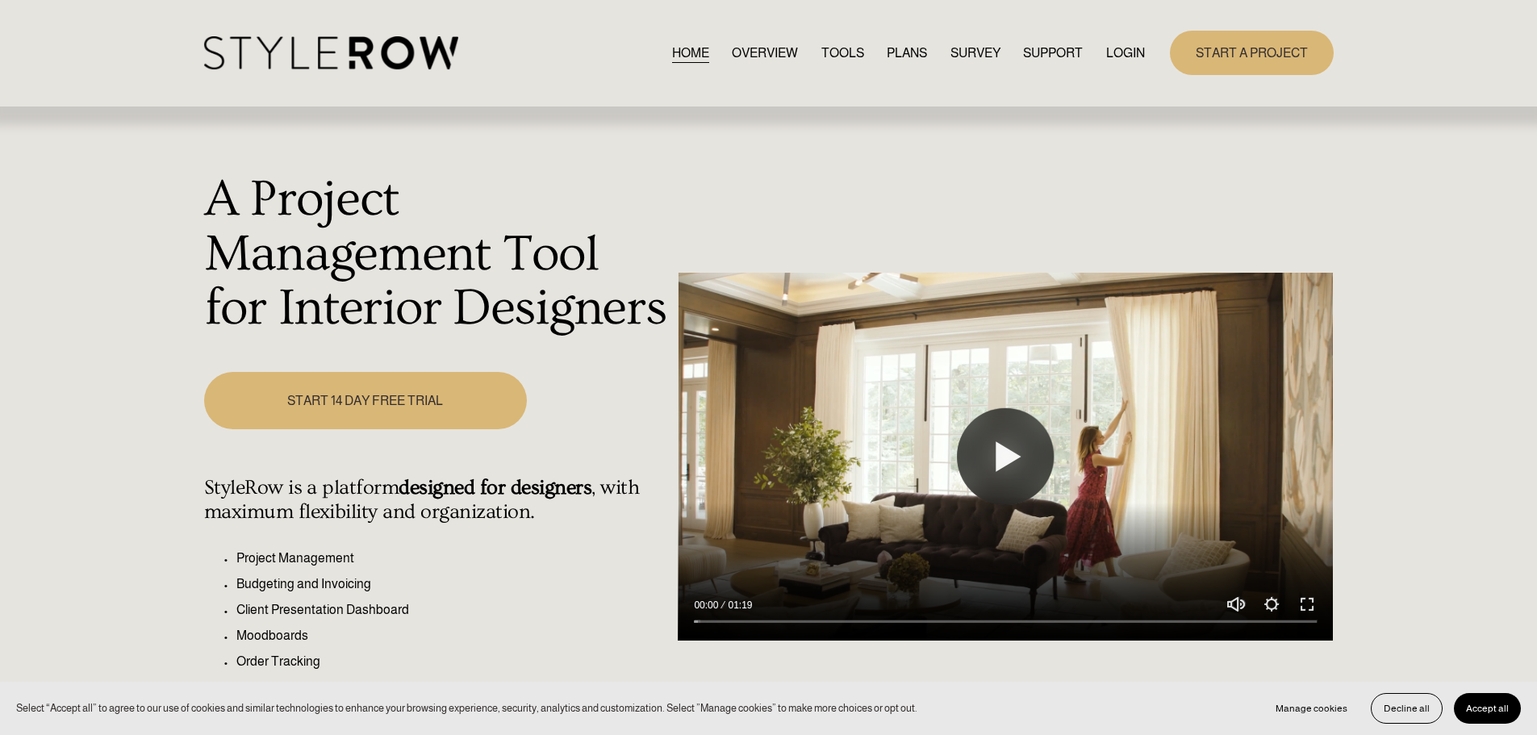
click at [1108, 50] on link "LOGIN" at bounding box center [1125, 53] width 39 height 22
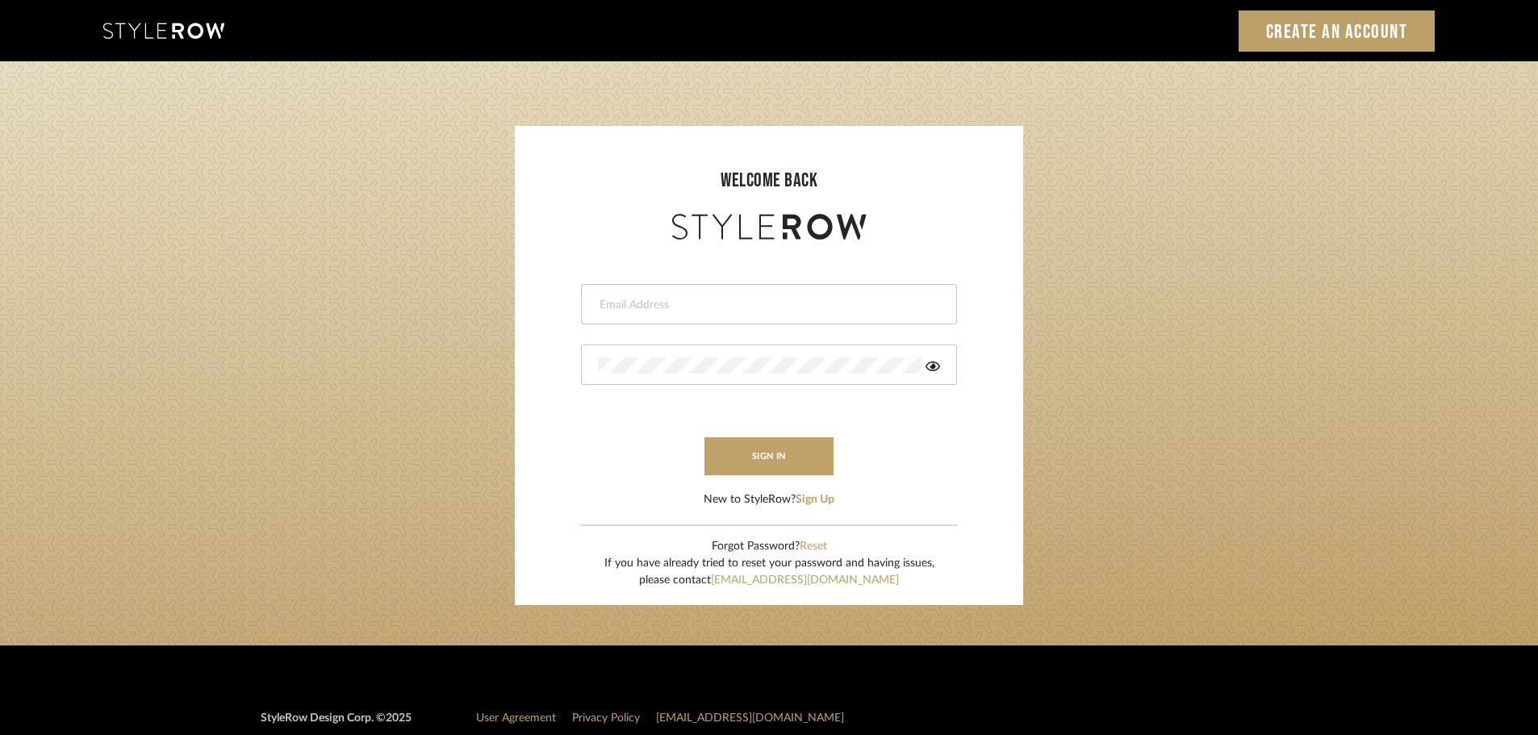
click at [678, 314] on div at bounding box center [769, 304] width 376 height 40
click at [635, 300] on input "email" at bounding box center [767, 305] width 338 height 16
type input "a"
type input "persimmon.design@outlook.com"
click at [766, 458] on button "sign in" at bounding box center [768, 456] width 129 height 38
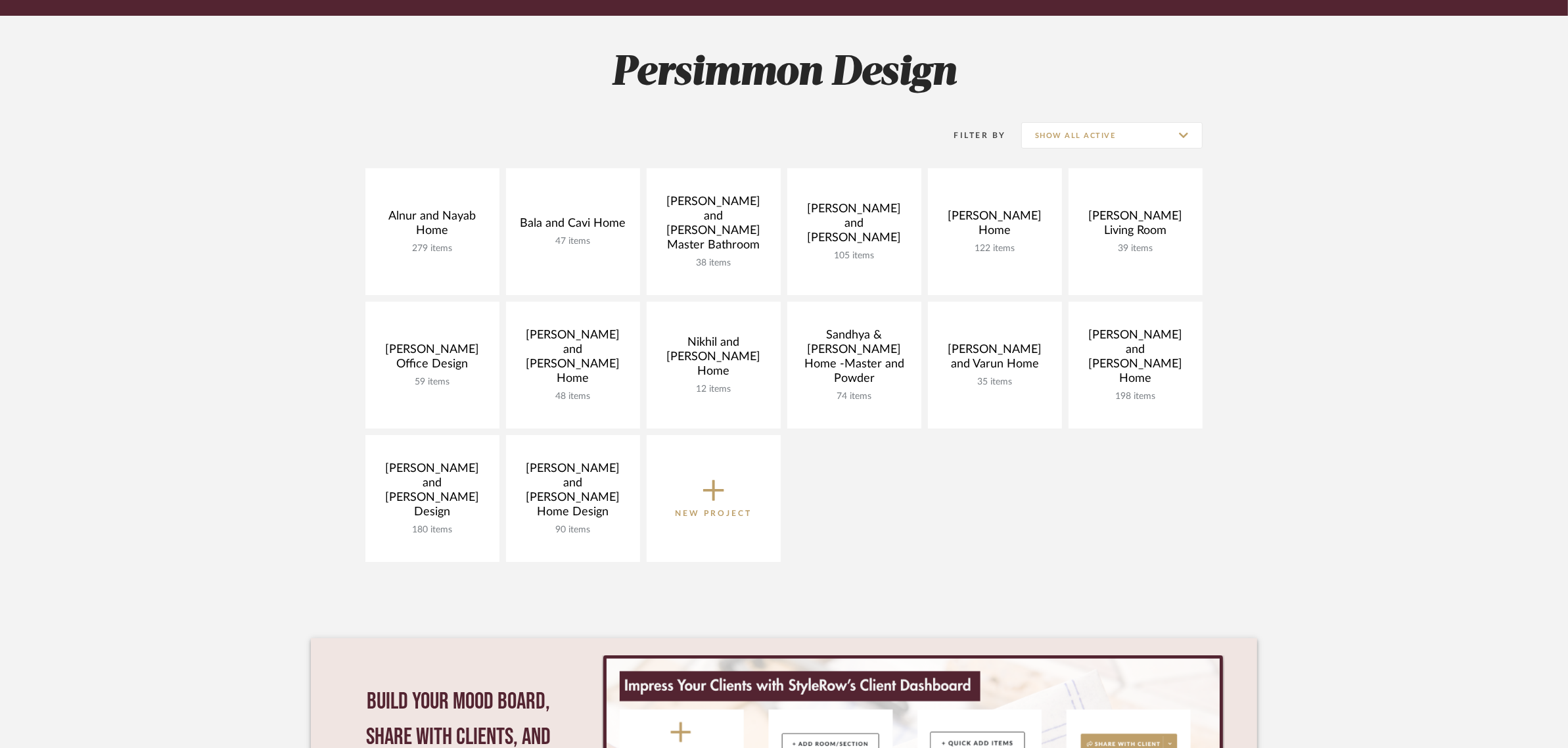
scroll to position [165, 0]
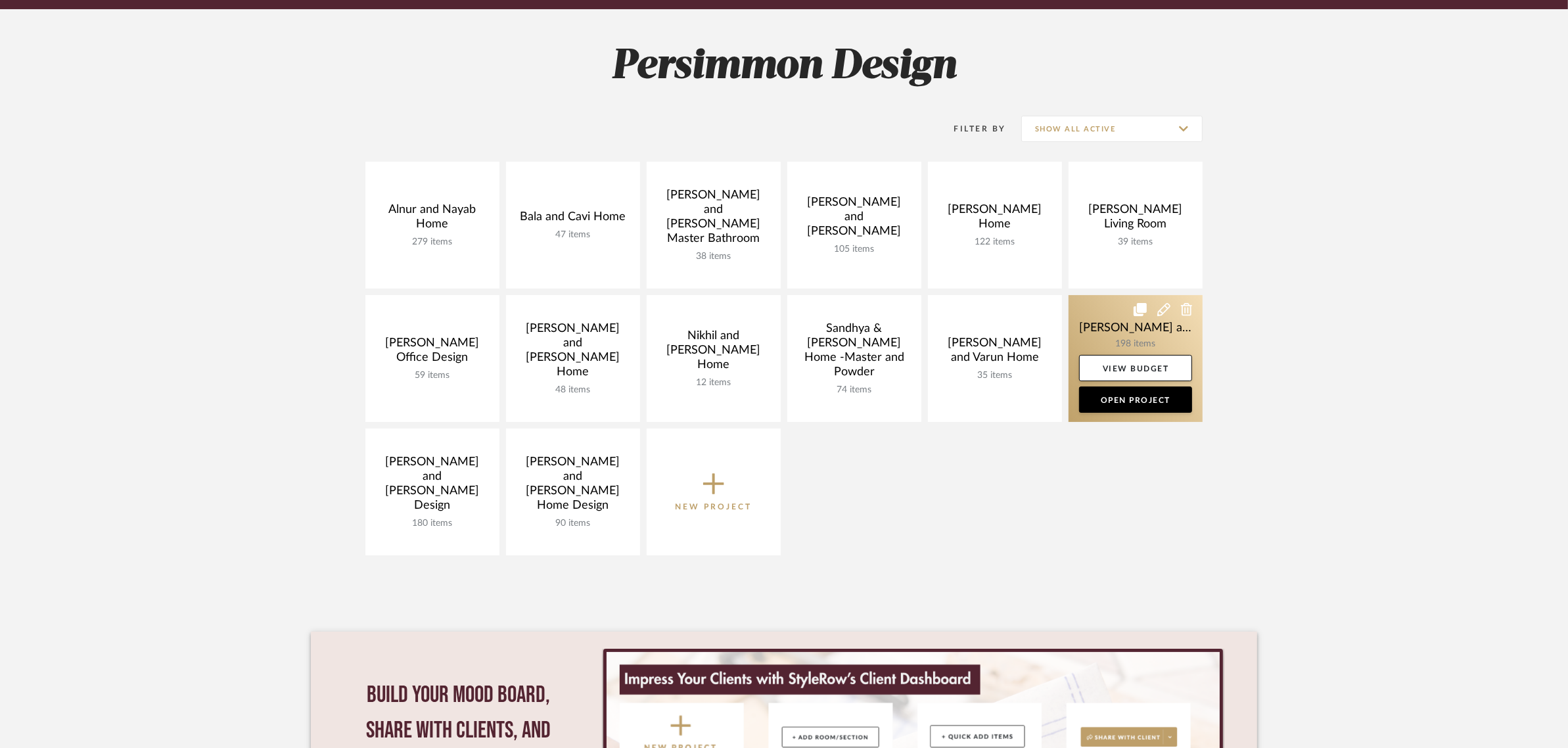
click at [1126, 323] on link at bounding box center [1135, 359] width 134 height 127
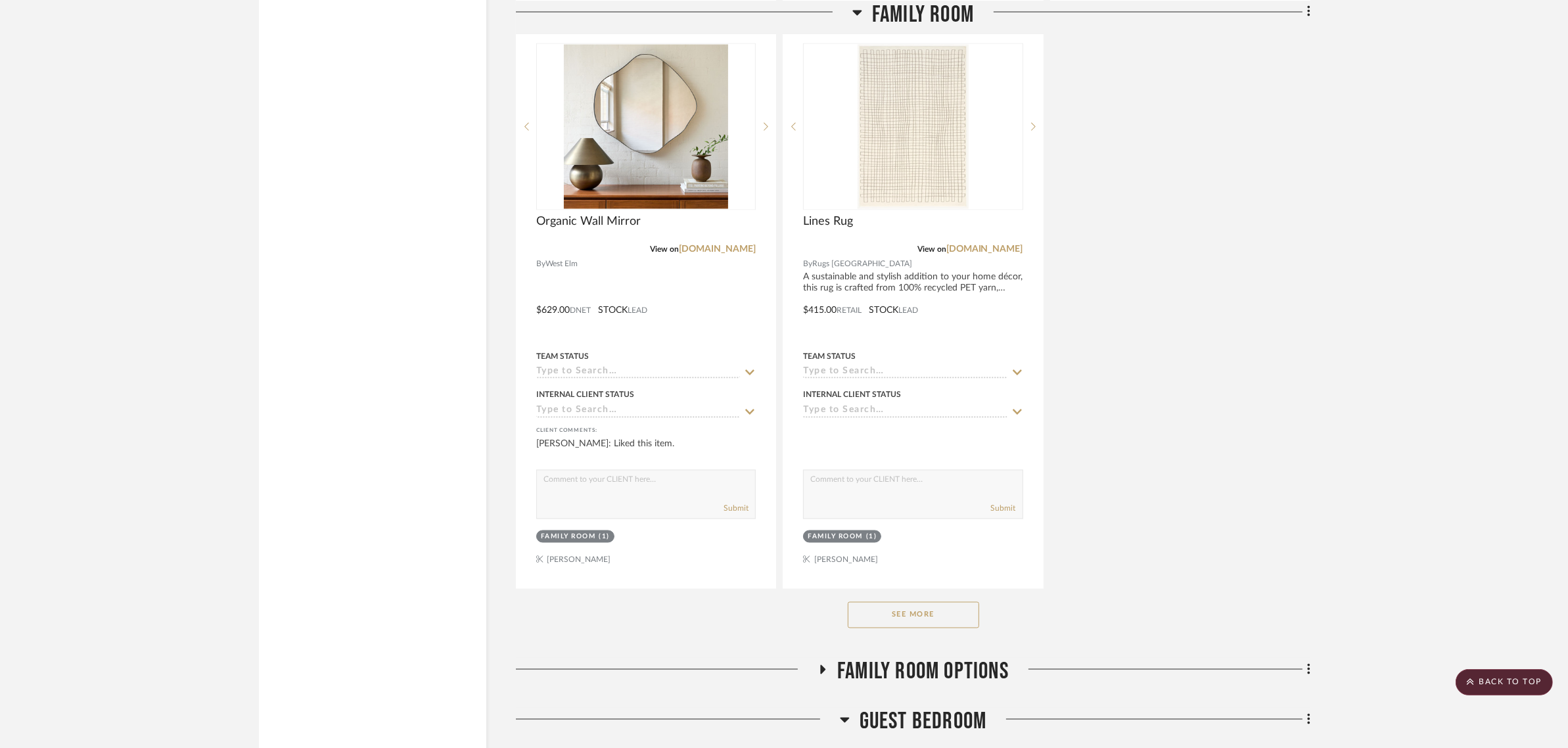
scroll to position [2958, 0]
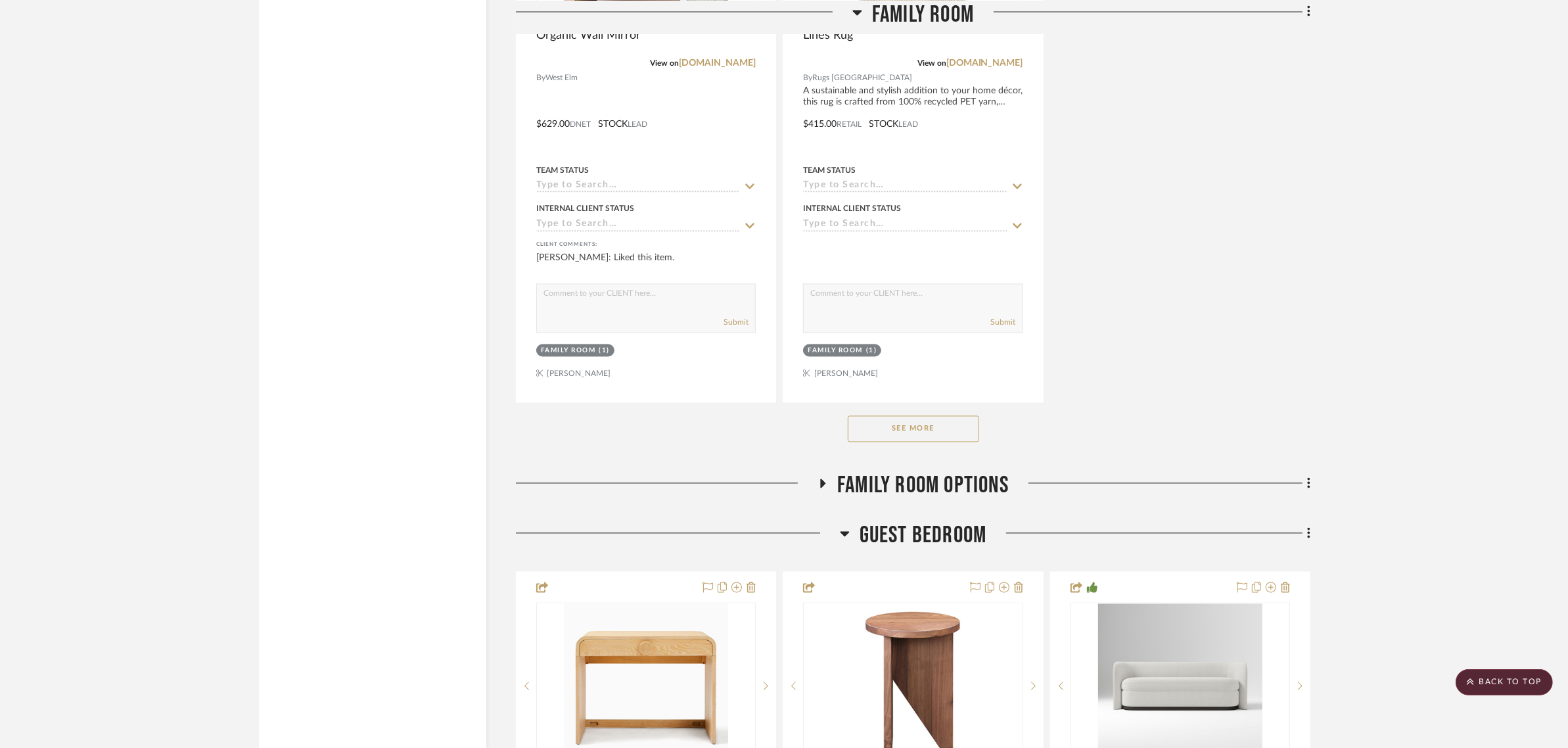
click at [882, 416] on button "See More" at bounding box center [913, 429] width 131 height 26
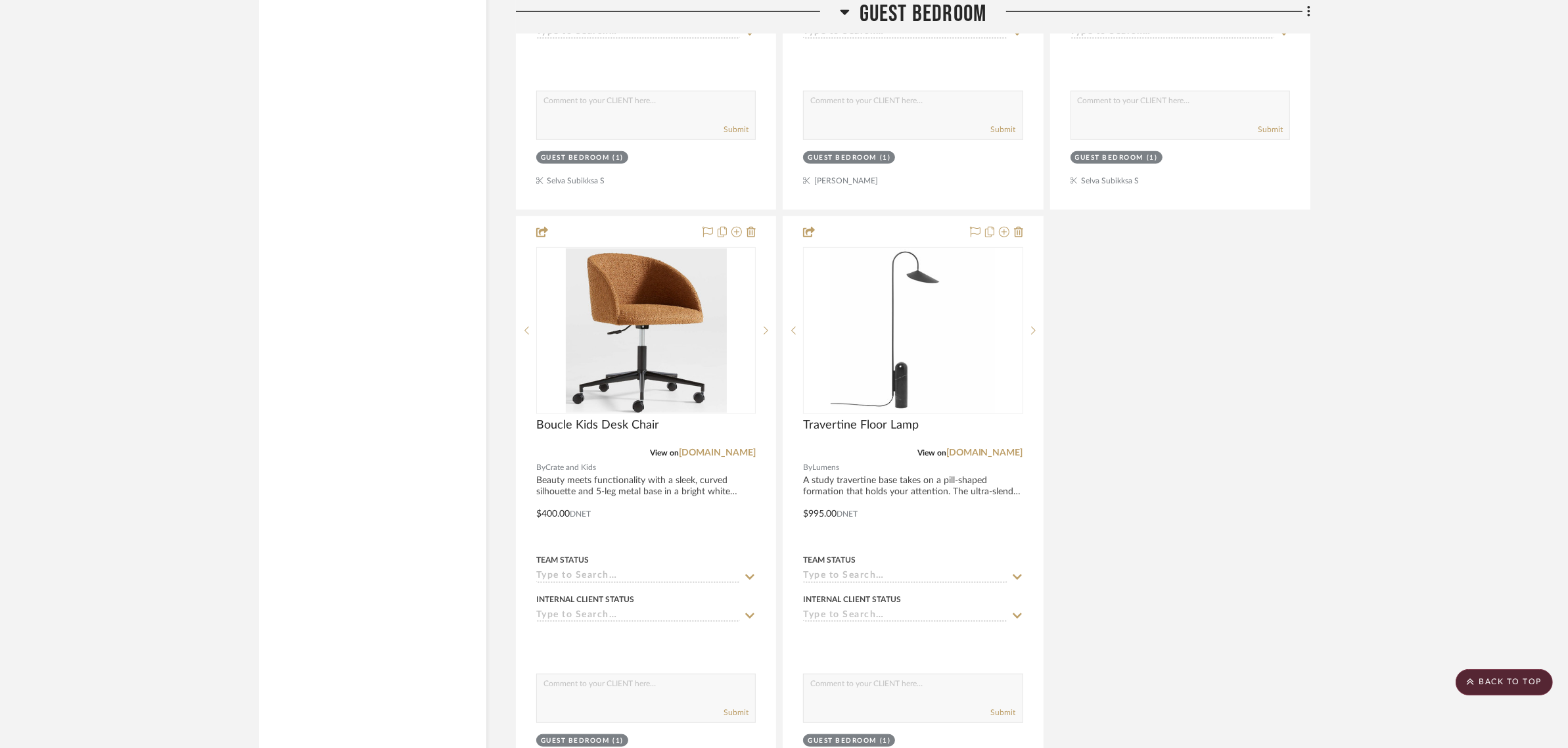
scroll to position [8053, 0]
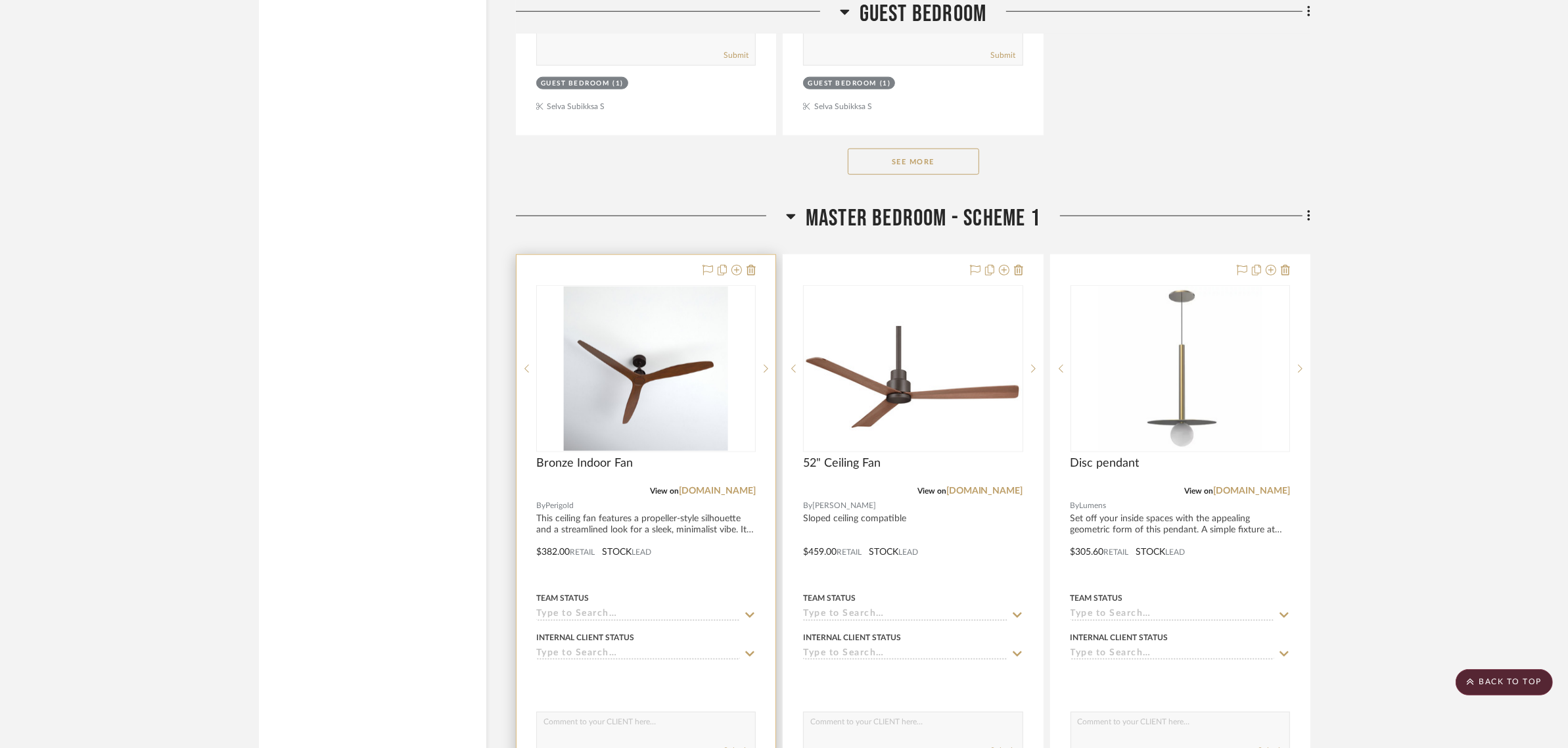
click at [627, 255] on div at bounding box center [646, 543] width 259 height 575
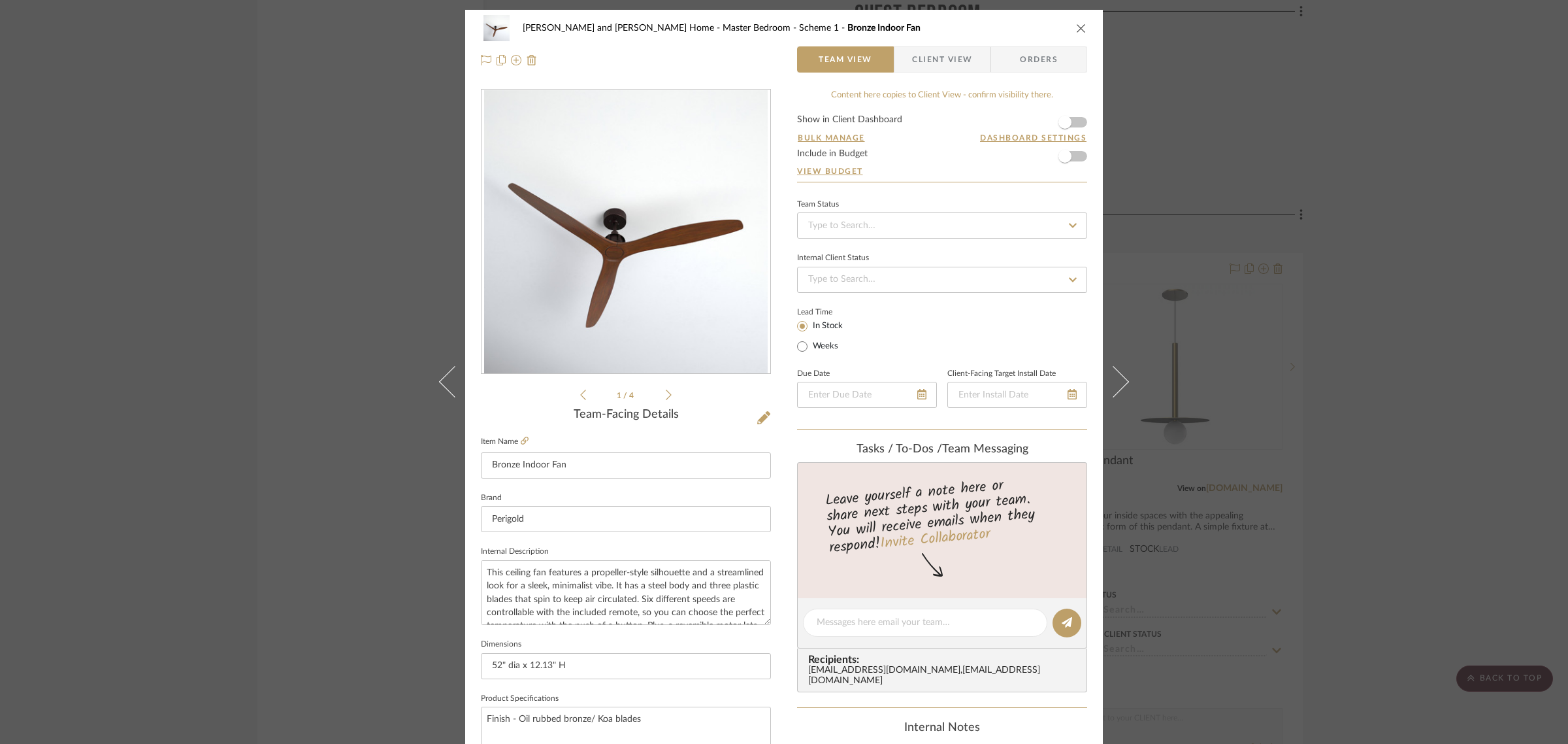
click at [939, 61] on span "Client View" at bounding box center [942, 59] width 60 height 26
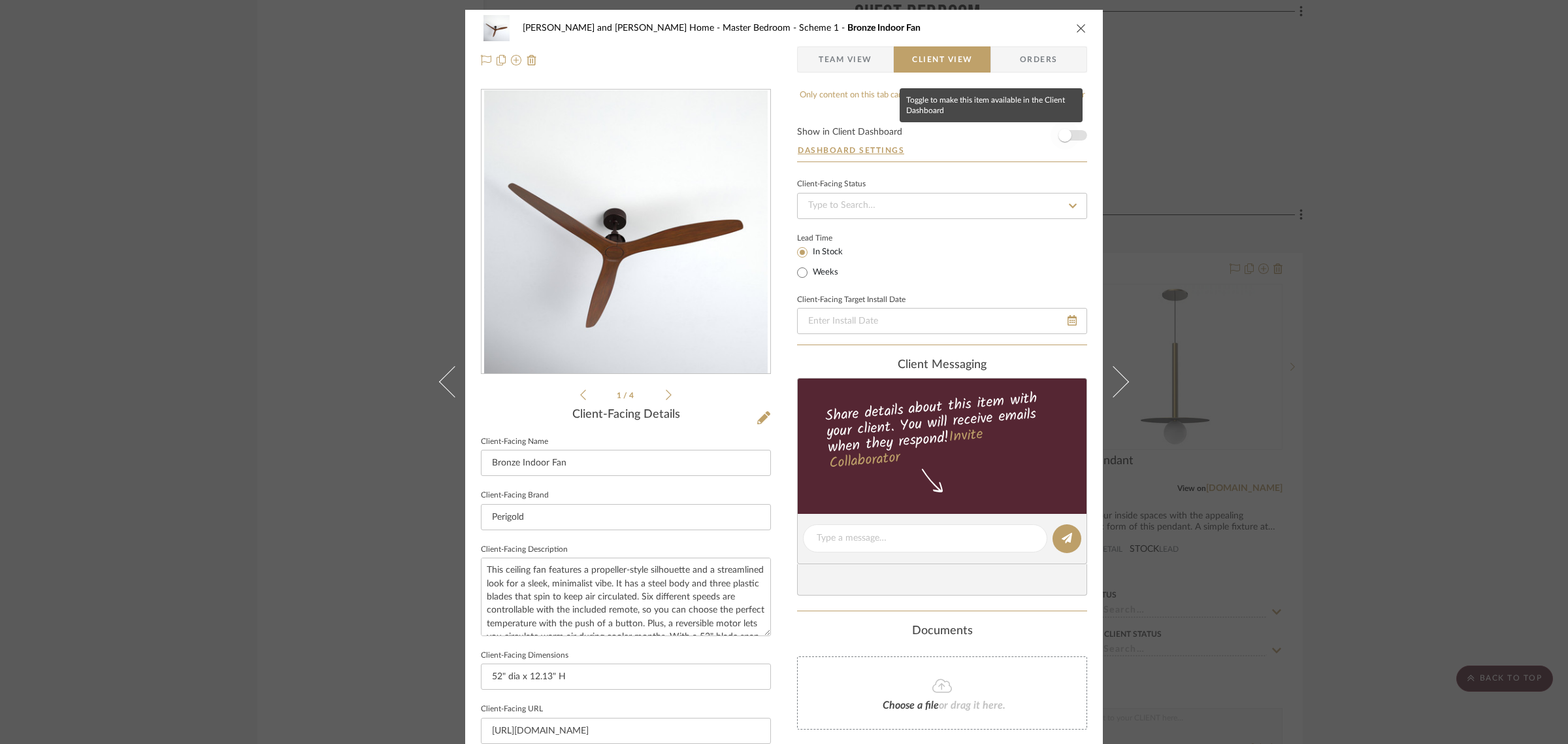
click at [1067, 137] on span "button" at bounding box center [1065, 135] width 13 height 13
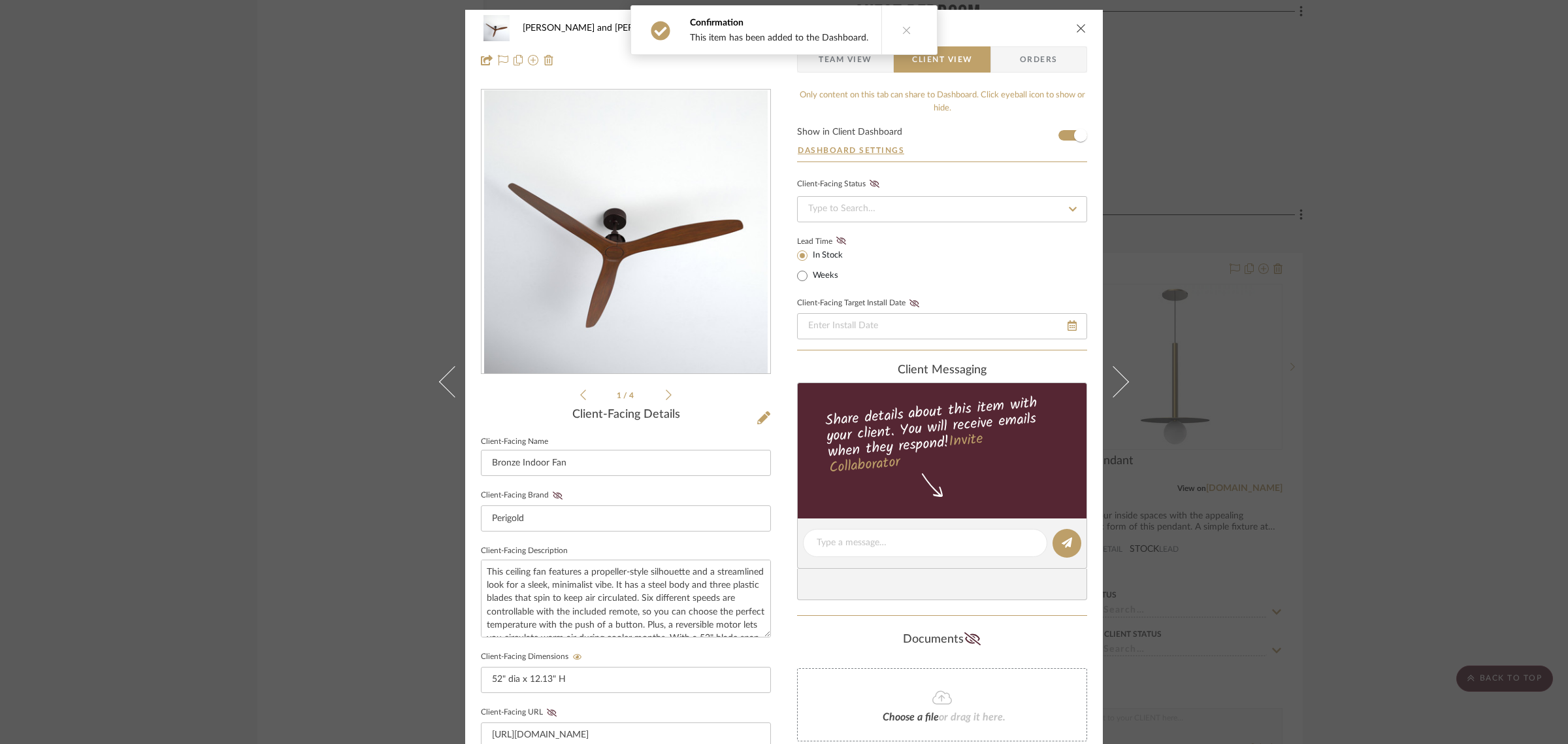
click at [1400, 228] on div "[PERSON_NAME] and [PERSON_NAME] Home Master Bedroom - Scheme 1 Bronze Indoor Fa…" at bounding box center [784, 372] width 1568 height 744
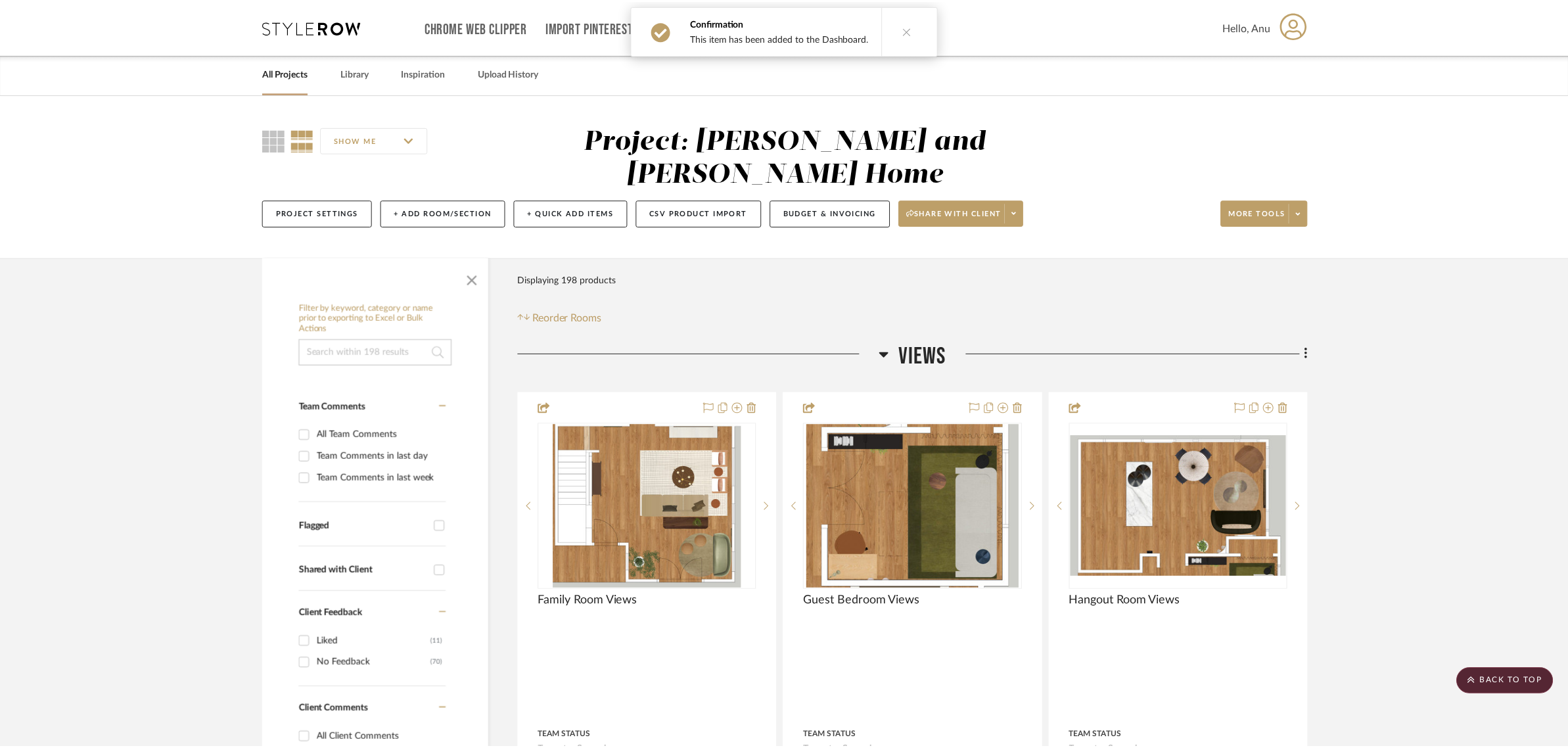
scroll to position [8053, 0]
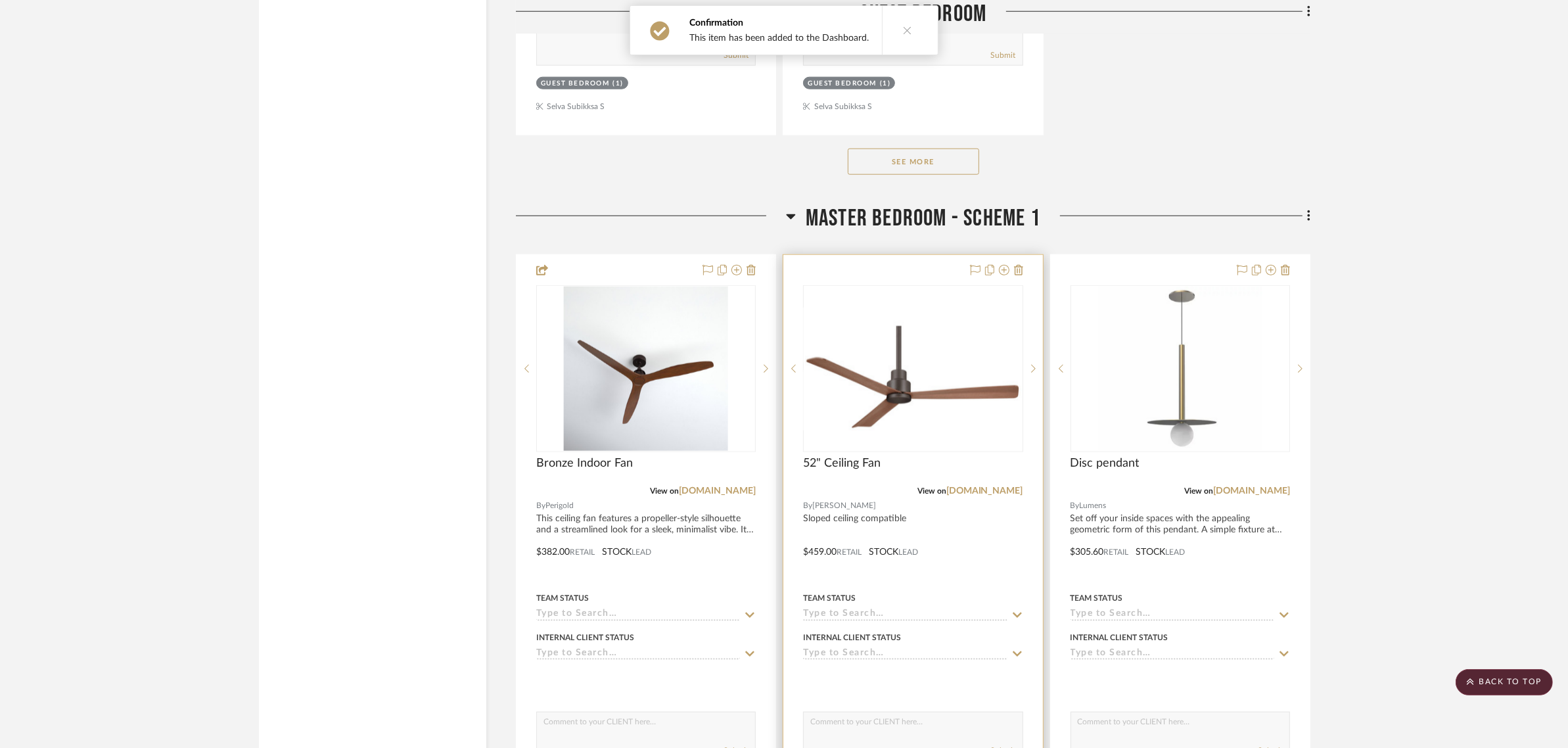
click at [901, 255] on div at bounding box center [913, 543] width 259 height 575
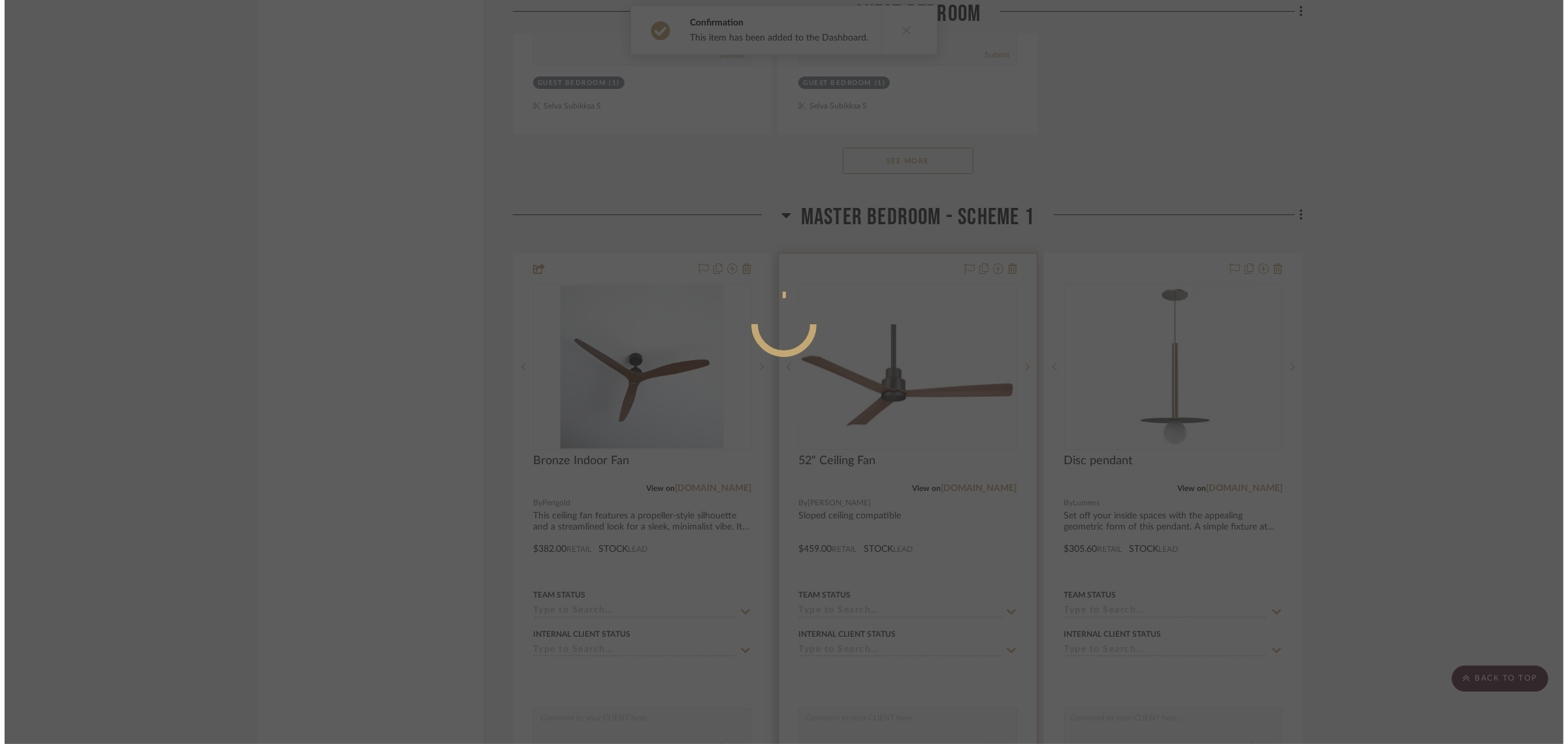
scroll to position [0, 0]
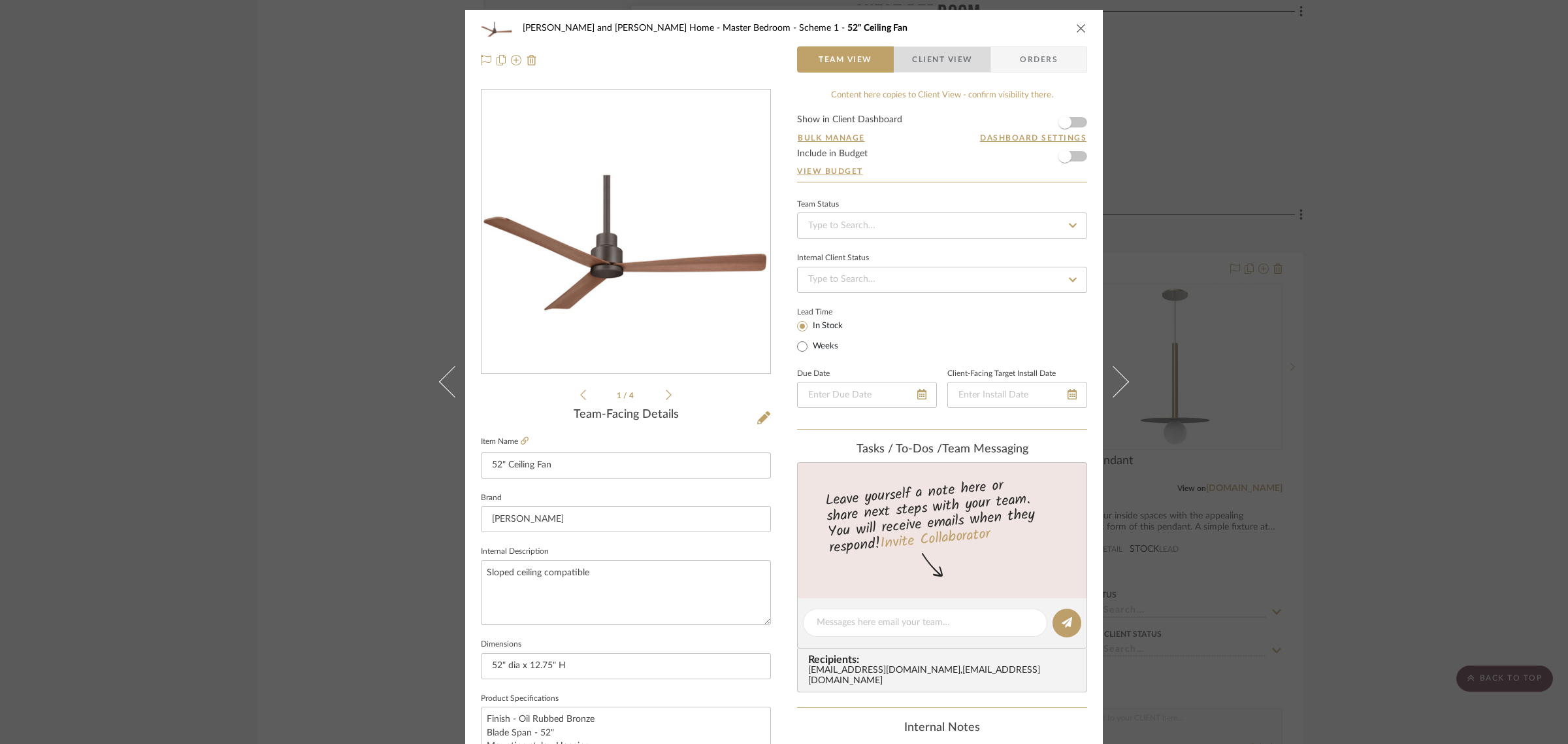
drag, startPoint x: 940, startPoint y: 64, endPoint x: 946, endPoint y: 69, distance: 7.8
click at [940, 64] on span "Client View" at bounding box center [942, 59] width 60 height 26
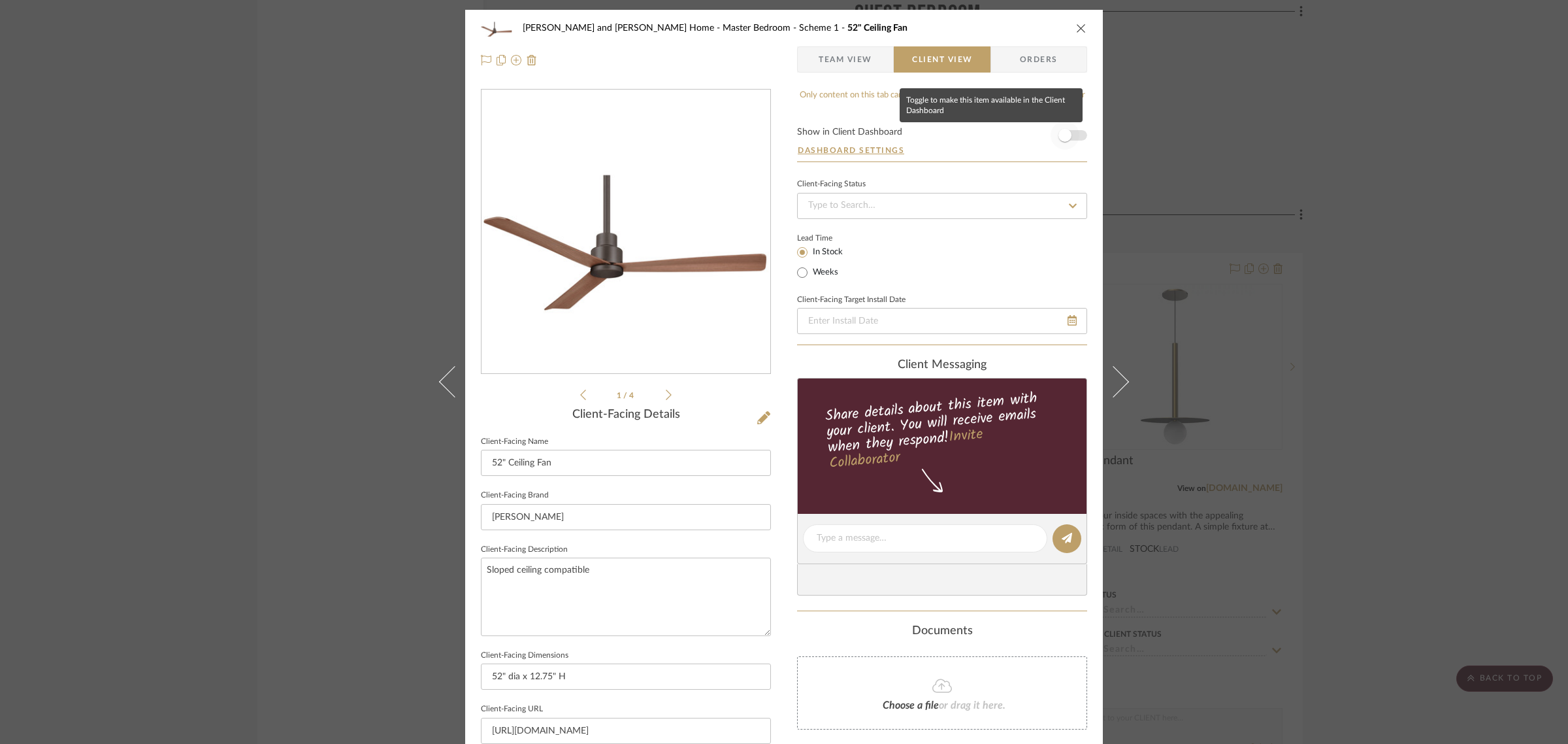
click at [1054, 142] on span "button" at bounding box center [1064, 135] width 28 height 28
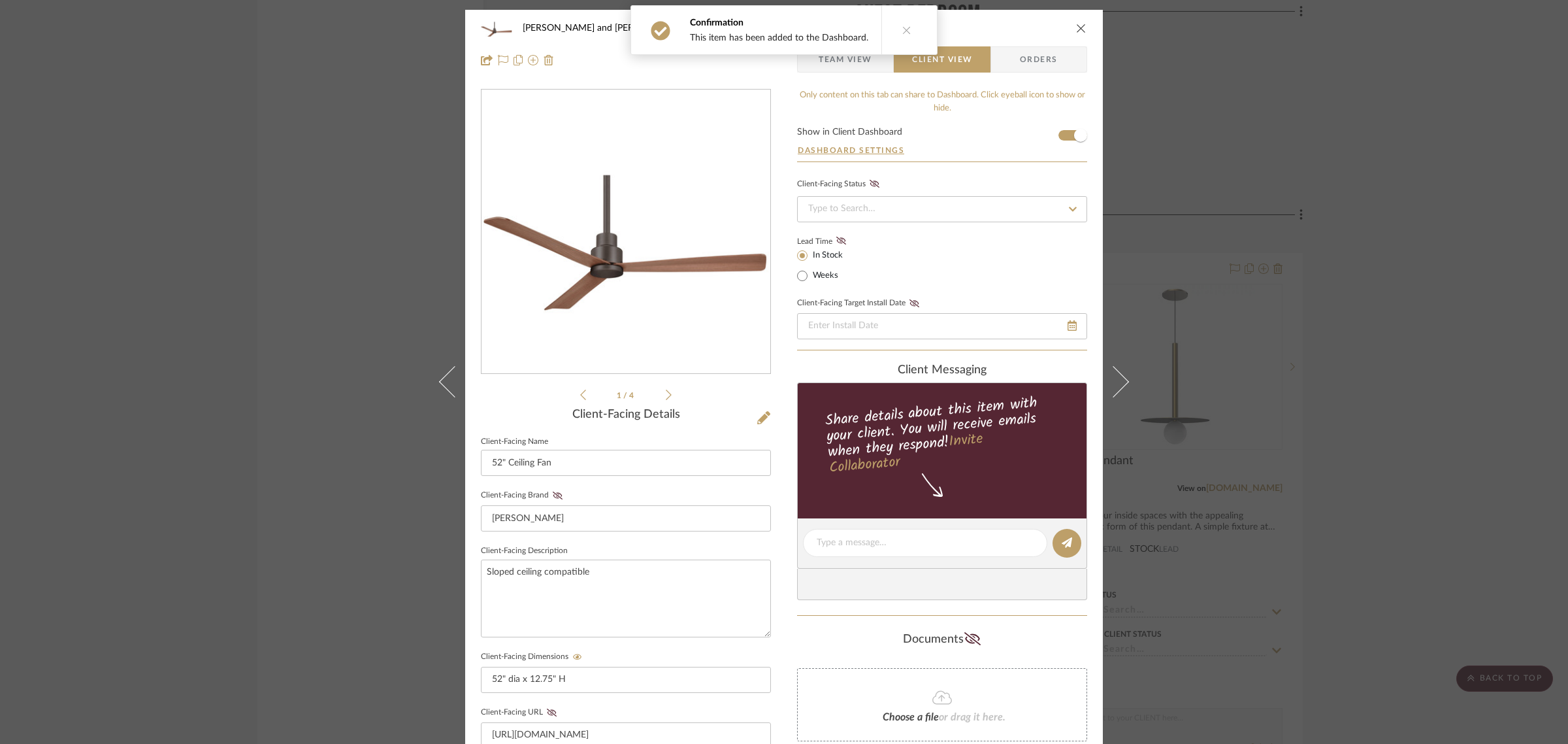
click at [1416, 273] on div "Sharika and Ashish Home Master Bedroom - Scheme 1 52" Ceiling Fan Team View Cli…" at bounding box center [784, 372] width 1568 height 744
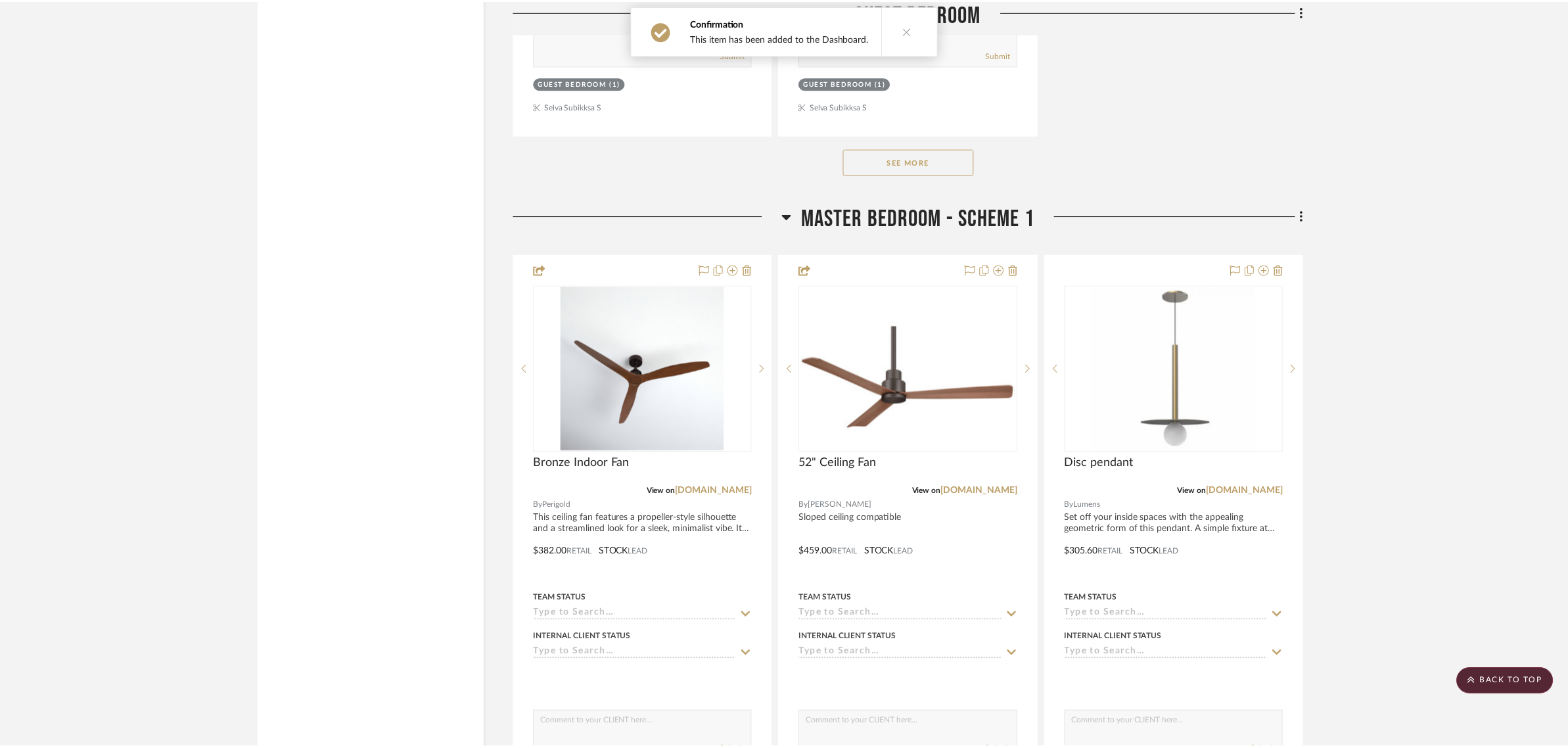
scroll to position [8053, 0]
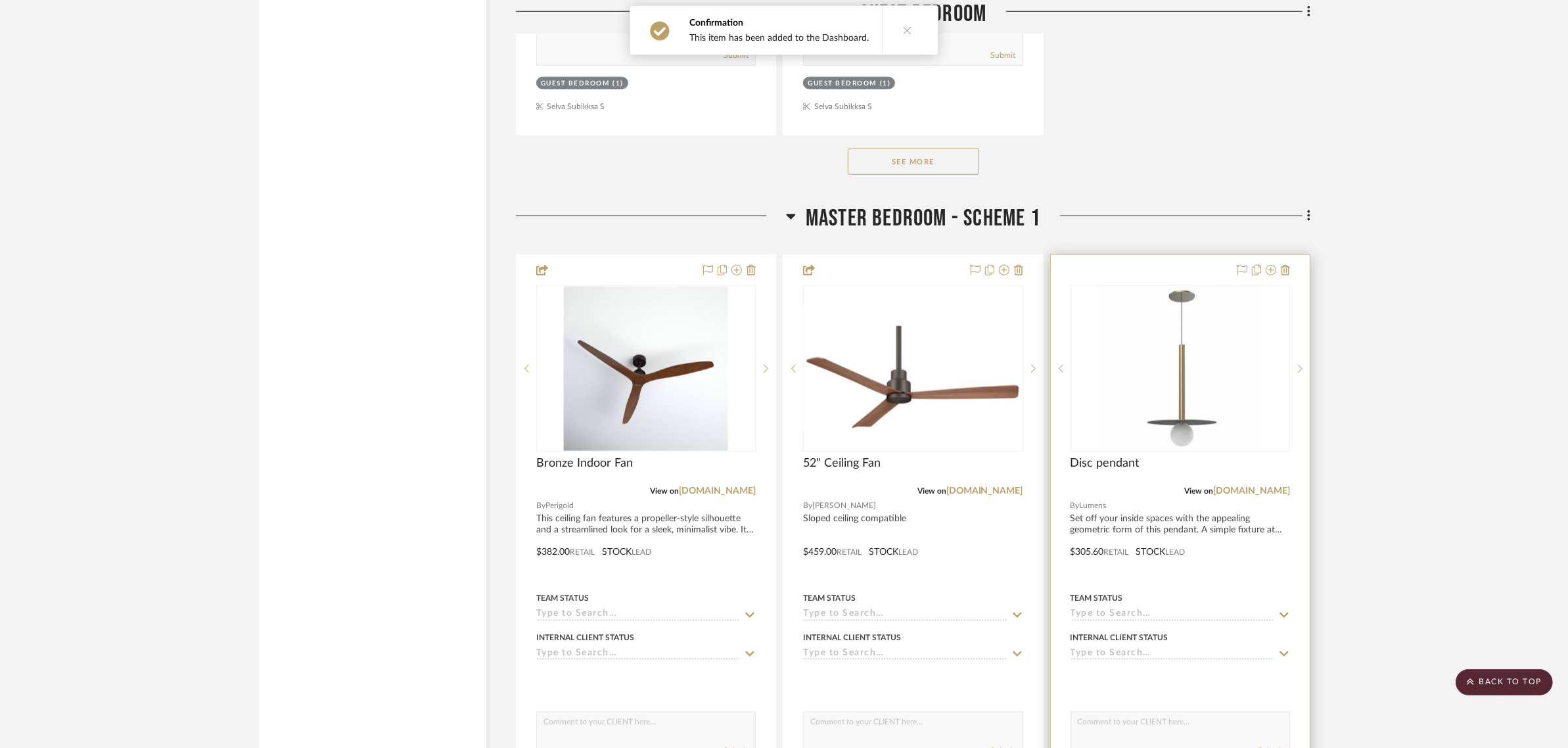
click at [1144, 255] on div at bounding box center [1180, 543] width 259 height 575
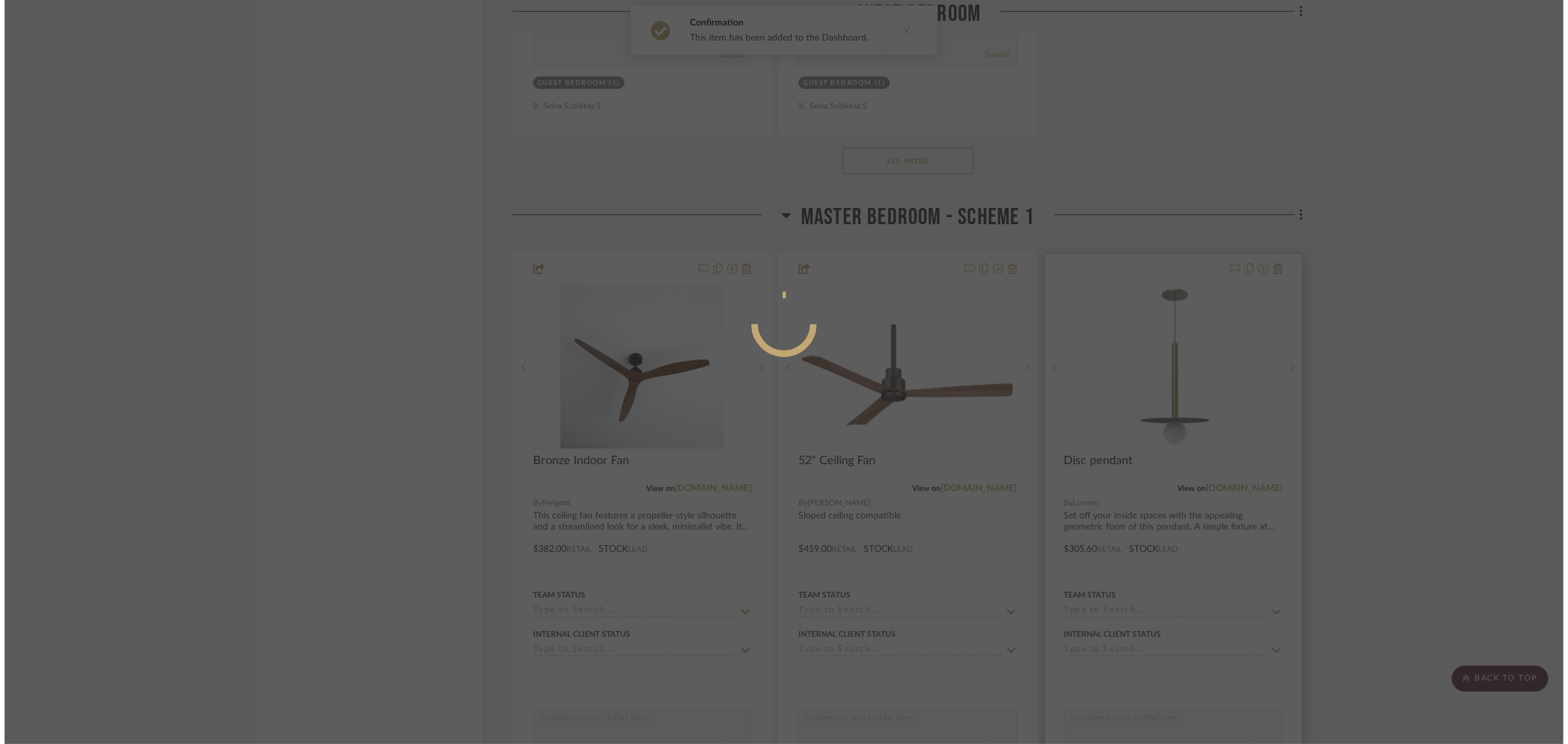
scroll to position [0, 0]
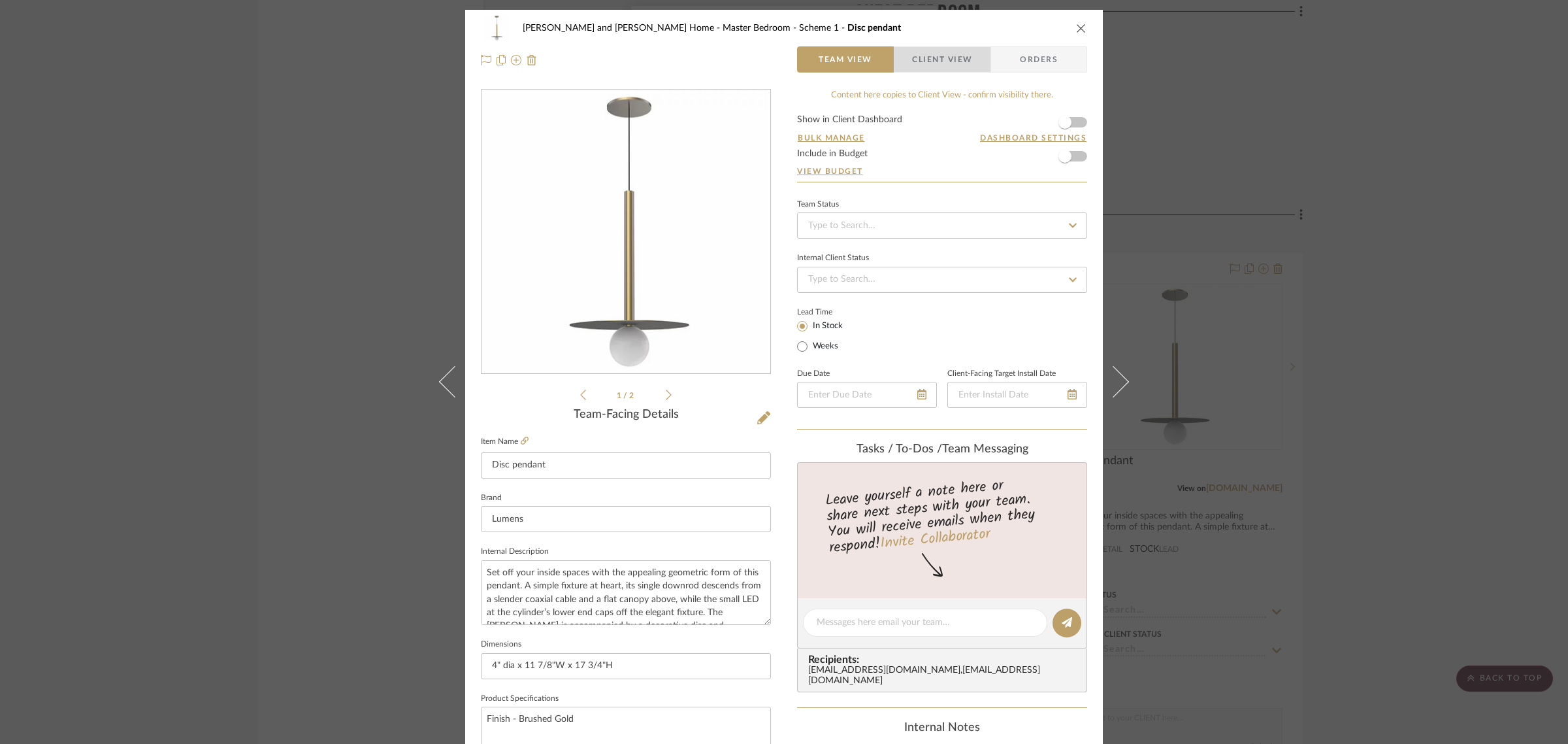
click at [959, 63] on span "Client View" at bounding box center [942, 59] width 60 height 26
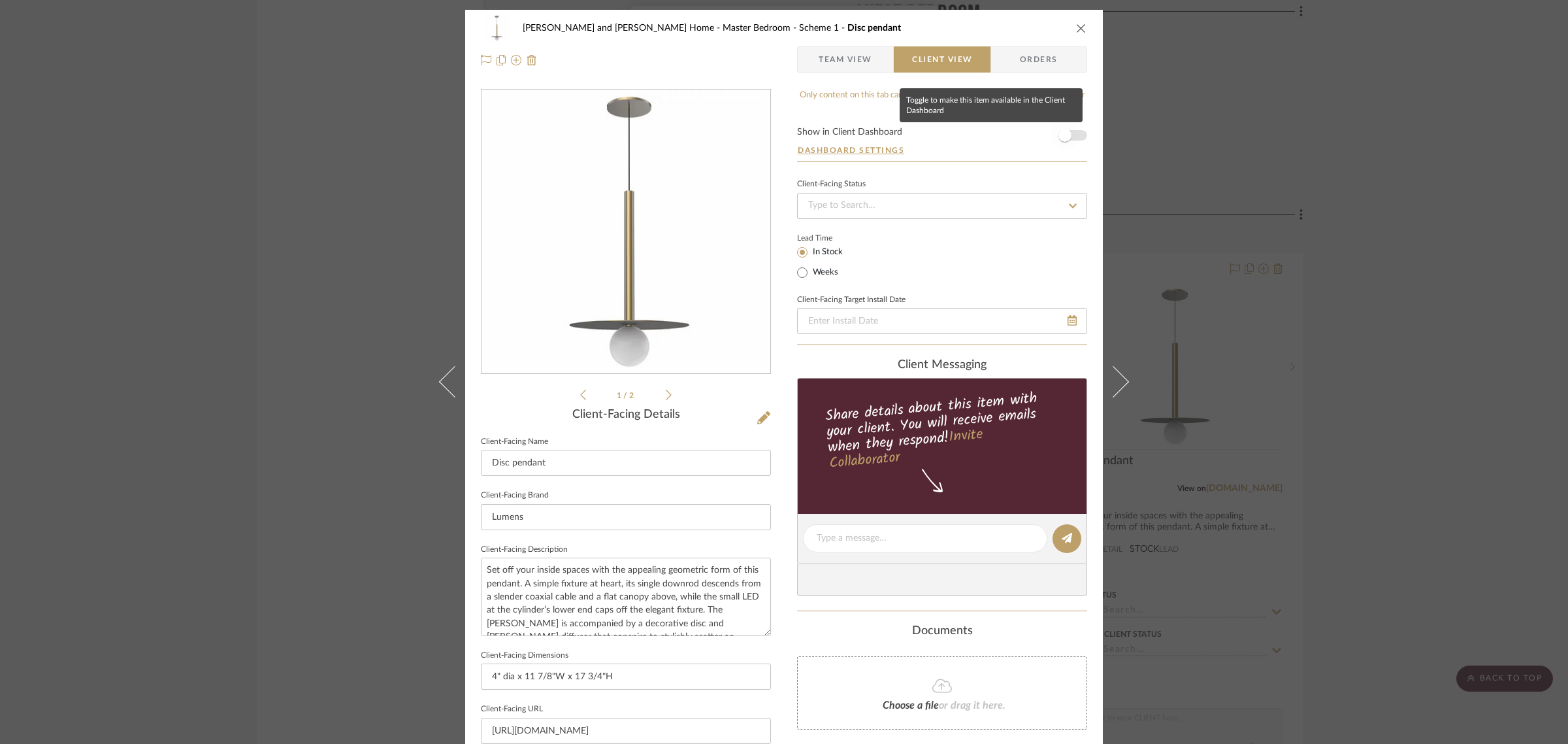
click at [1059, 137] on span "button" at bounding box center [1065, 135] width 13 height 13
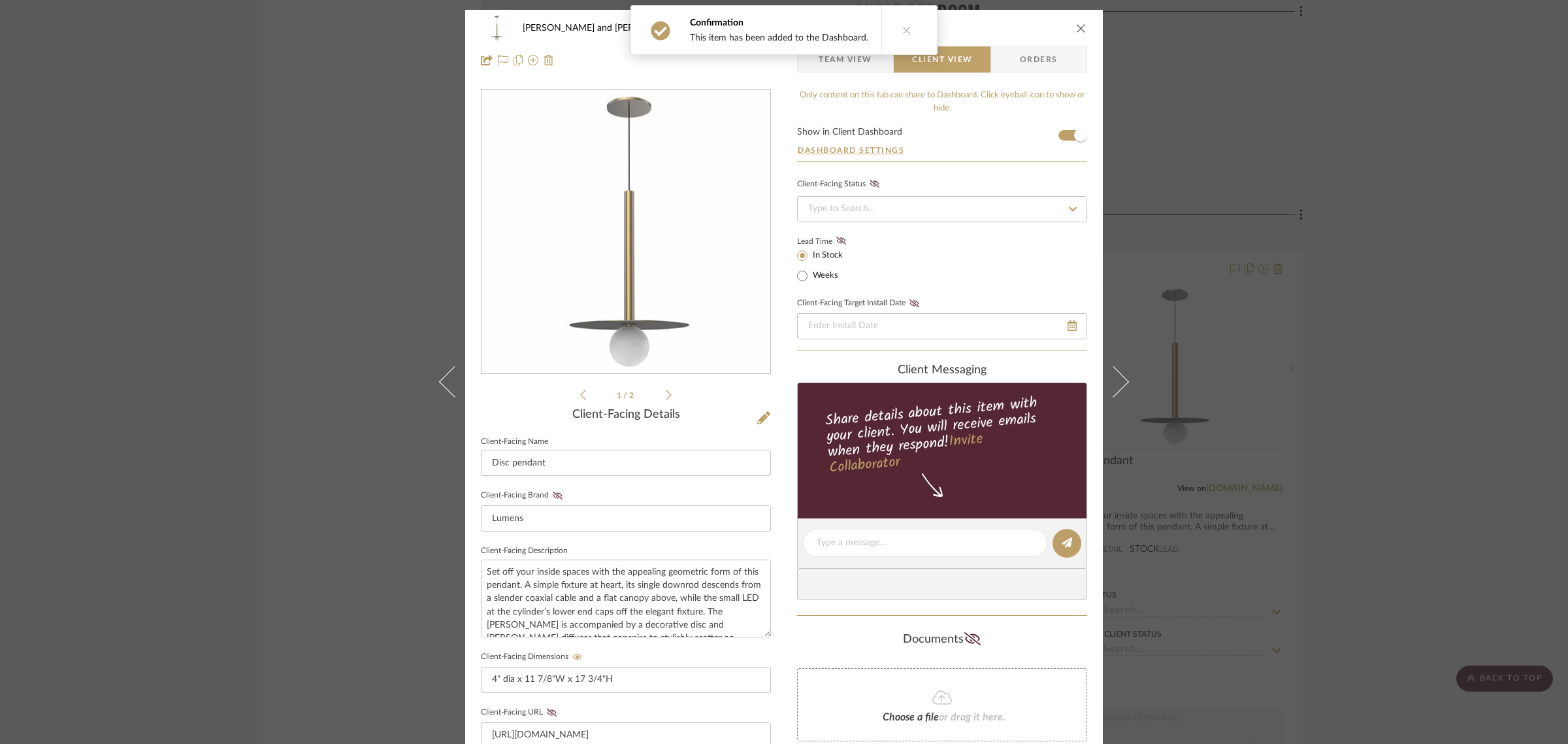
click at [1405, 434] on div "Sharika and Ashish Home Master Bedroom - Scheme 1 Disc pendant Team View Client…" at bounding box center [784, 372] width 1568 height 744
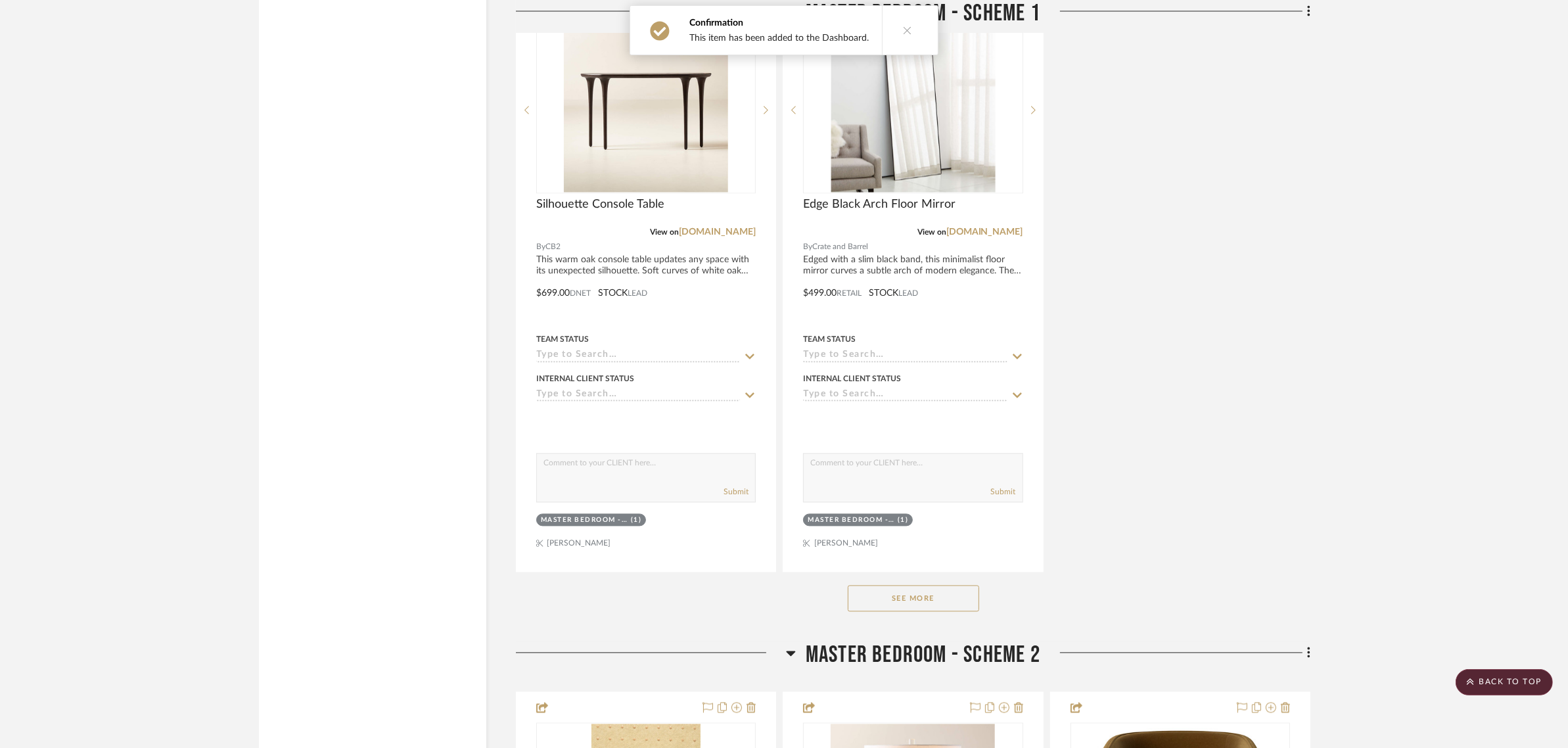
scroll to position [9860, 0]
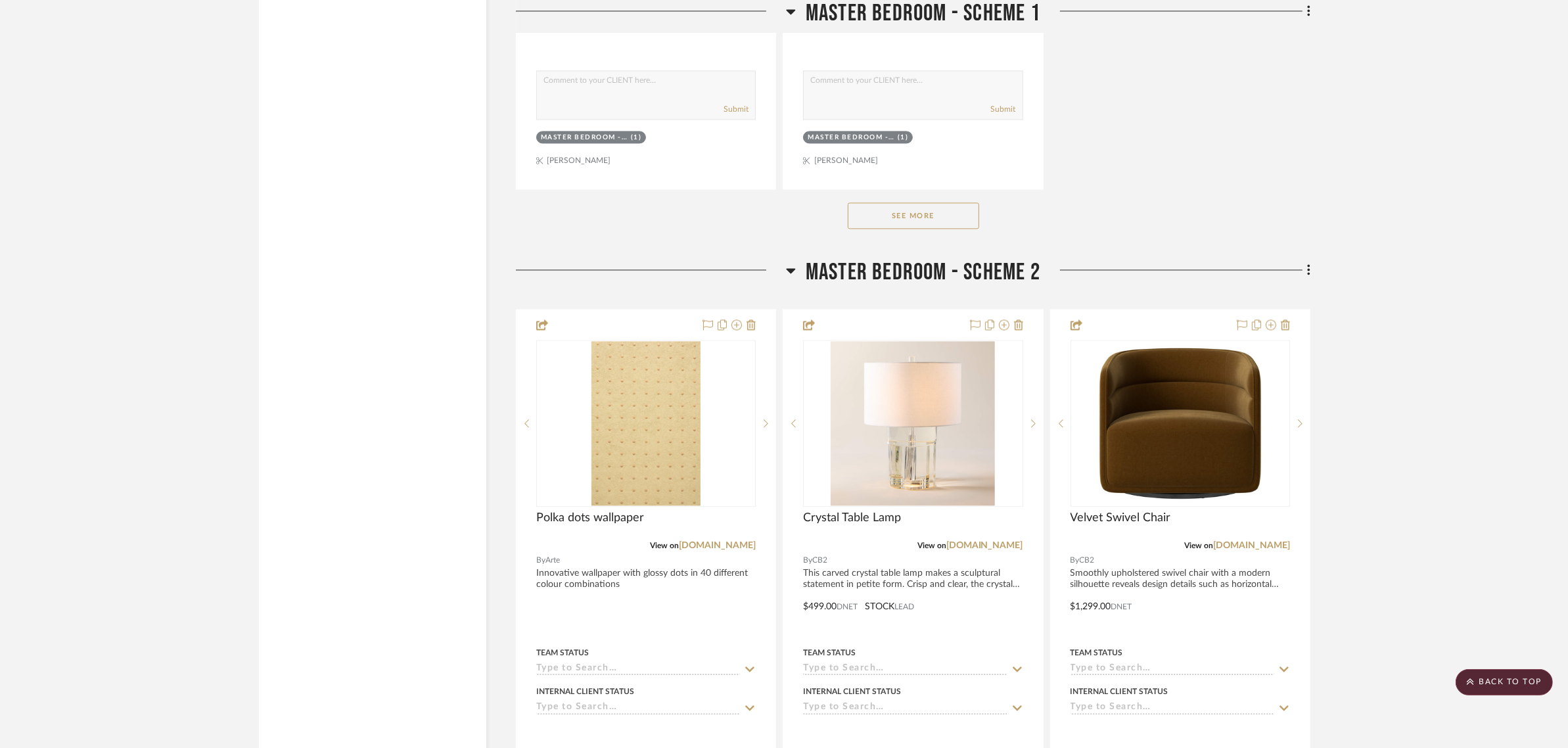
click at [944, 202] on button "See More" at bounding box center [913, 215] width 131 height 26
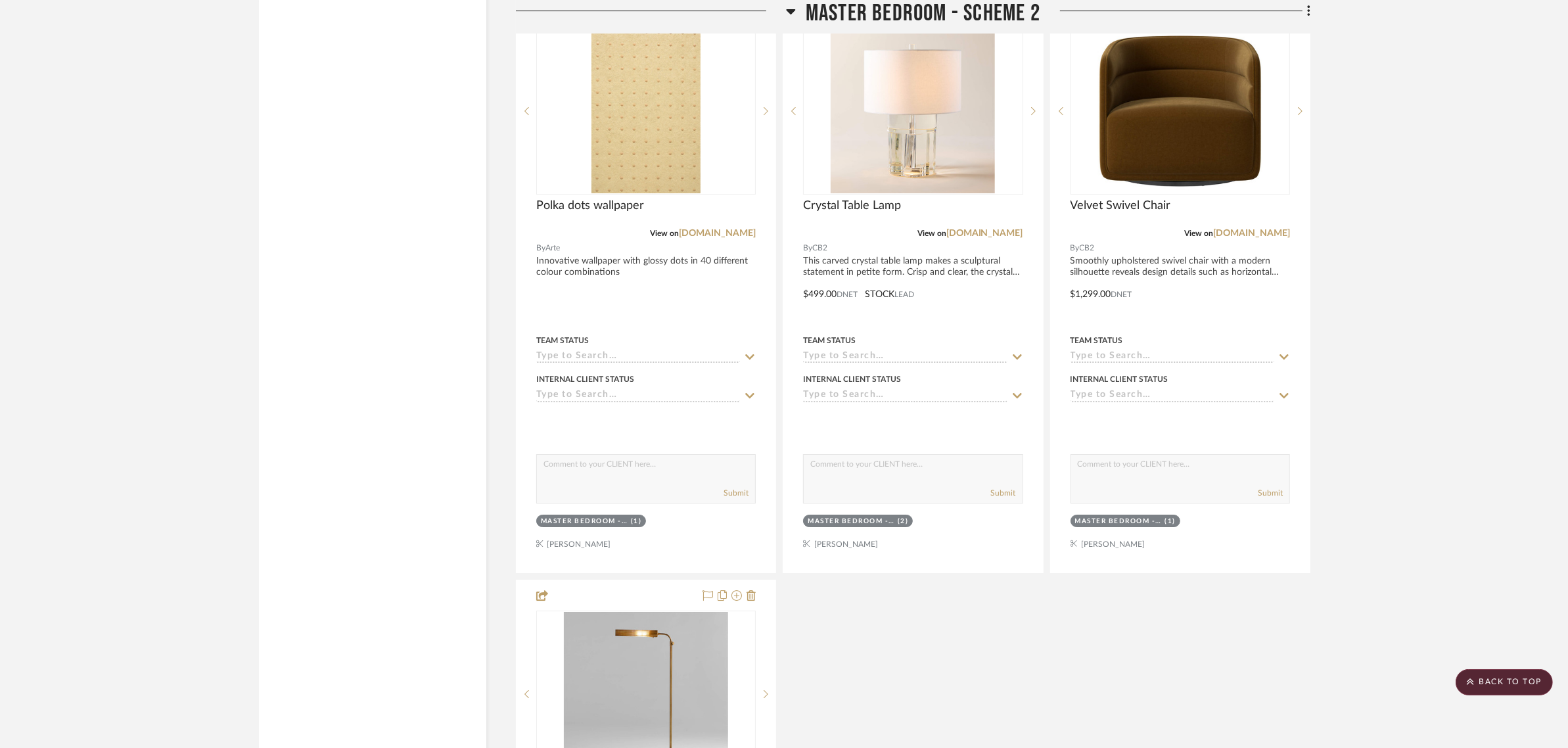
scroll to position [11915, 0]
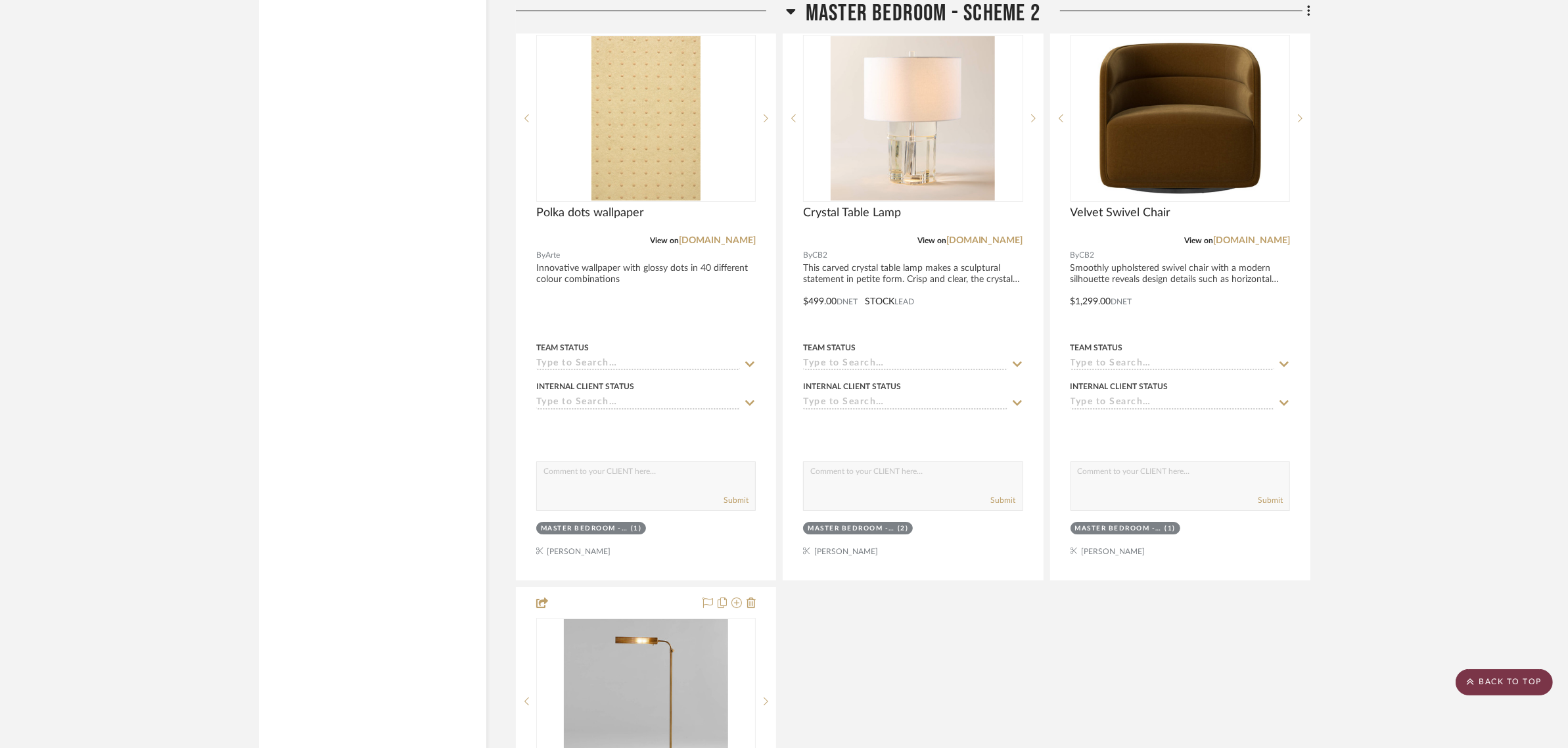
click at [1529, 690] on scroll-to-top-button "BACK TO TOP" at bounding box center [1504, 682] width 97 height 26
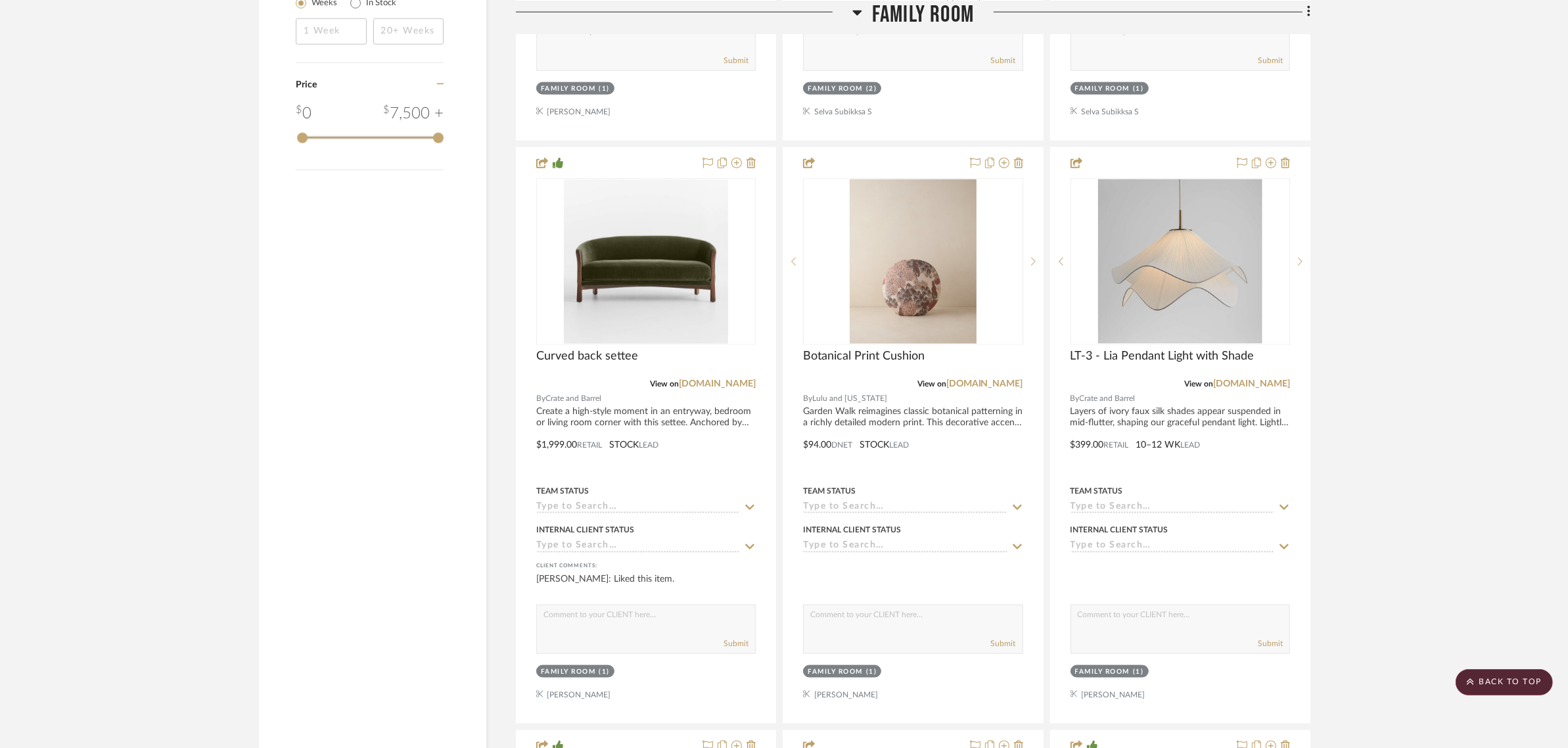
scroll to position [2712, 0]
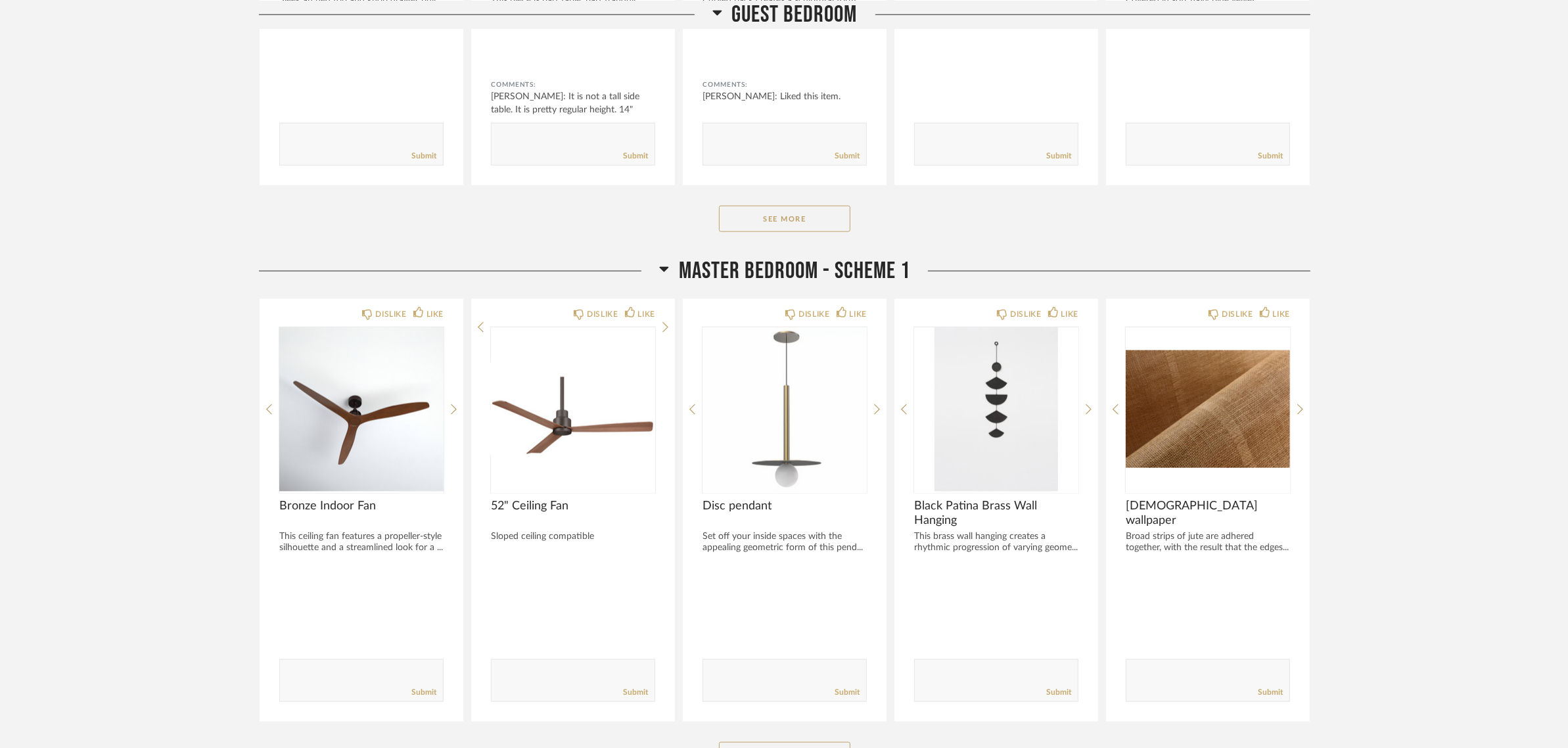
scroll to position [1972, 0]
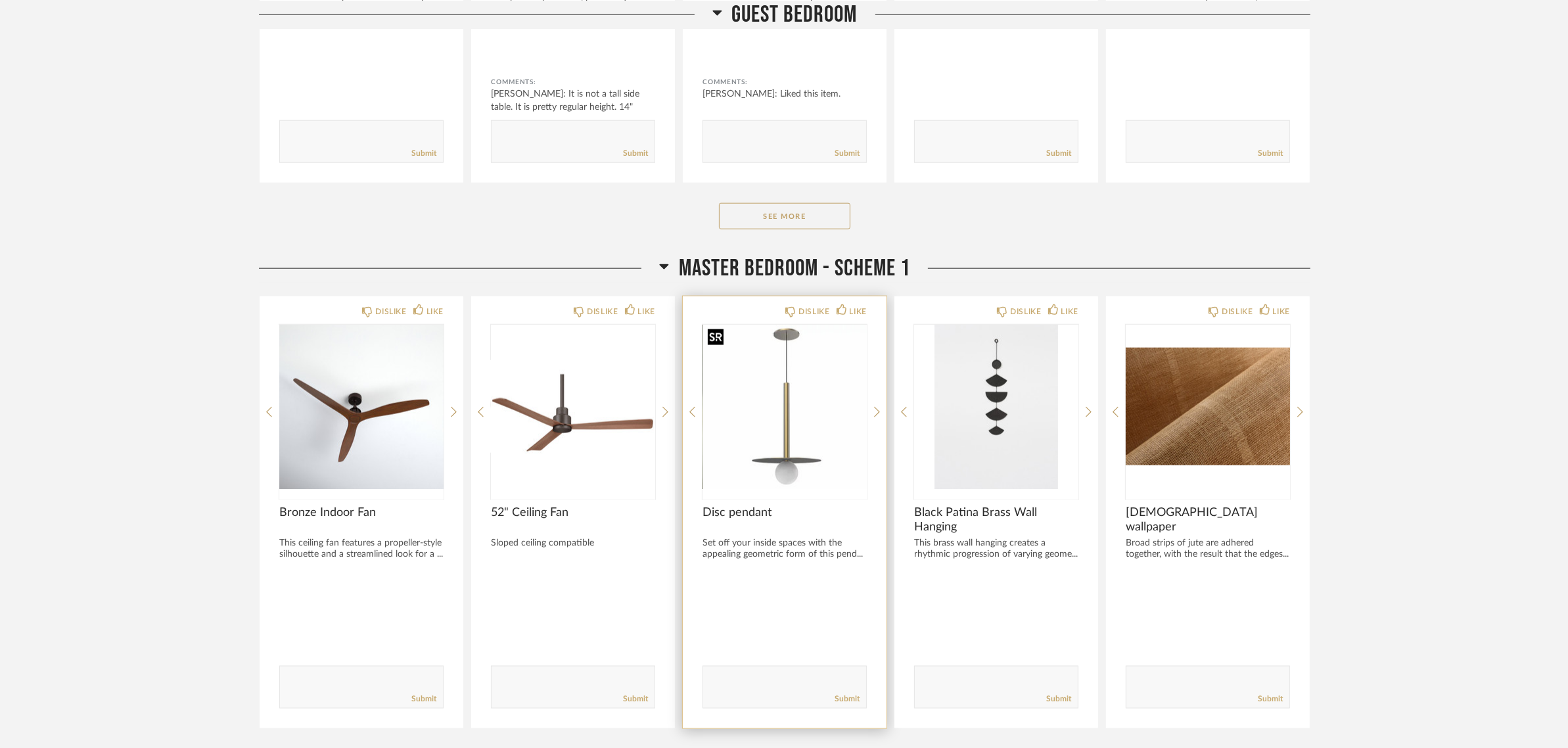
click at [792, 448] on img "0" at bounding box center [784, 407] width 165 height 165
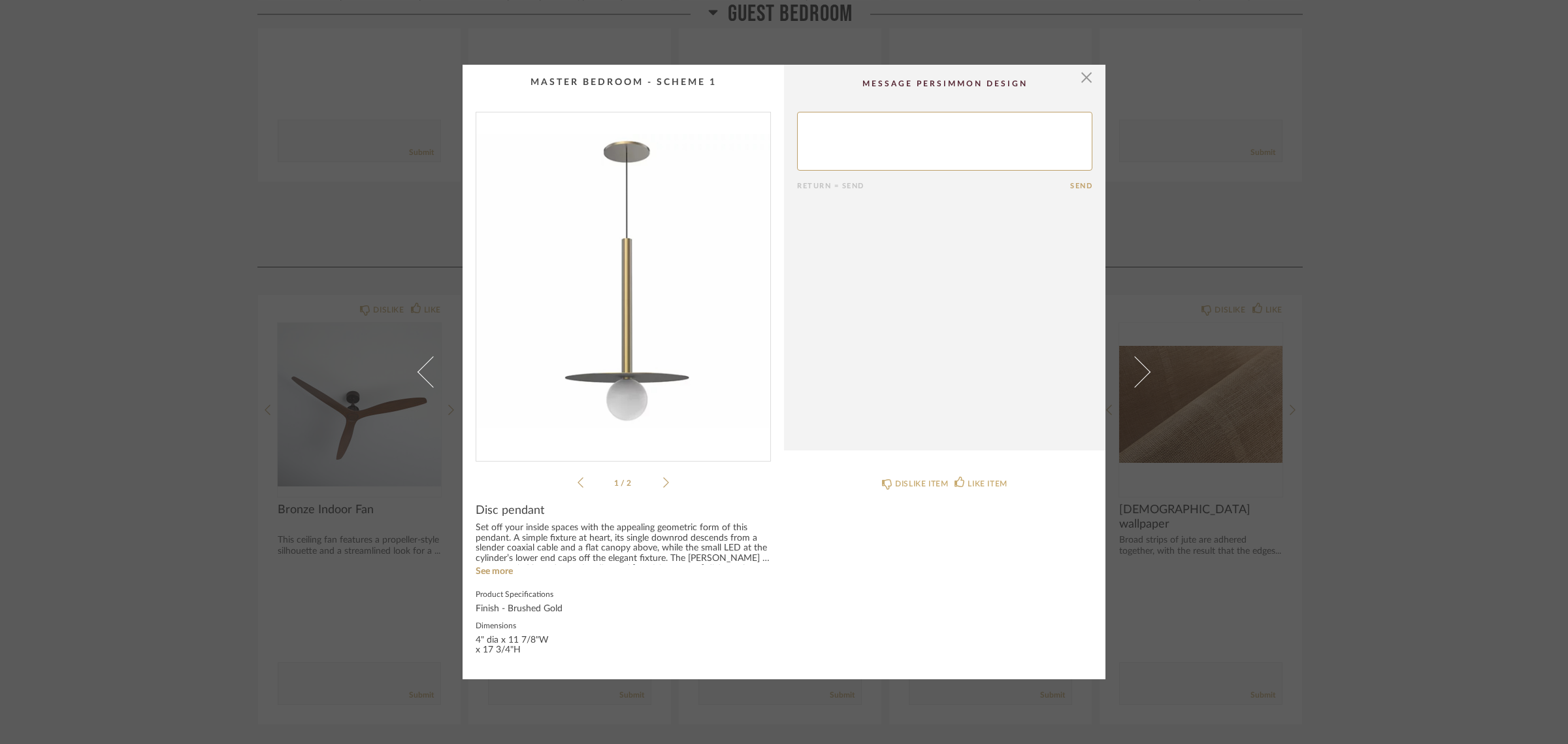
click at [650, 304] on img "0" at bounding box center [623, 281] width 294 height 338
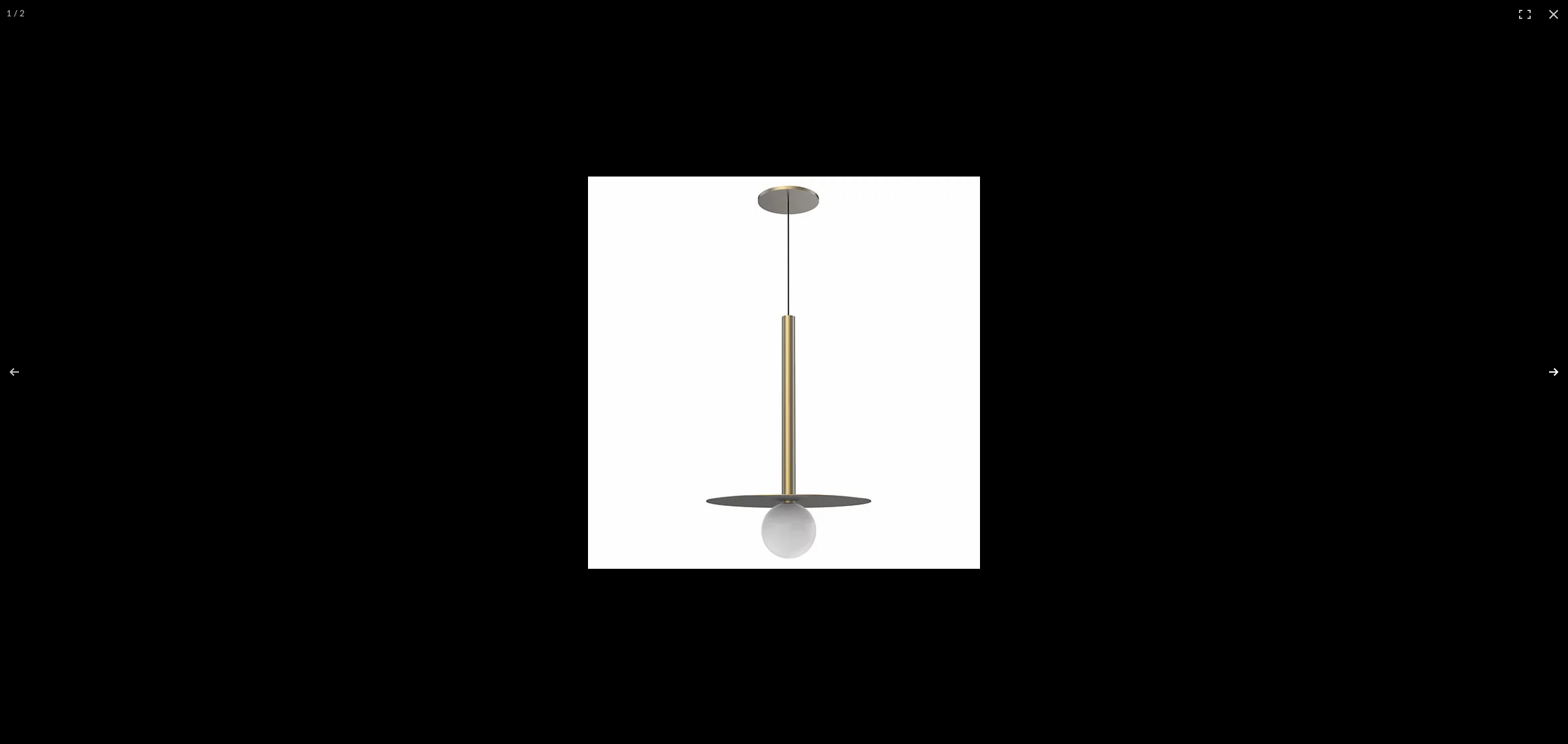
click at [1547, 370] on button at bounding box center [1545, 372] width 45 height 66
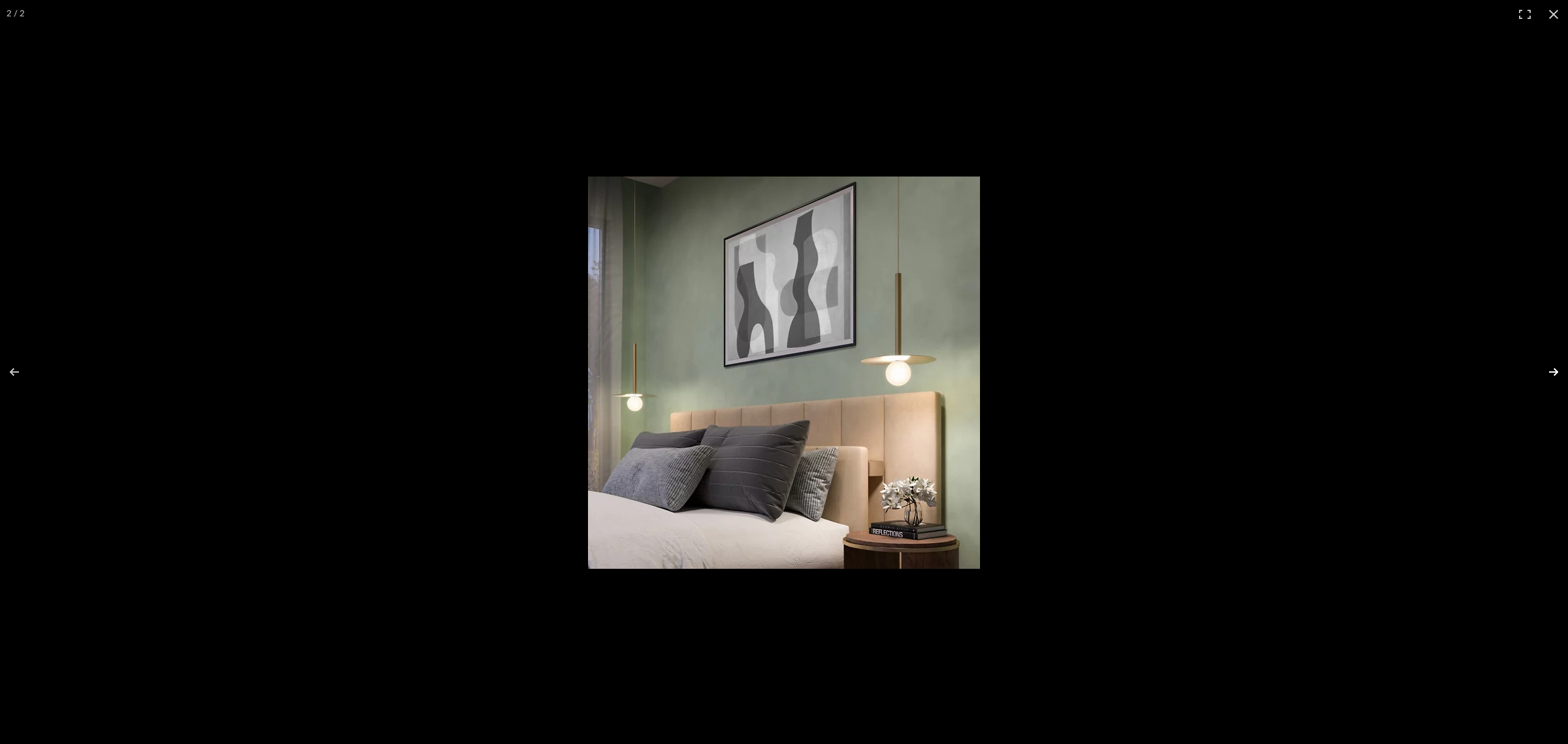
click at [1557, 370] on button at bounding box center [1545, 372] width 45 height 66
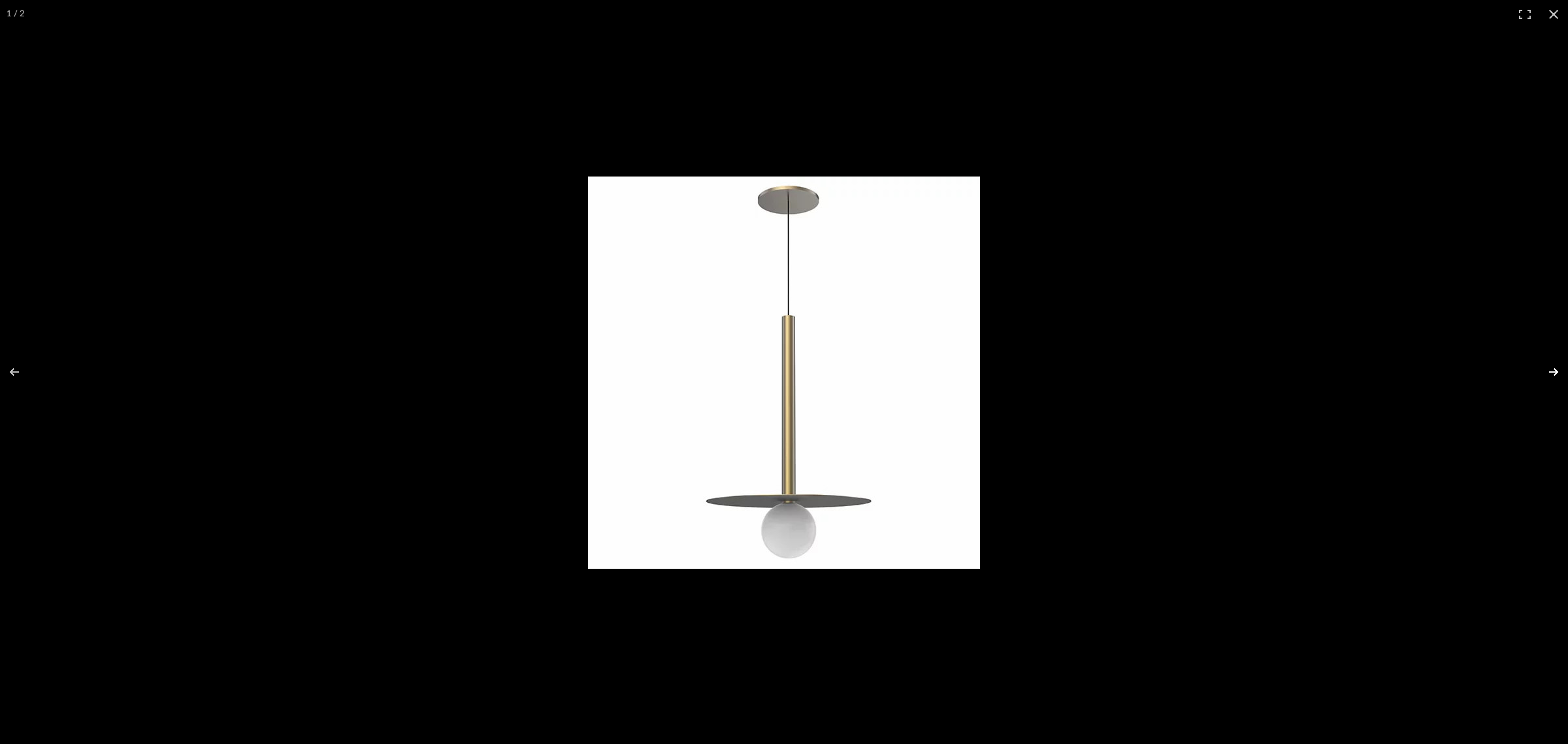
click at [1557, 370] on button at bounding box center [1545, 372] width 45 height 66
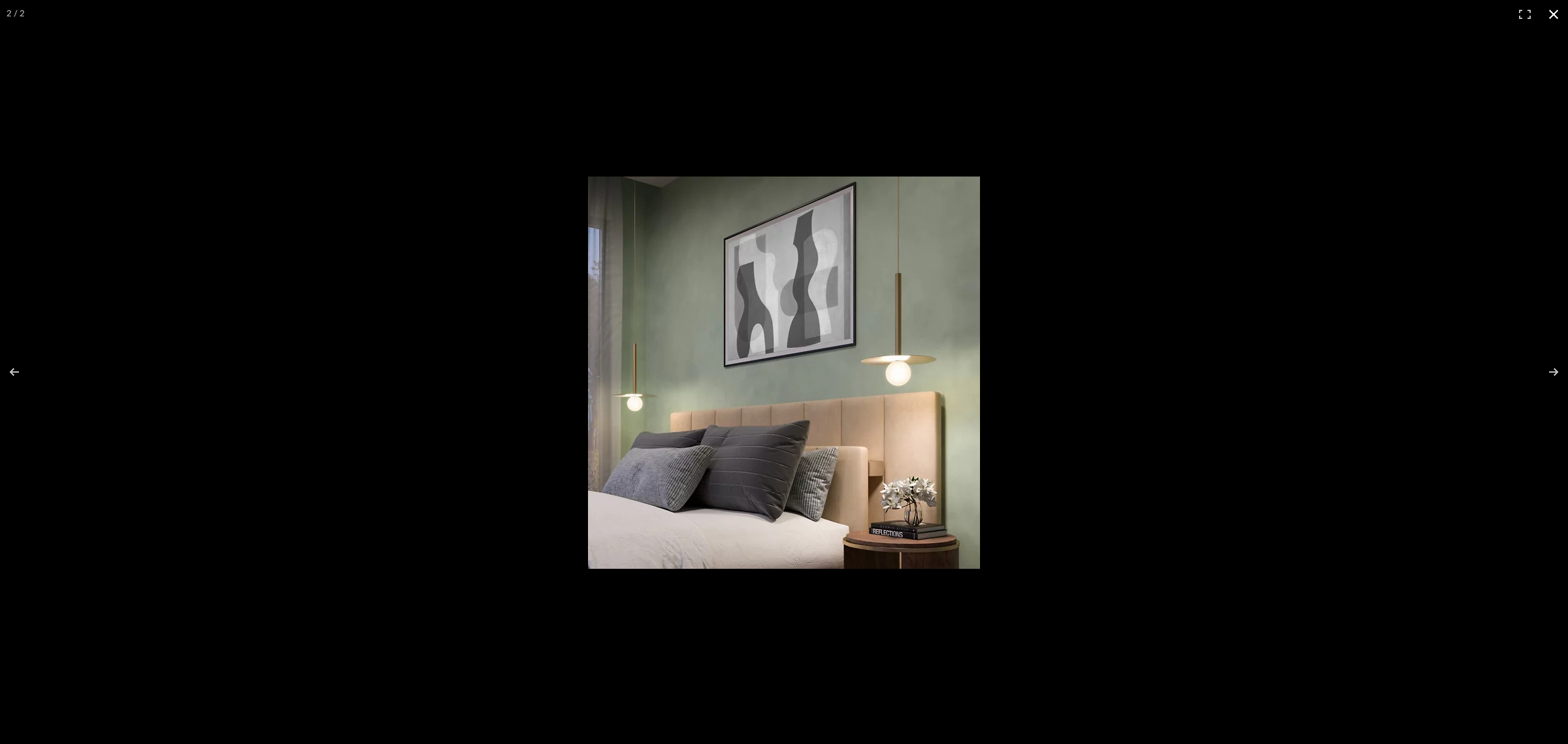
click at [1555, 11] on button at bounding box center [1553, 14] width 28 height 28
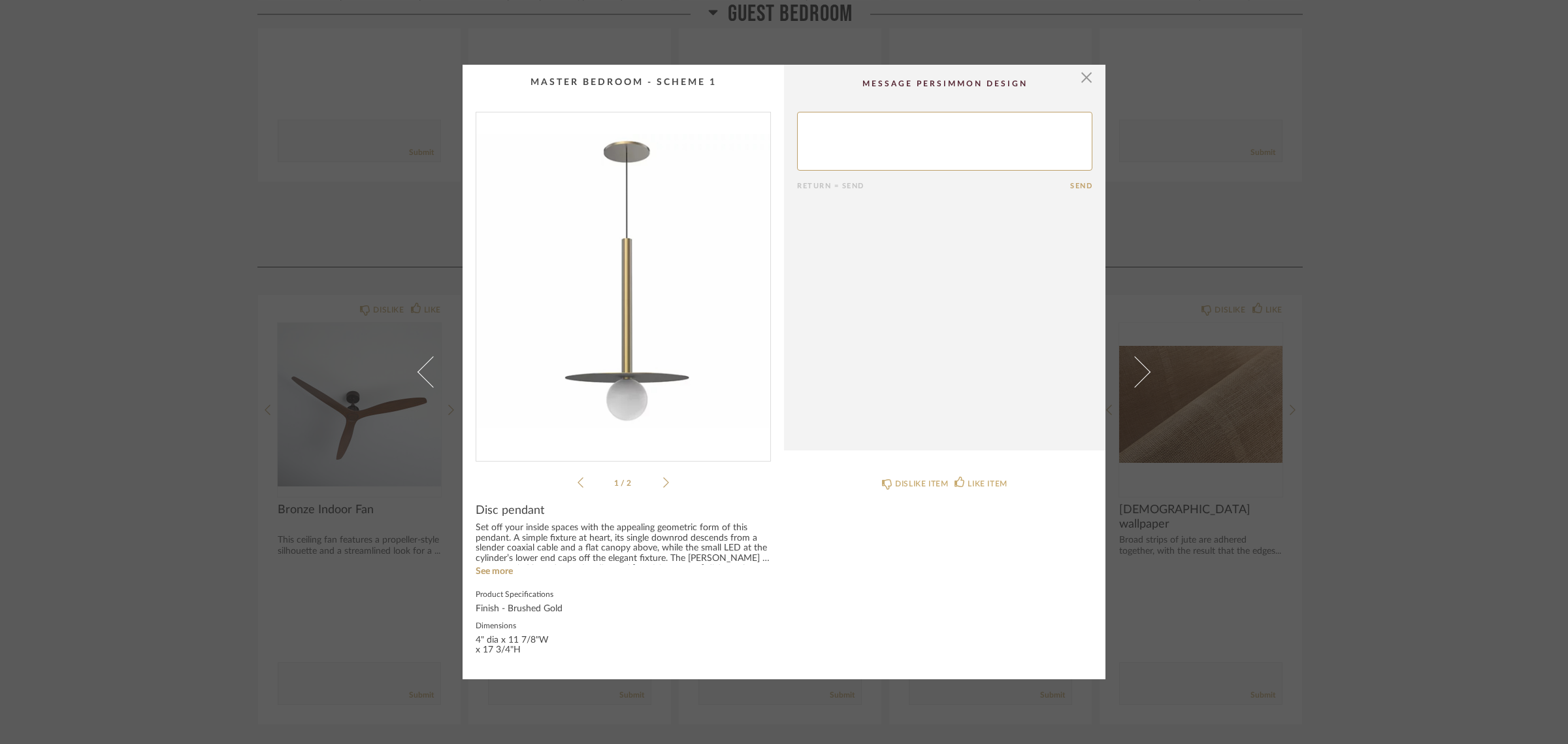
click at [1475, 537] on div "× 1 / 2 Return = Send Send Disc pendant Set off your inside spaces with the app…" at bounding box center [784, 372] width 1568 height 744
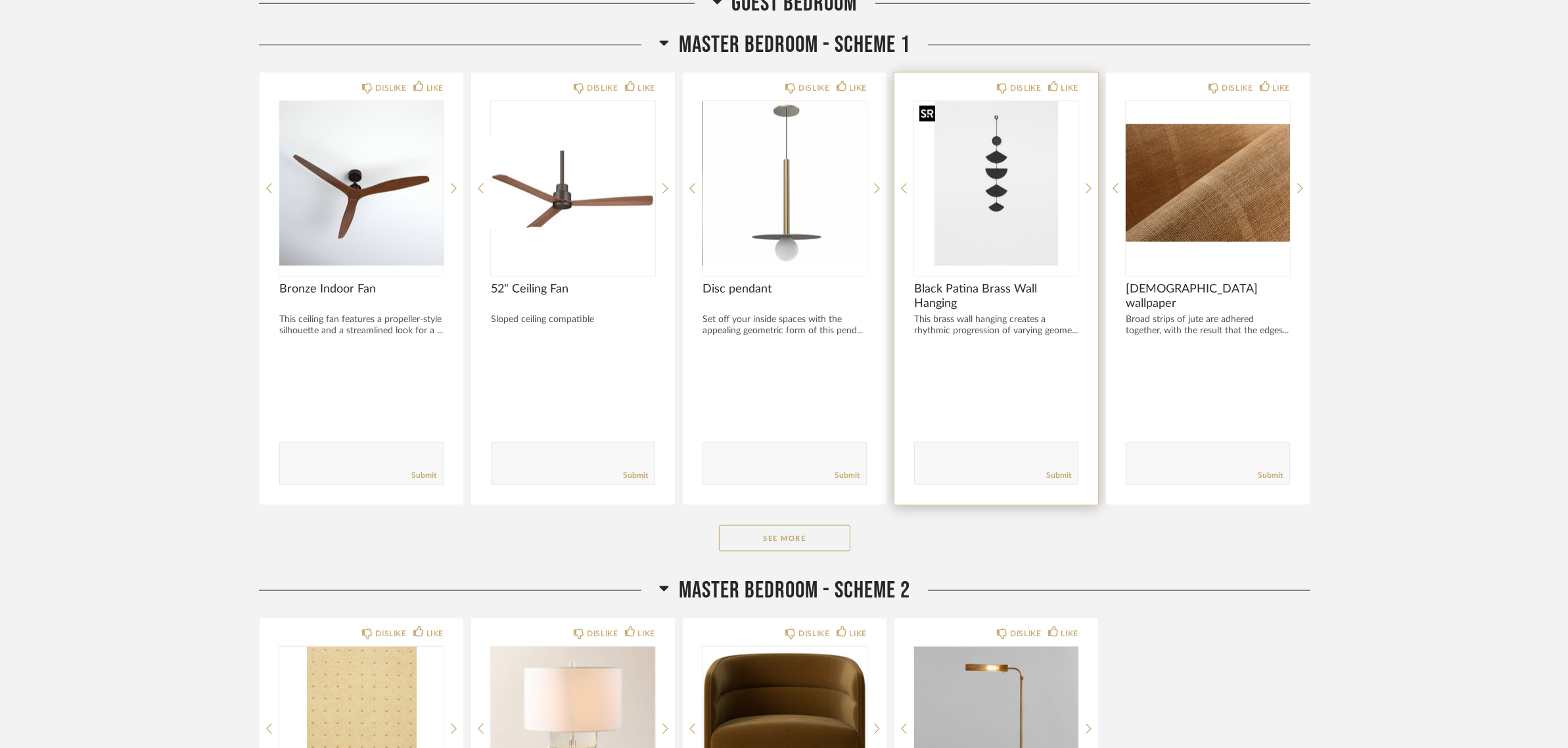
scroll to position [2301, 0]
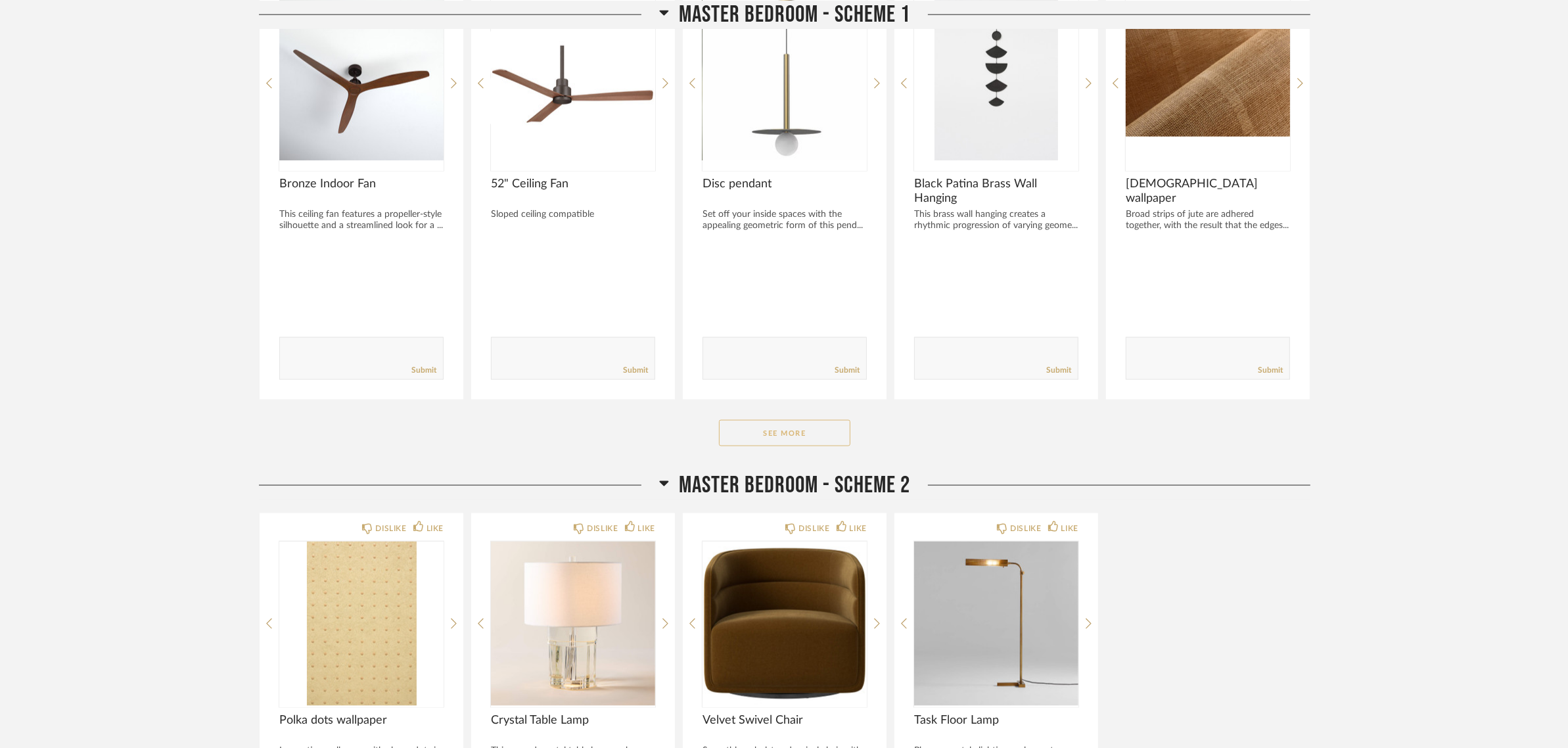
click at [798, 429] on button "See More" at bounding box center [784, 433] width 131 height 26
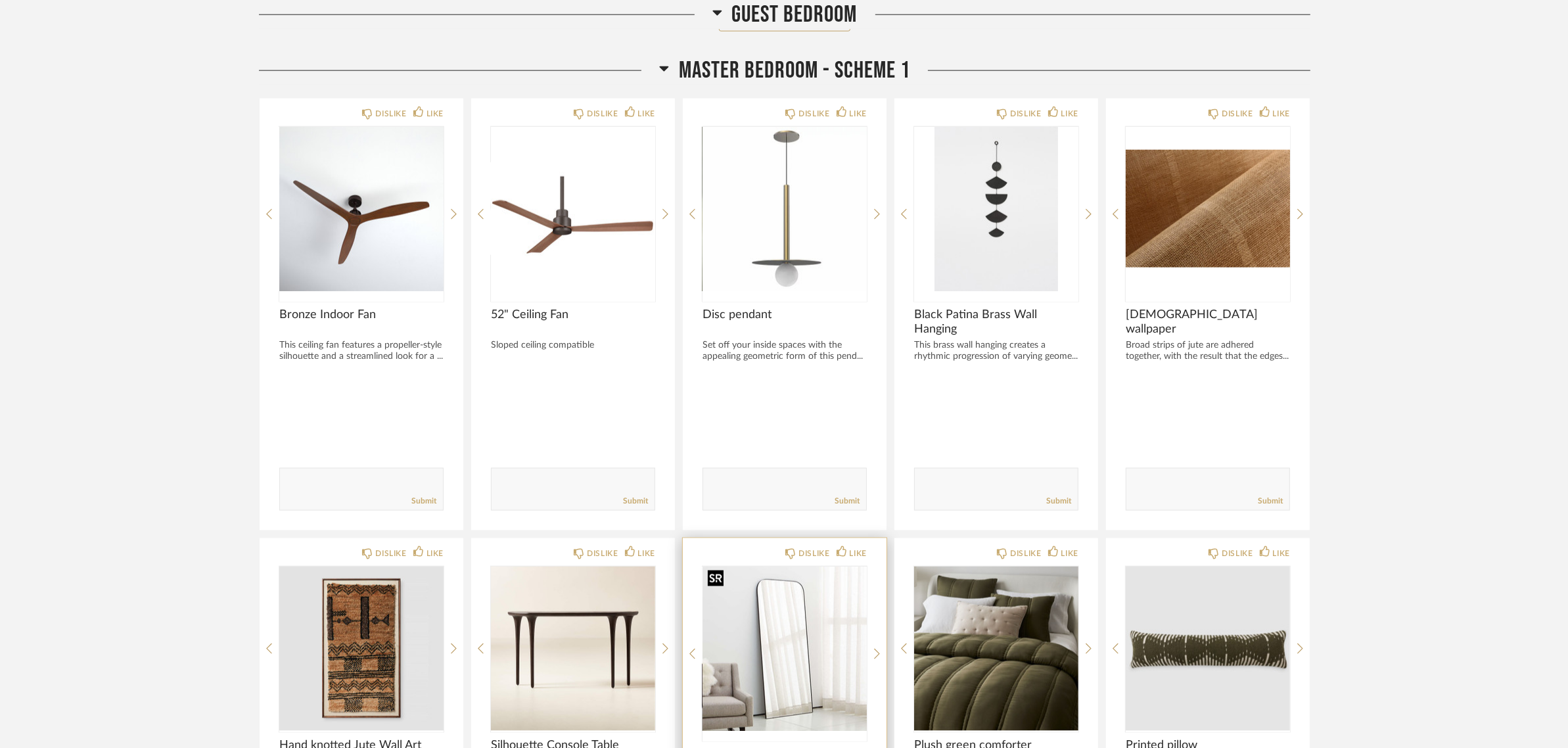
scroll to position [1890, 0]
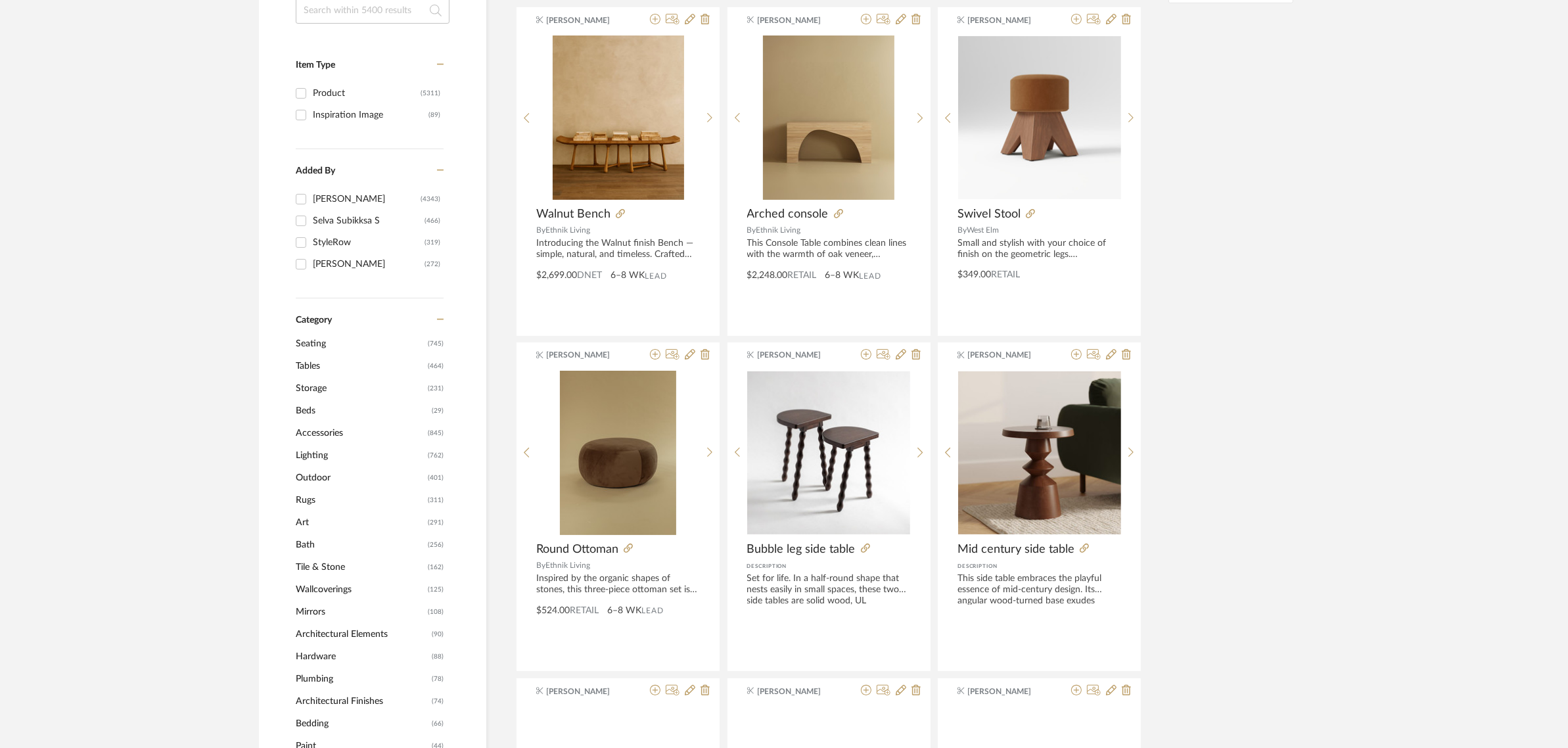
scroll to position [247, 0]
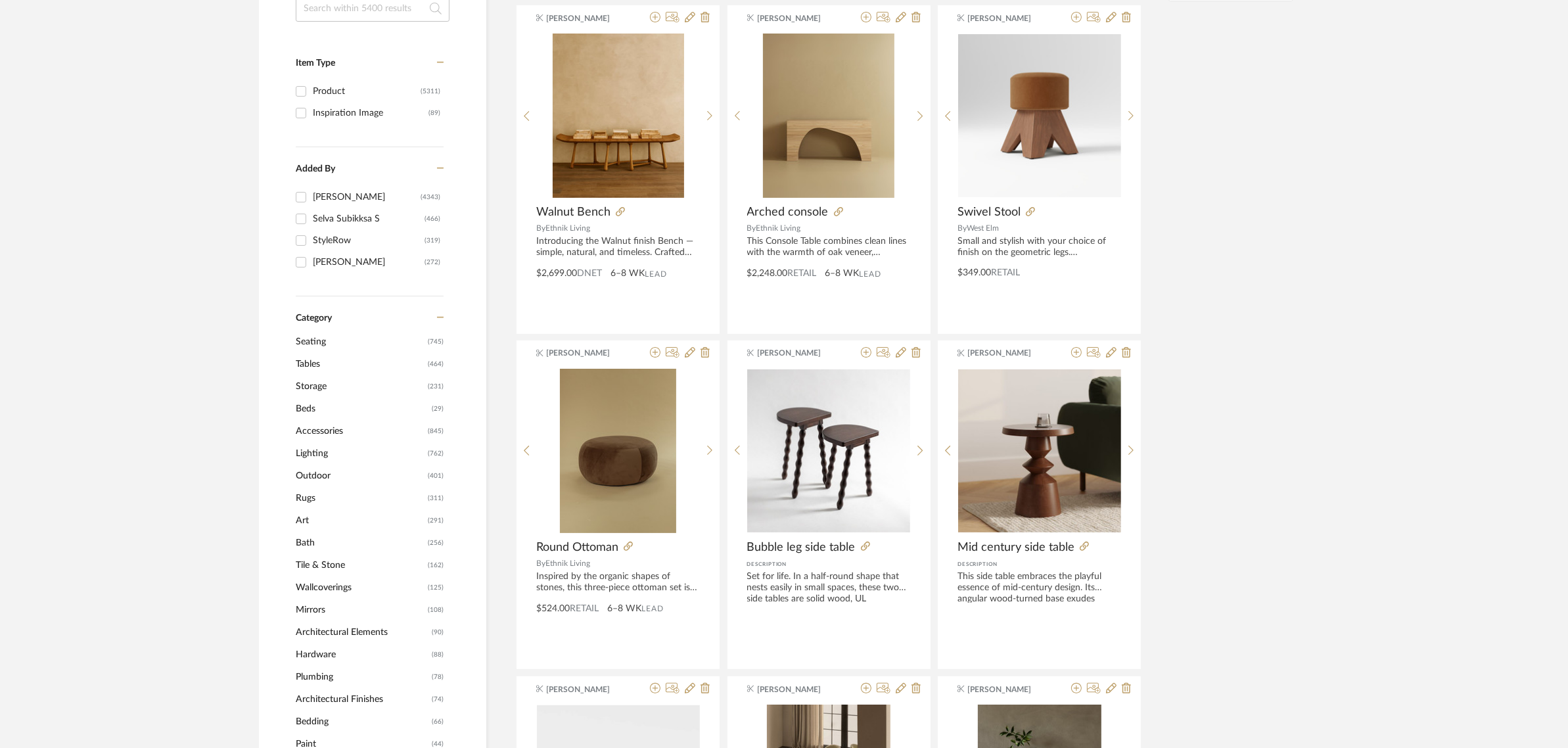
click at [318, 338] on span "Seating" at bounding box center [360, 341] width 129 height 22
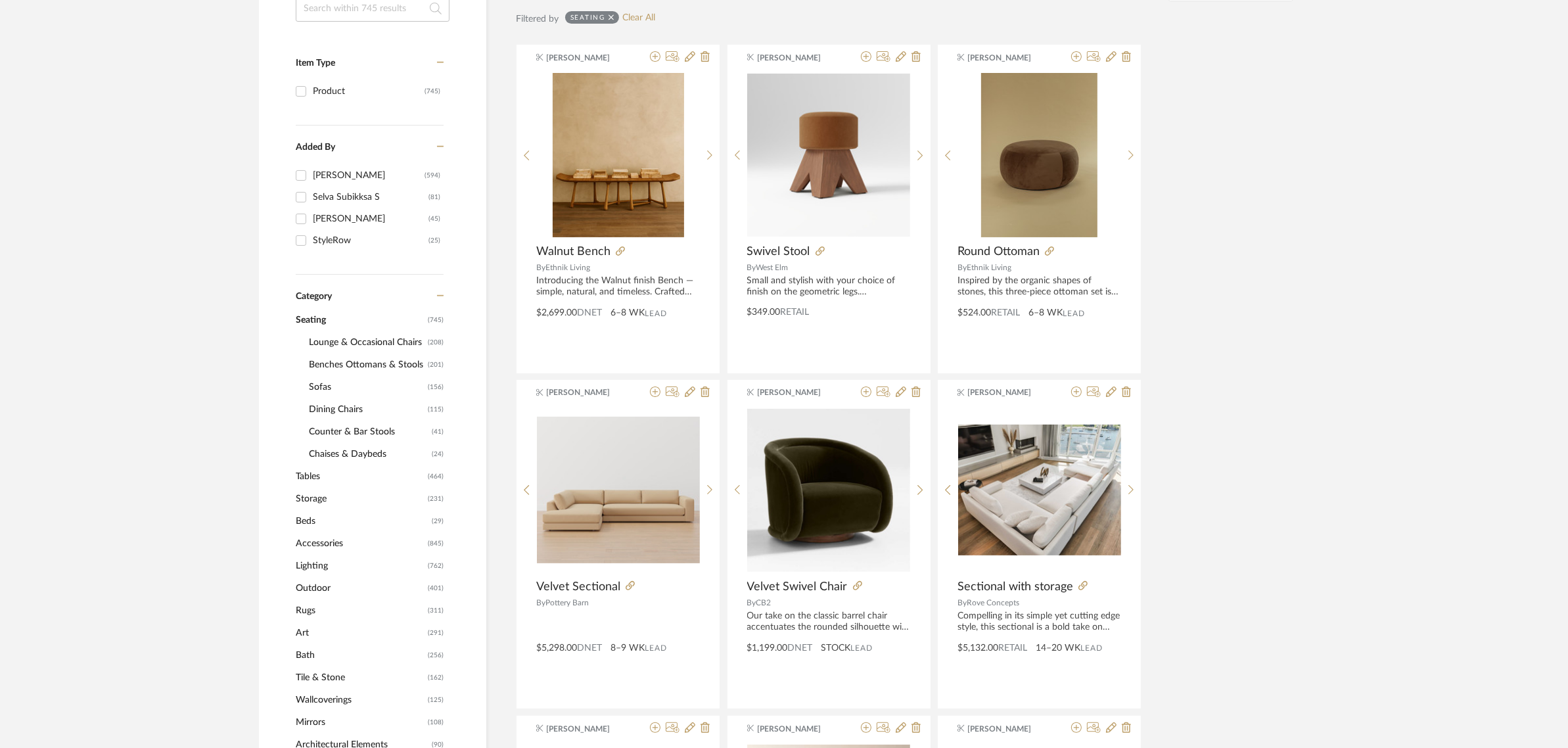
click at [359, 339] on span "Lounge & Occasional Chairs" at bounding box center [367, 342] width 116 height 22
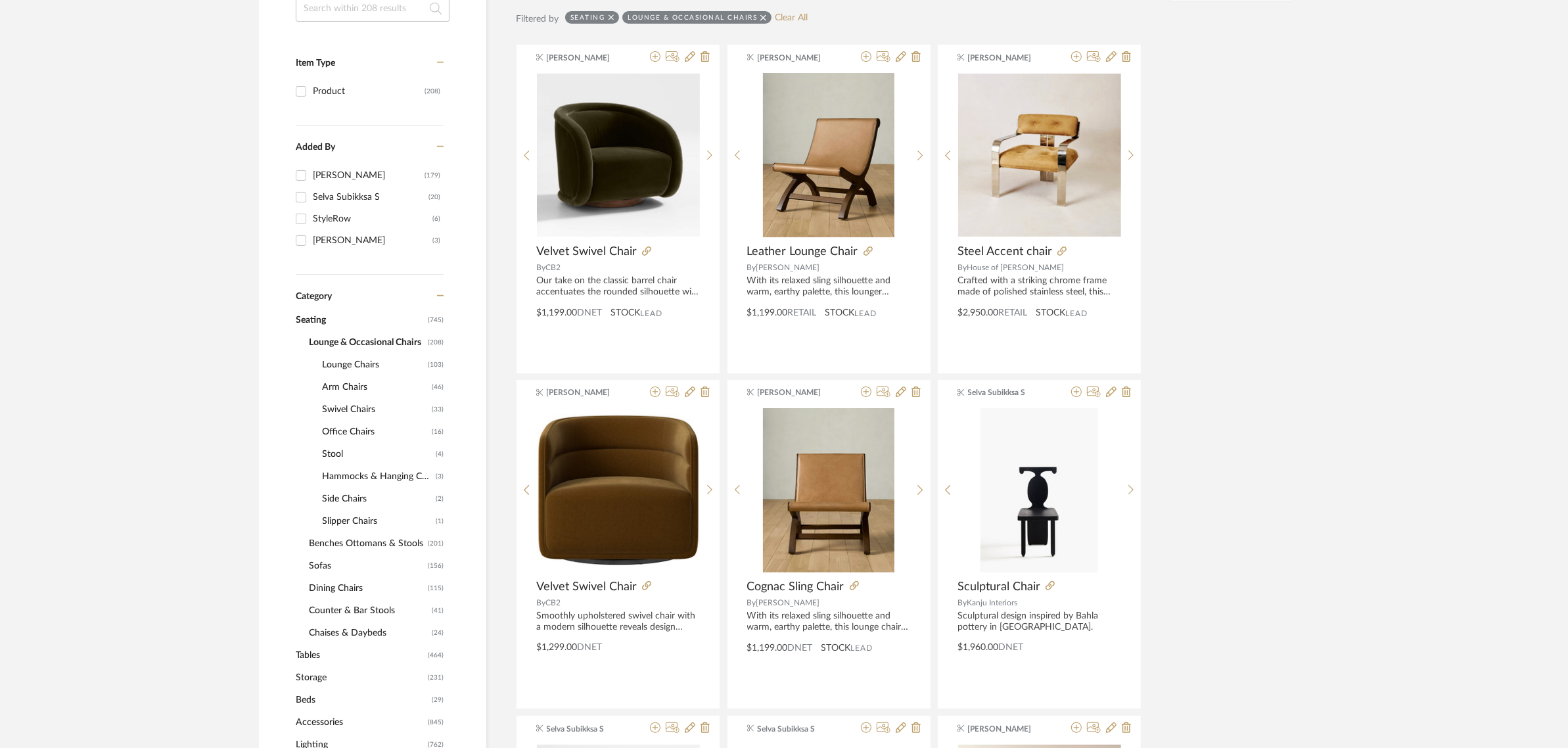
click at [336, 363] on span "Lounge Chairs" at bounding box center [373, 364] width 103 height 22
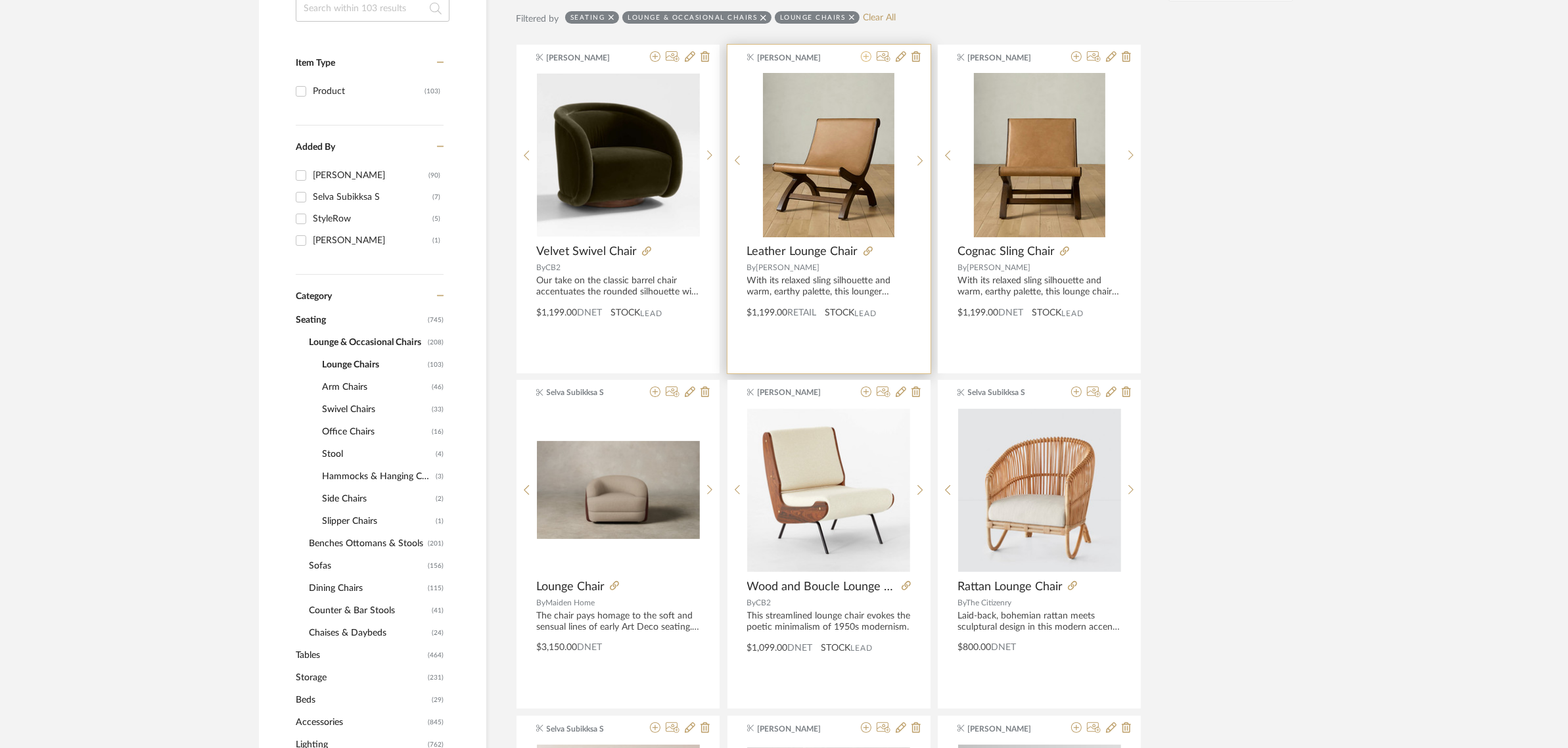
click at [862, 58] on icon at bounding box center [866, 56] width 11 height 11
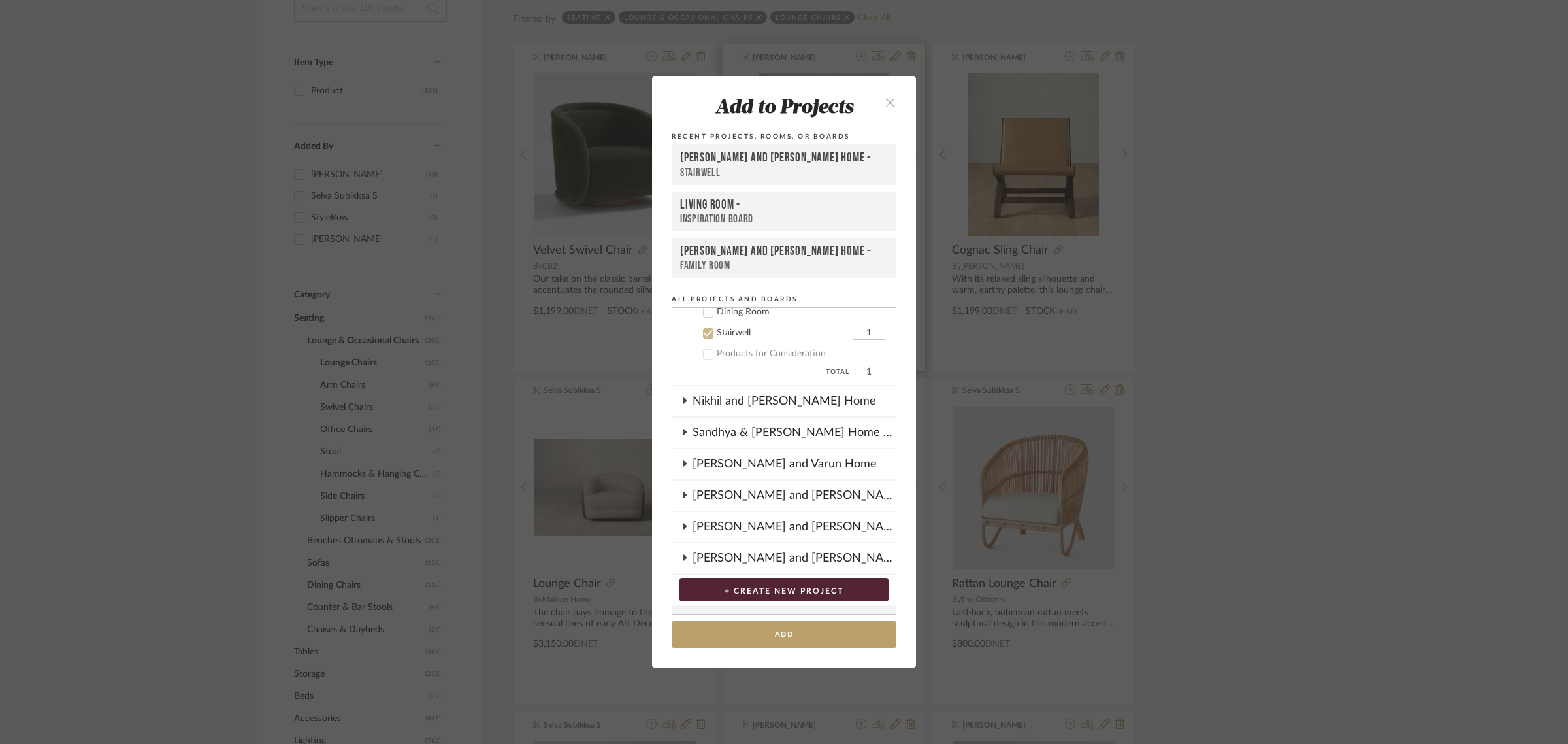
scroll to position [311, 0]
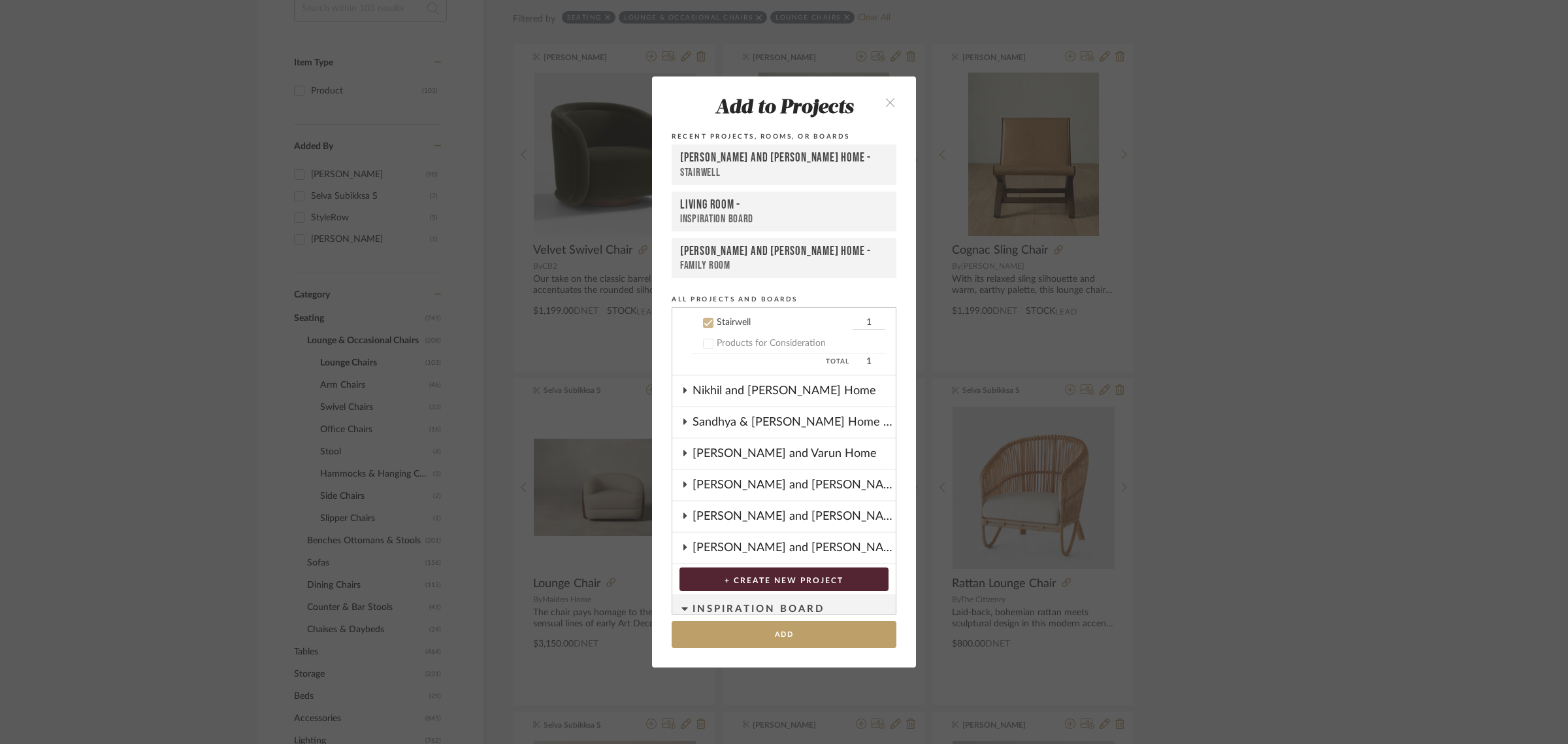
click at [884, 96] on button "close" at bounding box center [890, 101] width 39 height 27
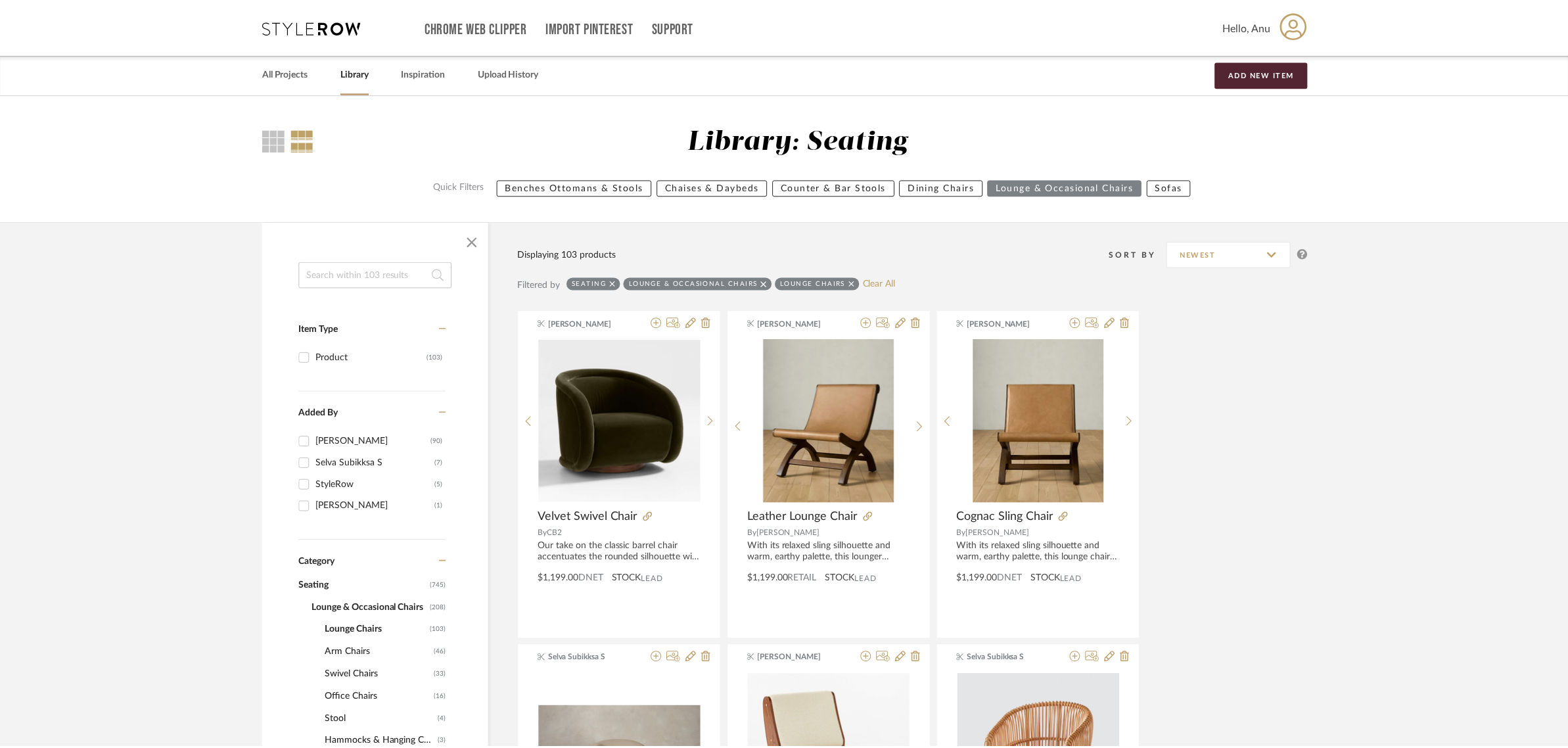
scroll to position [266, 0]
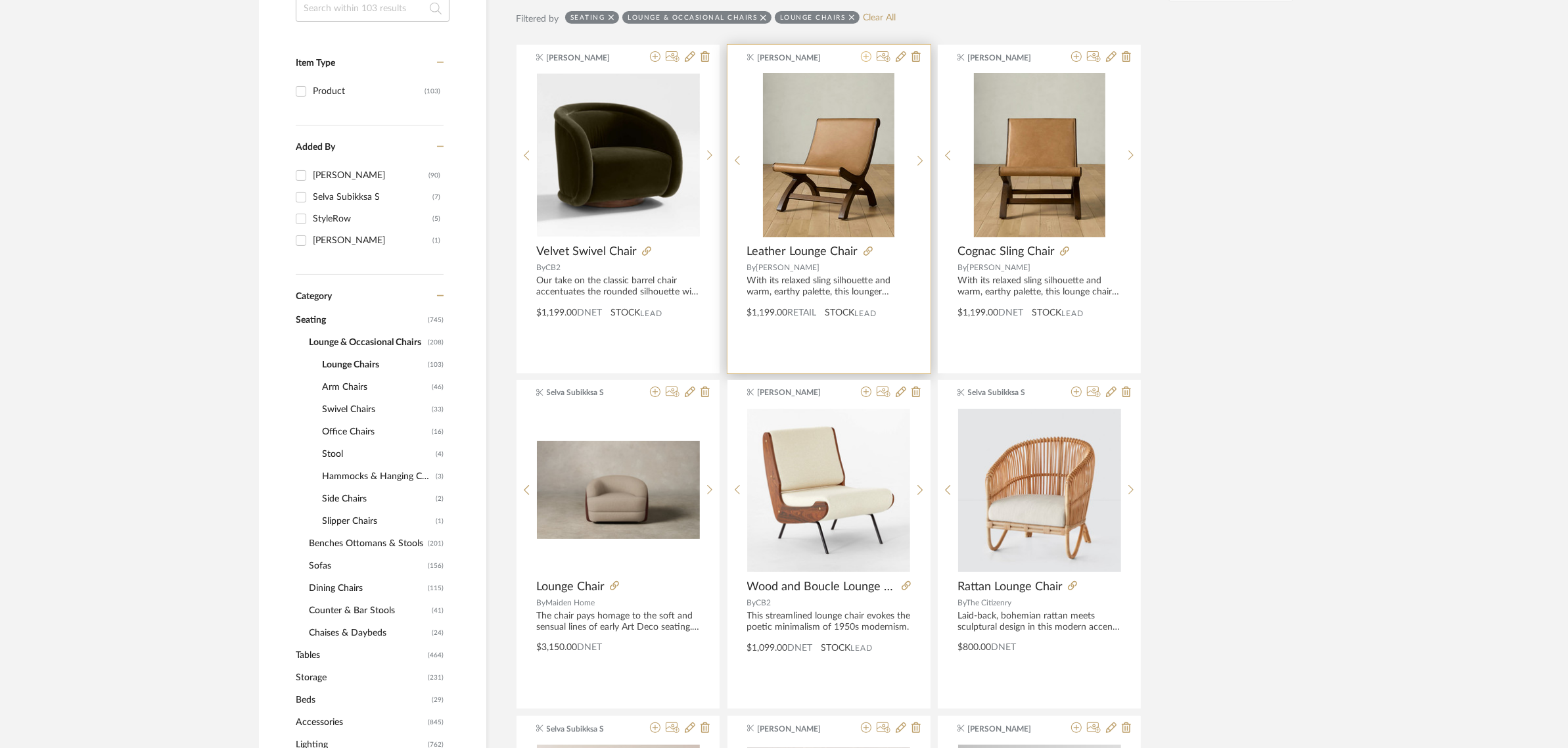
click at [871, 55] on icon at bounding box center [866, 56] width 11 height 11
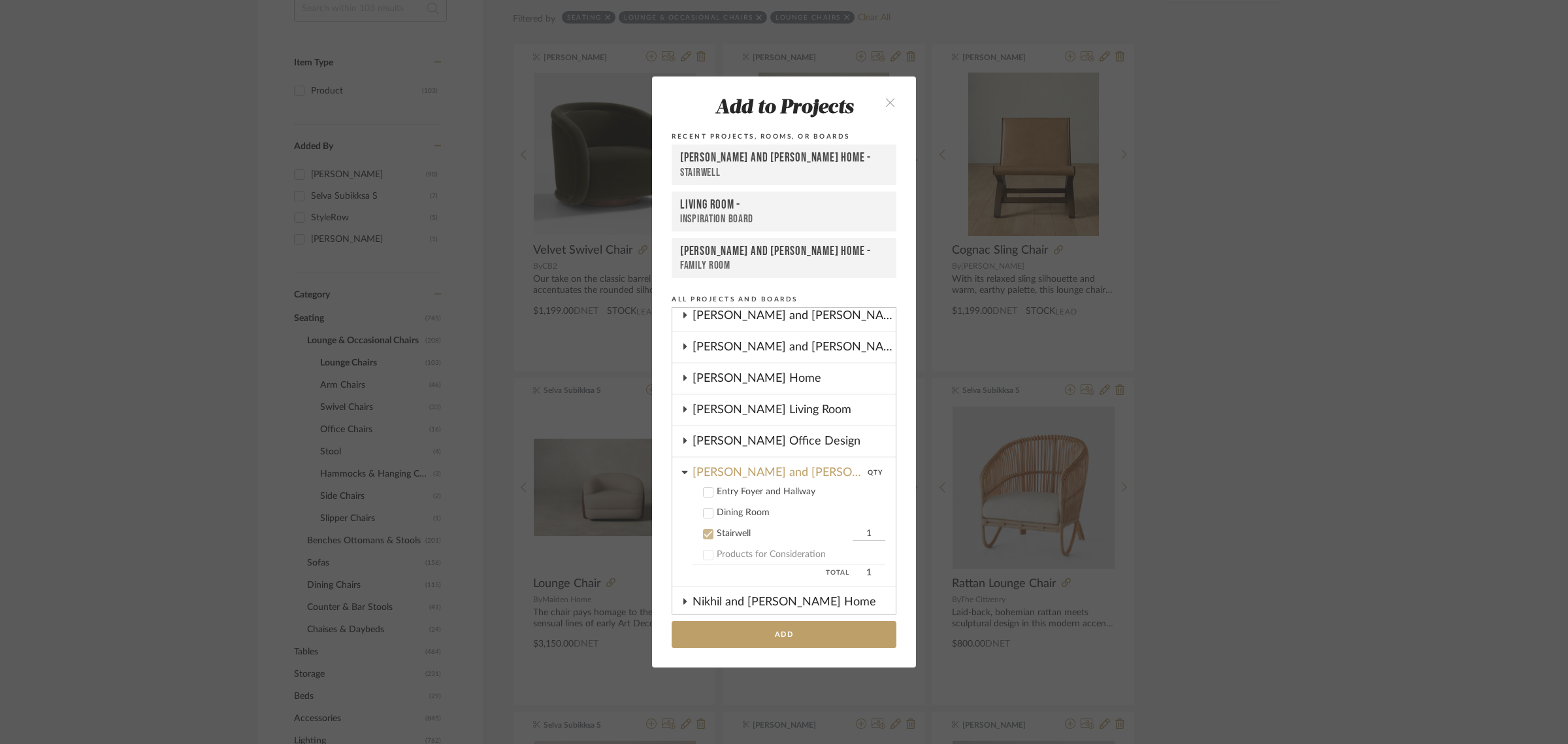
scroll to position [66, 0]
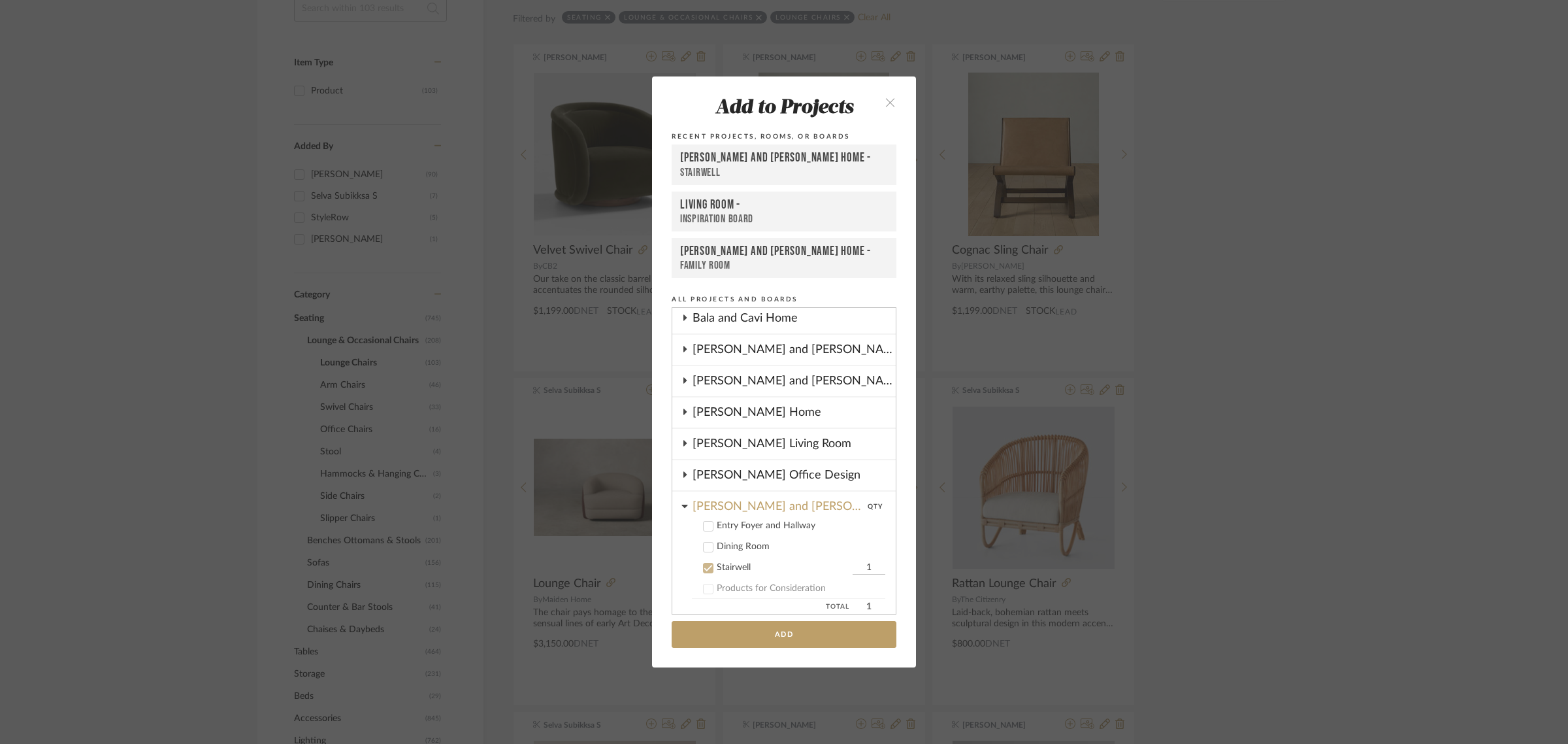
click at [704, 567] on icon at bounding box center [708, 567] width 9 height 9
click at [675, 504] on cdk-nested-tree-node "Natasha and Abhijit Home Entry Foyer and Hallway Dining Room Stairwell Products…" at bounding box center [784, 549] width 224 height 113
click at [681, 504] on icon at bounding box center [684, 506] width 6 height 11
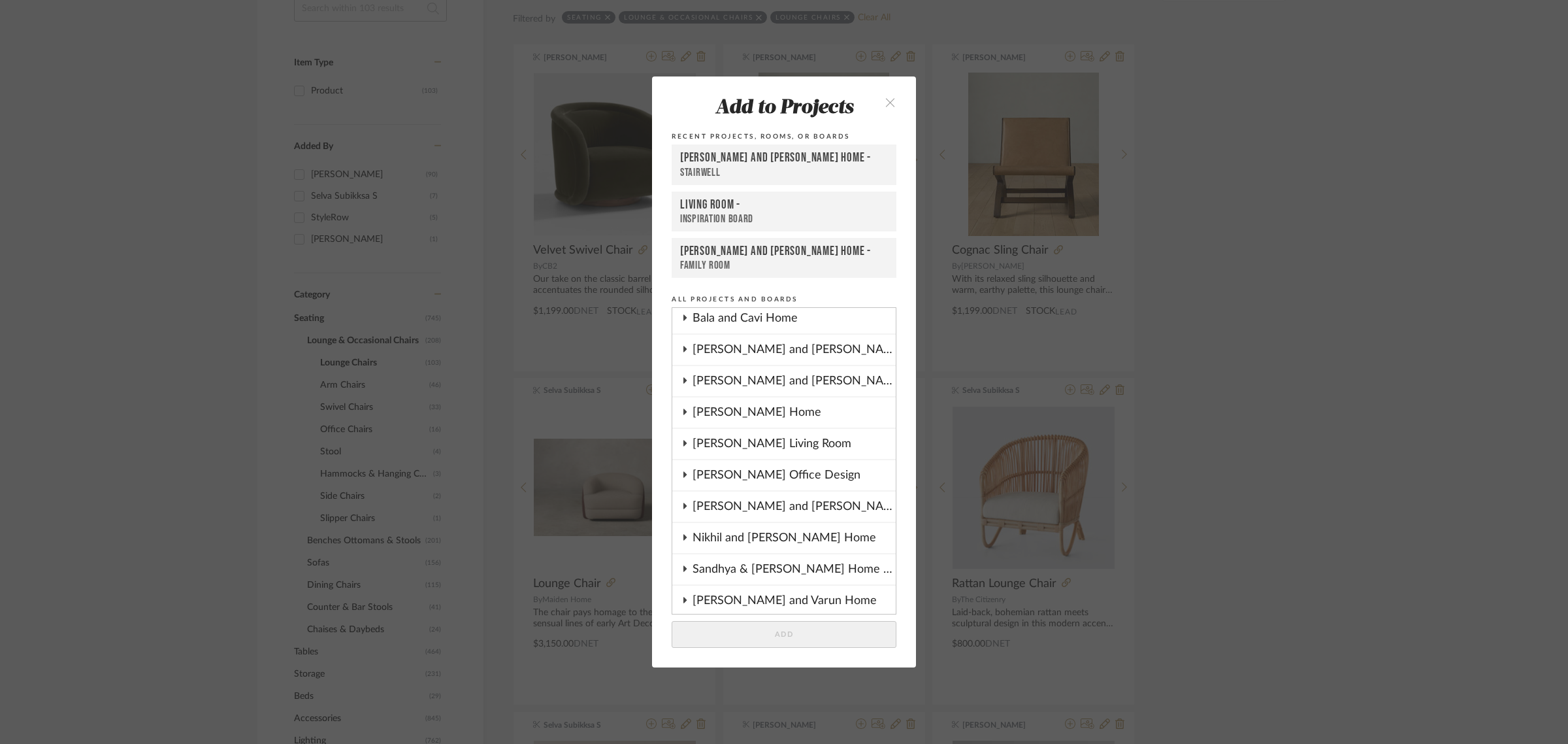
scroll to position [368, 0]
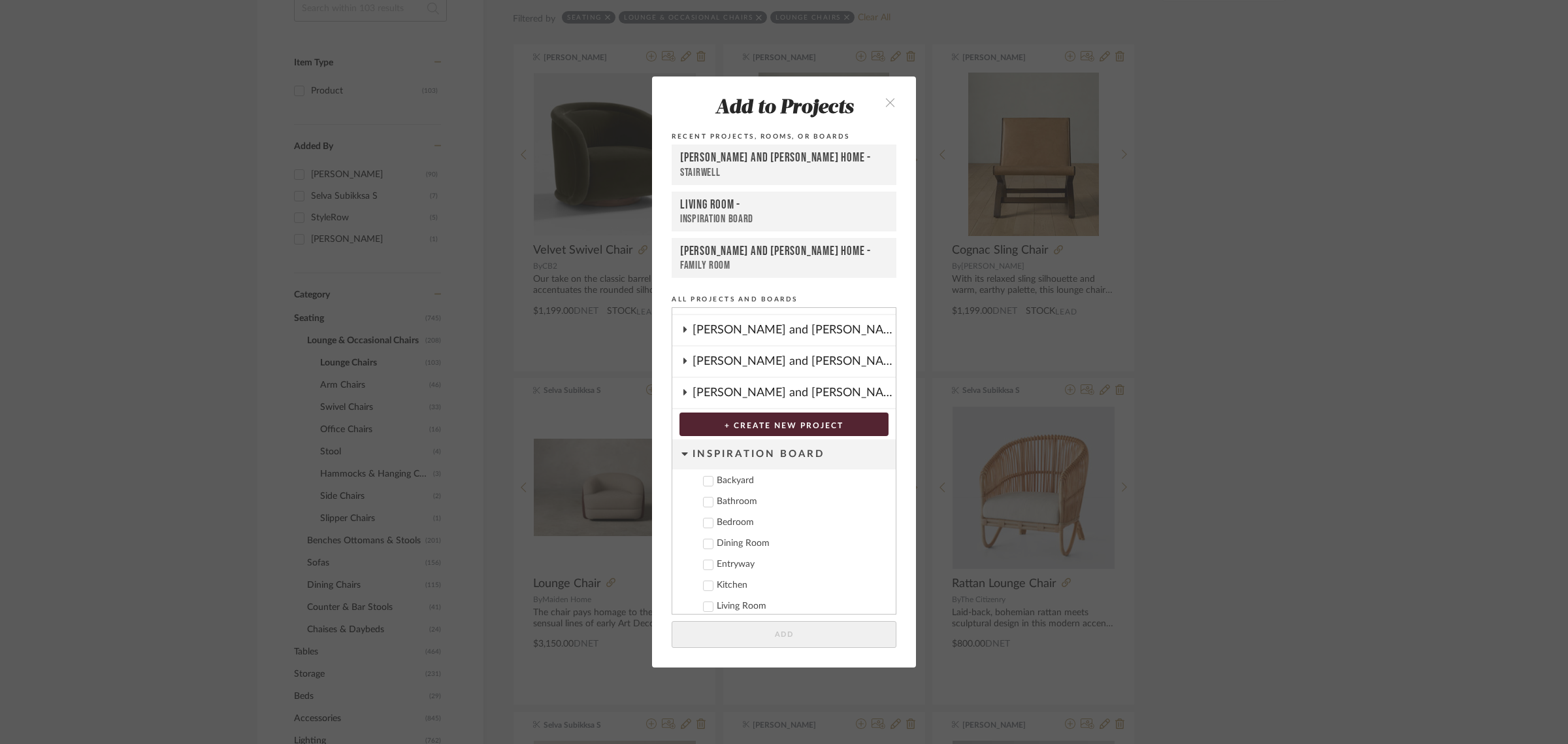
click at [681, 327] on icon at bounding box center [684, 330] width 11 height 6
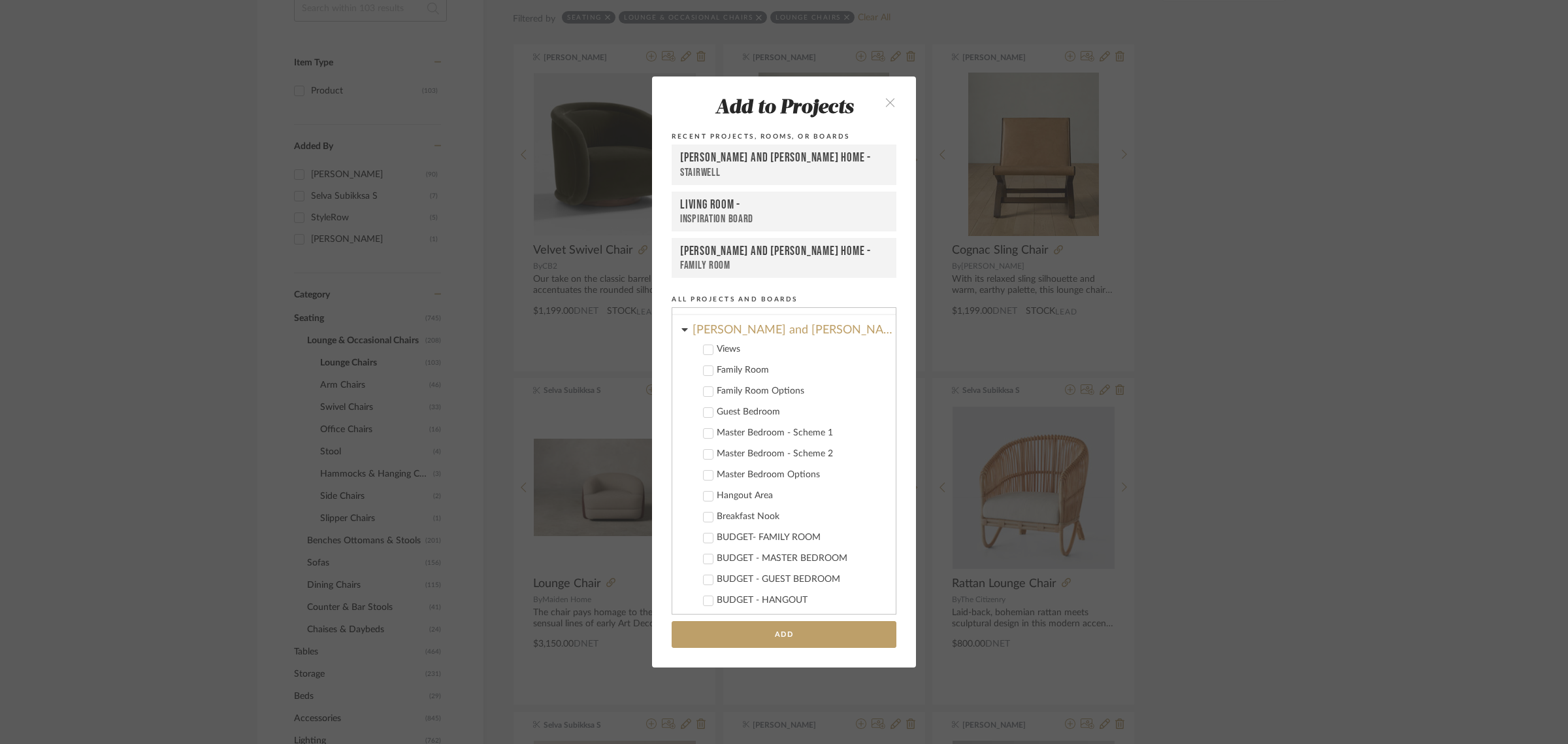
click at [697, 427] on label "Master Bedroom - Scheme 1" at bounding box center [788, 434] width 194 height 13
click at [809, 641] on button "Add" at bounding box center [784, 634] width 225 height 27
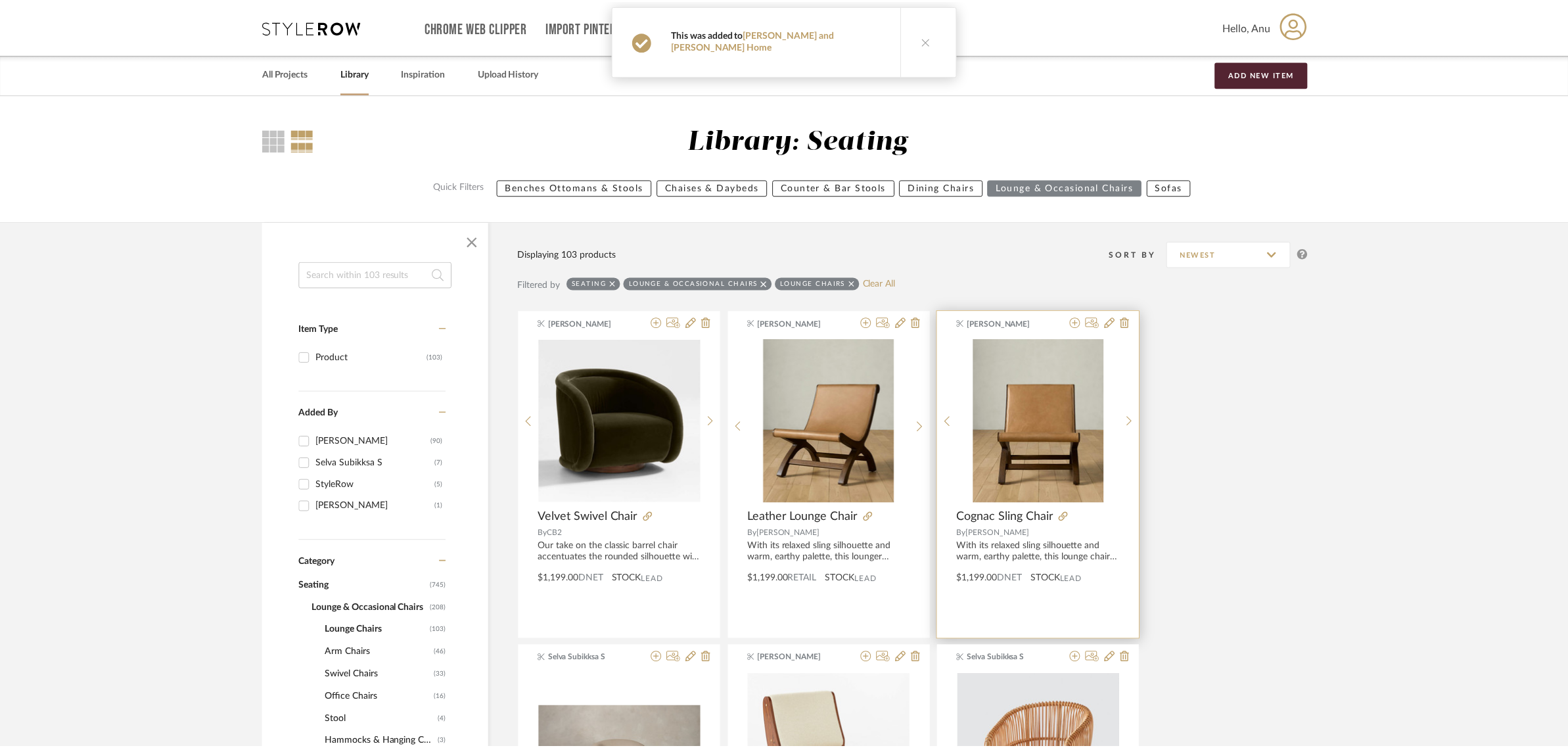
scroll to position [266, 0]
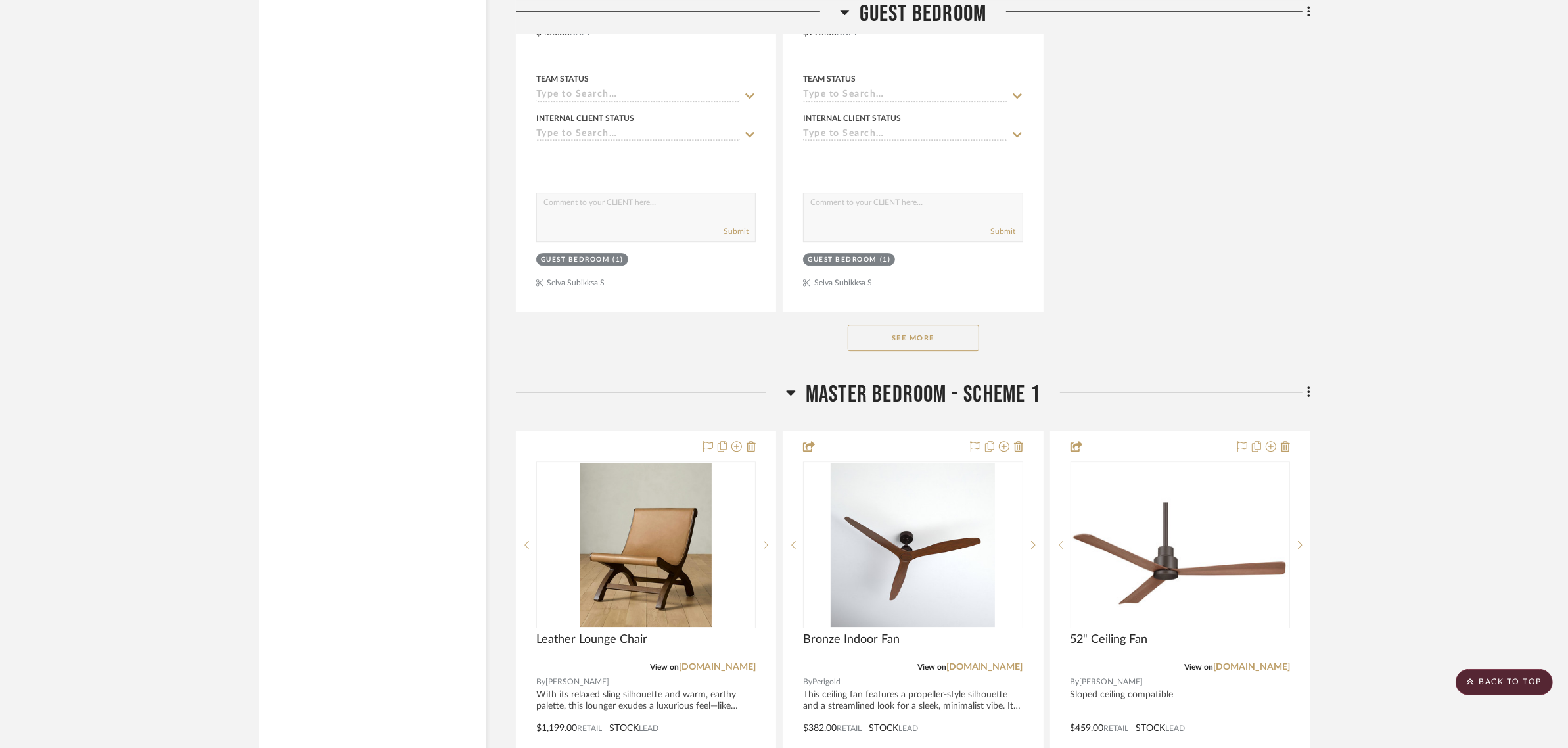
scroll to position [5177, 0]
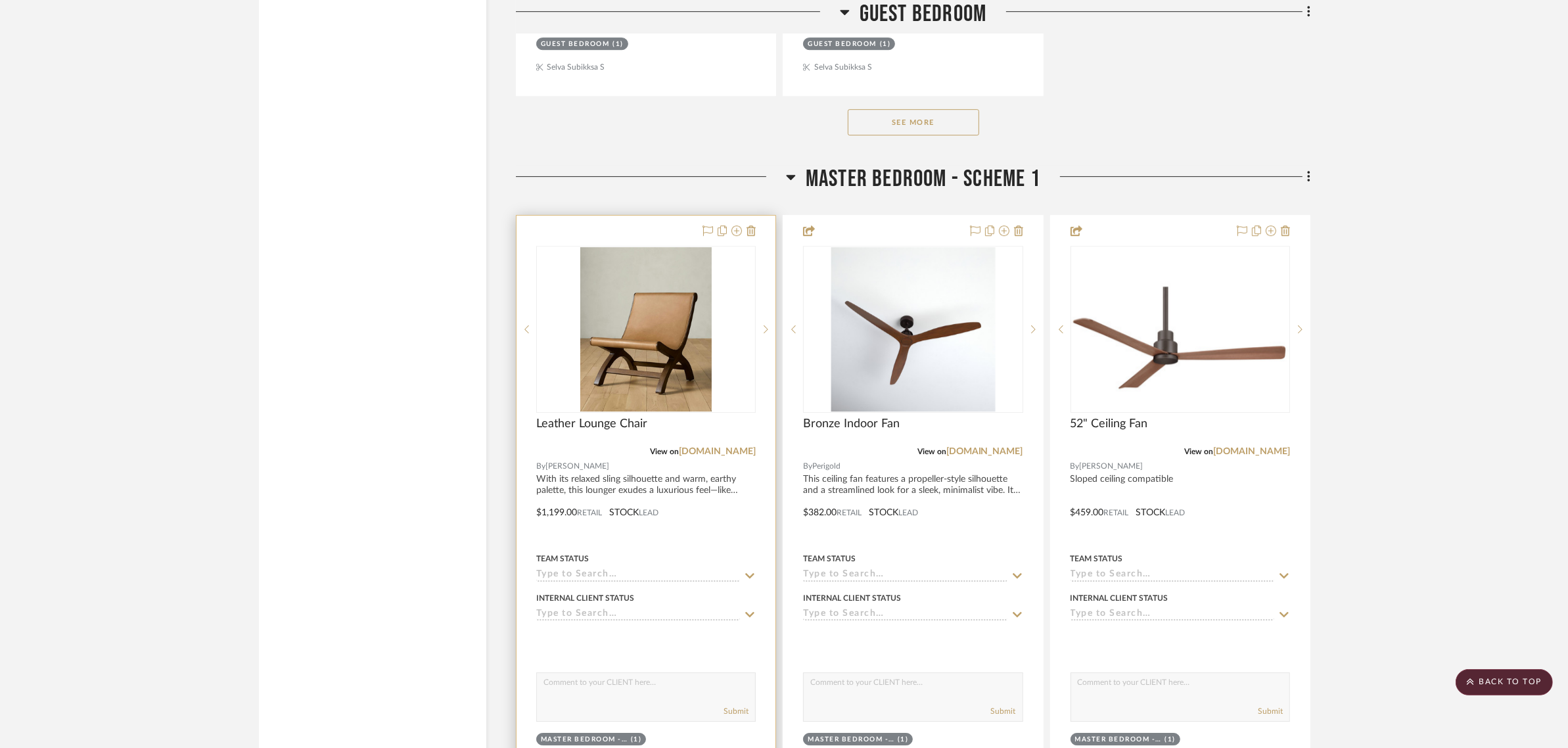
click at [607, 216] on div at bounding box center [646, 504] width 259 height 575
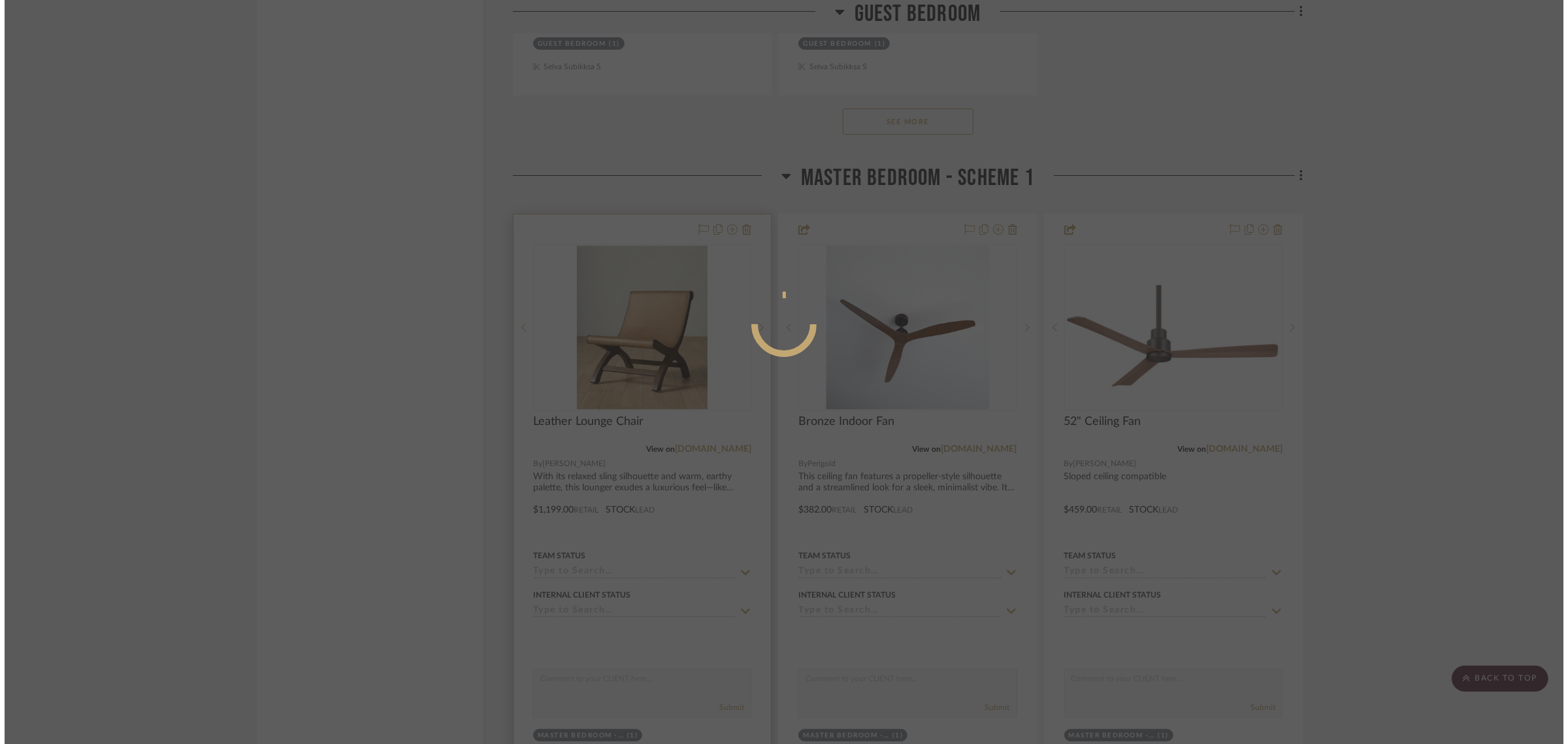
scroll to position [0, 0]
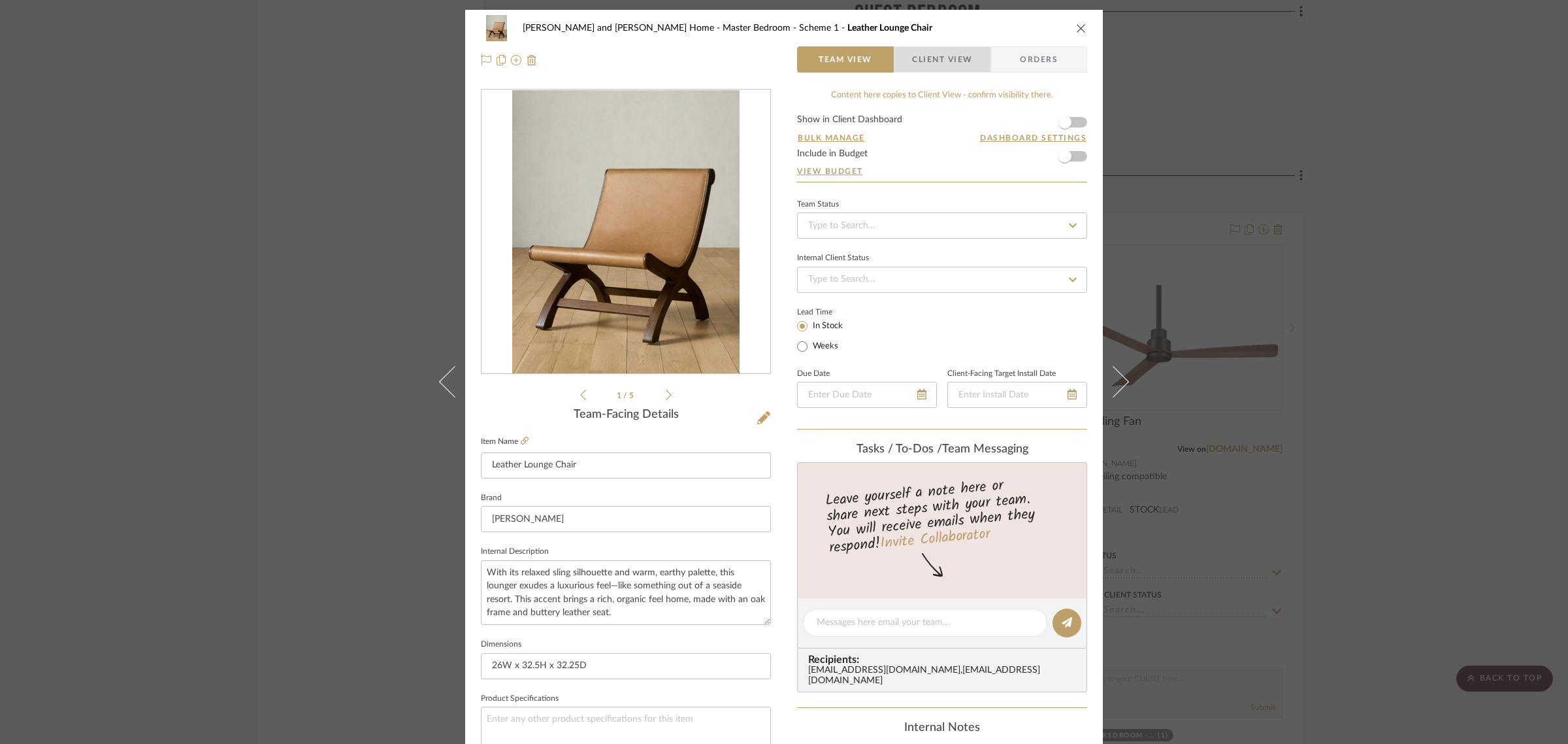
click at [955, 54] on span "Client View" at bounding box center [942, 59] width 60 height 26
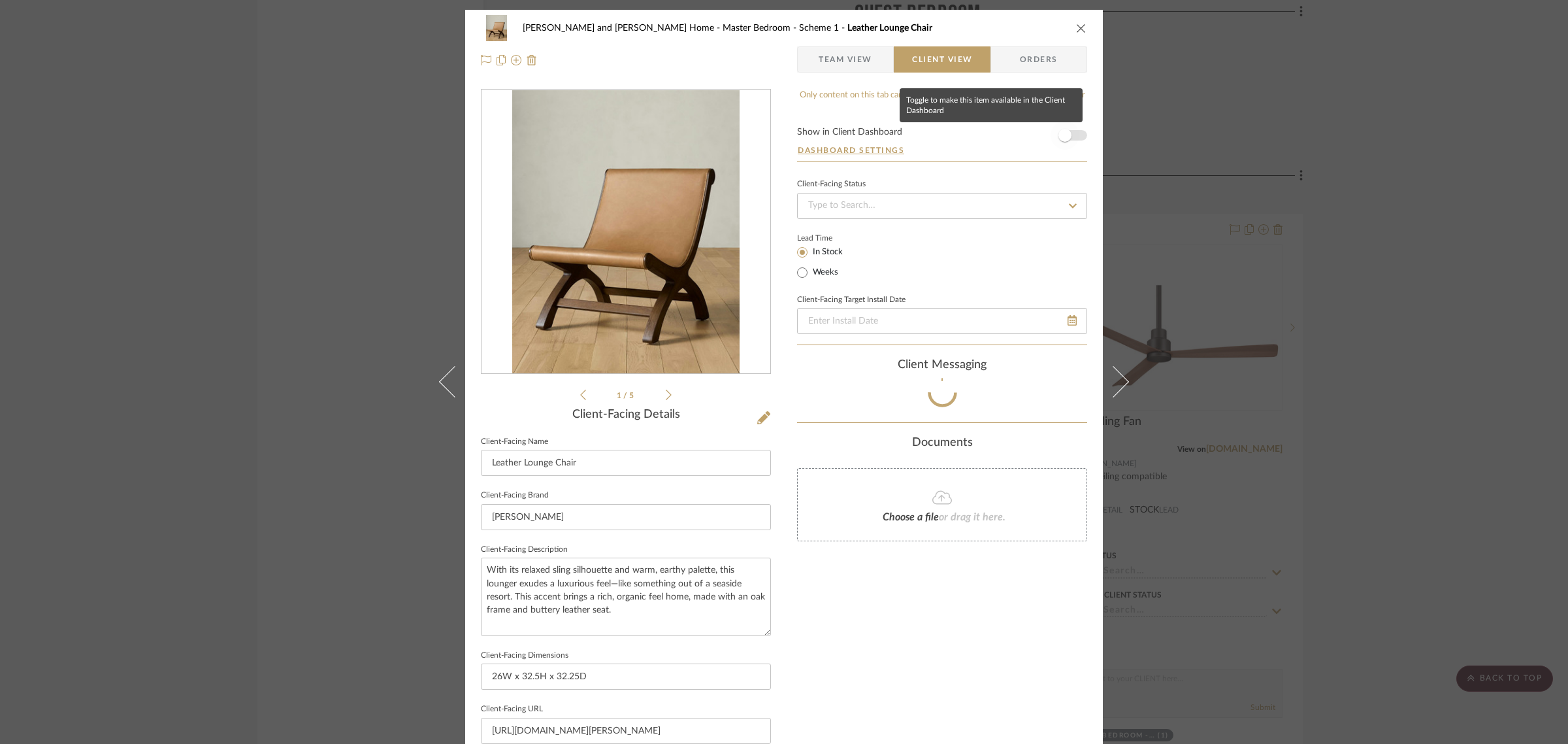
click at [1063, 139] on span "button" at bounding box center [1065, 135] width 13 height 13
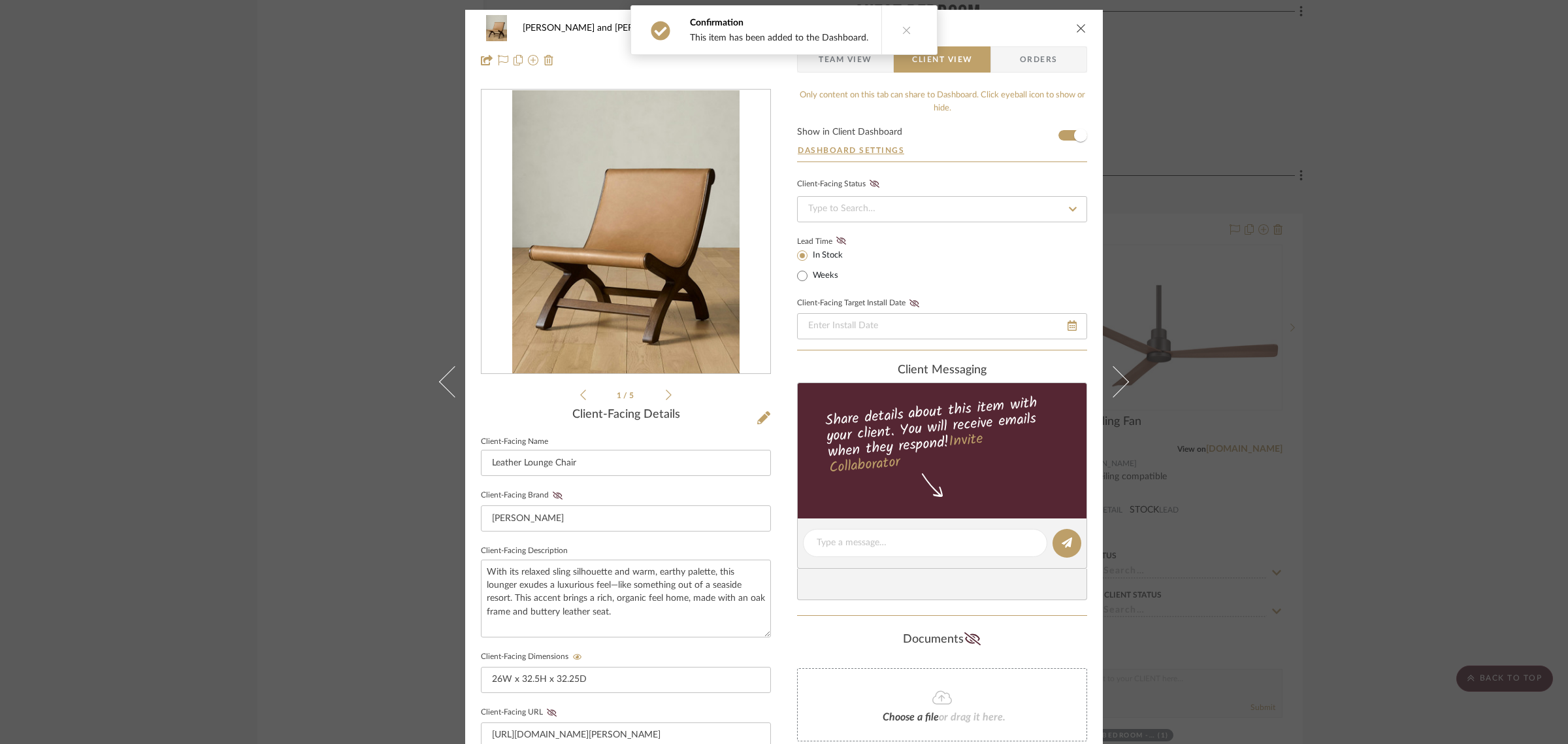
click at [1476, 305] on div "[PERSON_NAME] and [PERSON_NAME] Home Master Bedroom - Scheme 1 Leather Lounge C…" at bounding box center [784, 372] width 1568 height 744
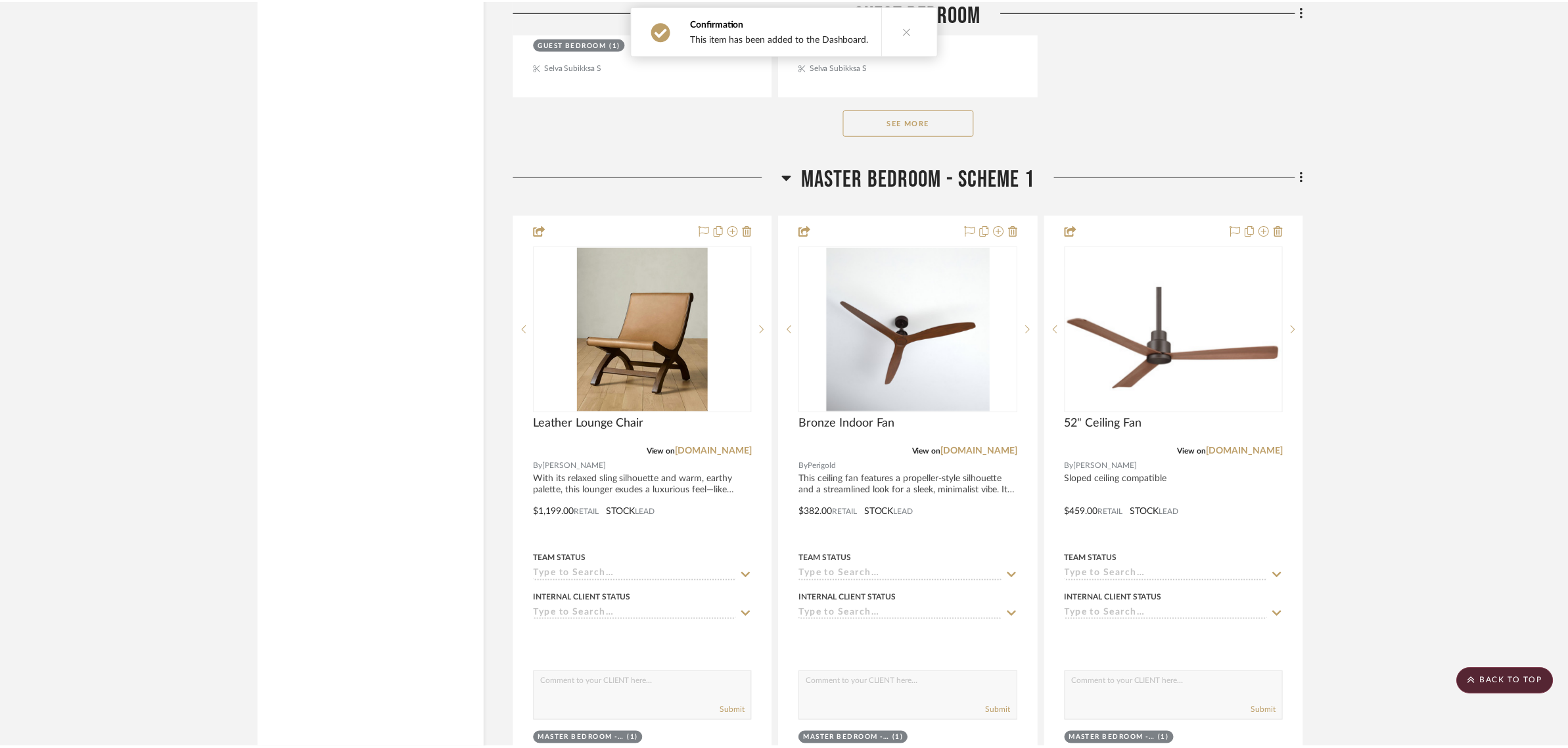
scroll to position [5177, 0]
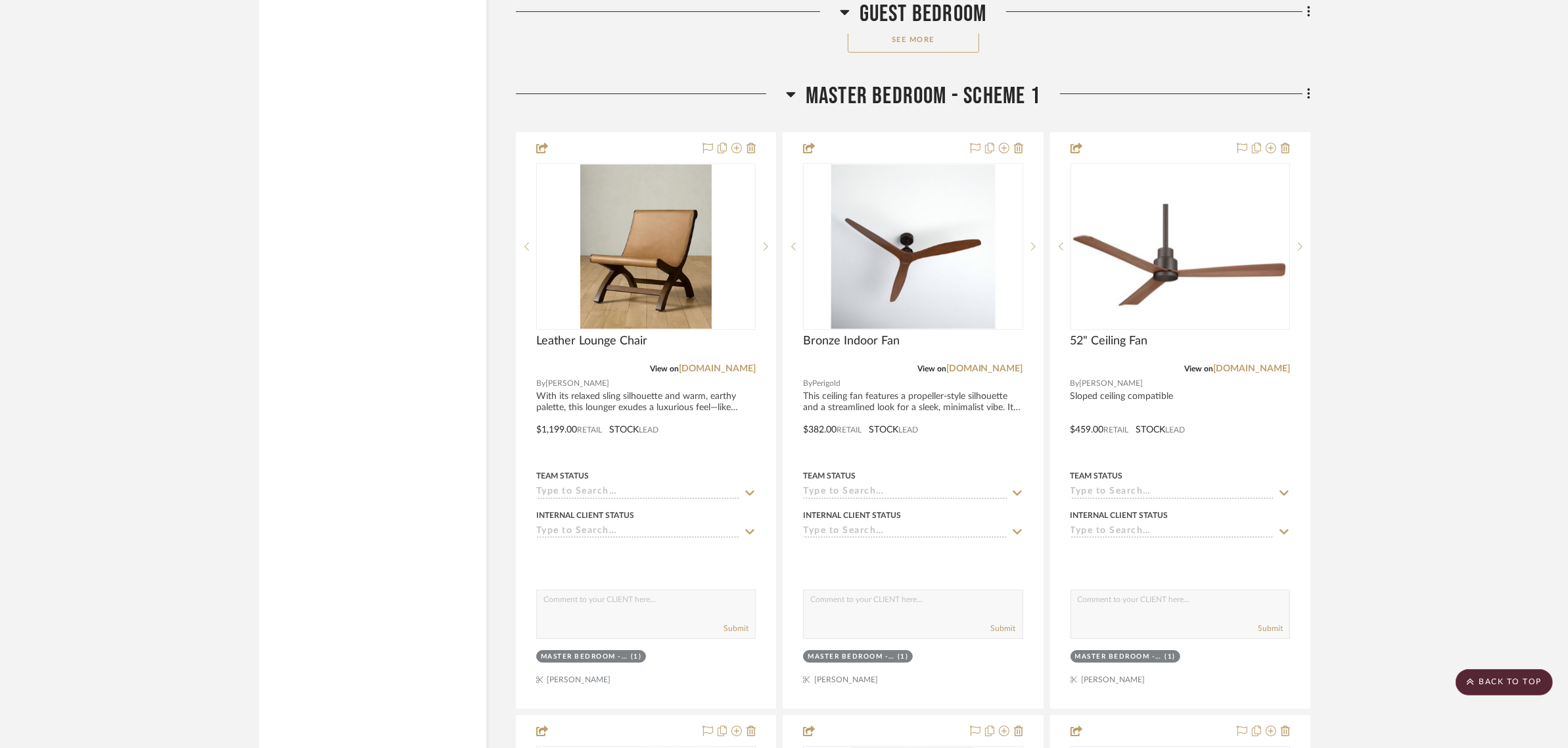
scroll to position [5259, 0]
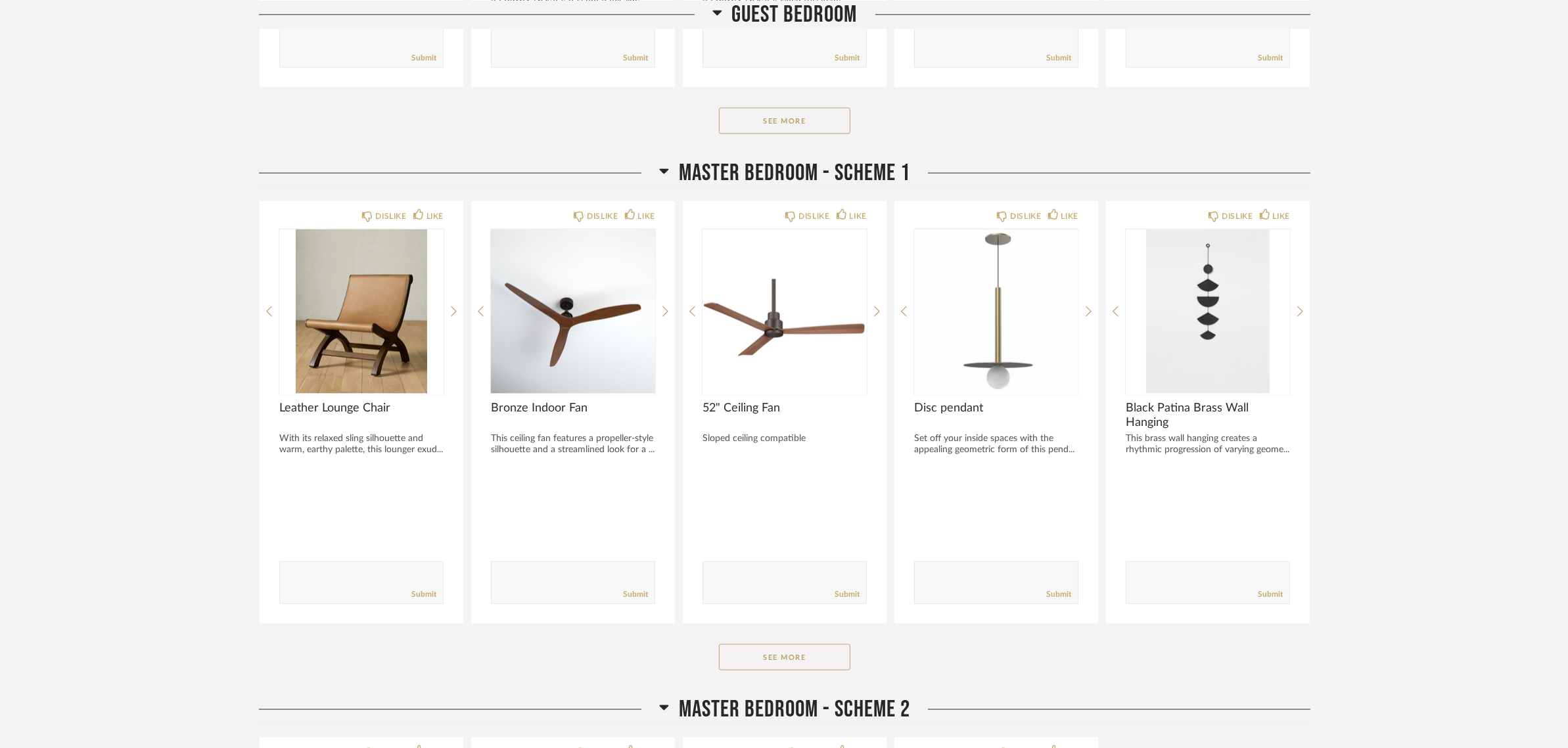
scroll to position [2054, 0]
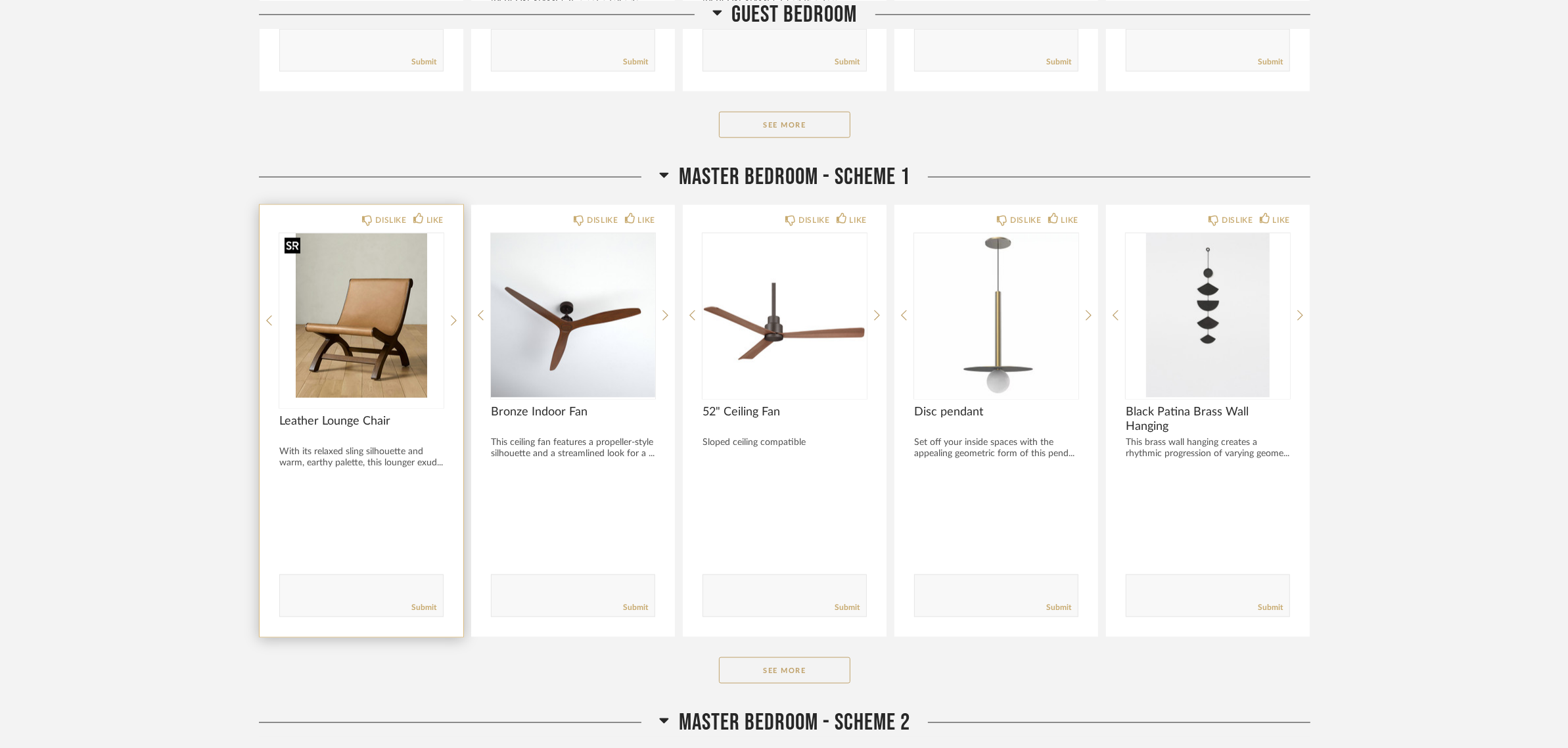
click at [389, 287] on img "0" at bounding box center [362, 315] width 165 height 165
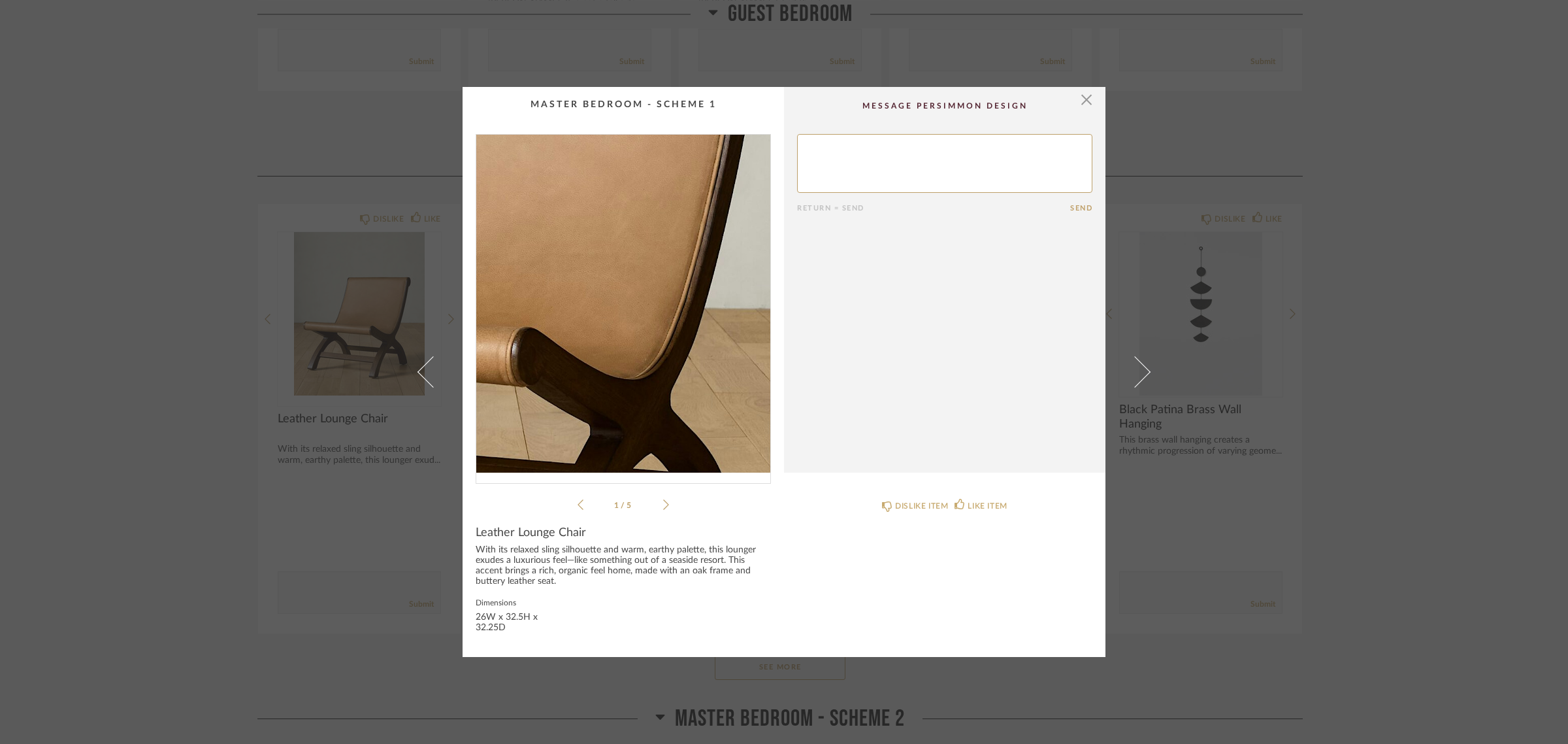
click at [677, 320] on img "0" at bounding box center [623, 303] width 294 height 338
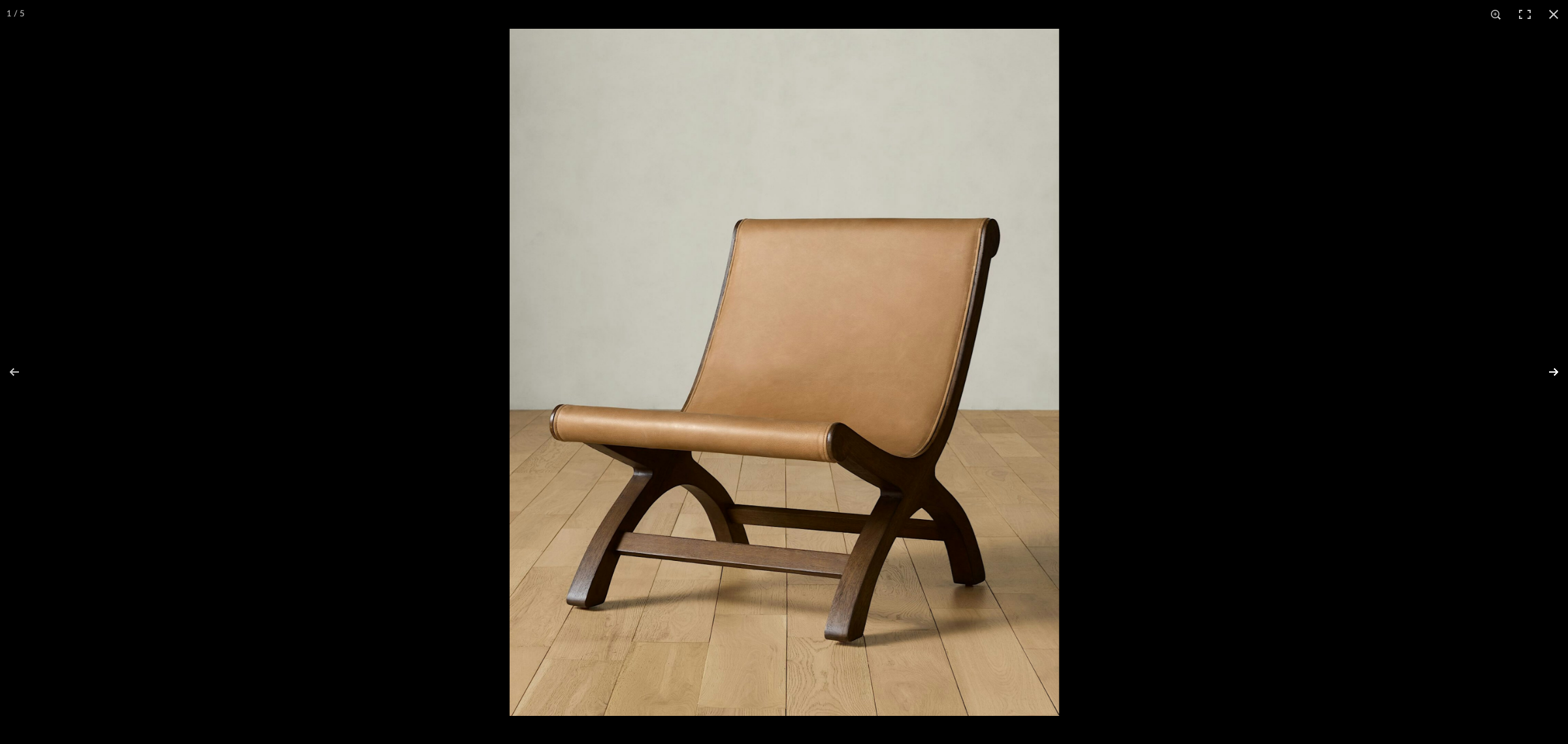
click at [1553, 368] on button at bounding box center [1545, 372] width 45 height 66
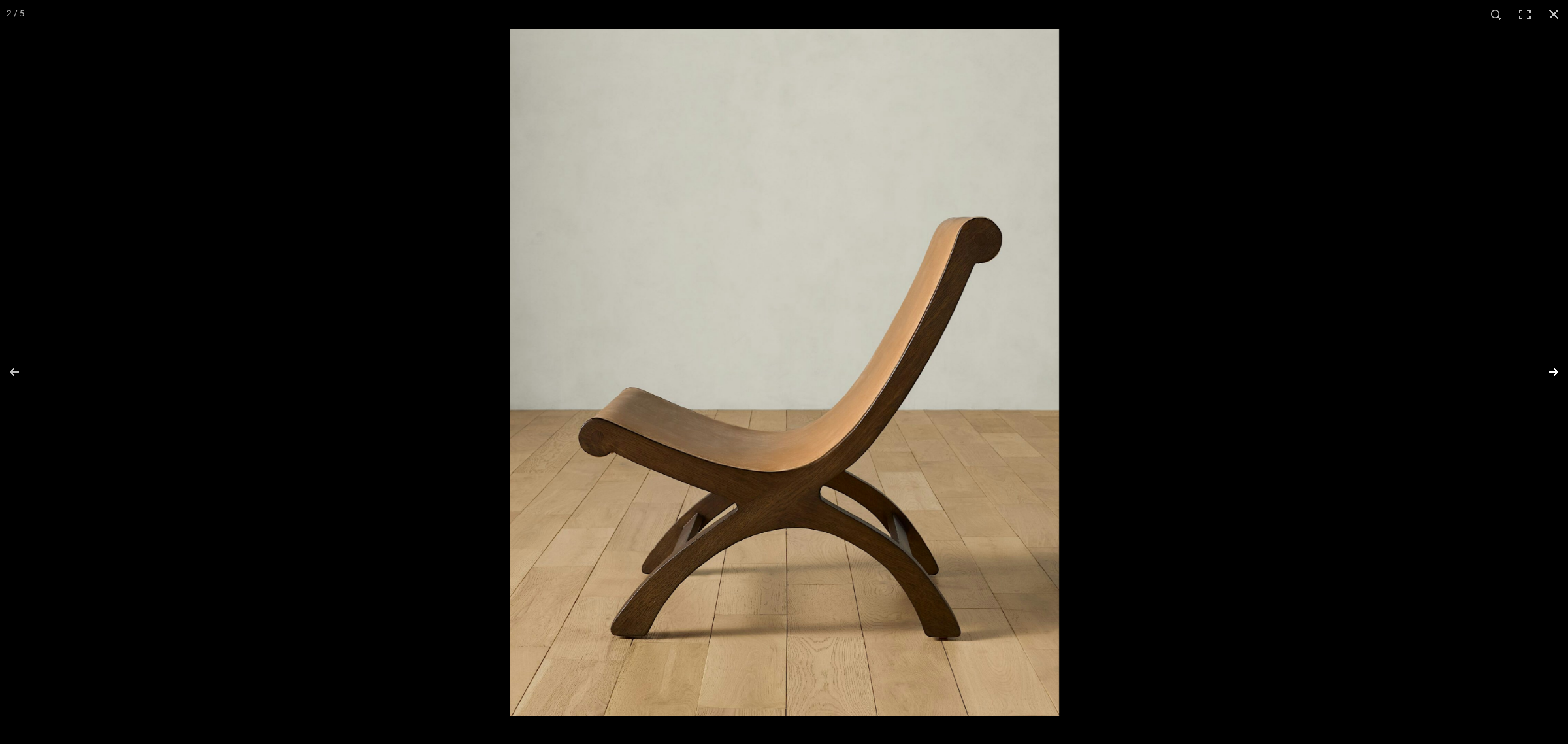
click at [1553, 368] on button at bounding box center [1545, 372] width 45 height 66
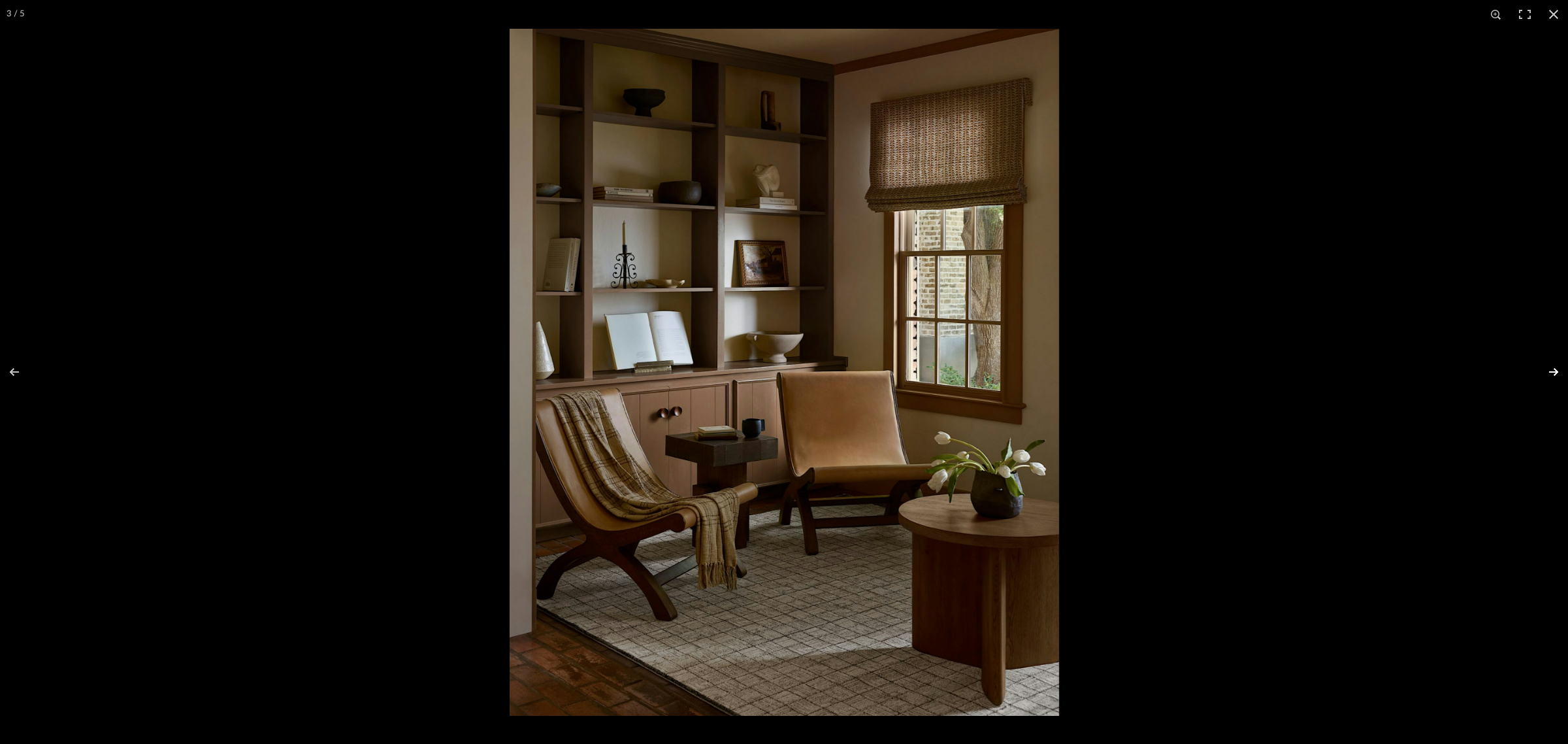
click at [1555, 370] on button at bounding box center [1545, 372] width 45 height 66
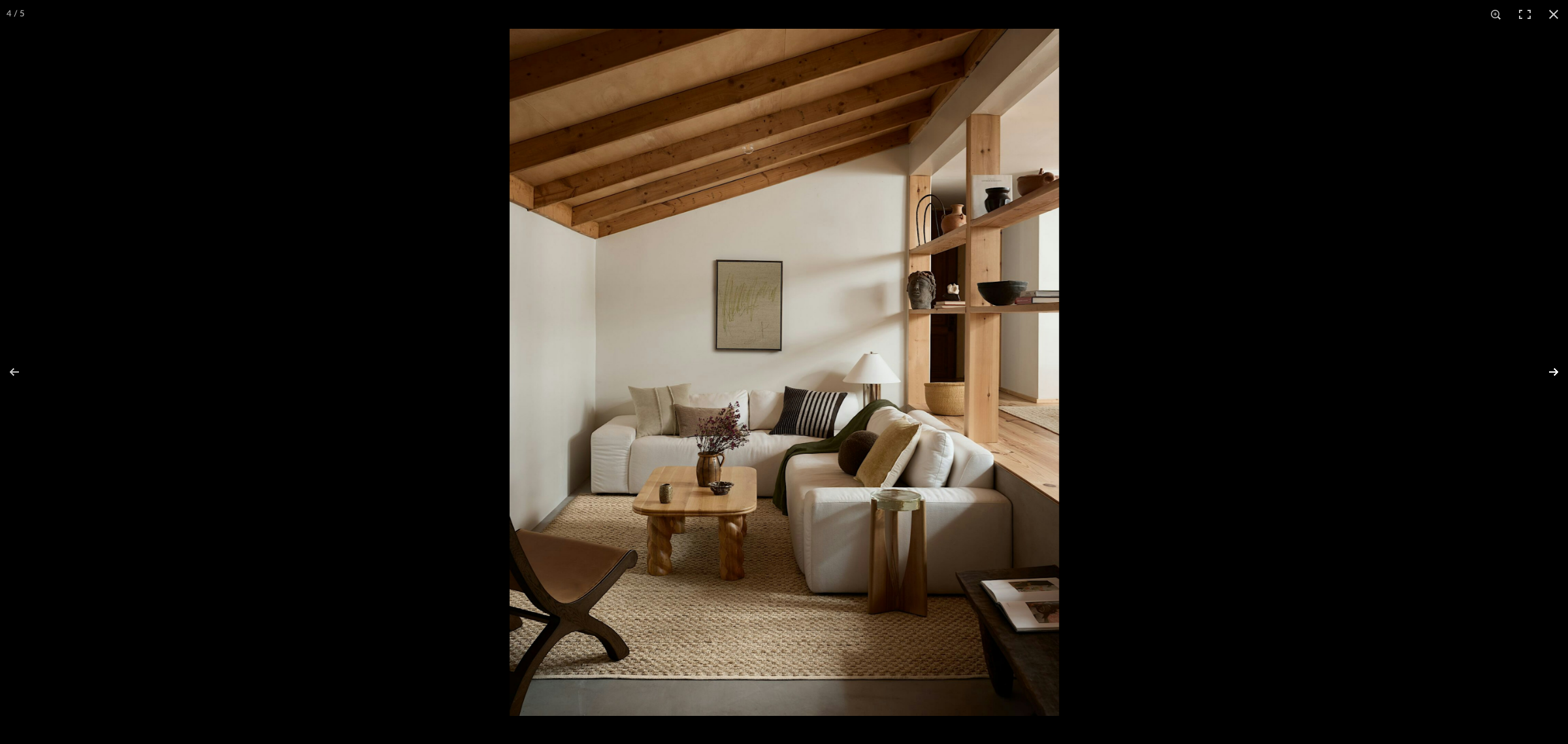
click at [1555, 370] on button at bounding box center [1545, 372] width 45 height 66
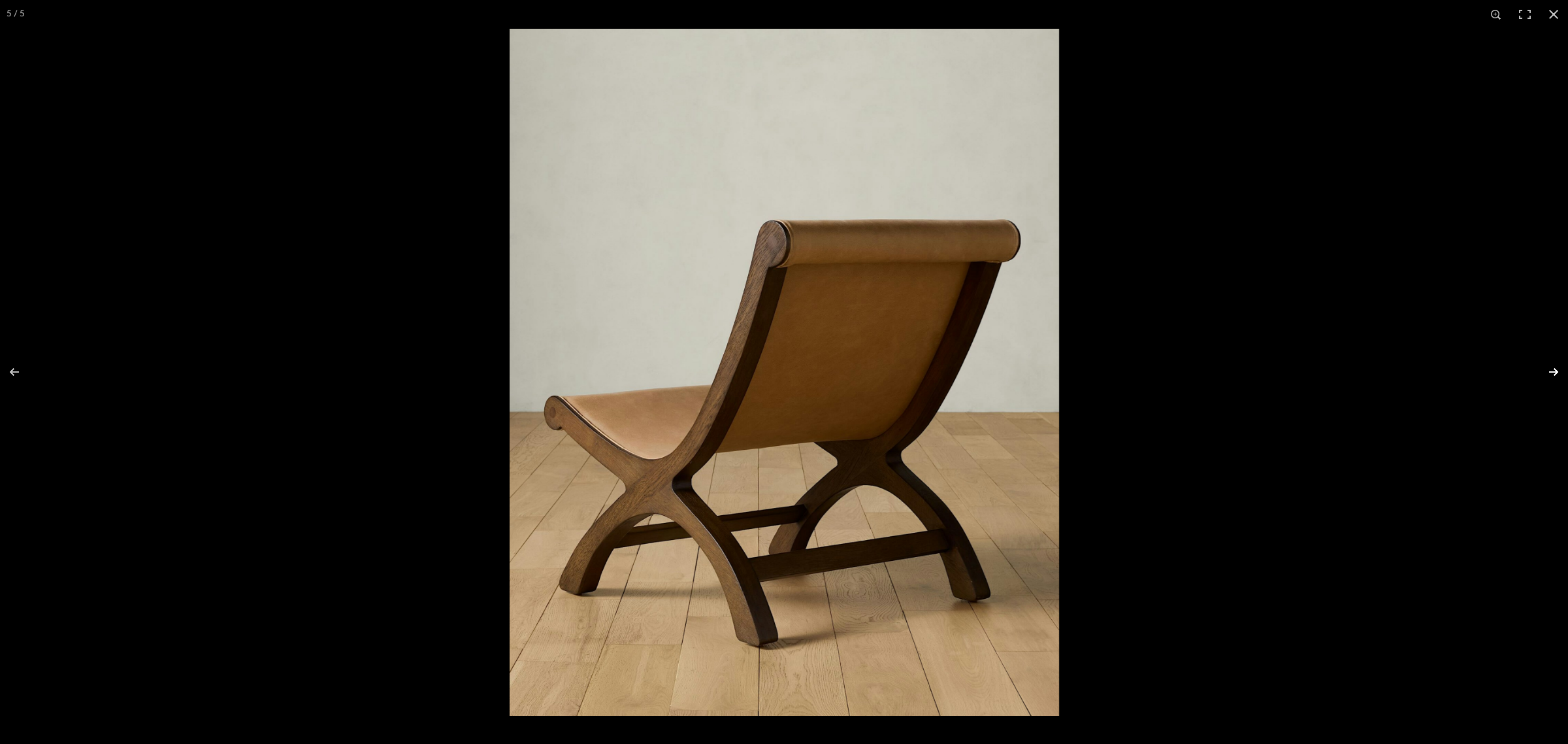
click at [1547, 371] on button at bounding box center [1545, 372] width 45 height 66
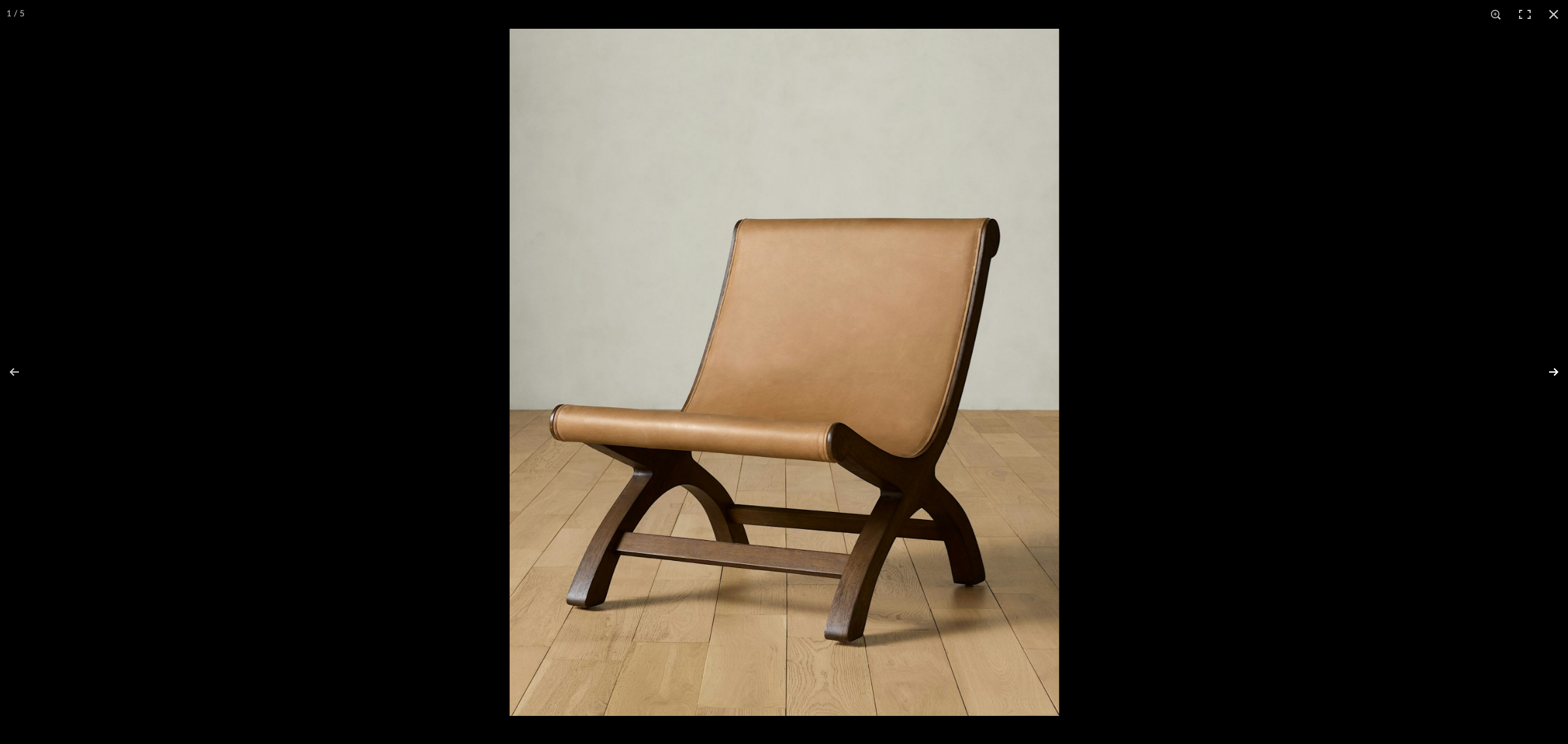
click at [1547, 371] on button at bounding box center [1545, 372] width 45 height 66
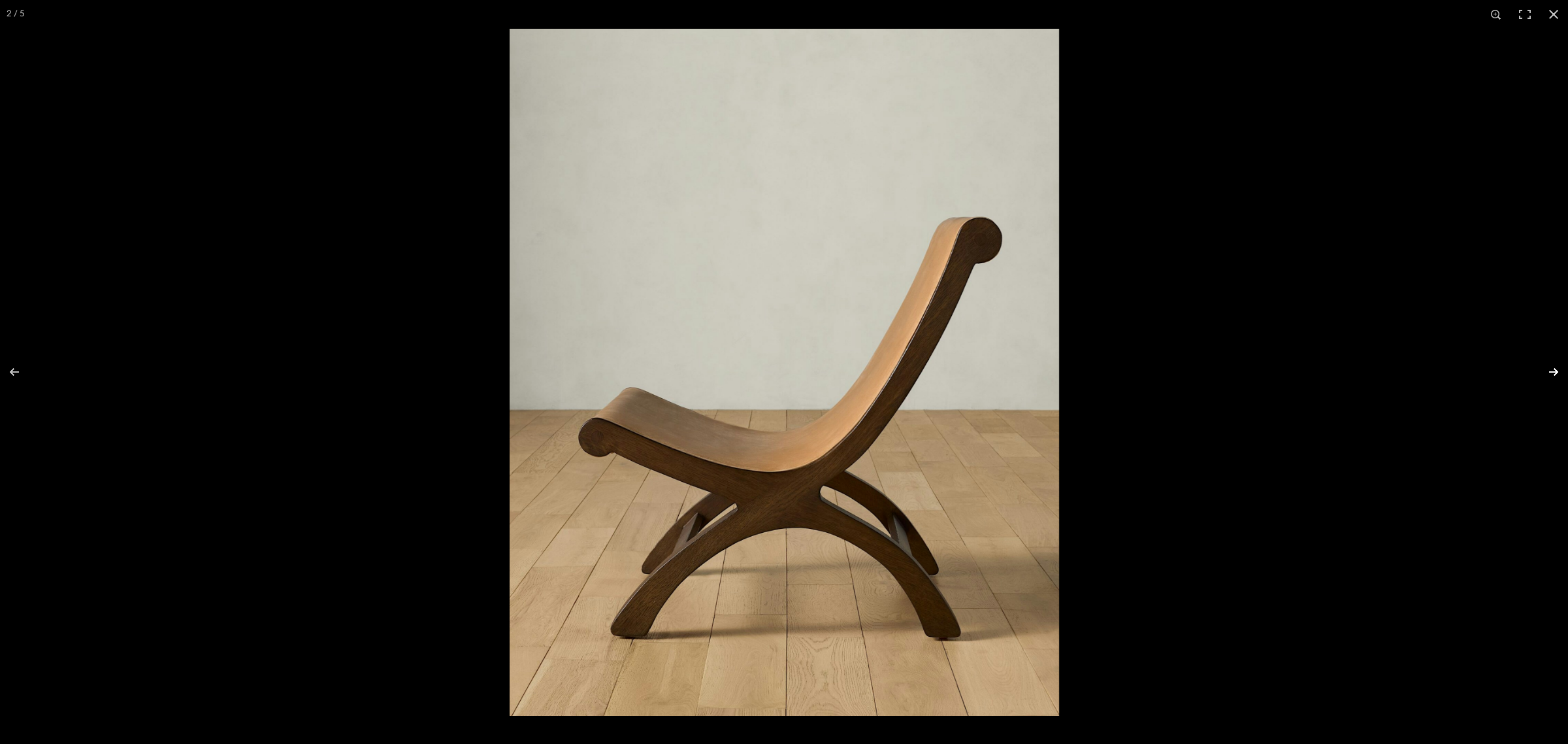
click at [1547, 371] on button at bounding box center [1545, 372] width 45 height 66
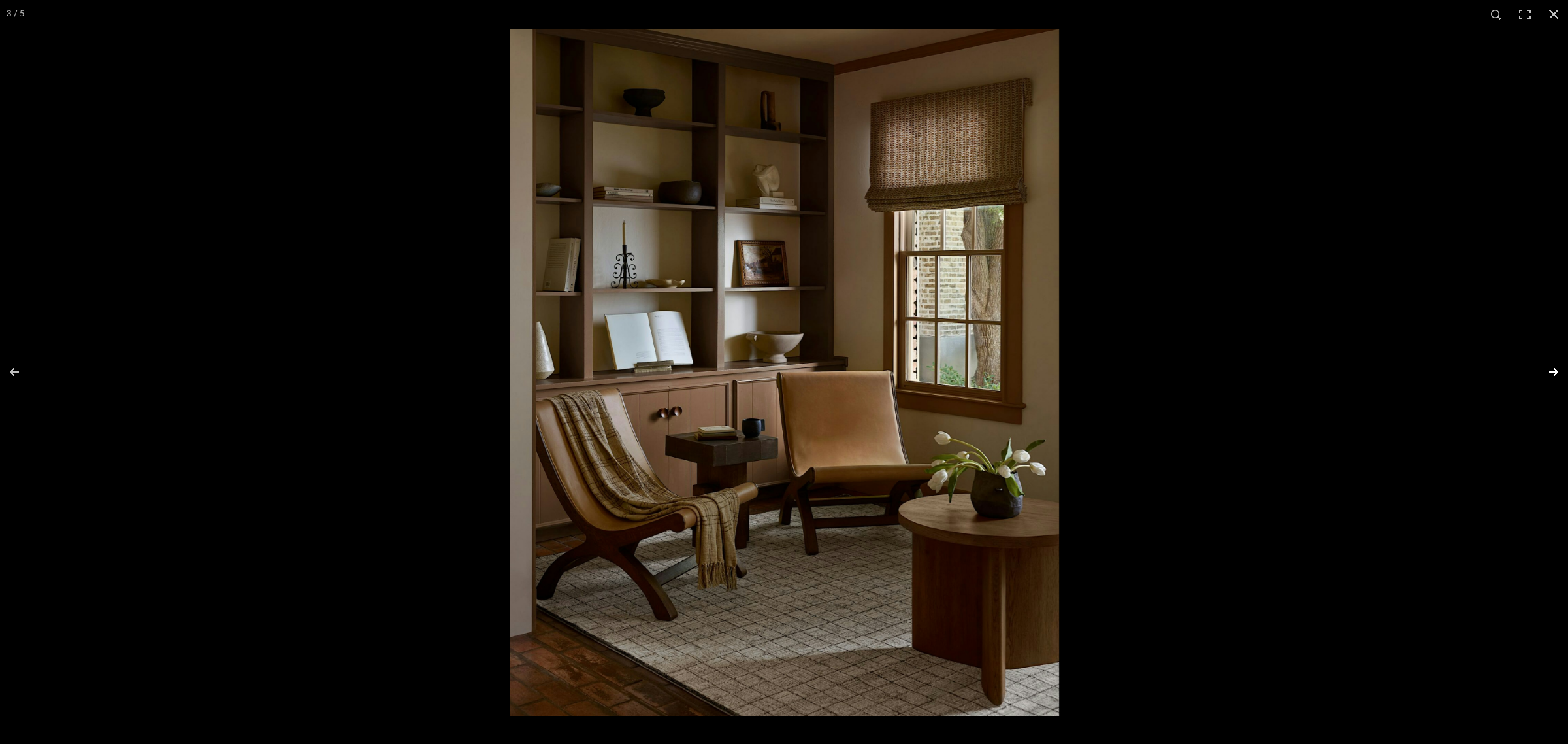
click at [1549, 364] on button at bounding box center [1545, 372] width 45 height 66
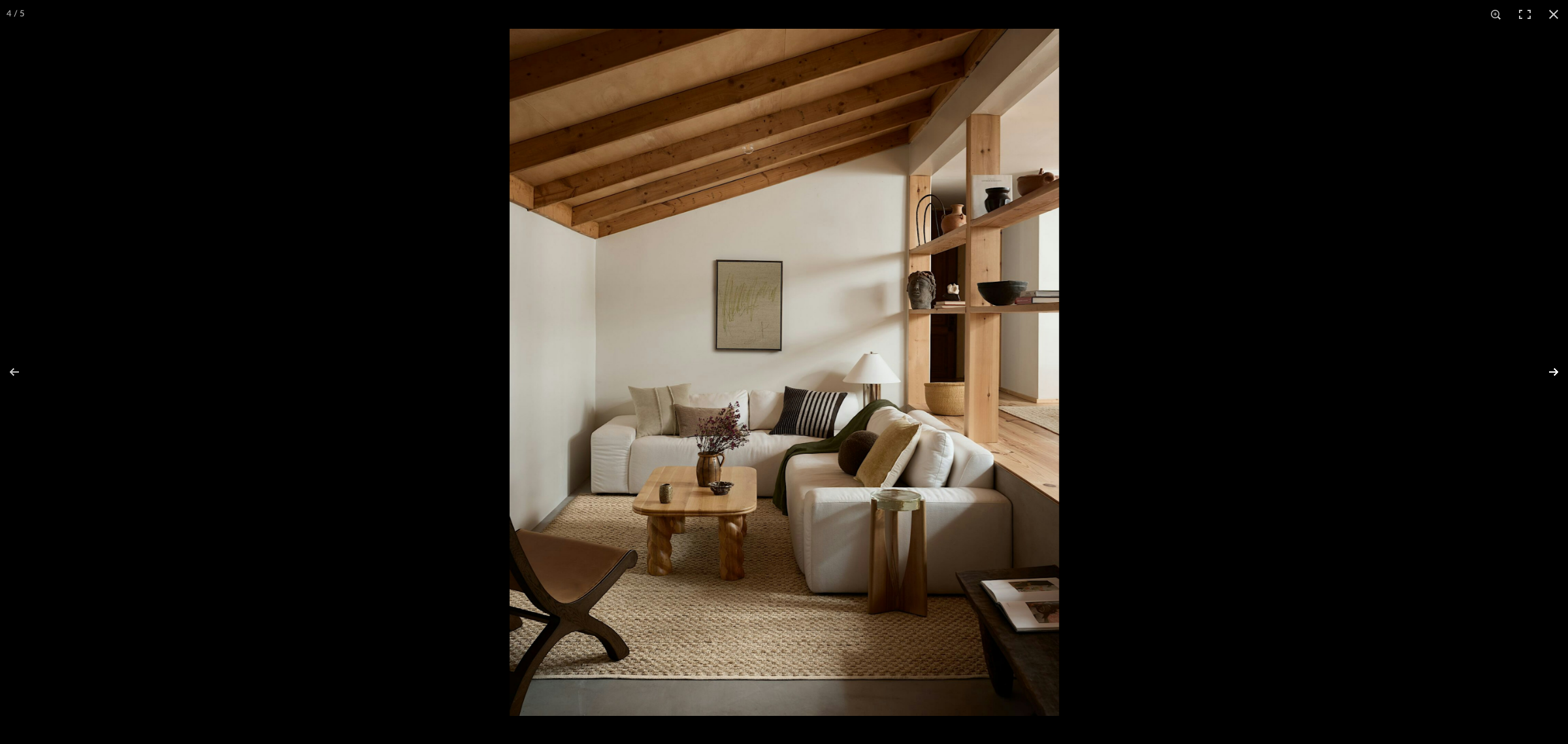
click at [1549, 364] on button at bounding box center [1545, 372] width 45 height 66
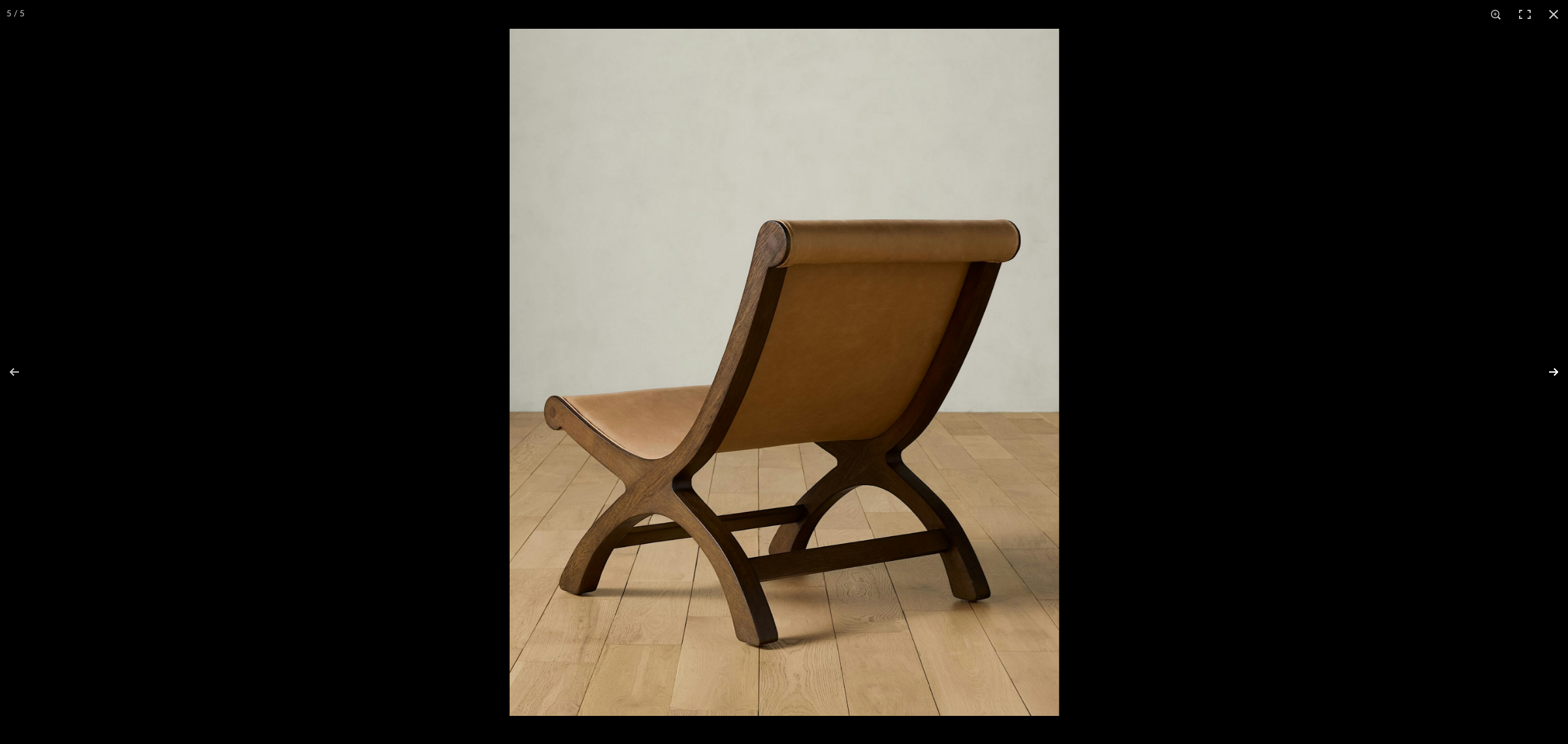
click at [1549, 364] on button at bounding box center [1545, 372] width 45 height 66
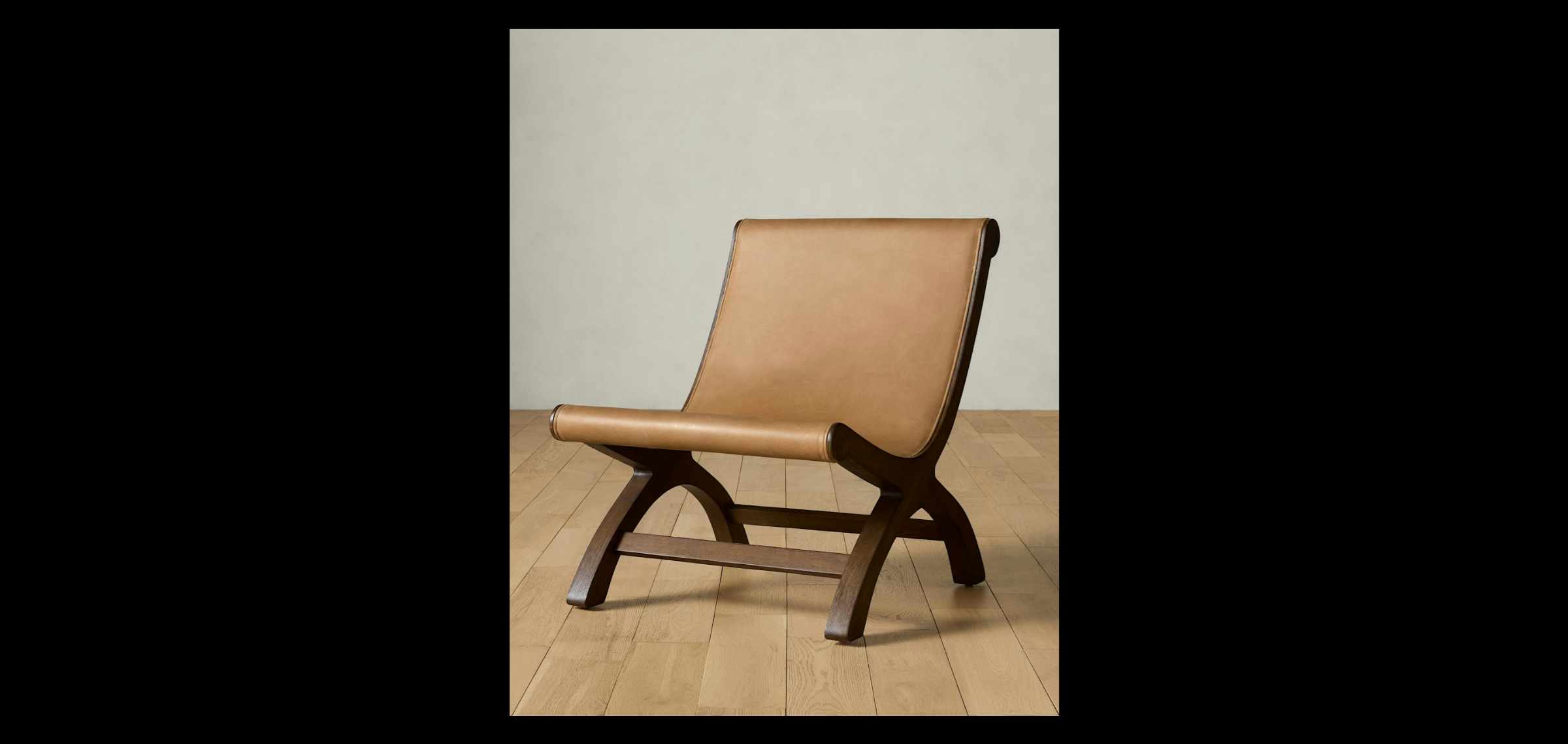
click at [1557, 16] on button at bounding box center [1553, 14] width 28 height 28
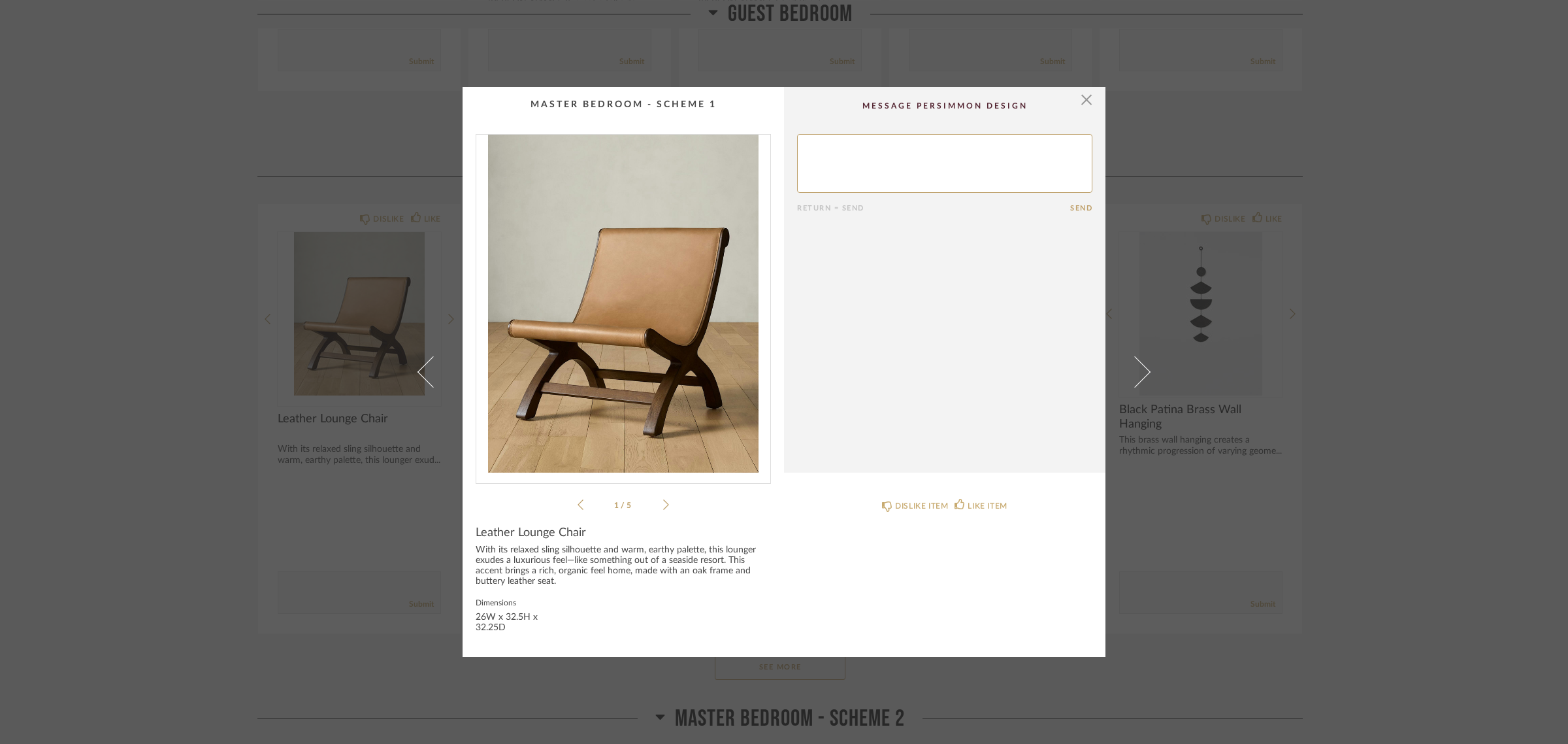
click at [1457, 252] on div "× 1 / 5 Return = Send Send Leather Lounge Chair With its relaxed sling silhouet…" at bounding box center [784, 372] width 1568 height 744
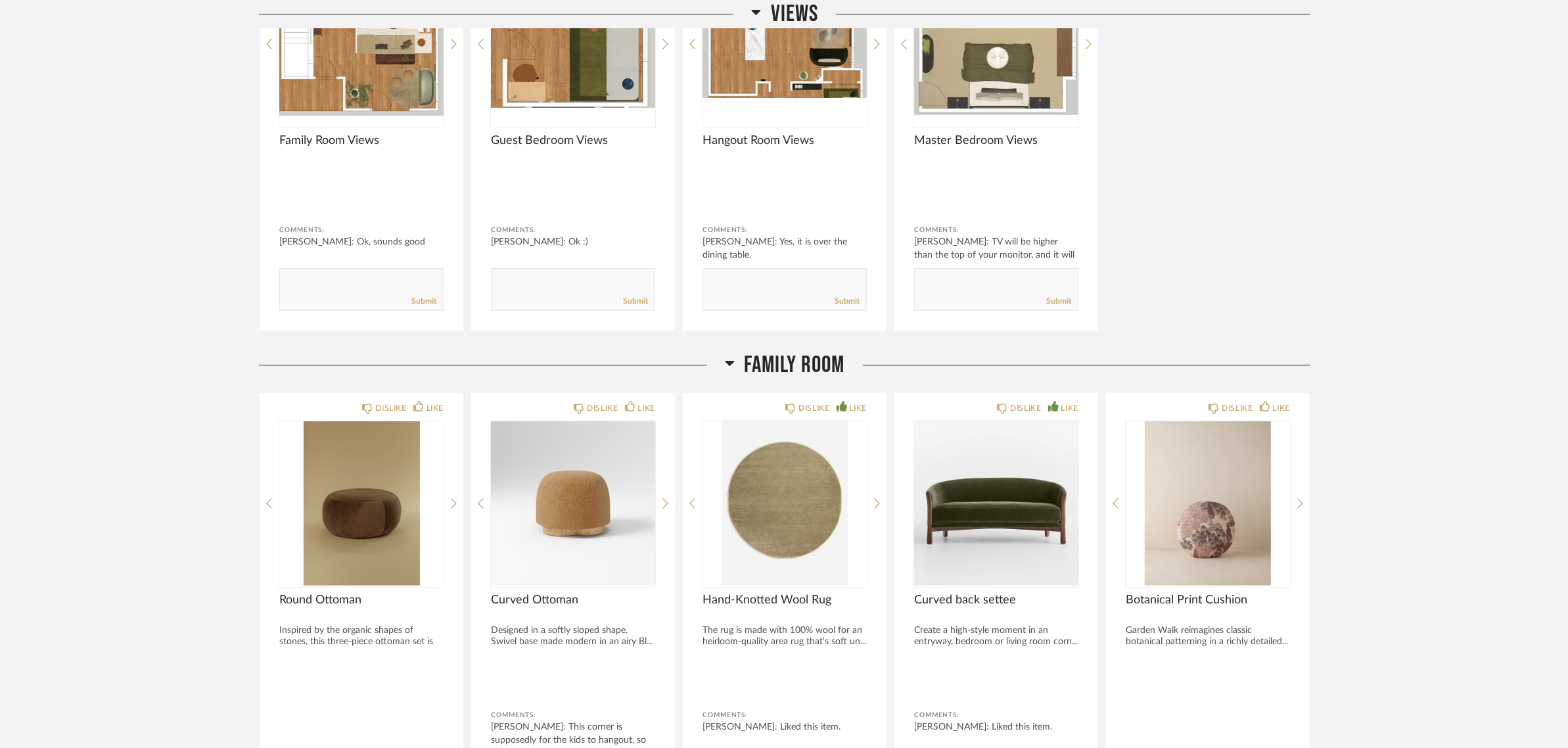
scroll to position [740, 0]
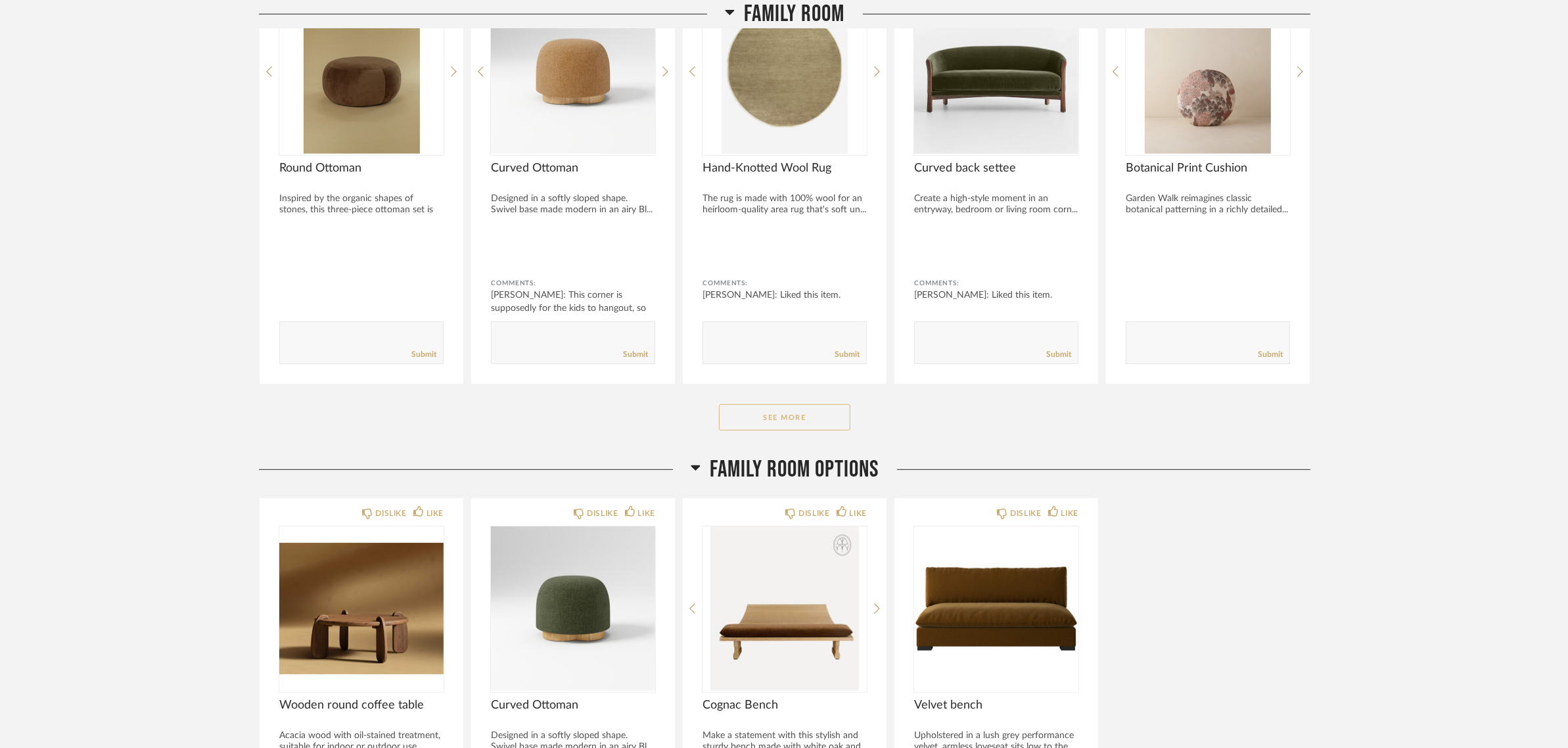
click at [767, 412] on button "See More" at bounding box center [784, 417] width 131 height 26
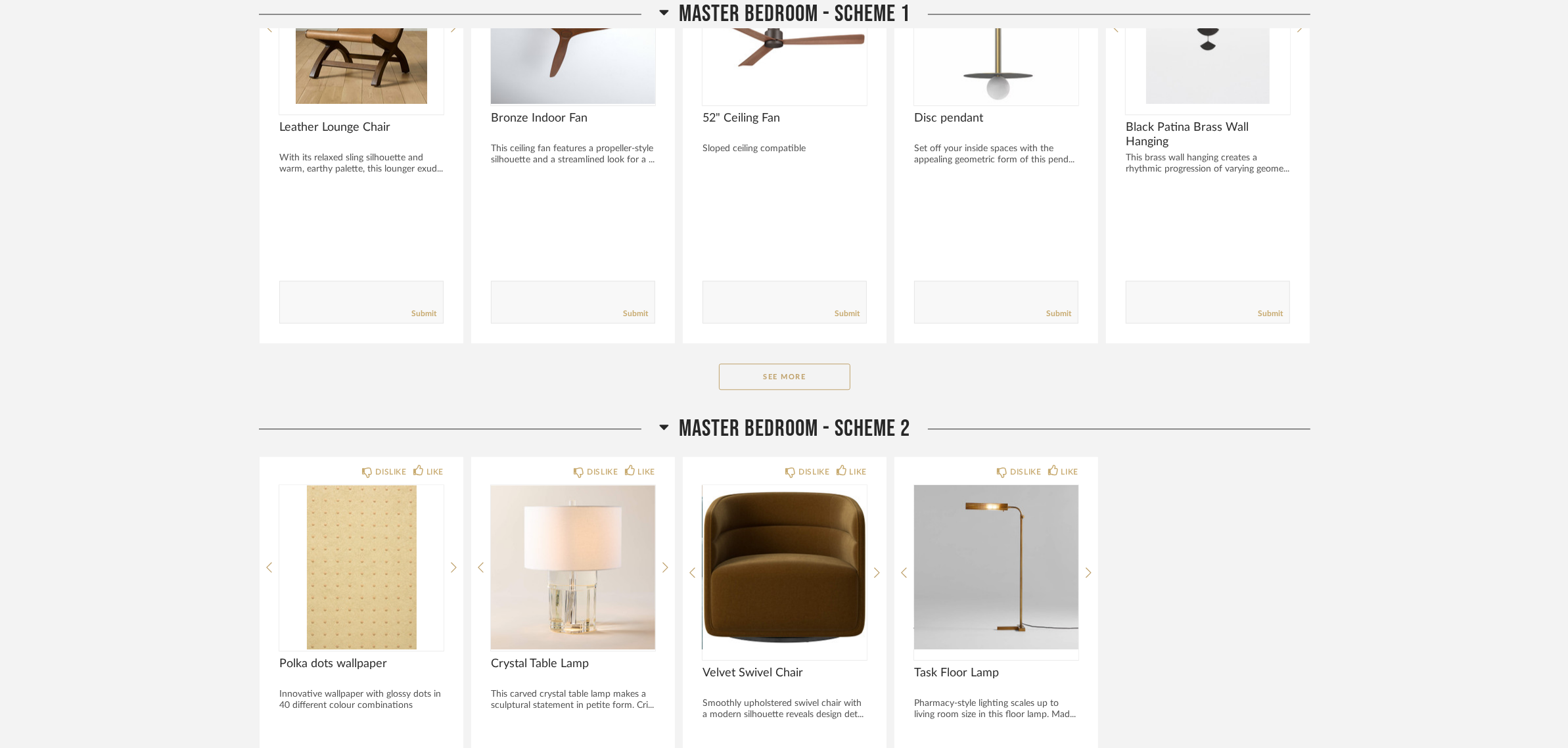
scroll to position [4117, 0]
click at [1209, 464] on div "DISLIKE LIKE Polka dots wallpaper Innovative wallpaper with glossy dots in 40 d…" at bounding box center [784, 672] width 1052 height 433
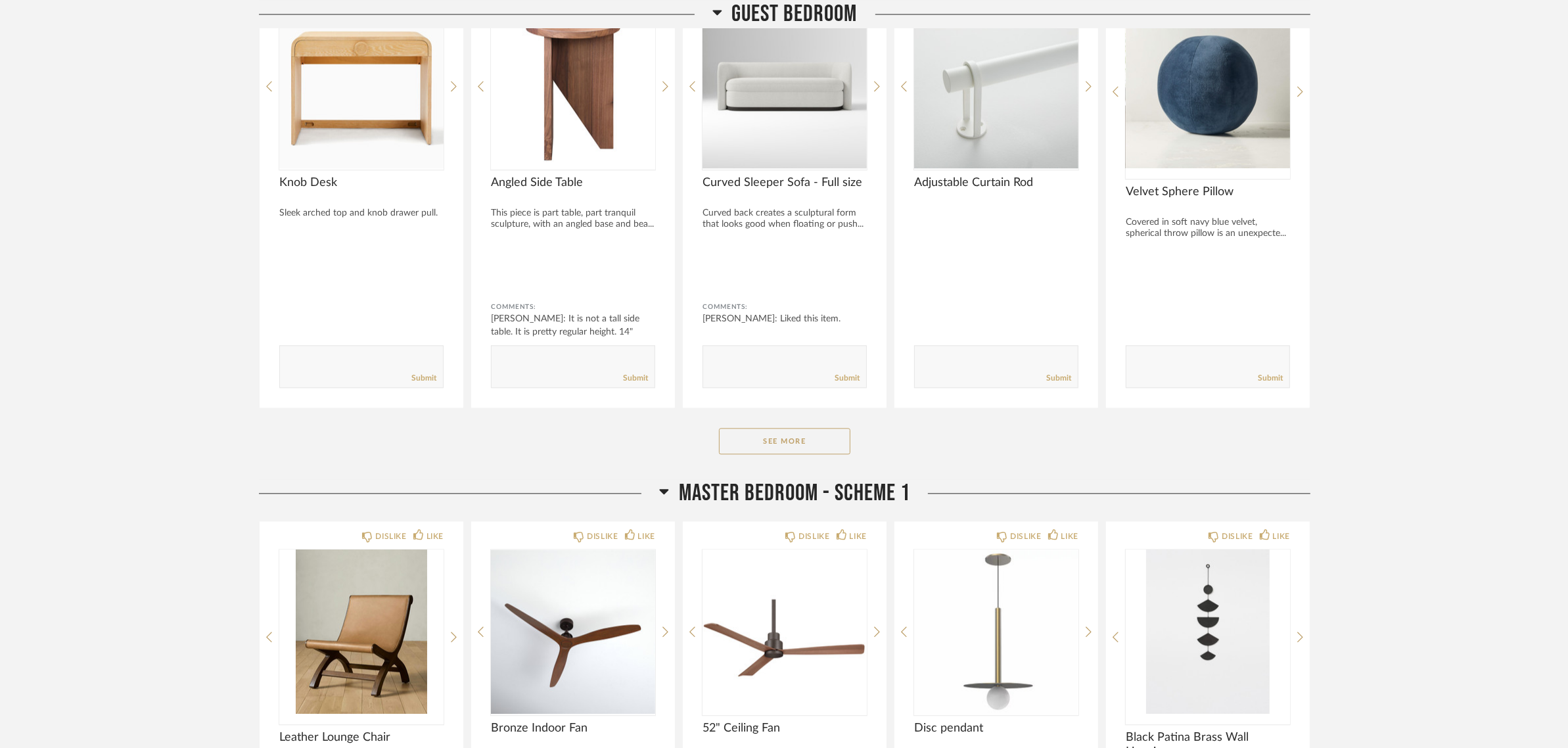
scroll to position [3369, 0]
